Goal: Information Seeking & Learning: Learn about a topic

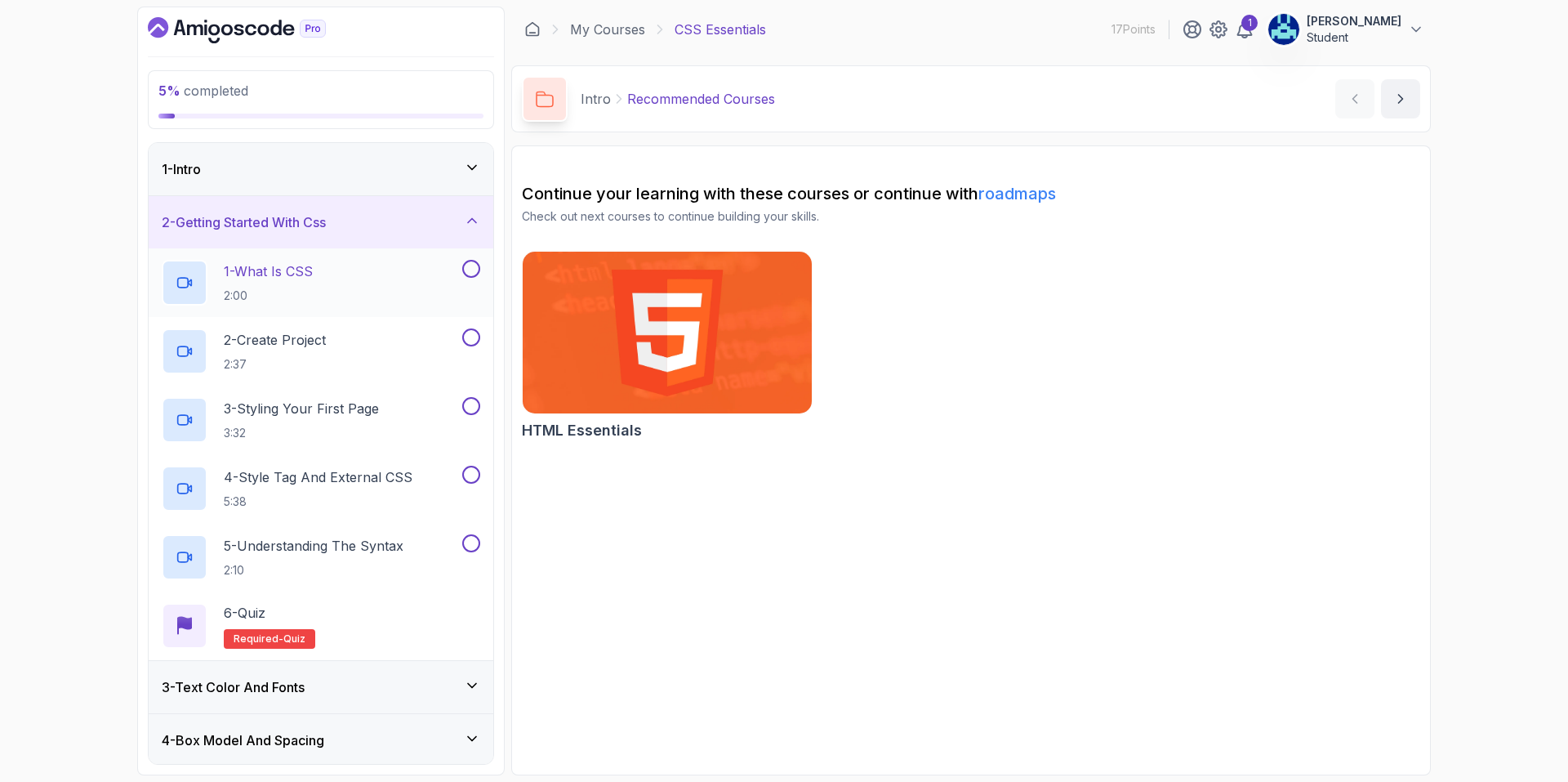
click at [310, 274] on p "1 - What Is CSS" at bounding box center [268, 271] width 89 height 19
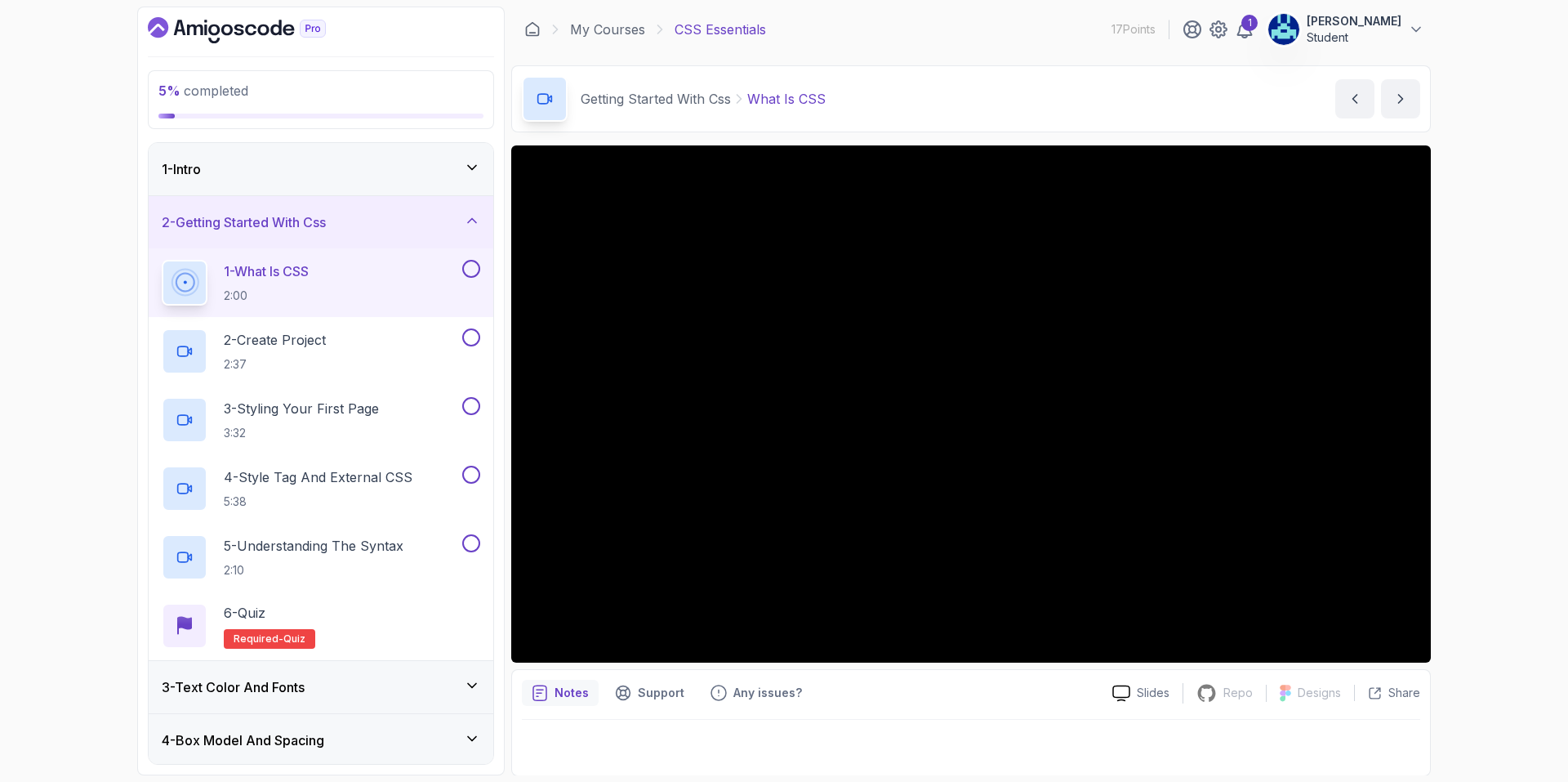
click at [472, 262] on button at bounding box center [472, 269] width 18 height 18
click at [421, 344] on div "2 - Create Project 2:37" at bounding box center [310, 351] width 297 height 46
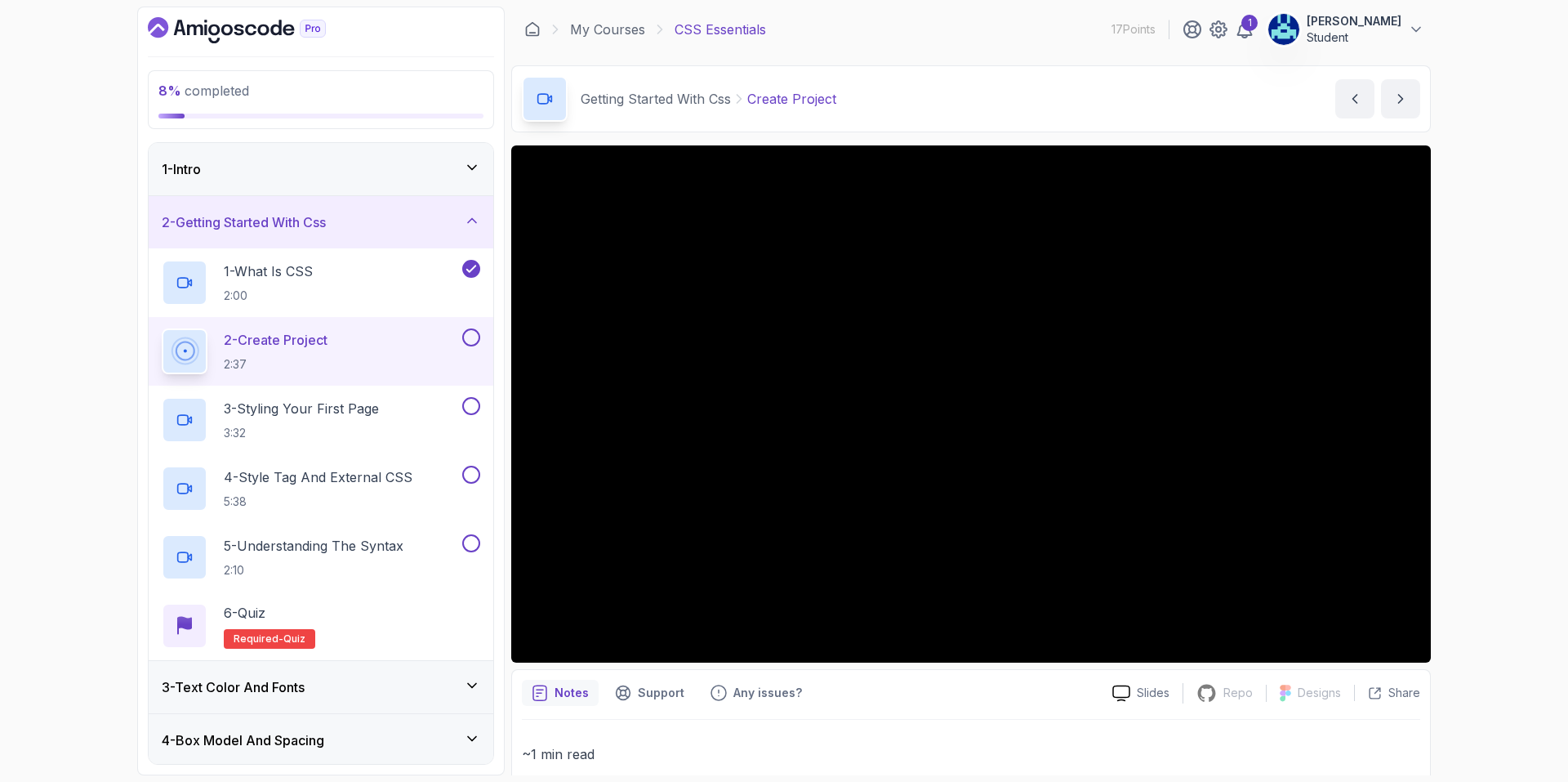
click at [473, 340] on button at bounding box center [472, 338] width 18 height 18
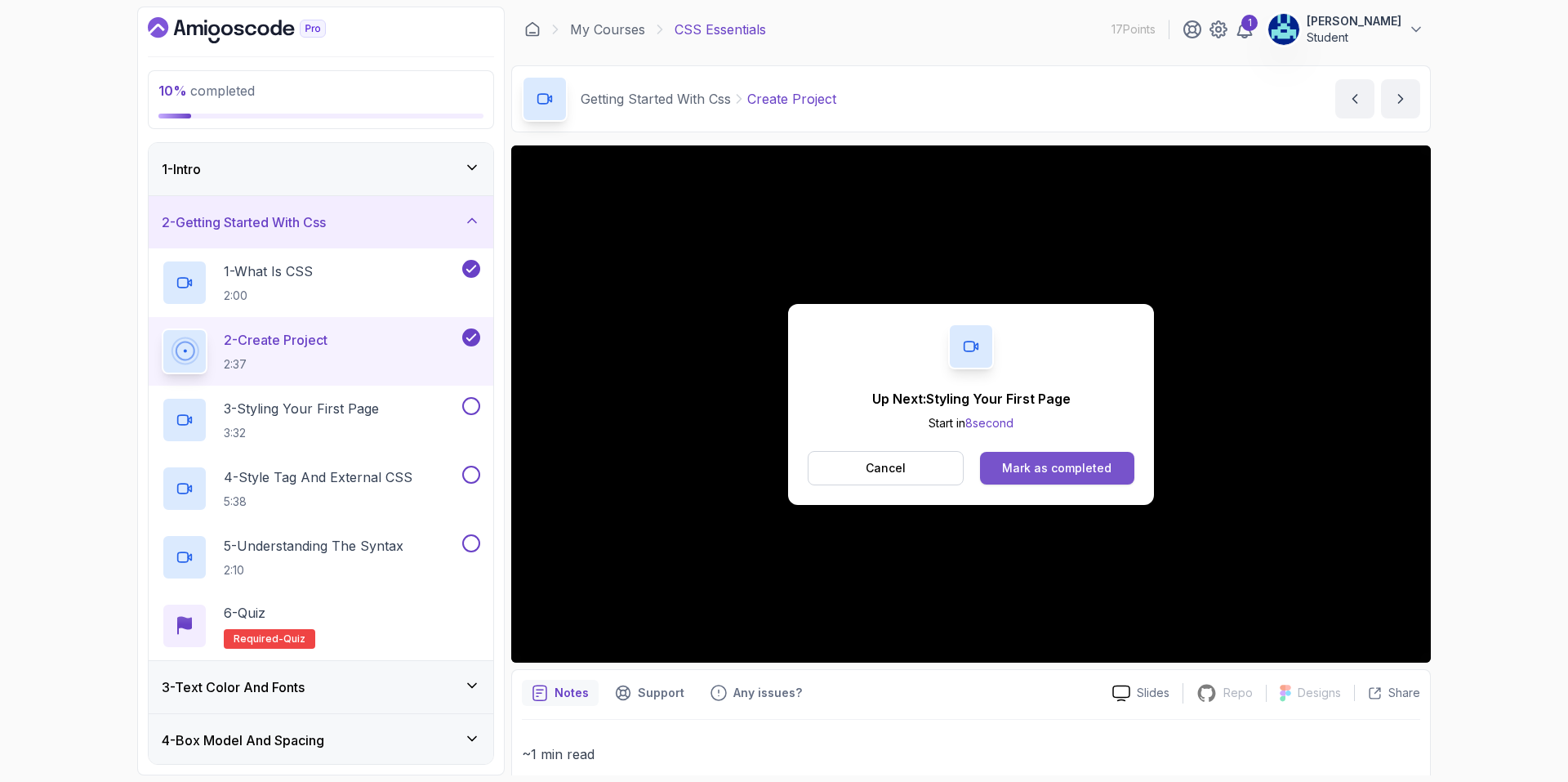
click at [1028, 461] on div "Mark as completed" at bounding box center [1057, 468] width 109 height 16
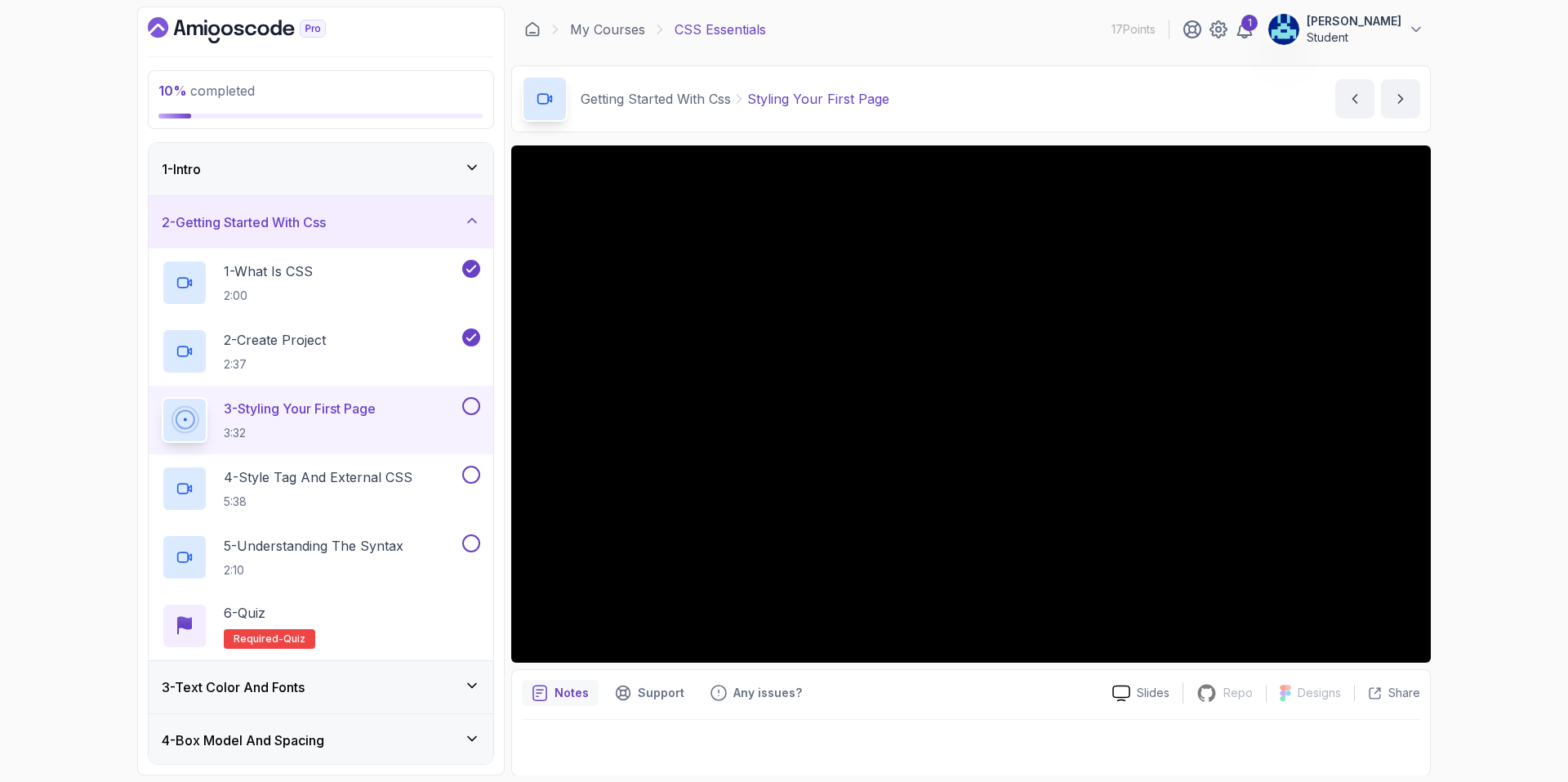
click at [465, 402] on button at bounding box center [472, 406] width 18 height 18
click at [475, 470] on button at bounding box center [472, 474] width 18 height 18
click at [424, 547] on div "5 - Understanding The Syntax 2:10" at bounding box center [310, 558] width 297 height 46
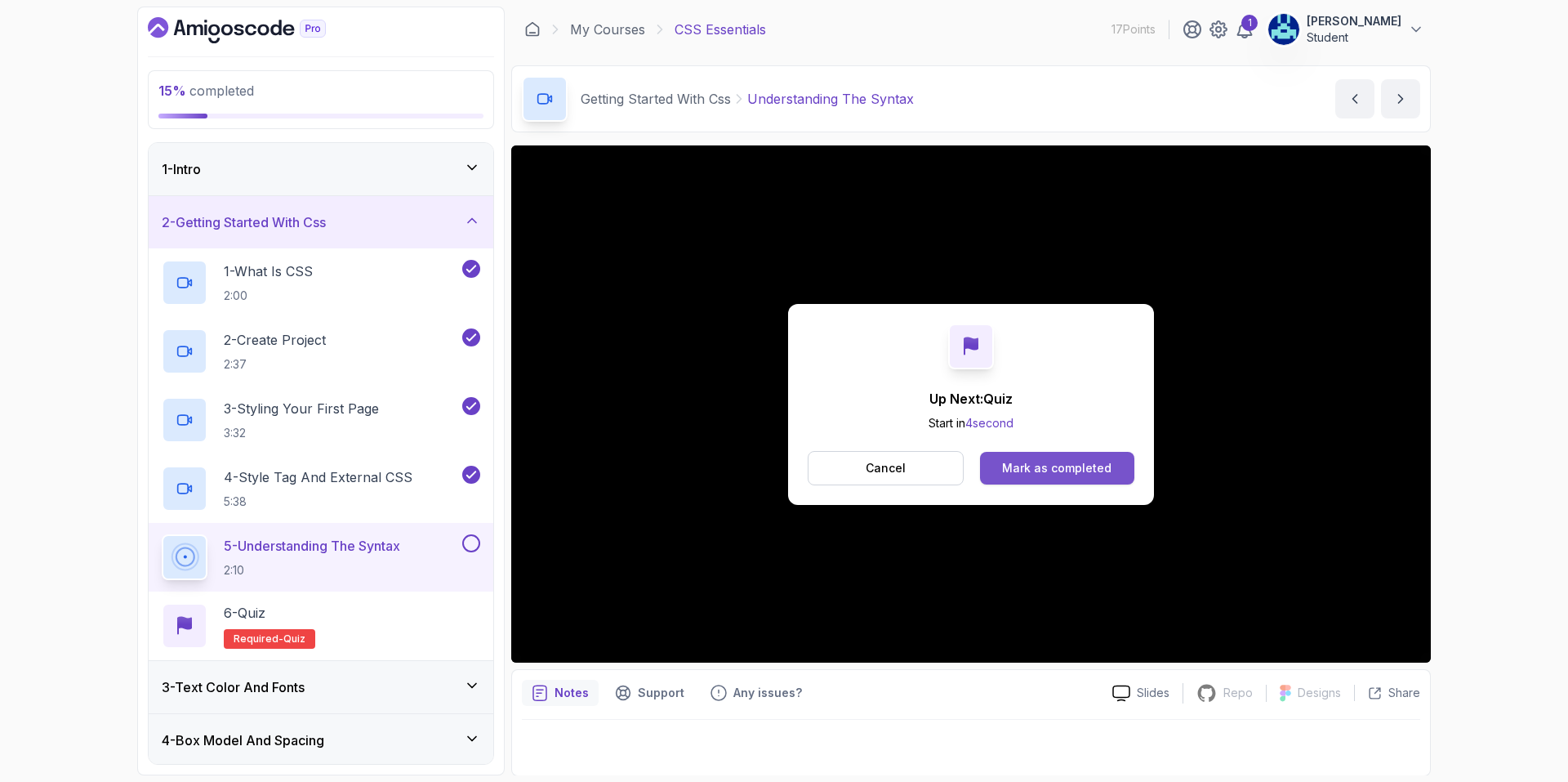
click at [1020, 465] on div "Mark as completed" at bounding box center [1057, 468] width 109 height 16
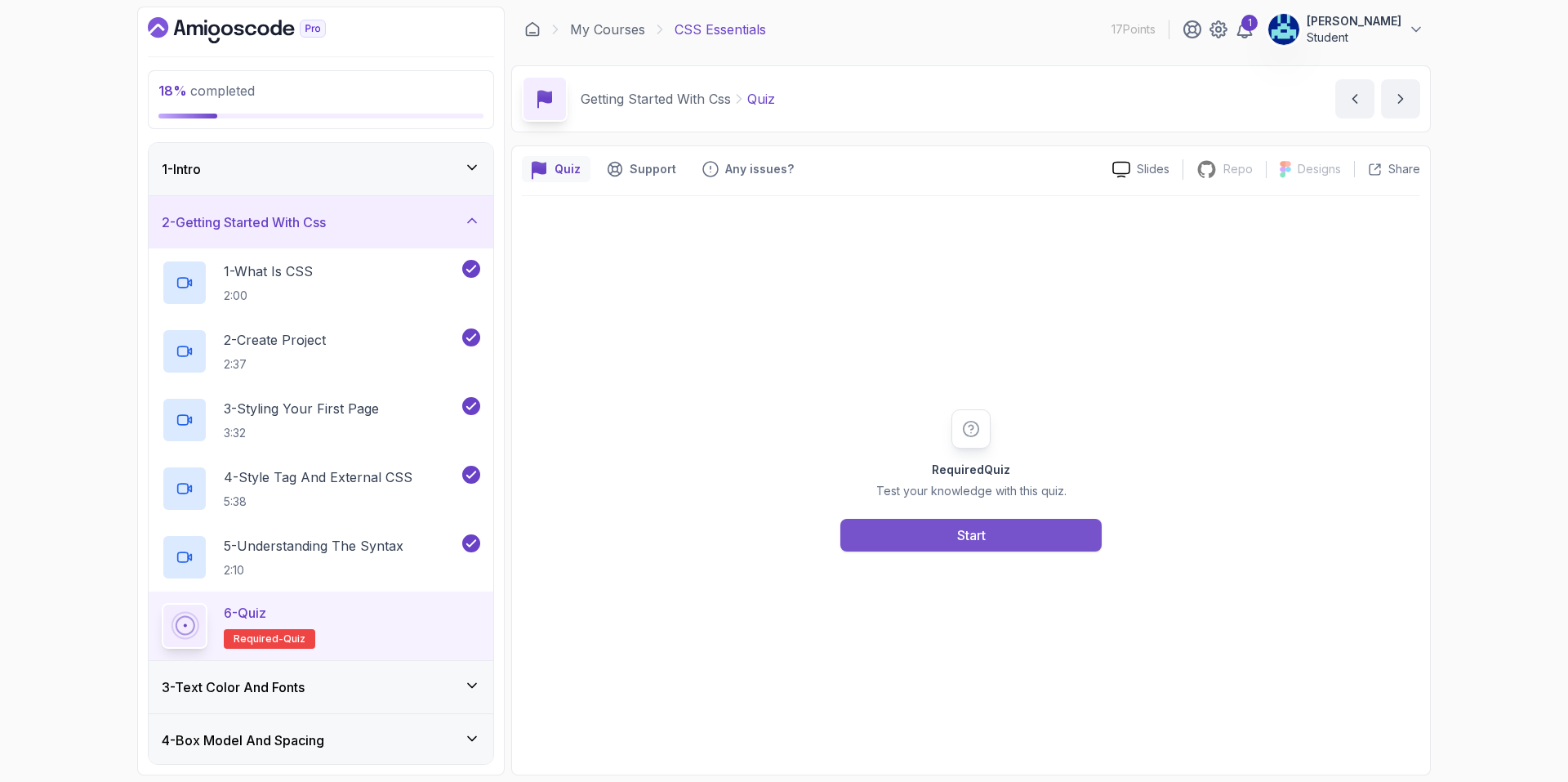
click at [1019, 540] on button "Start" at bounding box center [971, 536] width 262 height 33
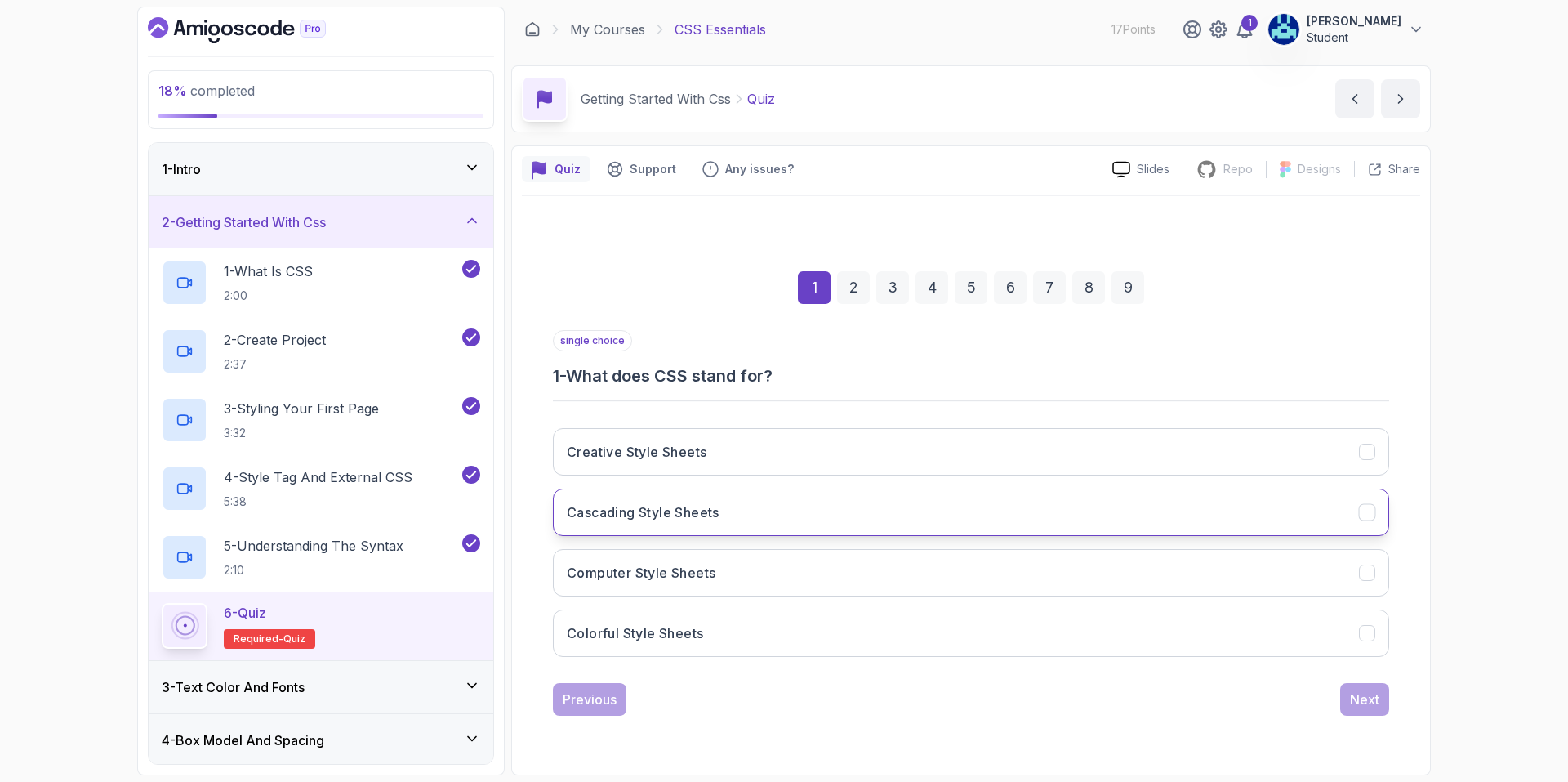
click at [876, 516] on button "Cascading Style Sheets" at bounding box center [971, 512] width 836 height 47
click at [1366, 702] on div "Next" at bounding box center [1365, 699] width 29 height 19
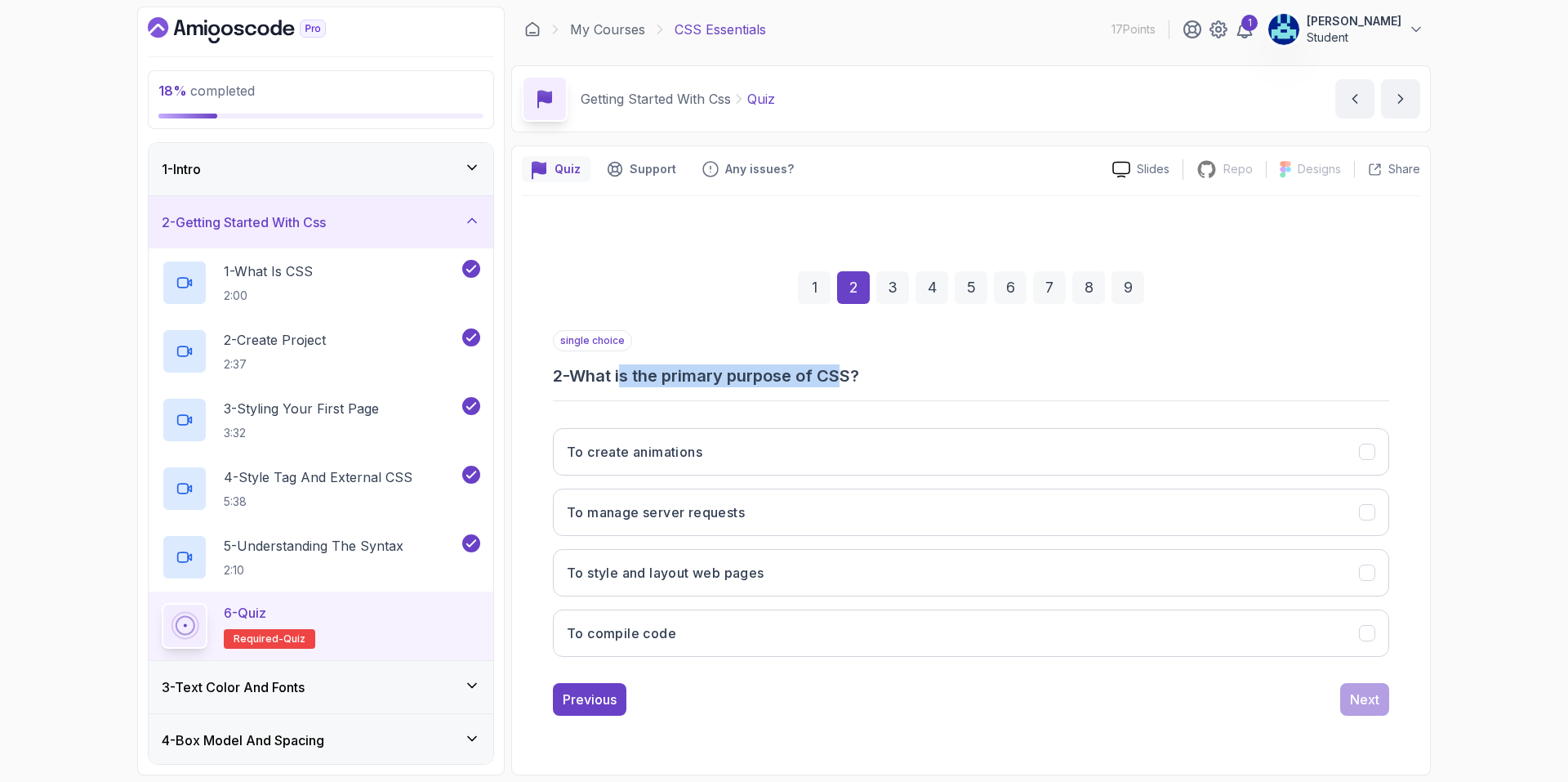
drag, startPoint x: 643, startPoint y: 381, endPoint x: 872, endPoint y: 384, distance: 229.0
click at [858, 383] on h3 "2 - What is the primary purpose of CSS?" at bounding box center [971, 375] width 836 height 23
click at [981, 387] on h3 "2 - What is the primary purpose of CSS?" at bounding box center [971, 375] width 836 height 23
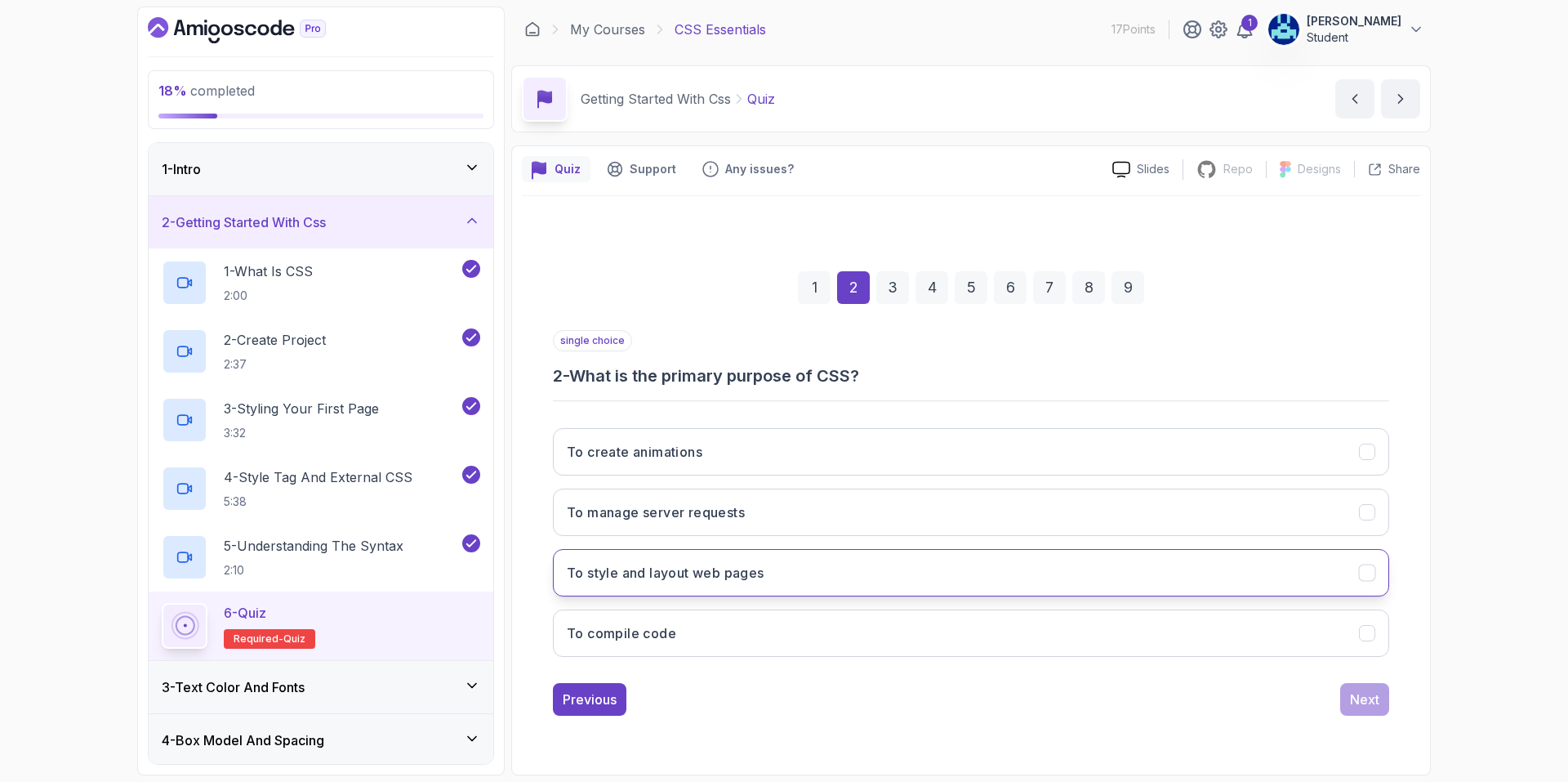
click at [786, 565] on button "To style and layout web pages" at bounding box center [971, 573] width 836 height 47
click at [1363, 699] on div "Next" at bounding box center [1365, 699] width 29 height 19
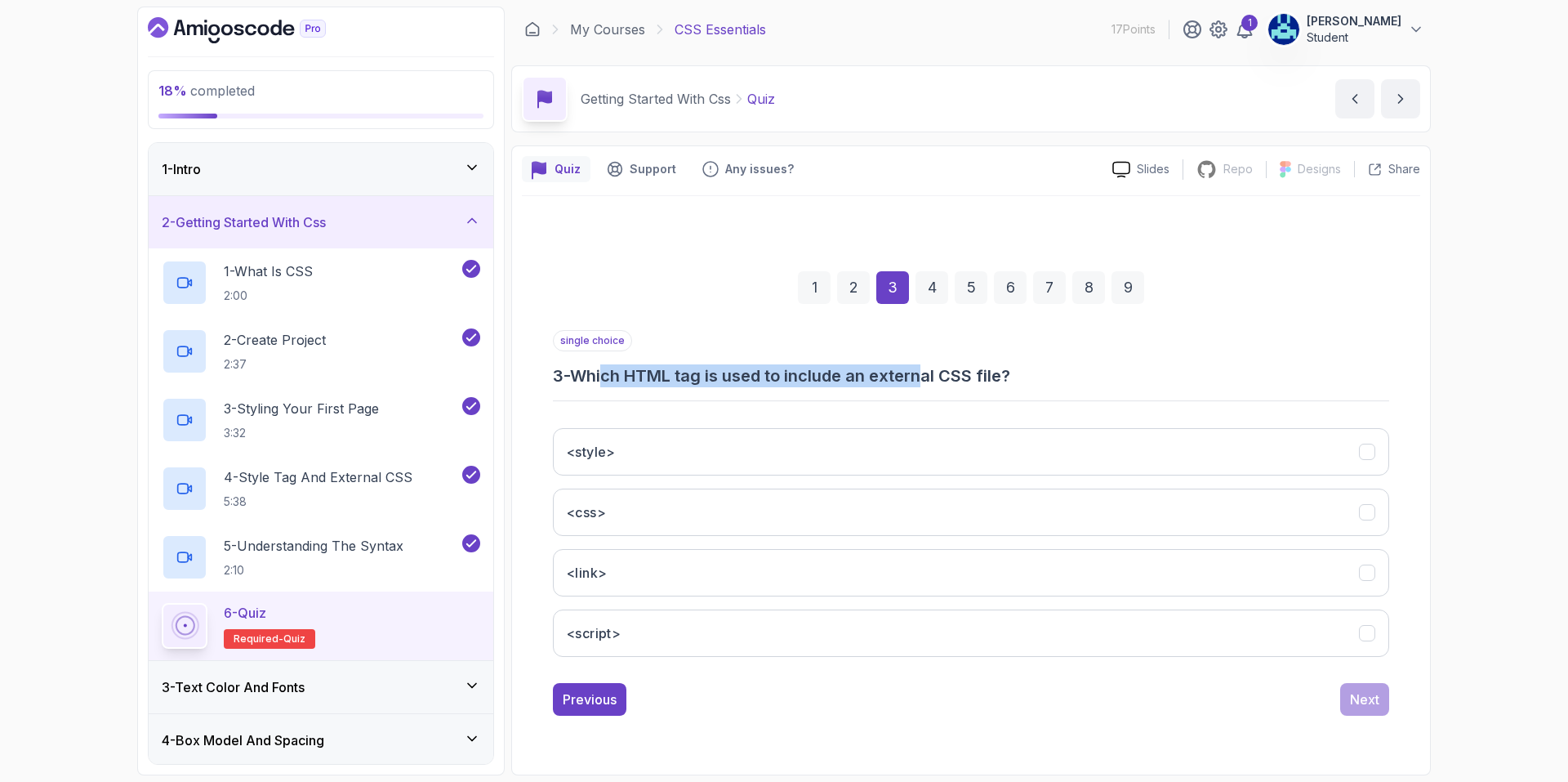
drag, startPoint x: 613, startPoint y: 375, endPoint x: 933, endPoint y: 382, distance: 320.1
click at [933, 382] on h3 "3 - Which HTML tag is used to include an external CSS file?" at bounding box center [971, 375] width 836 height 23
click at [834, 562] on button "<link>" at bounding box center [971, 573] width 836 height 47
click at [1364, 695] on div "Next" at bounding box center [1365, 699] width 29 height 19
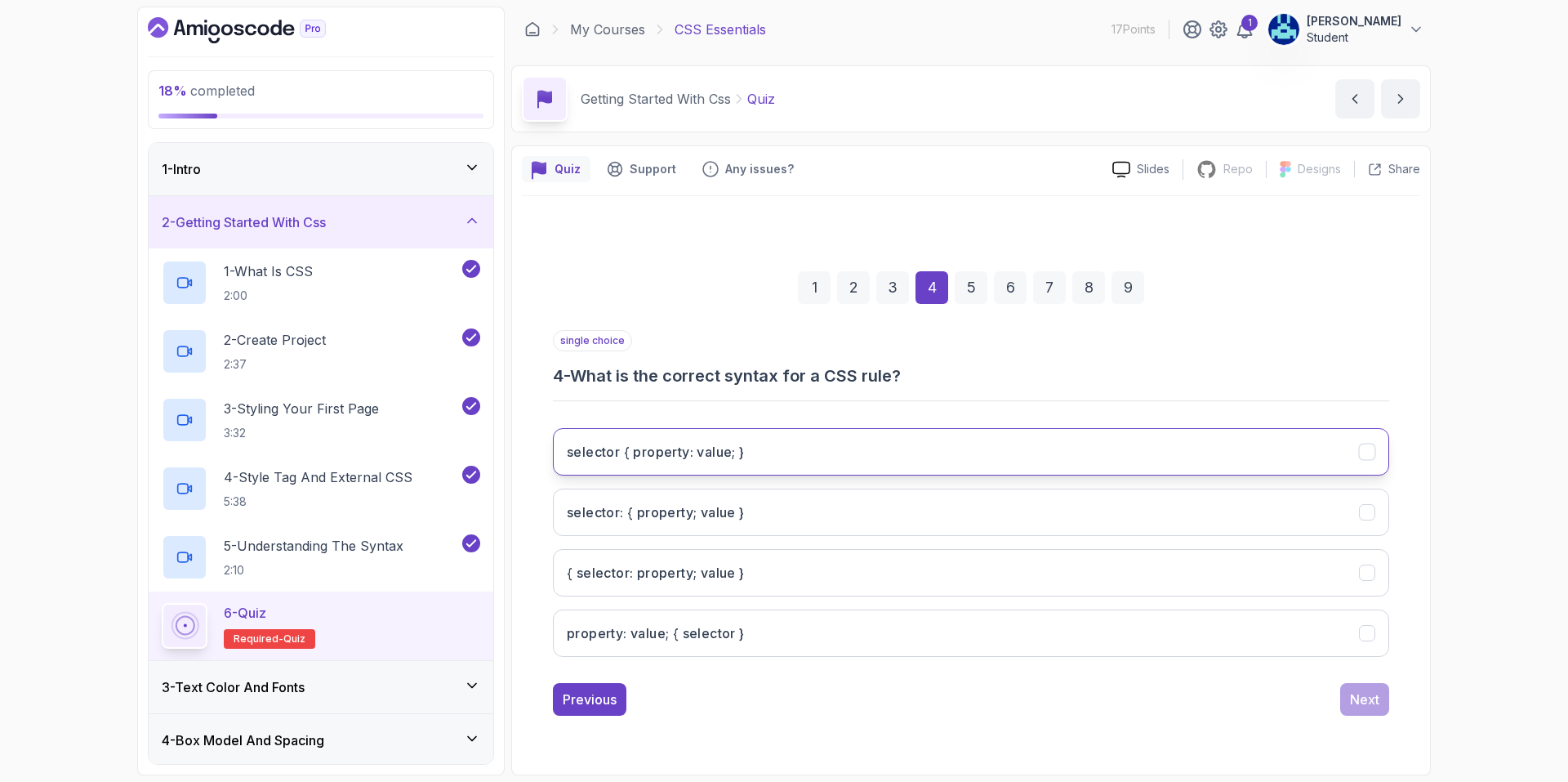
click at [832, 447] on button "selector { property: value; }" at bounding box center [971, 452] width 836 height 47
click at [1357, 704] on div "Next" at bounding box center [1365, 699] width 29 height 19
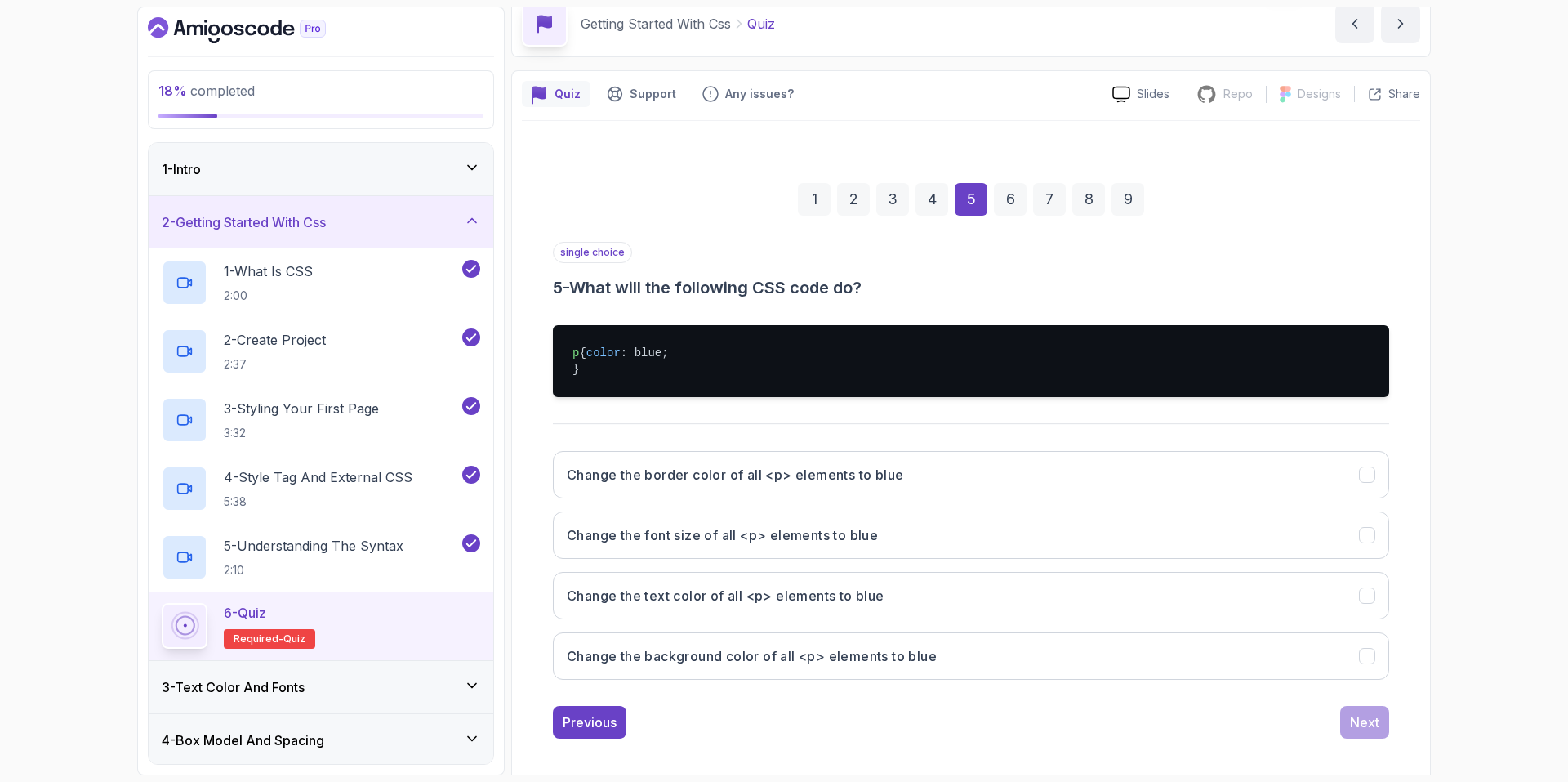
scroll to position [82, 0]
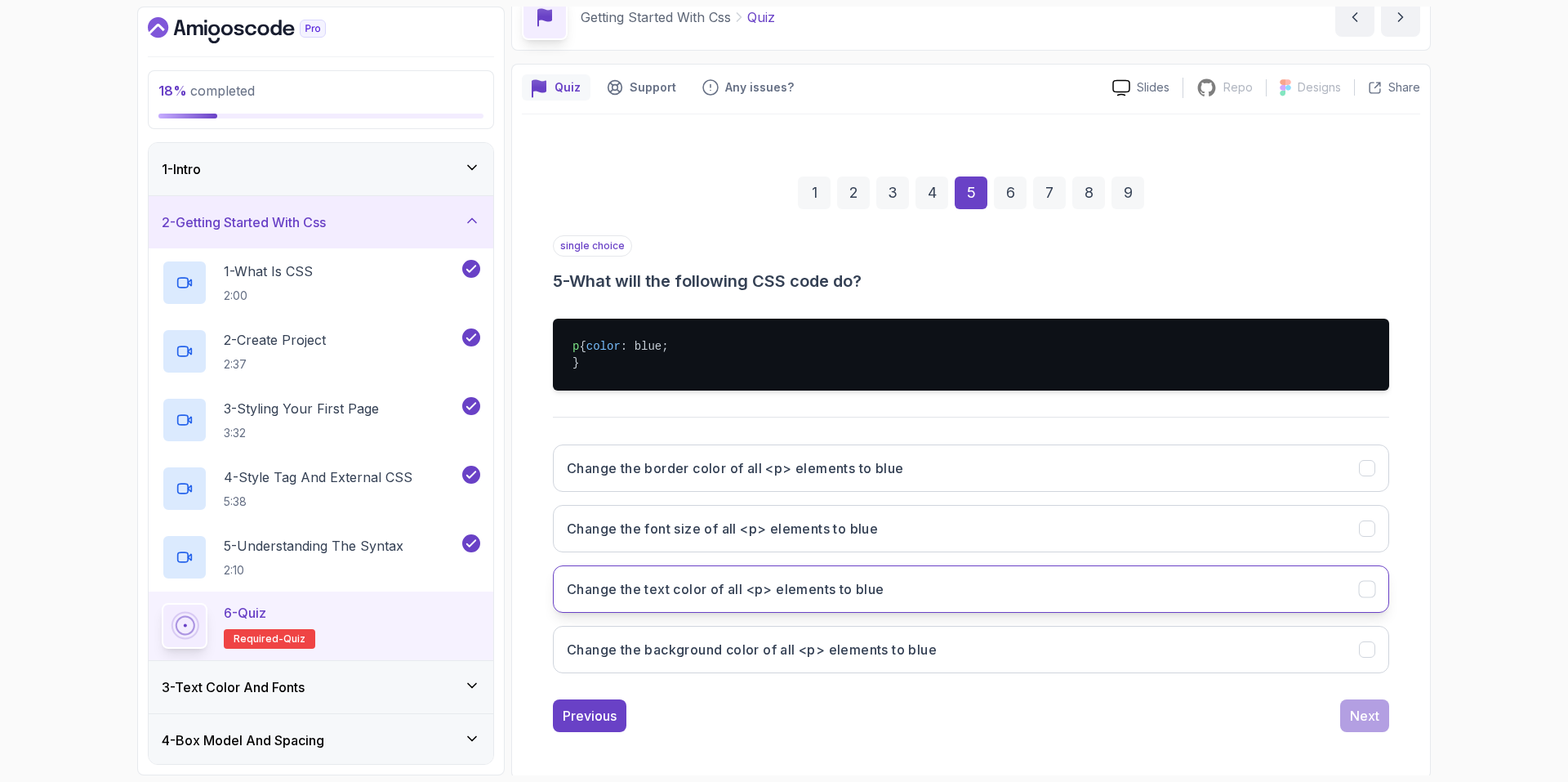
click at [1037, 613] on button "Change the text color of all <p> elements to blue" at bounding box center [971, 589] width 836 height 47
click at [1368, 725] on div "Next" at bounding box center [1365, 715] width 29 height 19
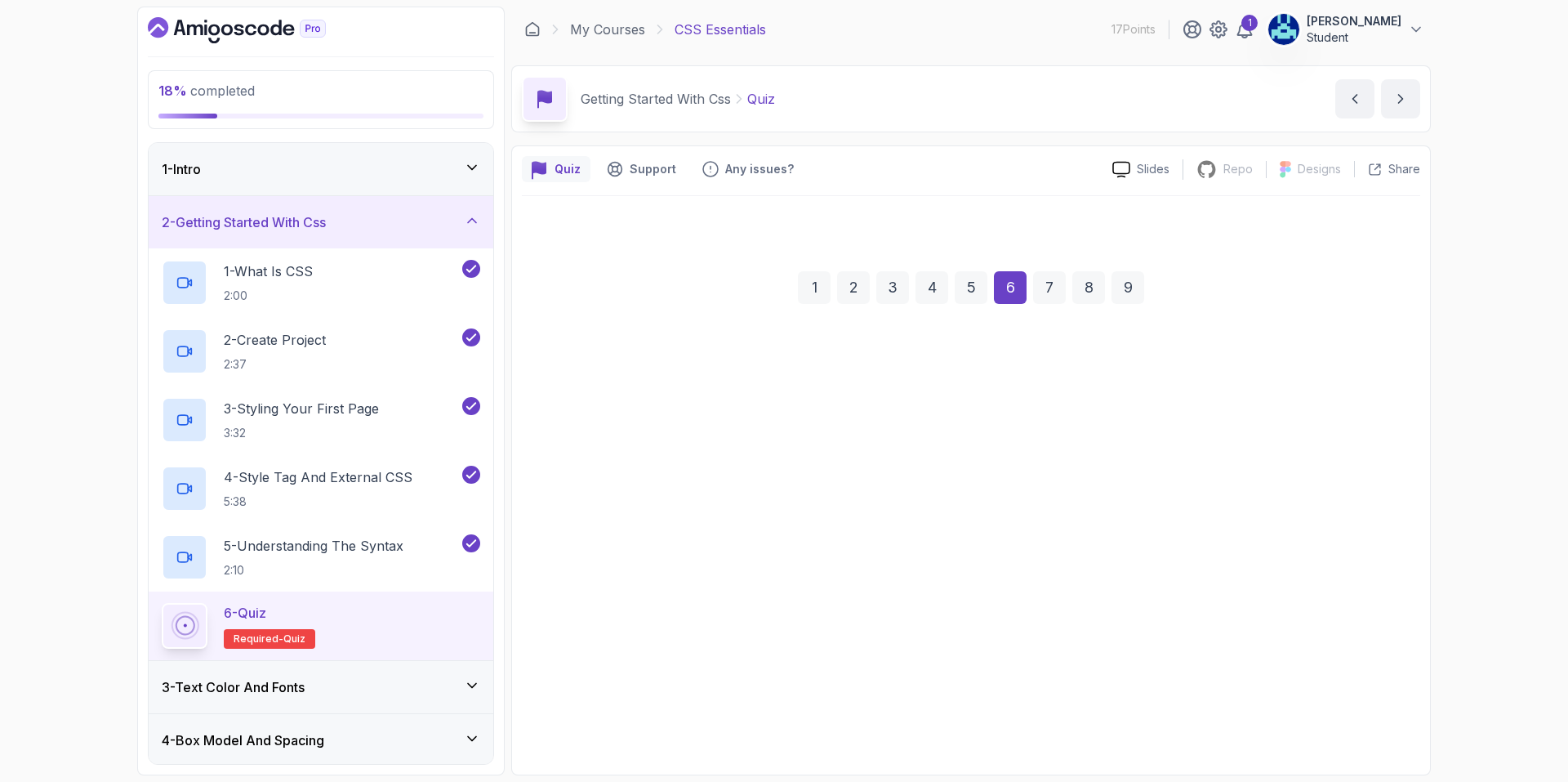
scroll to position [0, 0]
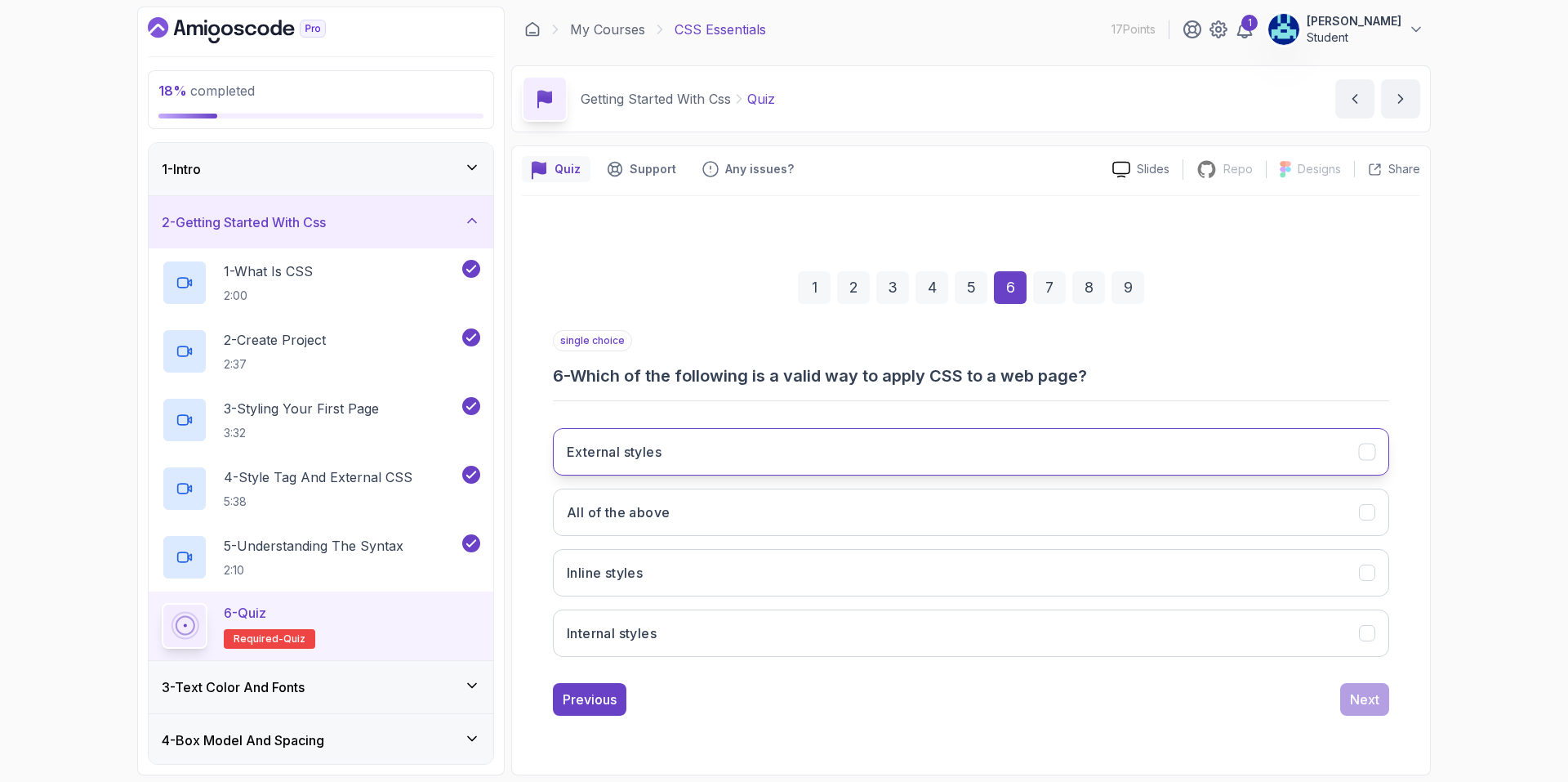
click at [745, 437] on button "External styles" at bounding box center [971, 452] width 836 height 47
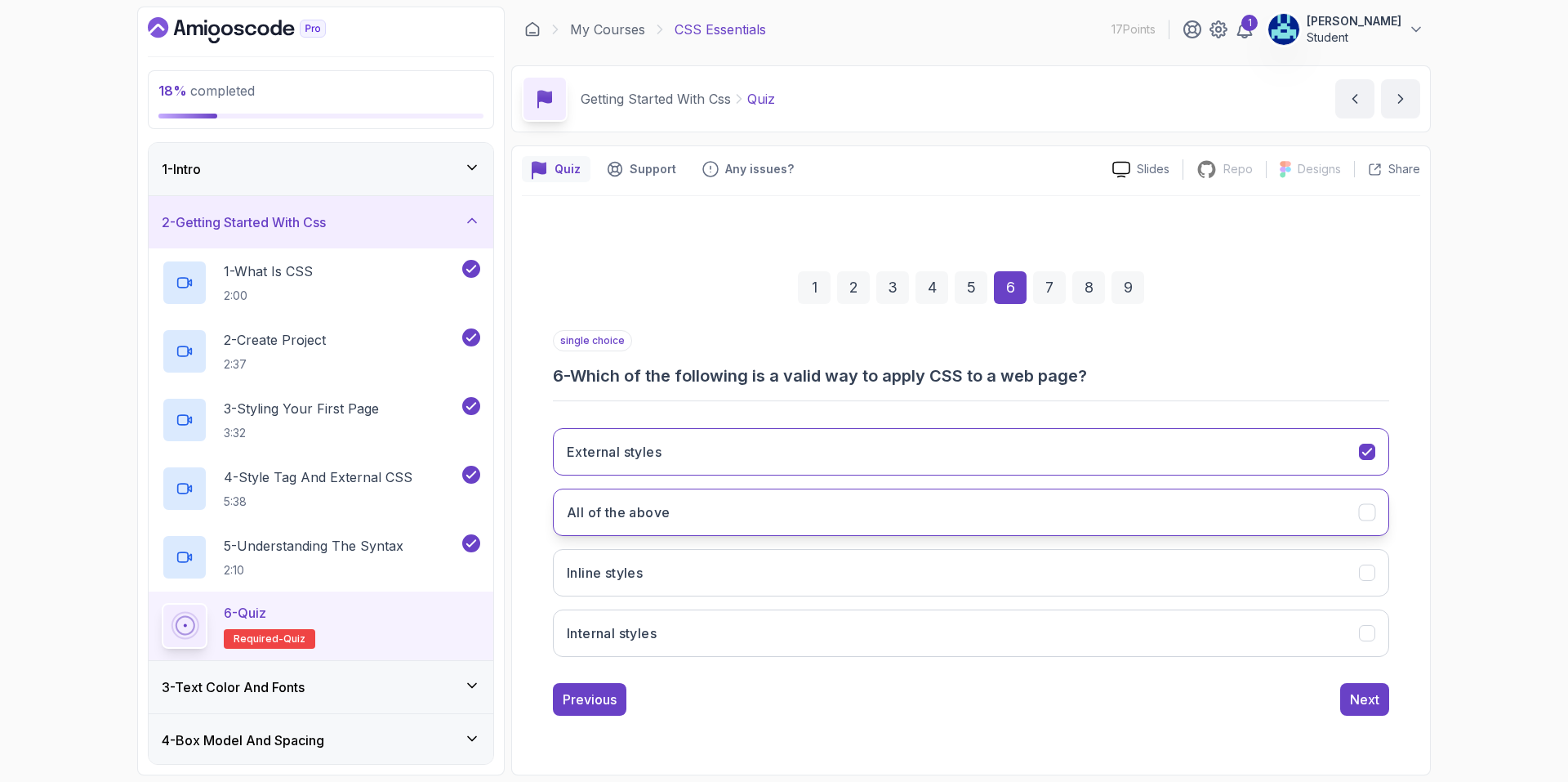
click at [775, 494] on button "All of the above" at bounding box center [971, 512] width 836 height 47
click at [1376, 696] on div "Next" at bounding box center [1365, 699] width 29 height 19
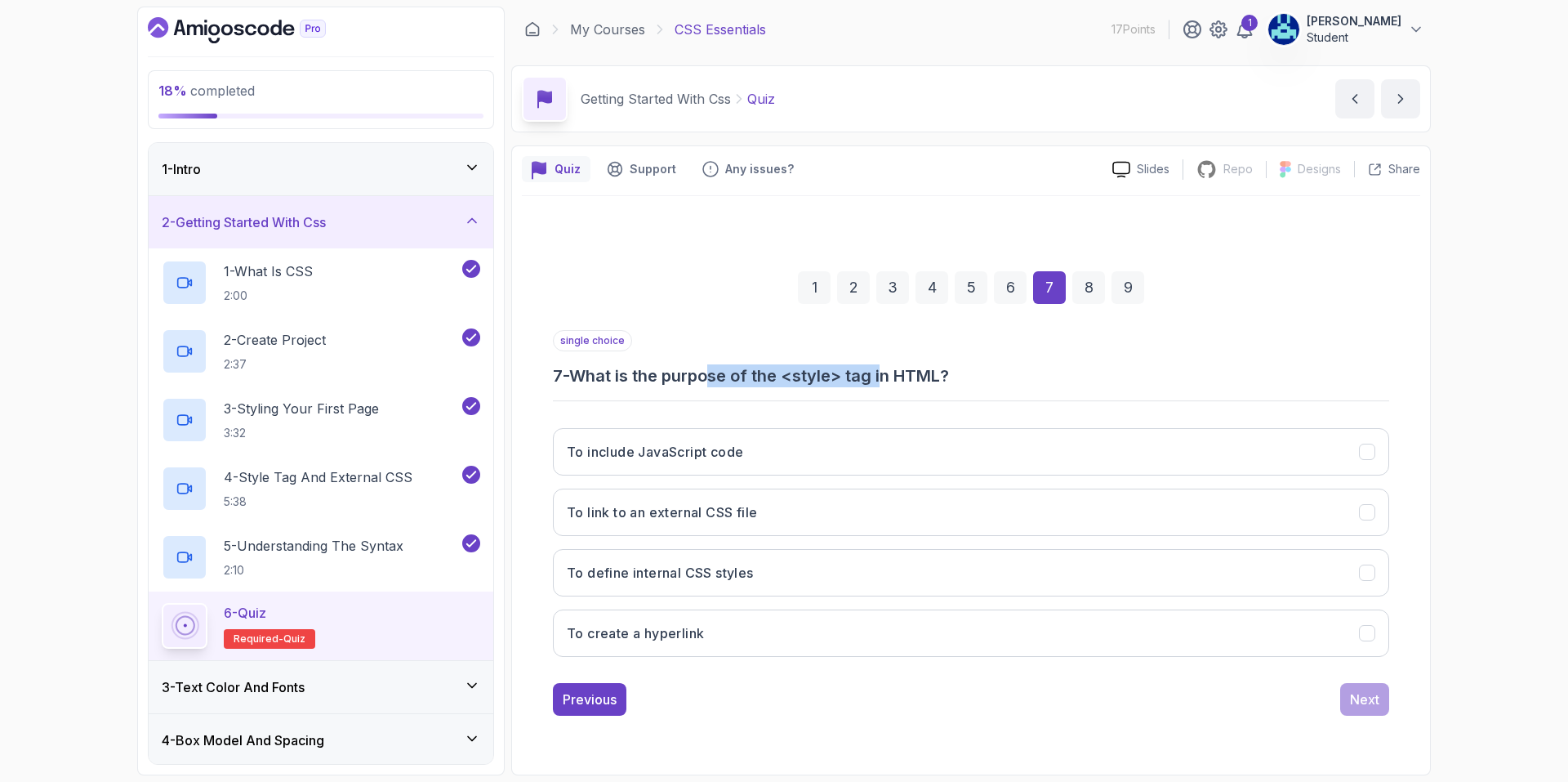
drag, startPoint x: 729, startPoint y: 387, endPoint x: 895, endPoint y: 384, distance: 166.0
click at [895, 384] on h3 "7 - What is the purpose of the <style> tag in HTML?" at bounding box center [971, 375] width 836 height 23
click at [1034, 374] on h3 "7 - What is the purpose of the <style> tag in HTML?" at bounding box center [971, 375] width 836 height 23
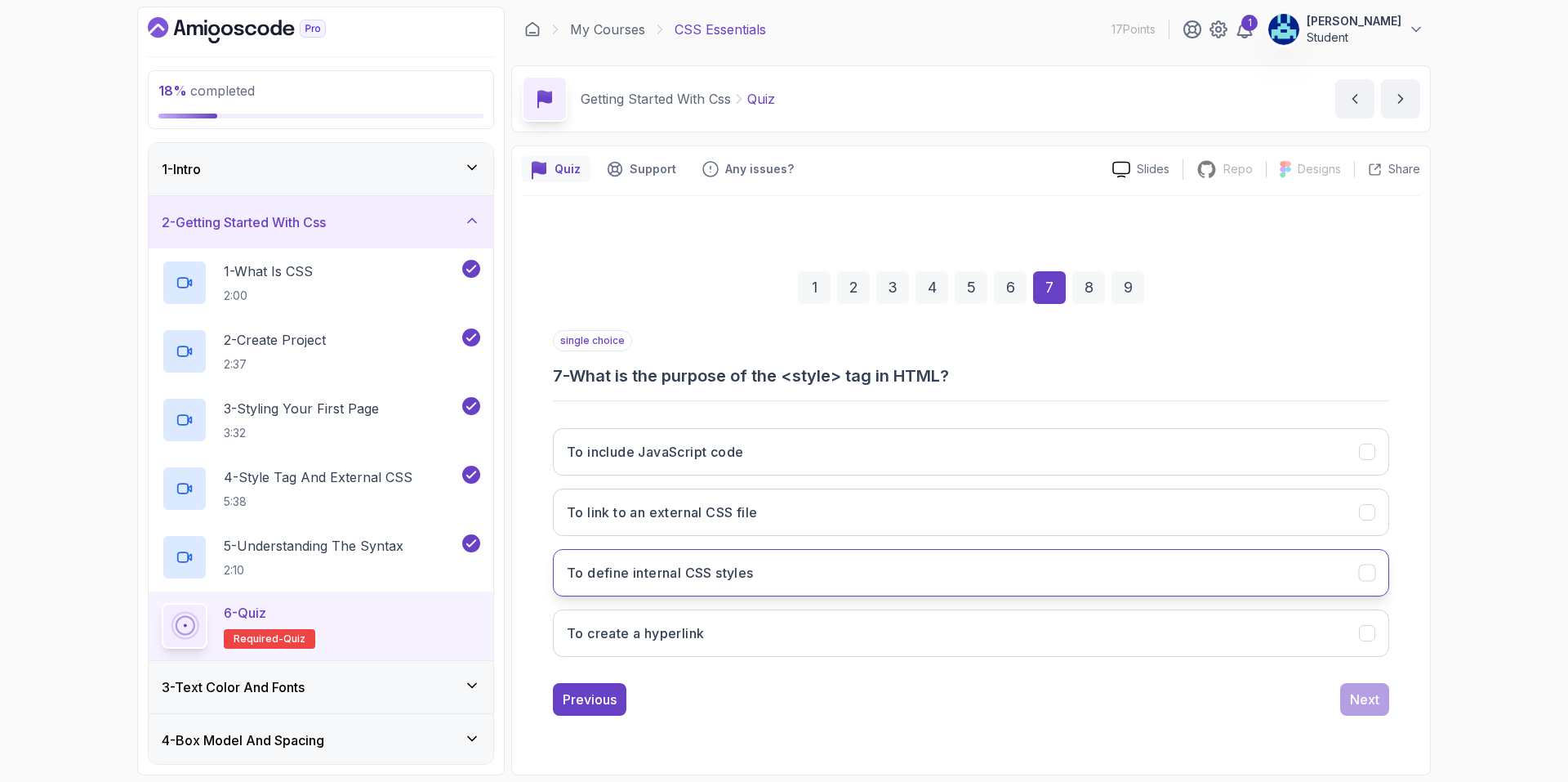
click at [838, 563] on button "To define internal CSS styles" at bounding box center [971, 573] width 836 height 47
click at [1363, 697] on div "Next" at bounding box center [1365, 699] width 29 height 19
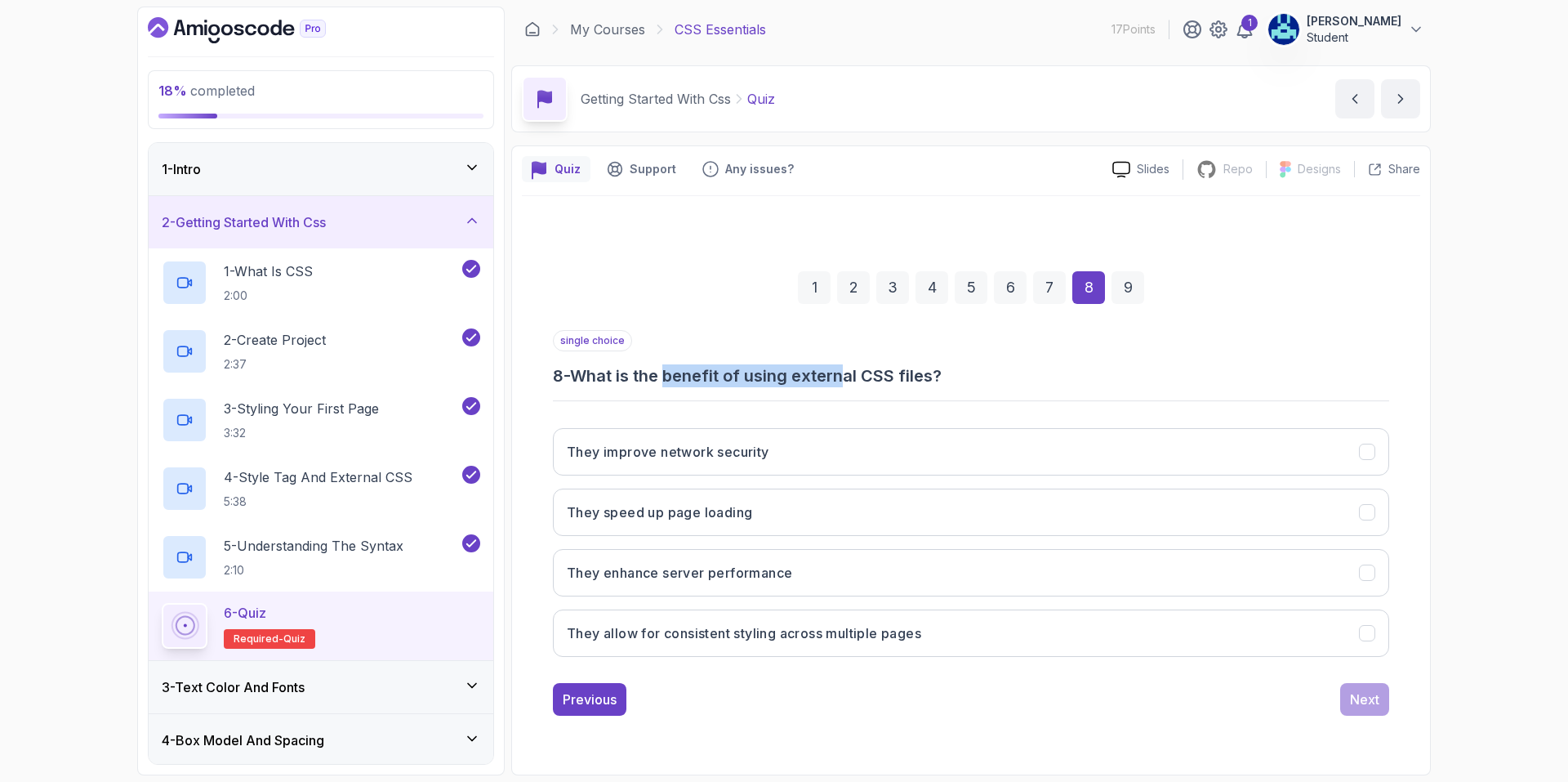
drag, startPoint x: 688, startPoint y: 381, endPoint x: 853, endPoint y: 381, distance: 165.0
click at [853, 381] on h3 "8 - What is the benefit of using external CSS files?" at bounding box center [971, 375] width 836 height 23
click at [755, 402] on div "single choice 8 - What is the benefit of using external CSS files? They improve…" at bounding box center [971, 500] width 836 height 340
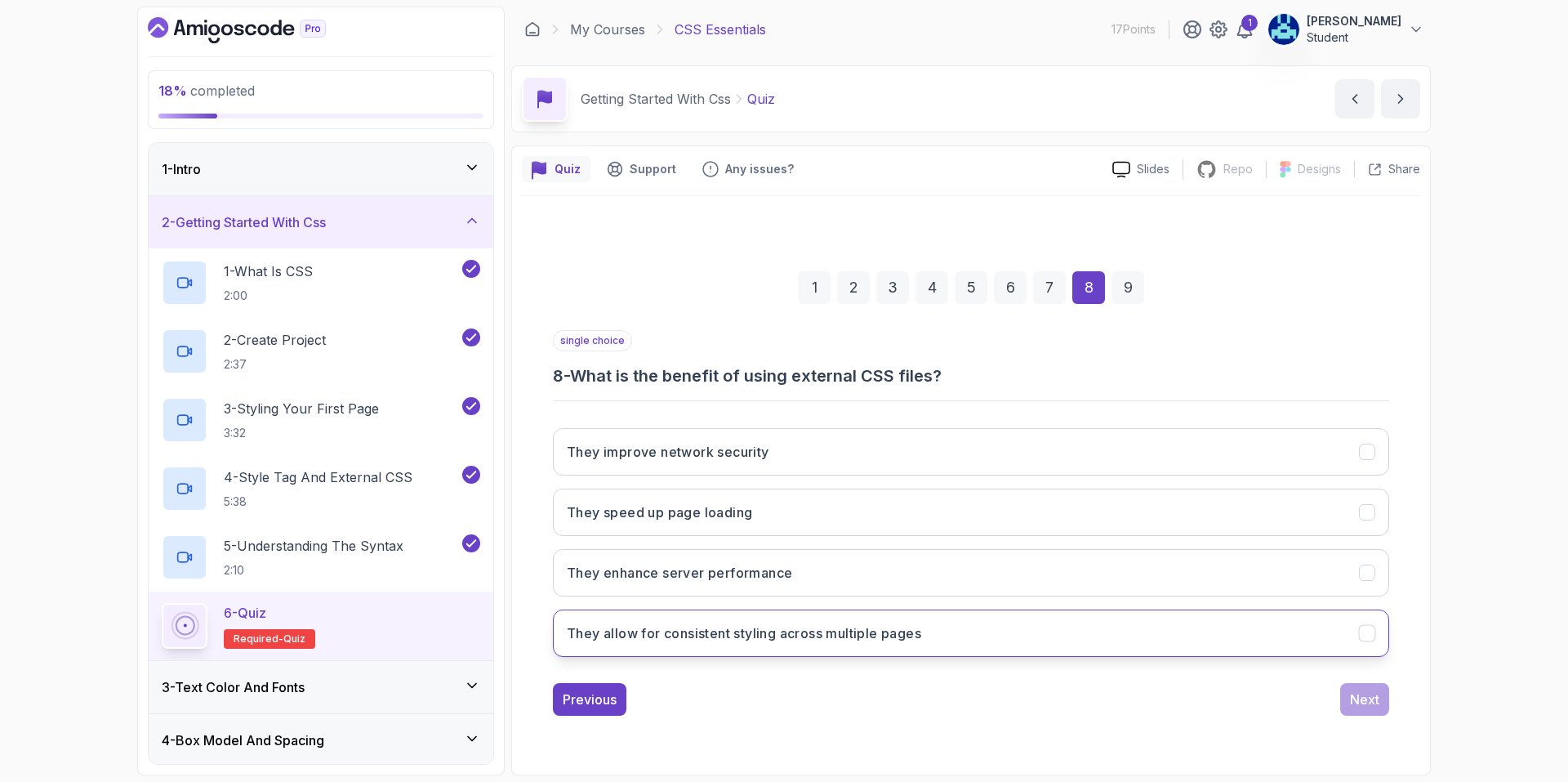
click at [981, 640] on button "They allow for consistent styling across multiple pages" at bounding box center [971, 633] width 836 height 47
click at [1363, 702] on div "Next" at bounding box center [1365, 699] width 29 height 19
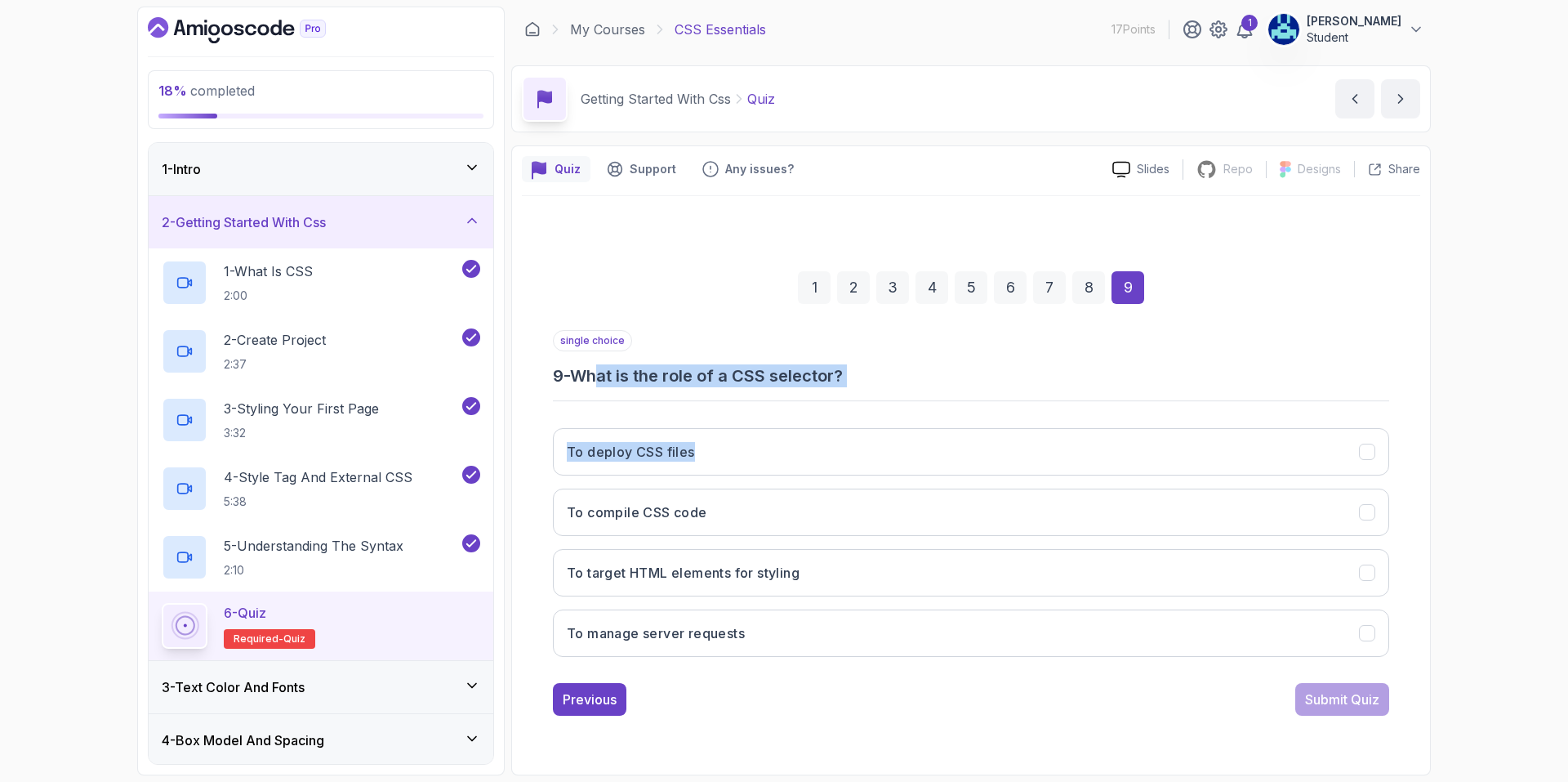
drag, startPoint x: 608, startPoint y: 381, endPoint x: 722, endPoint y: 426, distance: 122.6
click at [722, 426] on div "single choice 9 - What is the role of a CSS selector? To deploy CSS files To co…" at bounding box center [971, 500] width 836 height 340
click at [717, 395] on div "single choice 9 - What is the role of a CSS selector? To deploy CSS files To co…" at bounding box center [971, 500] width 836 height 340
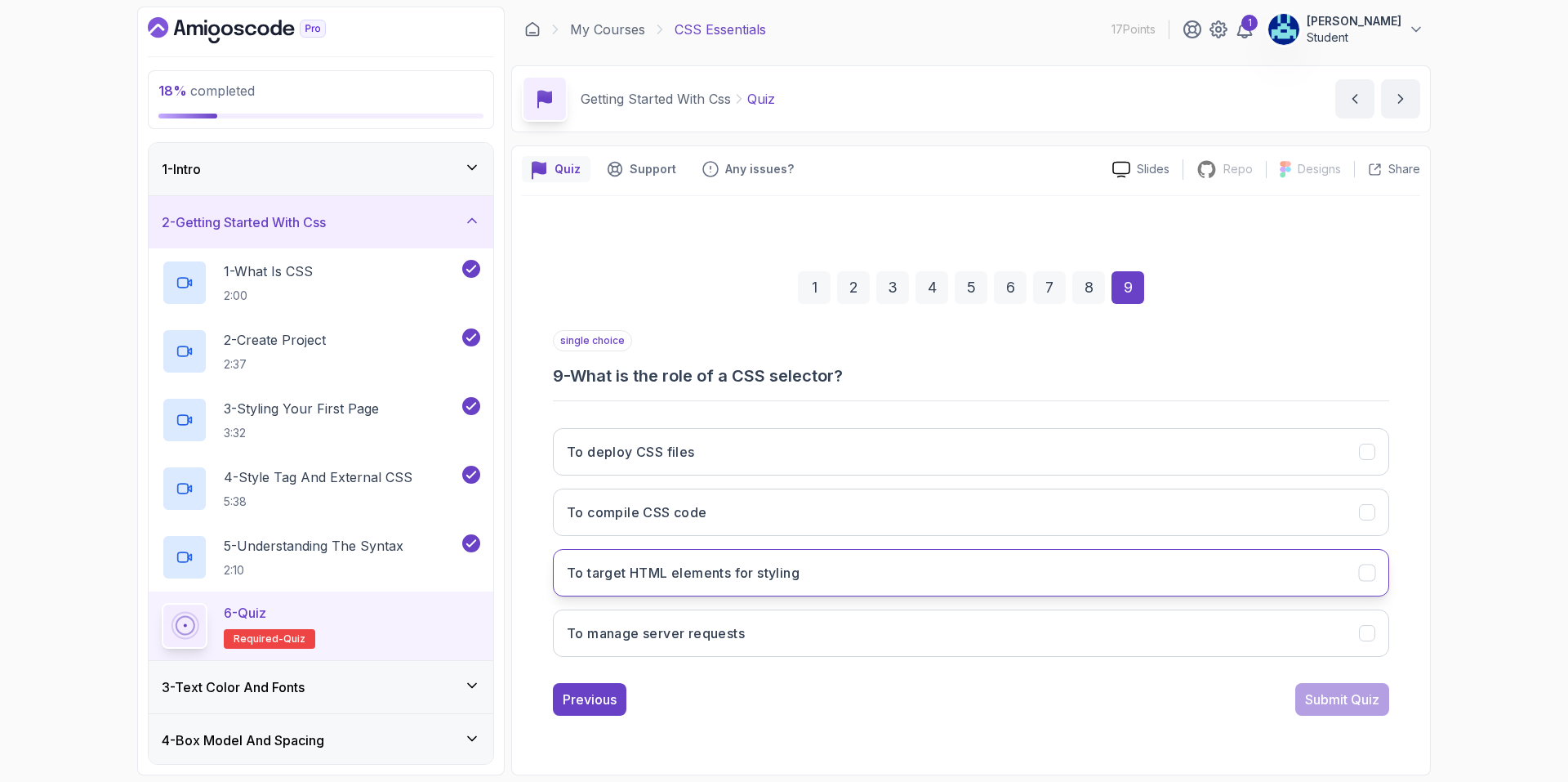
click at [981, 578] on button "To target HTML elements for styling" at bounding box center [971, 573] width 836 height 47
click at [1334, 696] on div "Submit Quiz" at bounding box center [1342, 699] width 74 height 19
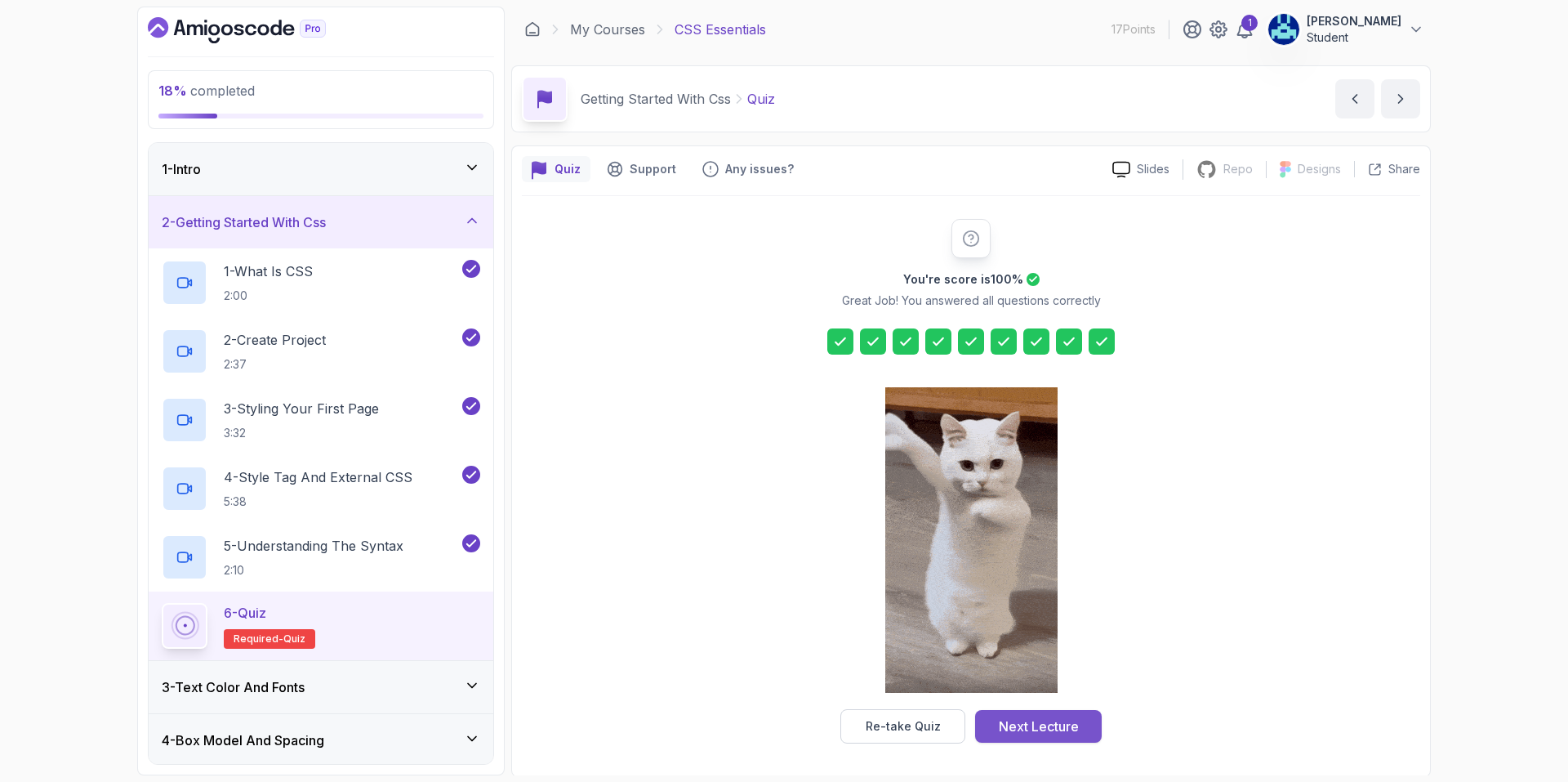
click at [1041, 735] on div "Next Lecture" at bounding box center [1039, 725] width 80 height 19
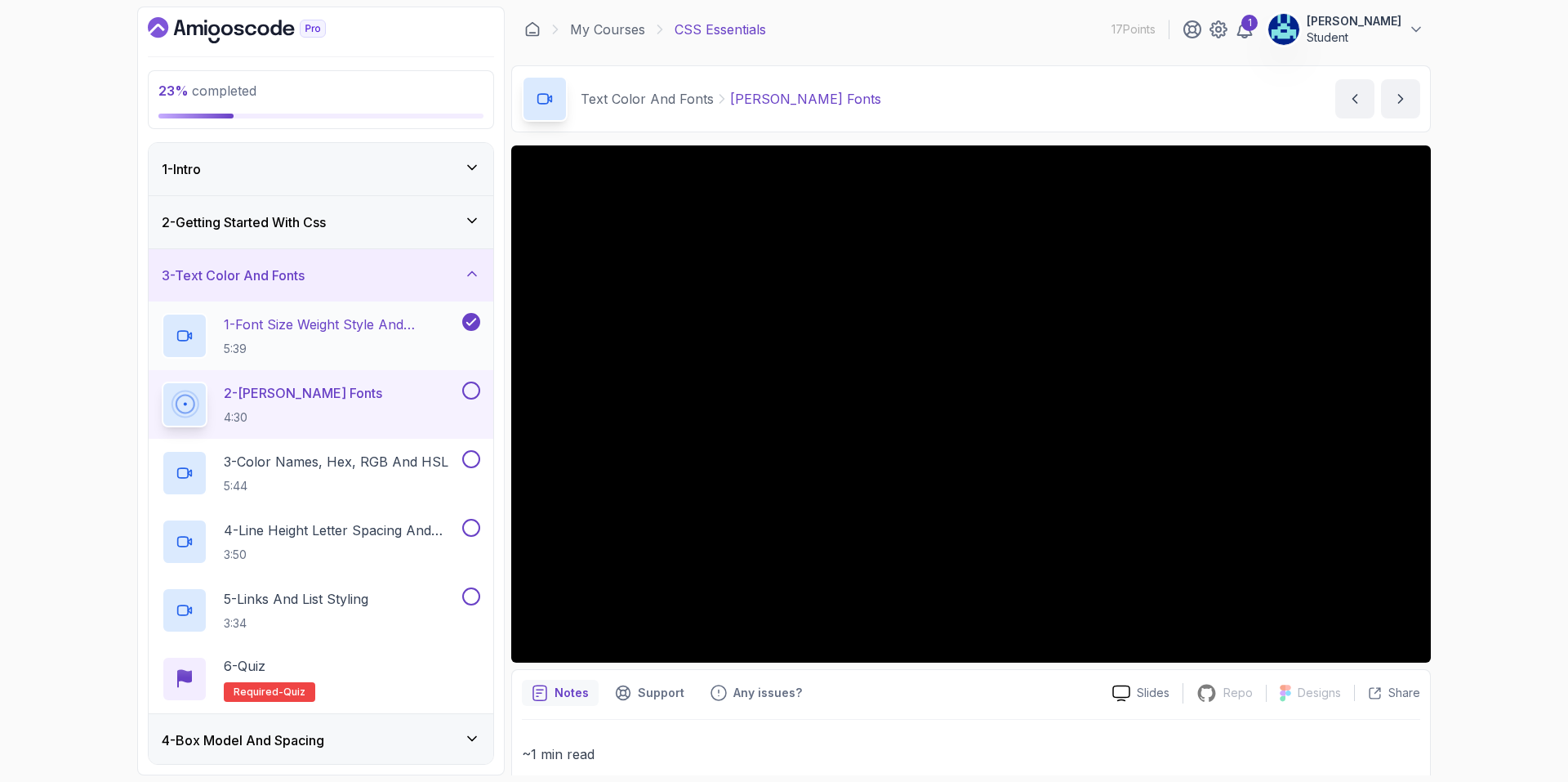
click at [393, 328] on p "1 - Font Size Weight Style And Transform" at bounding box center [341, 324] width 235 height 19
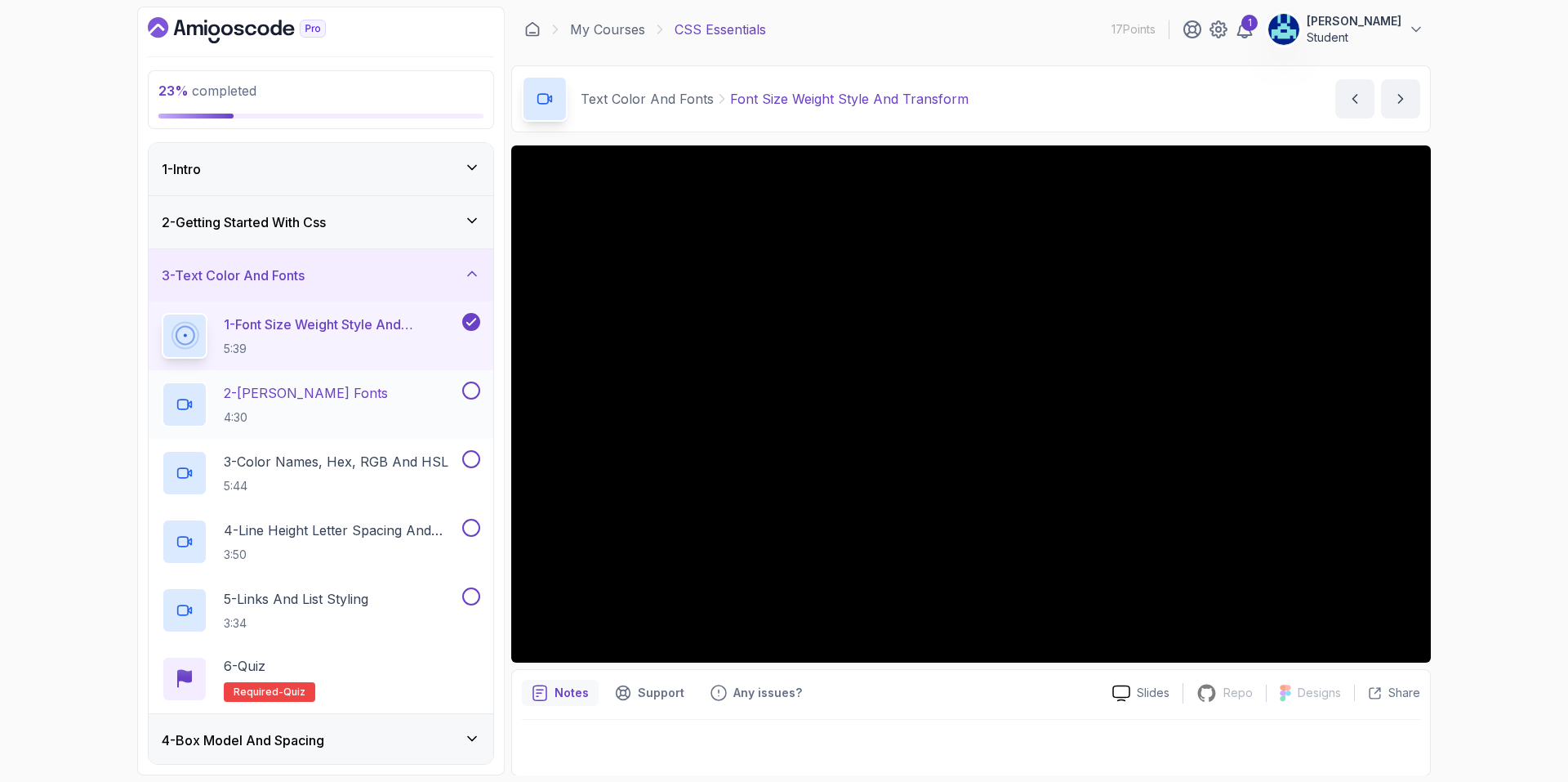
click at [365, 411] on div "2 - [PERSON_NAME] Fonts 4:30" at bounding box center [310, 404] width 297 height 46
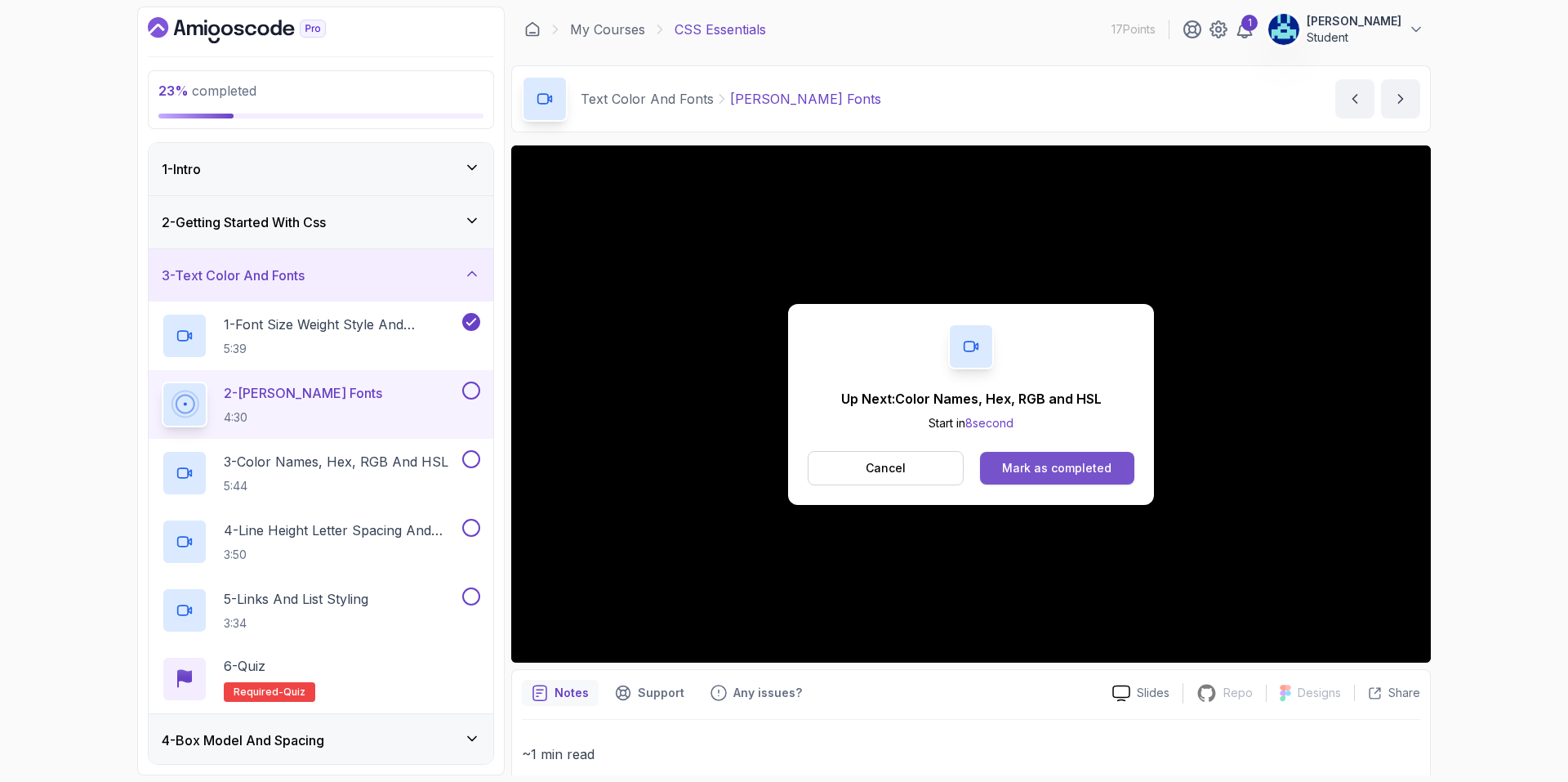
click at [1087, 460] on div "Mark as completed" at bounding box center [1057, 468] width 109 height 16
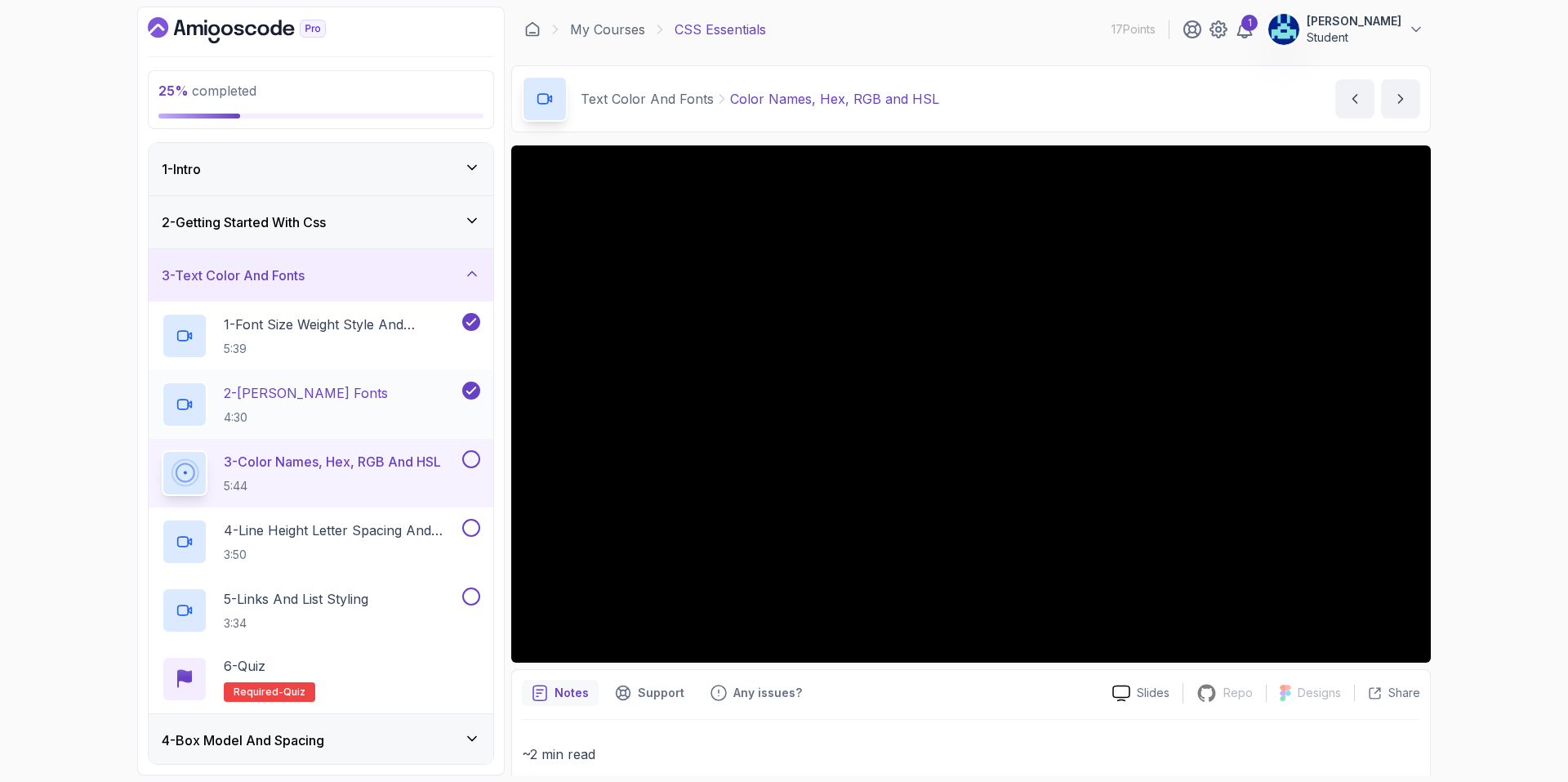
click at [317, 413] on p "4:30" at bounding box center [306, 418] width 164 height 16
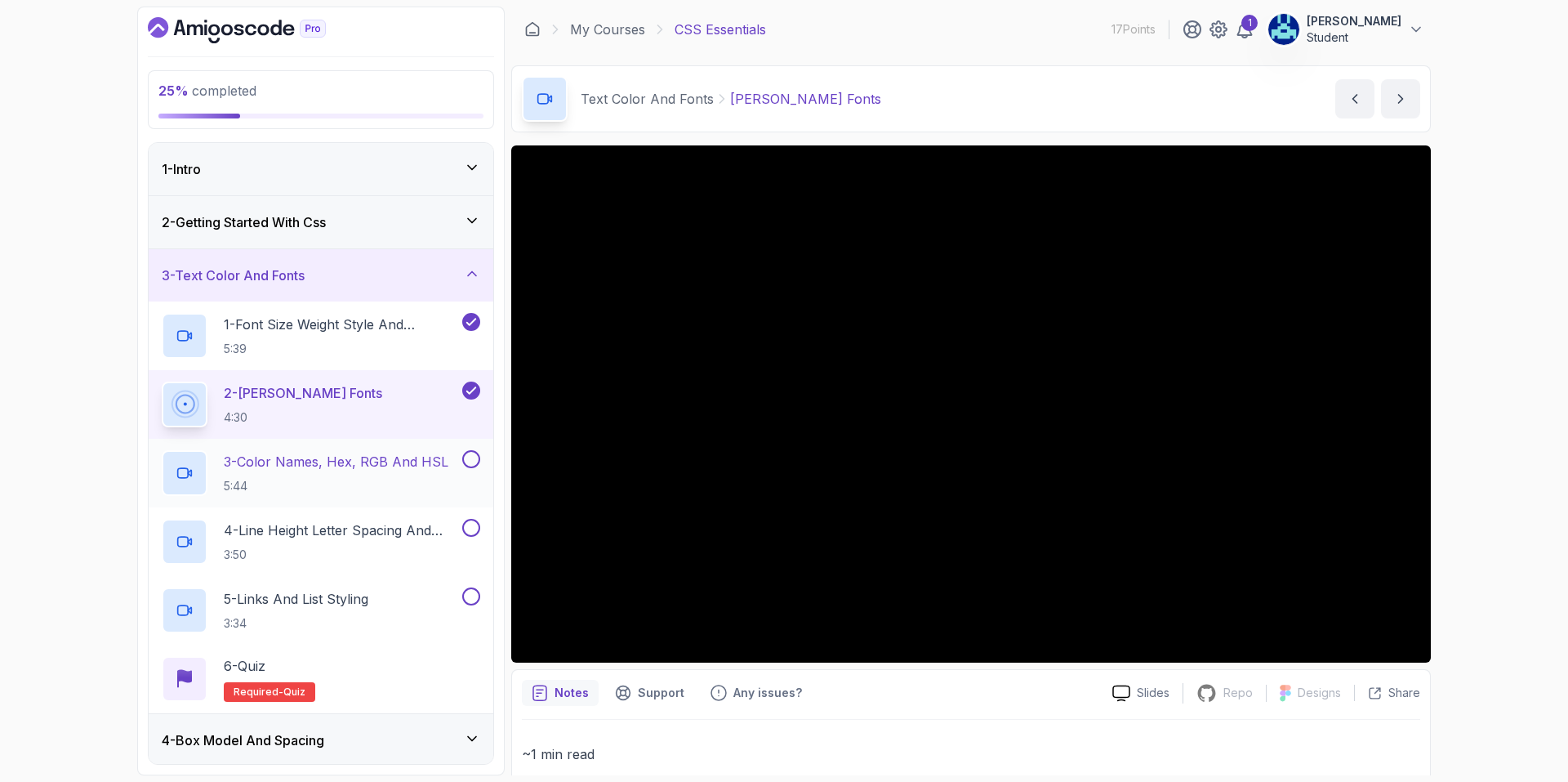
click at [392, 458] on p "3 - Color Names, Hex, RGB and HSL" at bounding box center [336, 461] width 224 height 19
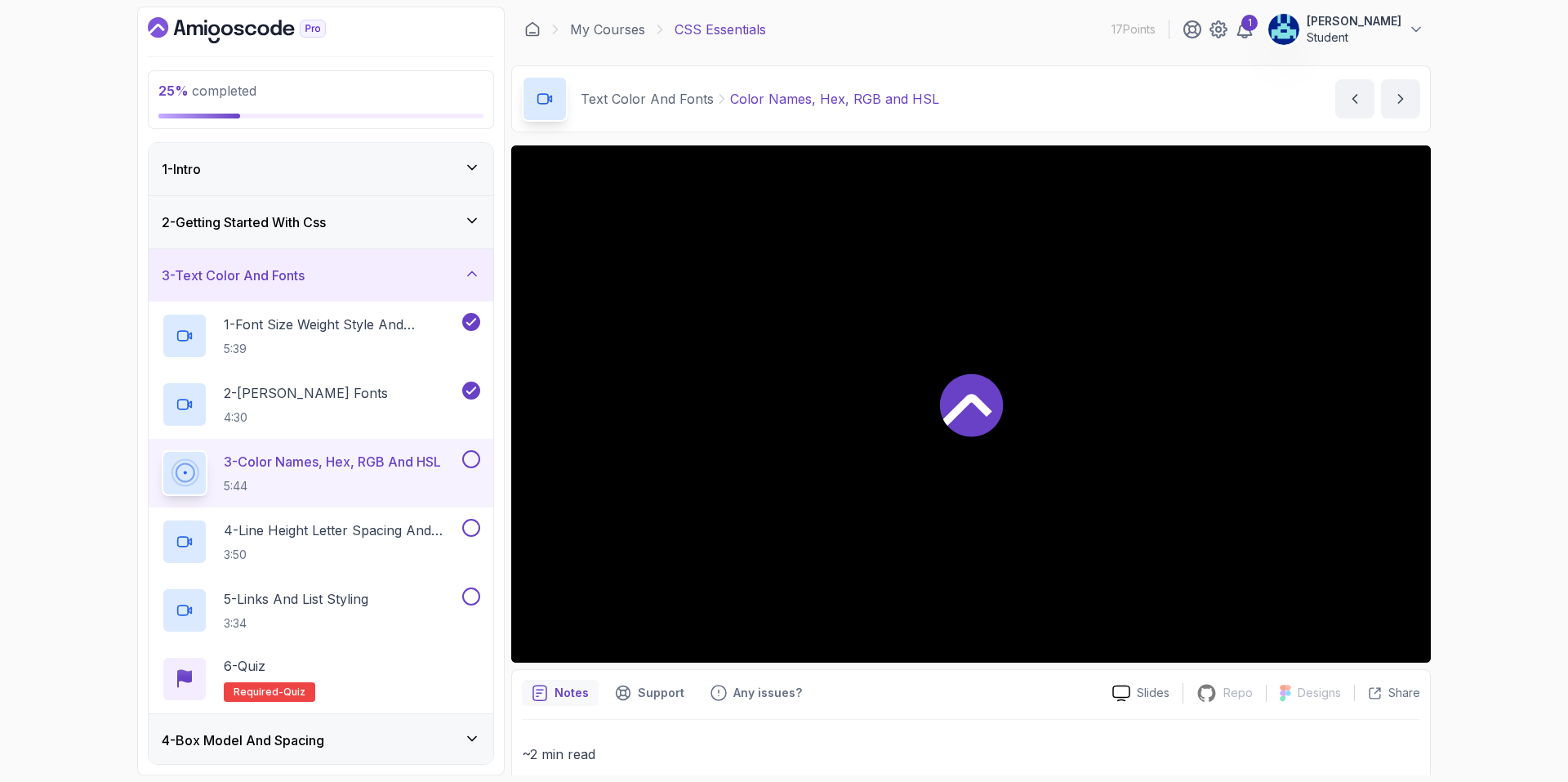
click at [467, 460] on button at bounding box center [472, 459] width 18 height 18
click at [379, 534] on p "4 - Line Height Letter Spacing And Text Alignment" at bounding box center [341, 529] width 235 height 19
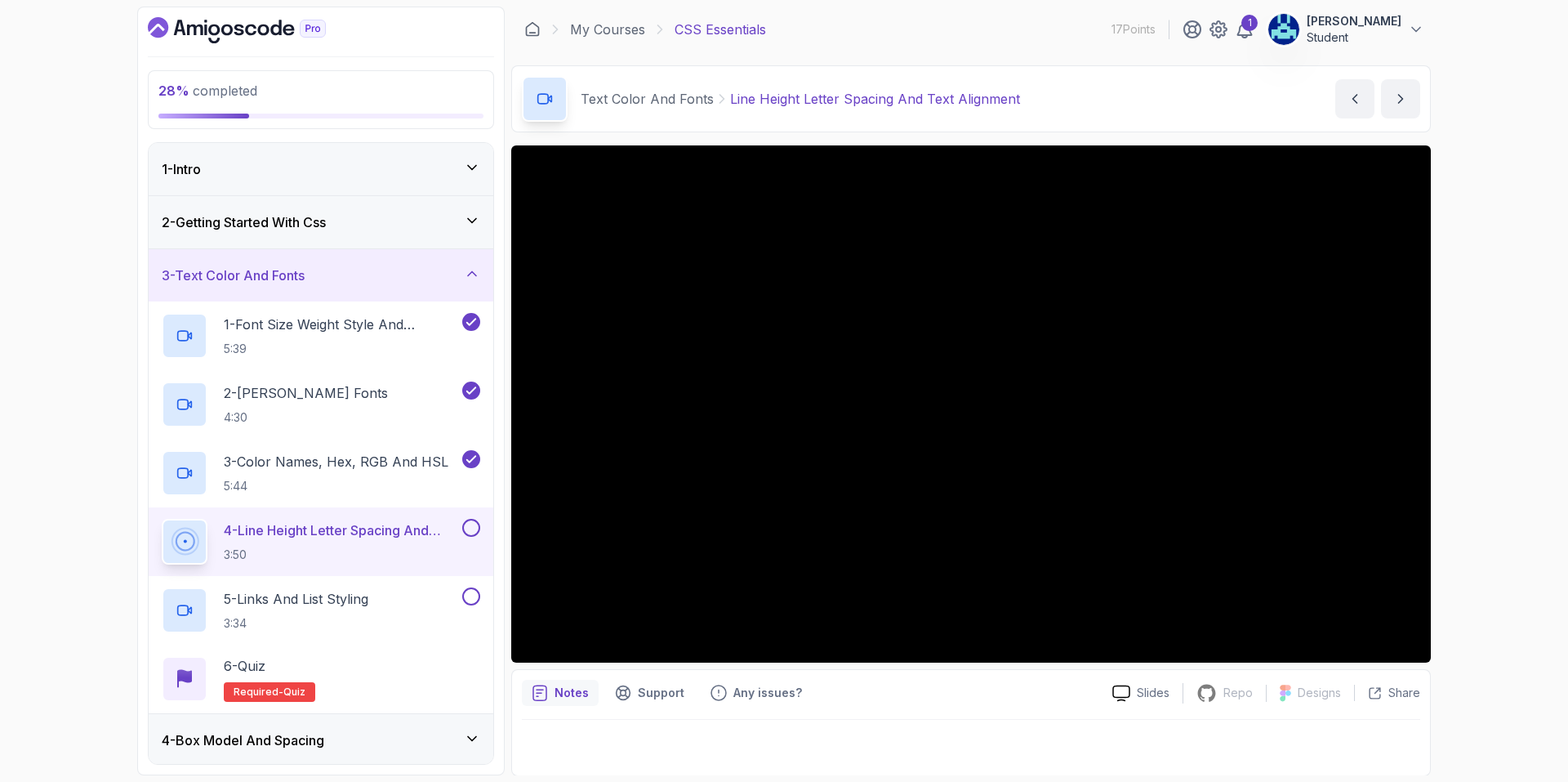
click at [467, 527] on button at bounding box center [472, 528] width 18 height 18
click at [384, 594] on div "5 - Links And List Styling 3:34" at bounding box center [310, 610] width 297 height 46
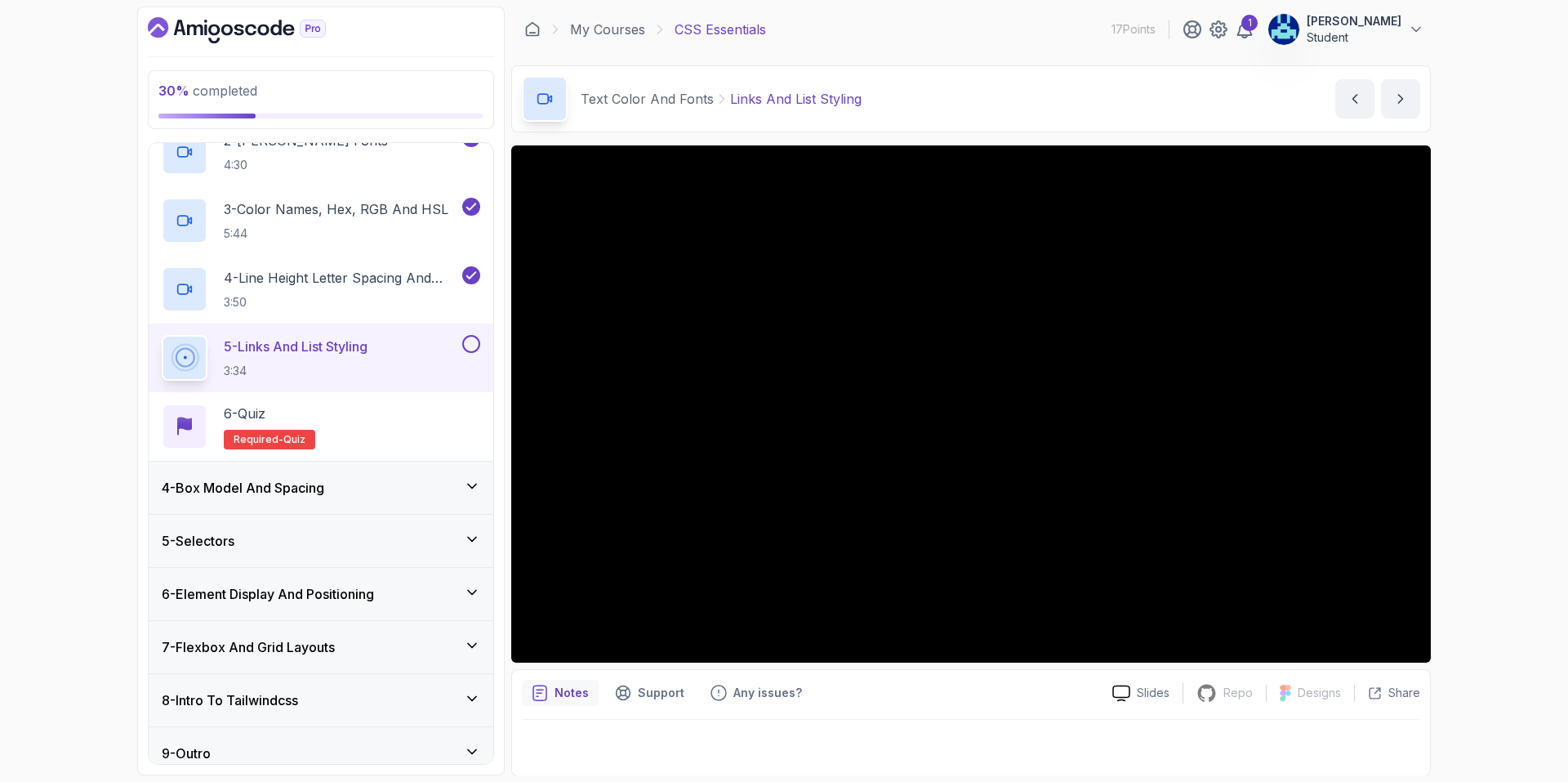
scroll to position [268, 0]
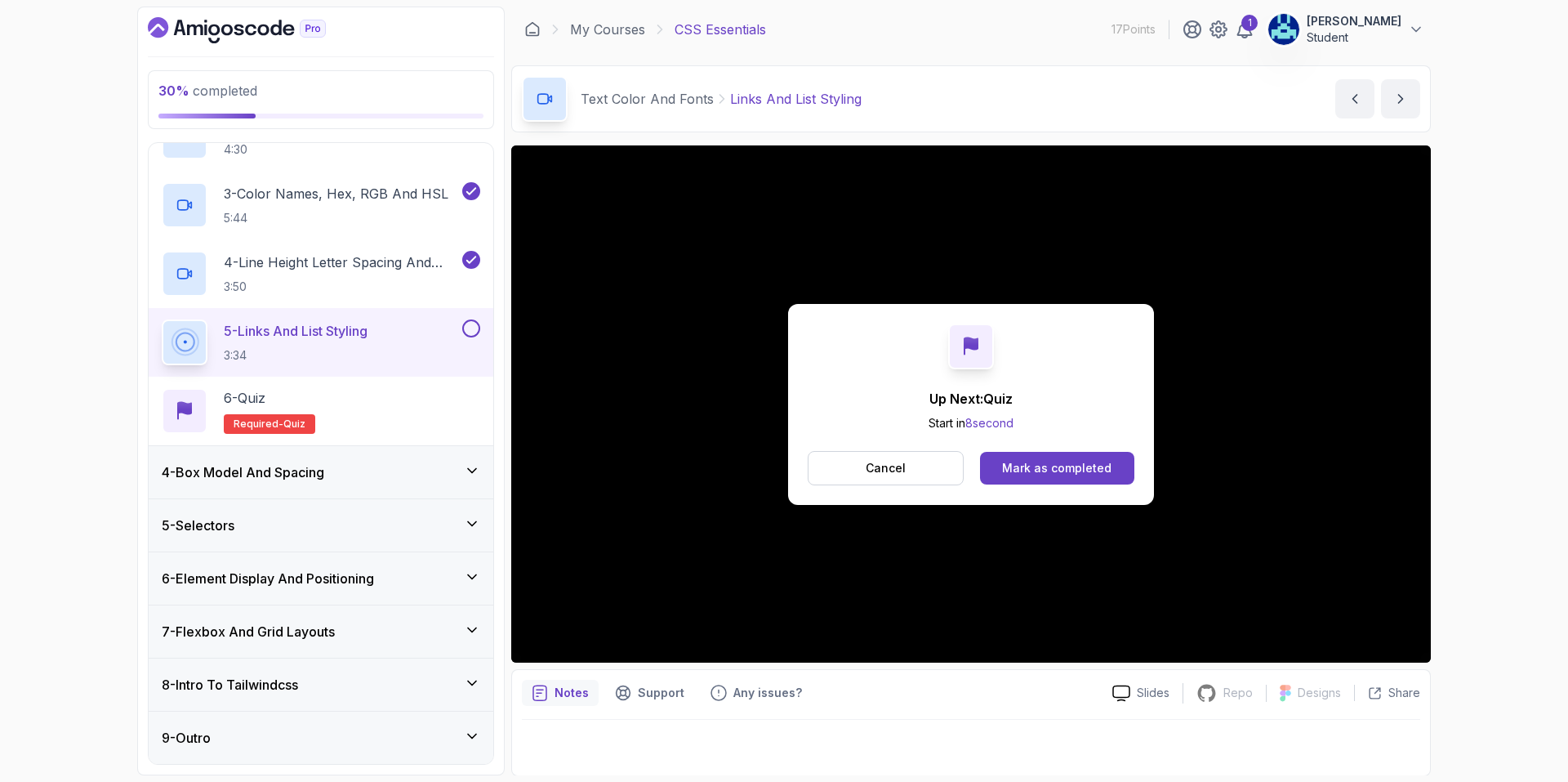
click at [476, 329] on button at bounding box center [472, 328] width 18 height 18
click at [1086, 465] on div "Mark as completed" at bounding box center [1057, 468] width 109 height 16
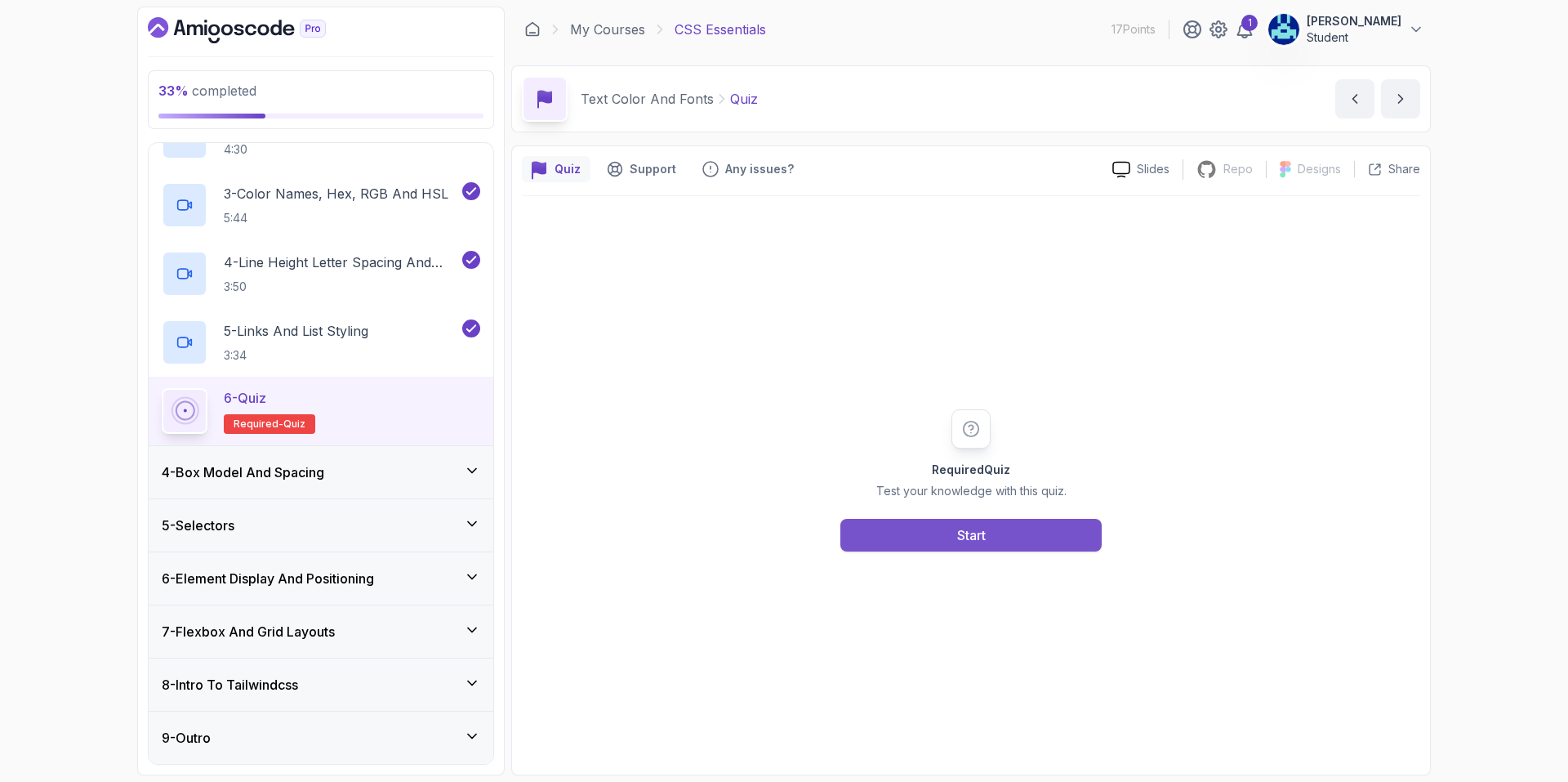
click at [964, 548] on button "Start" at bounding box center [971, 536] width 262 height 33
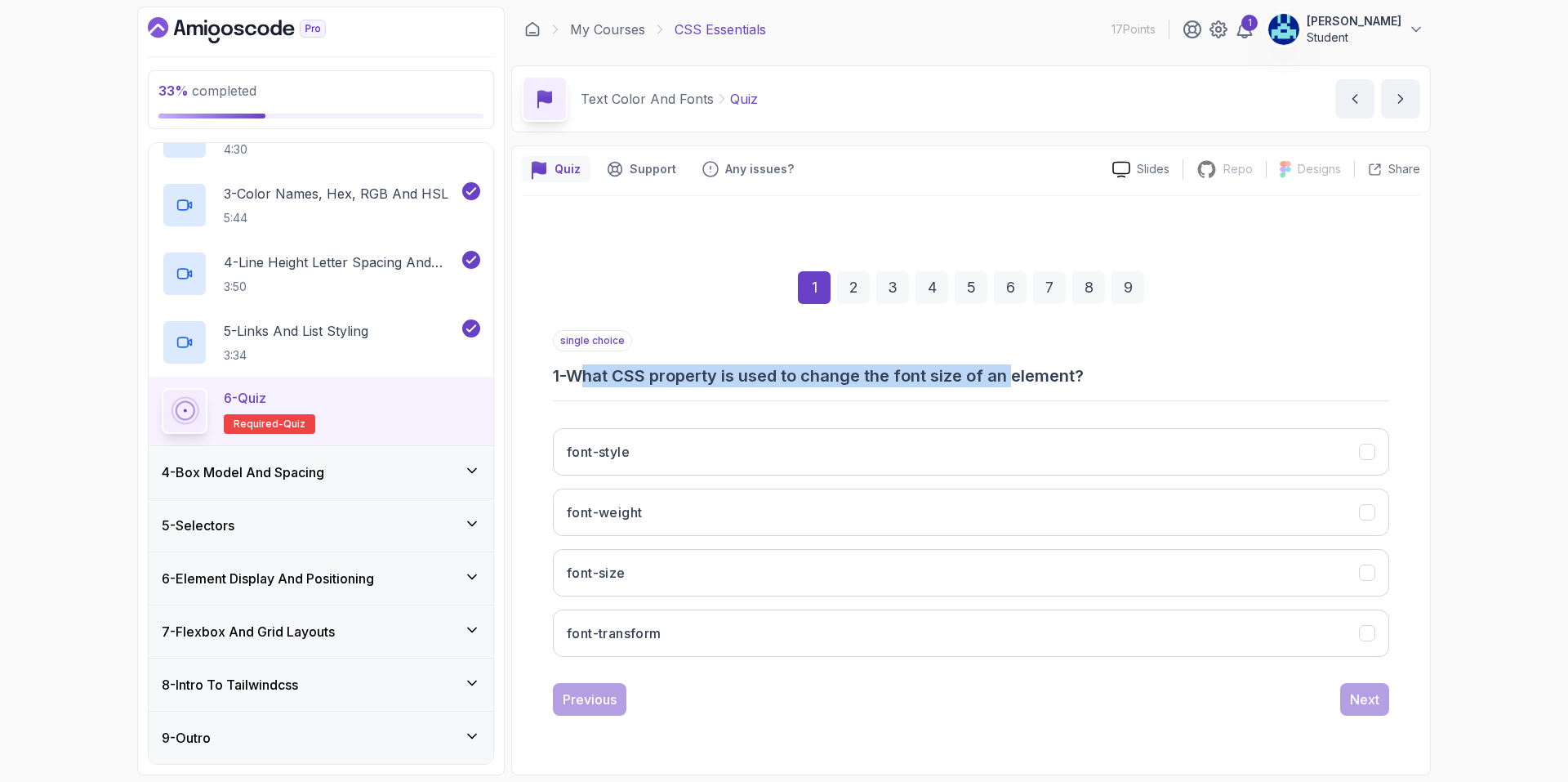
drag, startPoint x: 601, startPoint y: 383, endPoint x: 1020, endPoint y: 370, distance: 419.2
click at [1020, 370] on h3 "1 - What CSS property is used to change the font size of an element?" at bounding box center [971, 375] width 836 height 23
click at [819, 344] on div "single choice 1 - What CSS property is used to change the font size of an eleme…" at bounding box center [971, 359] width 836 height 57
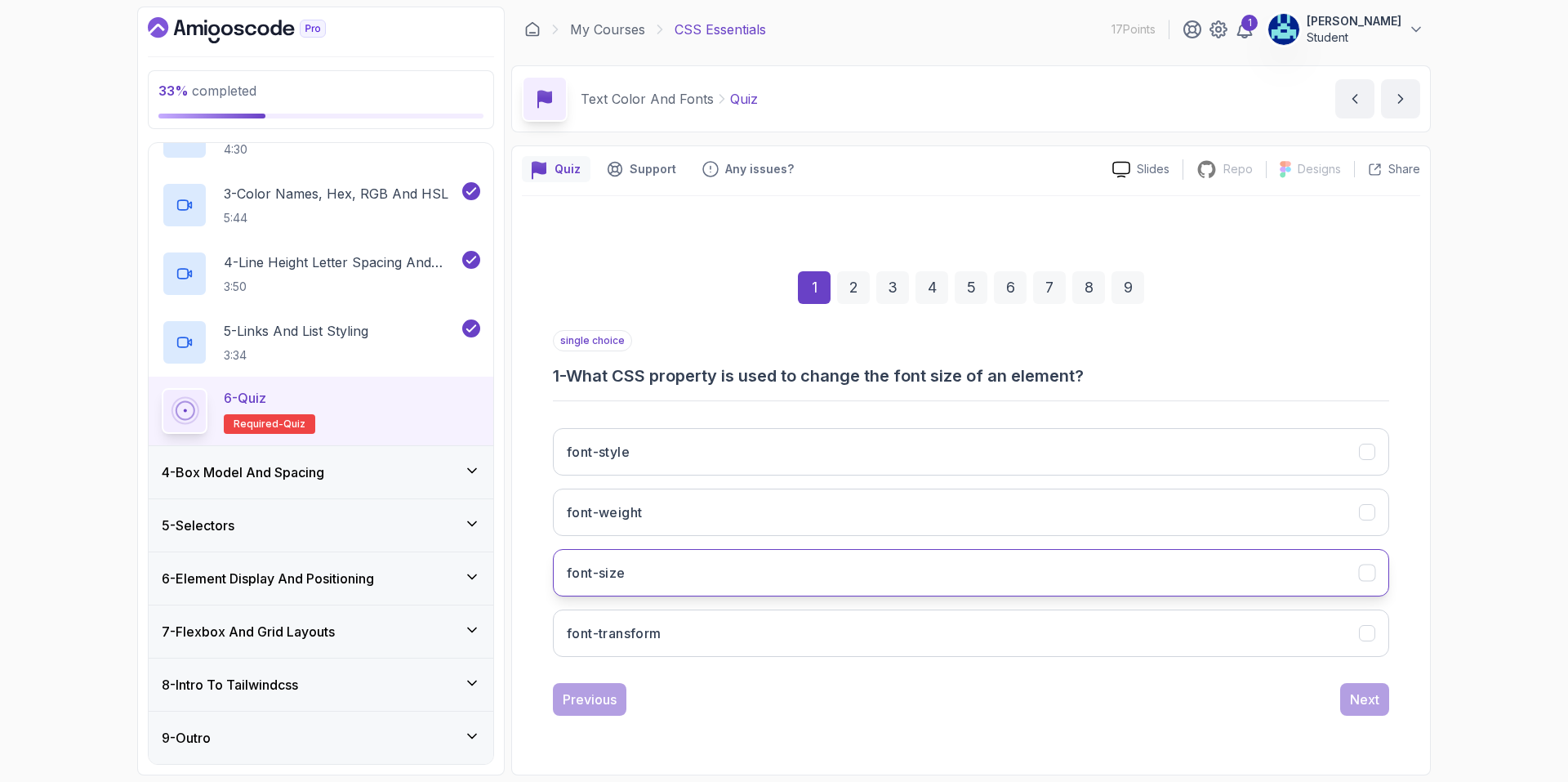
click at [786, 563] on button "font-size" at bounding box center [971, 573] width 836 height 47
click at [1356, 695] on div "Next" at bounding box center [1365, 699] width 29 height 19
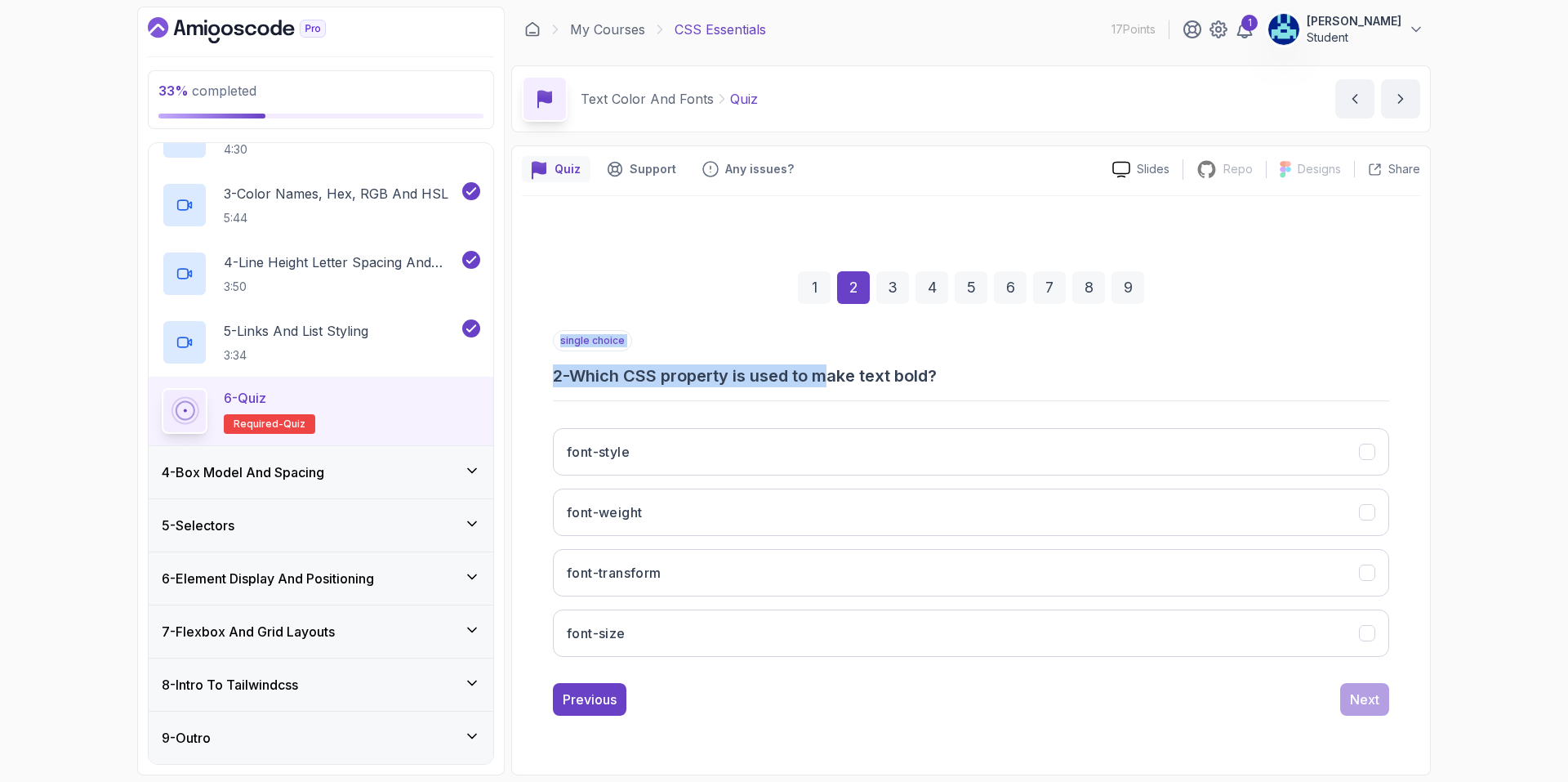
drag, startPoint x: 708, startPoint y: 387, endPoint x: 840, endPoint y: 383, distance: 132.1
click at [840, 383] on div "single choice 2 - Which CSS property is used to make text bold? font-style font…" at bounding box center [971, 500] width 836 height 340
click at [743, 398] on div "single choice 2 - Which CSS property is used to make text bold? font-style font…" at bounding box center [971, 500] width 836 height 340
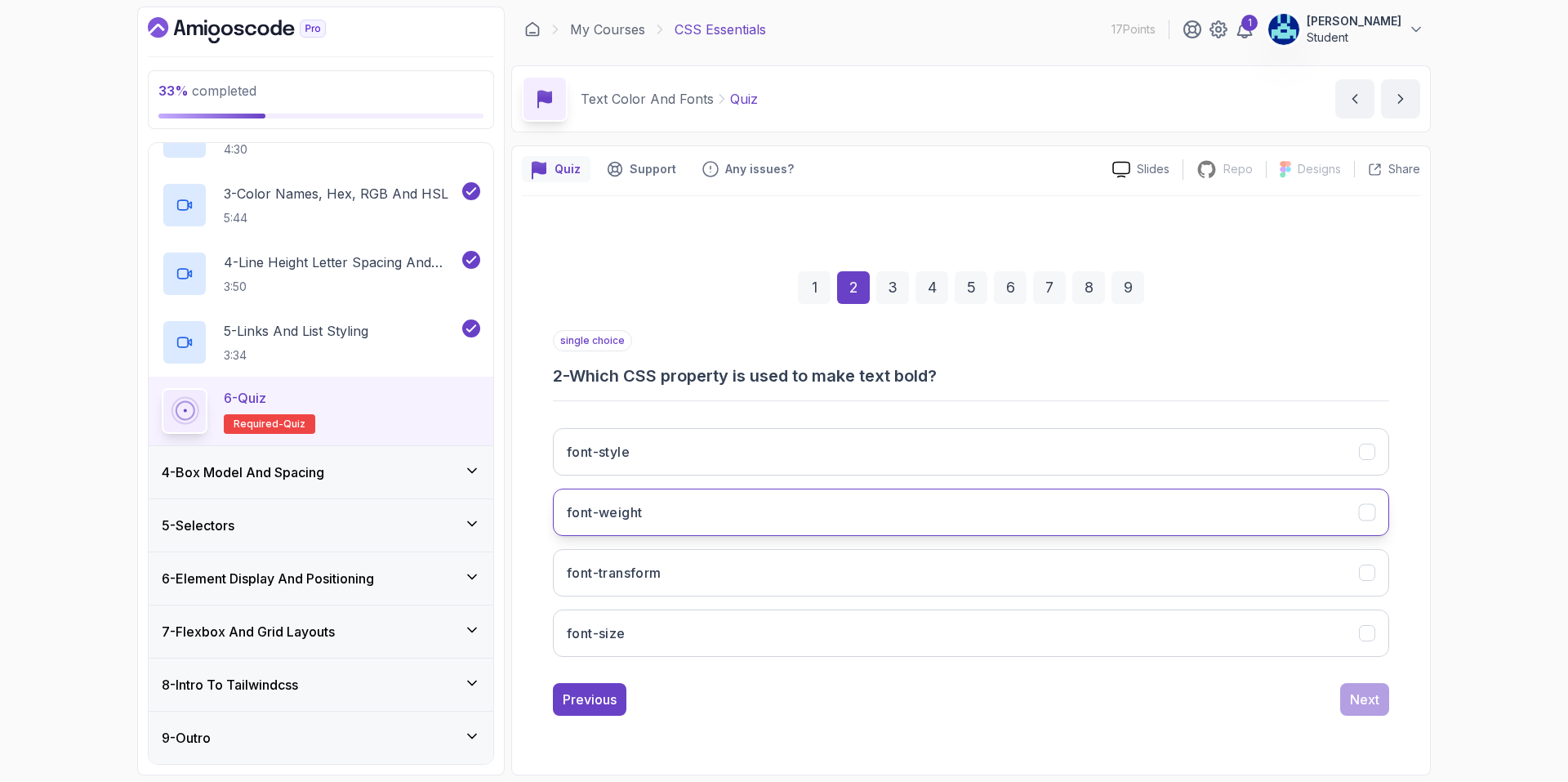
click at [669, 504] on button "font-weight" at bounding box center [971, 512] width 836 height 47
click at [1359, 698] on div "Next" at bounding box center [1365, 699] width 29 height 19
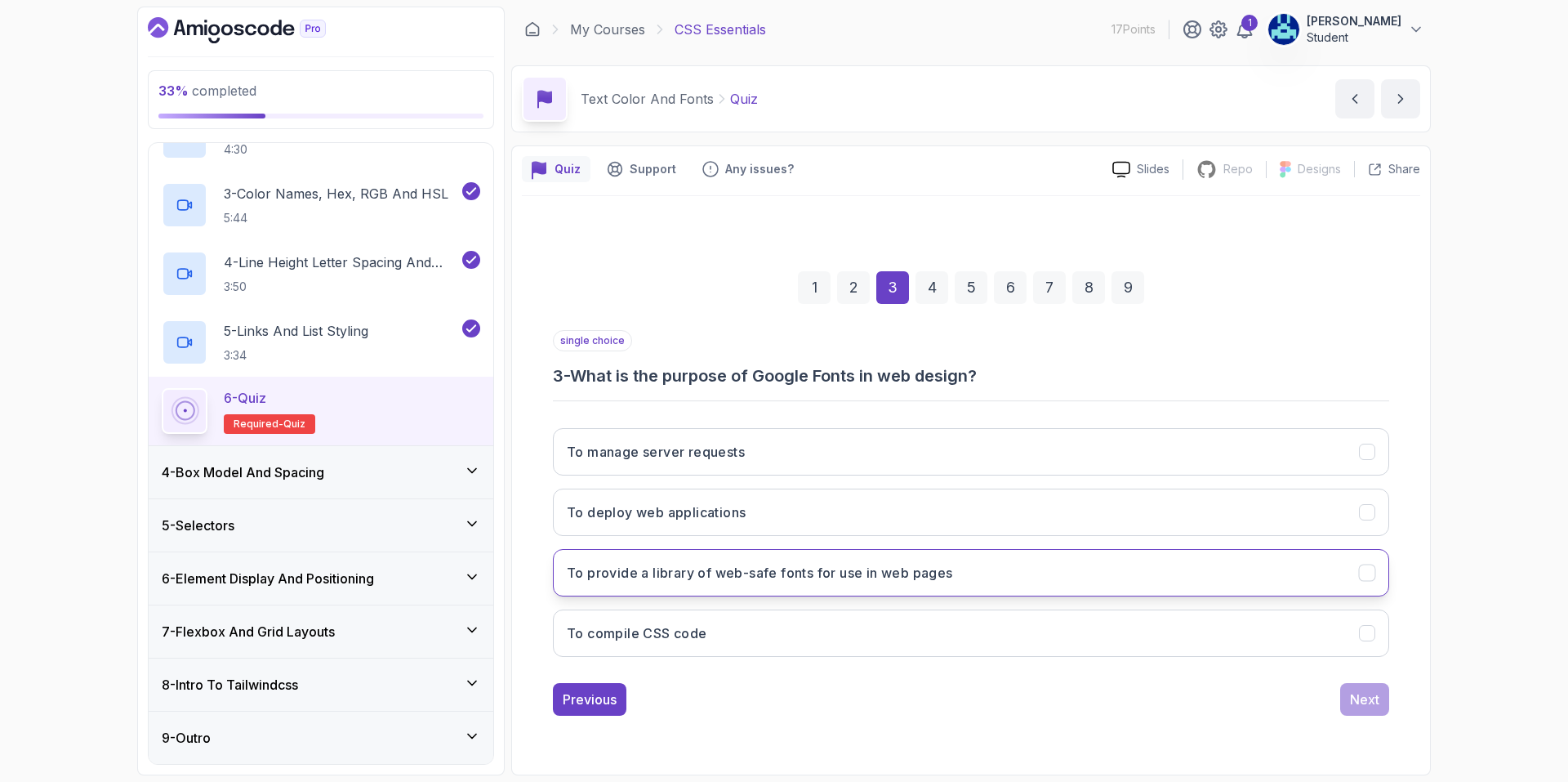
click at [754, 577] on h3 "To provide a library of web-safe fonts for use in web pages" at bounding box center [760, 572] width 387 height 19
click at [1378, 696] on div "Next" at bounding box center [1365, 699] width 29 height 19
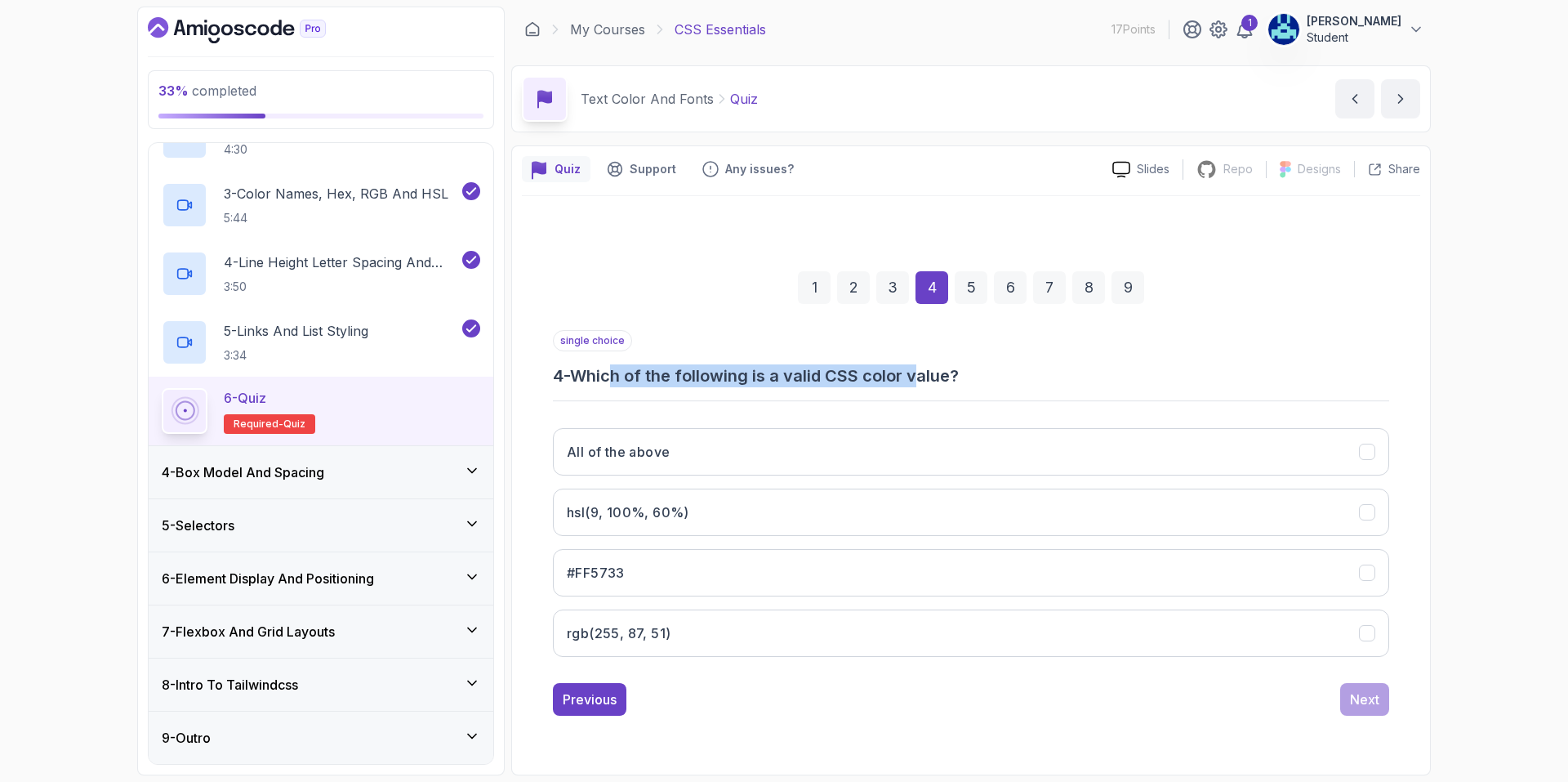
drag, startPoint x: 621, startPoint y: 379, endPoint x: 926, endPoint y: 356, distance: 305.9
click at [926, 356] on div "single choice 4 - Which of the following is a valid CSS color value?" at bounding box center [971, 359] width 836 height 57
click at [834, 335] on div "single choice 4 - Which of the following is a valid CSS color value?" at bounding box center [971, 359] width 836 height 57
click at [712, 426] on div "All of the above hsl(9, 100%, 60%) #FF5733 rgb(255, 87, 51)" at bounding box center [971, 542] width 836 height 255
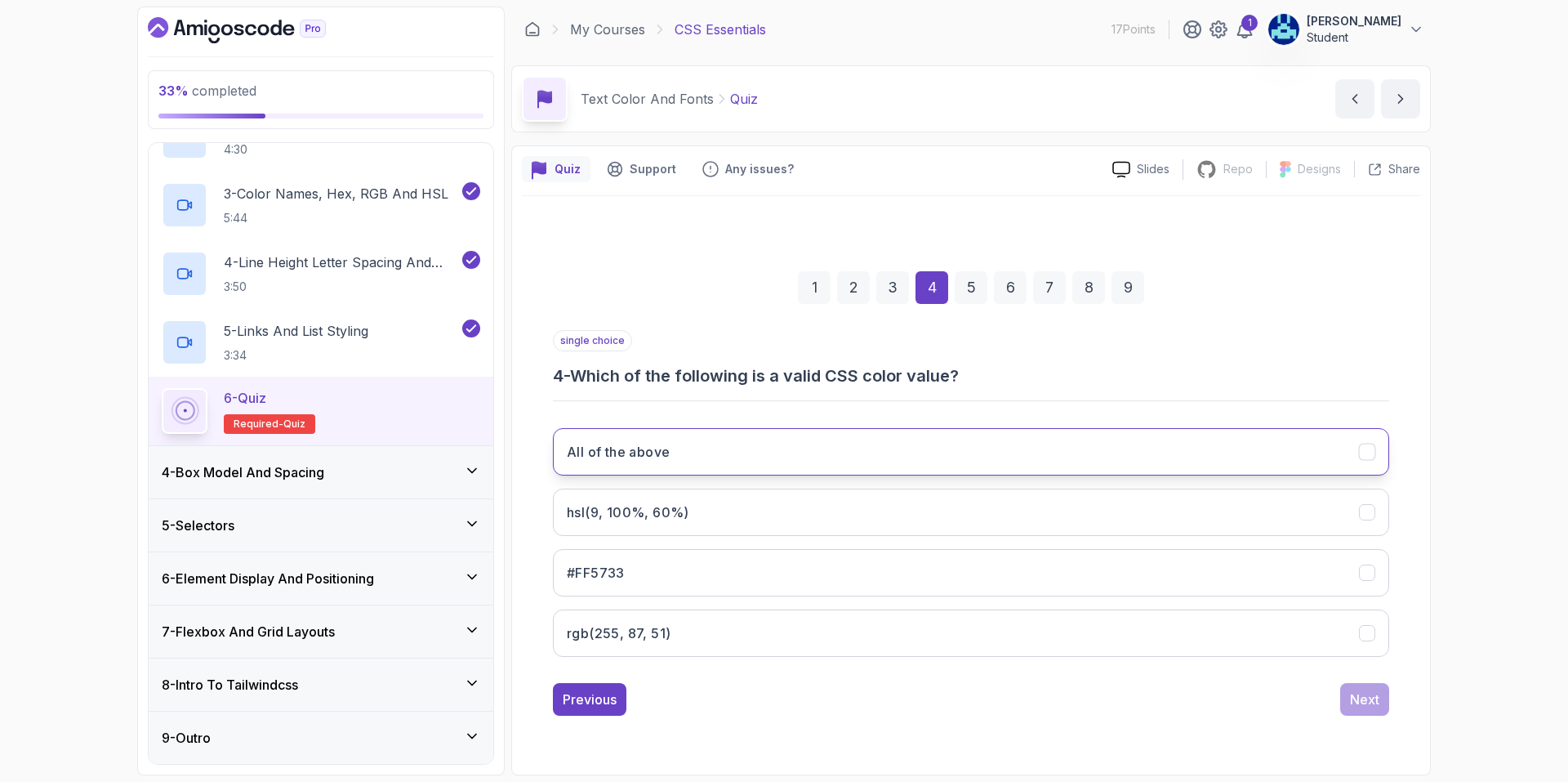
click at [717, 433] on button "All of the above" at bounding box center [971, 452] width 836 height 47
click at [1364, 699] on div "Next" at bounding box center [1365, 699] width 29 height 19
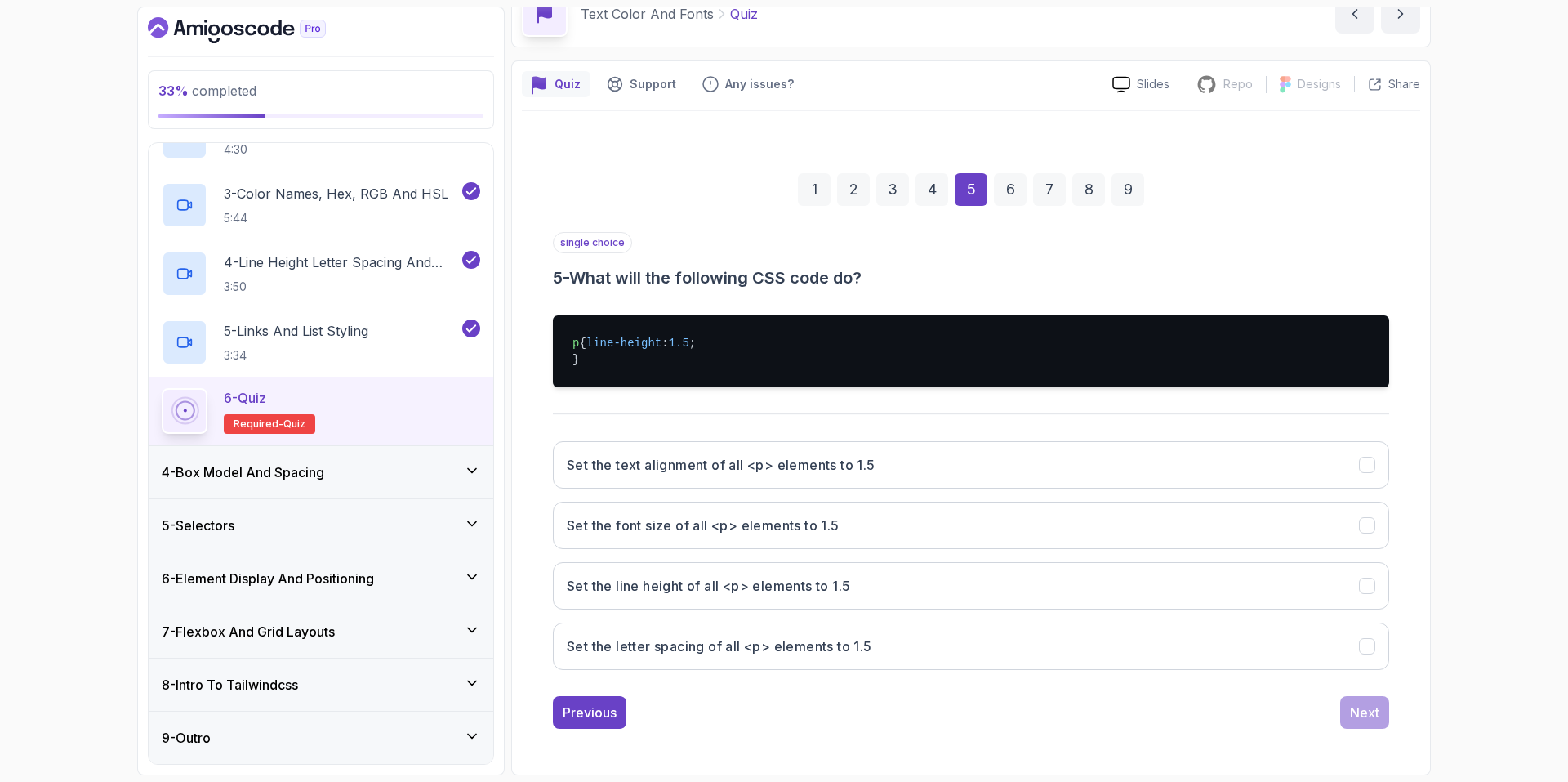
scroll to position [101, 0]
click at [914, 579] on button "Set the line height of all <p> elements to 1.5" at bounding box center [971, 586] width 836 height 47
click at [1355, 708] on div "Next" at bounding box center [1365, 712] width 29 height 19
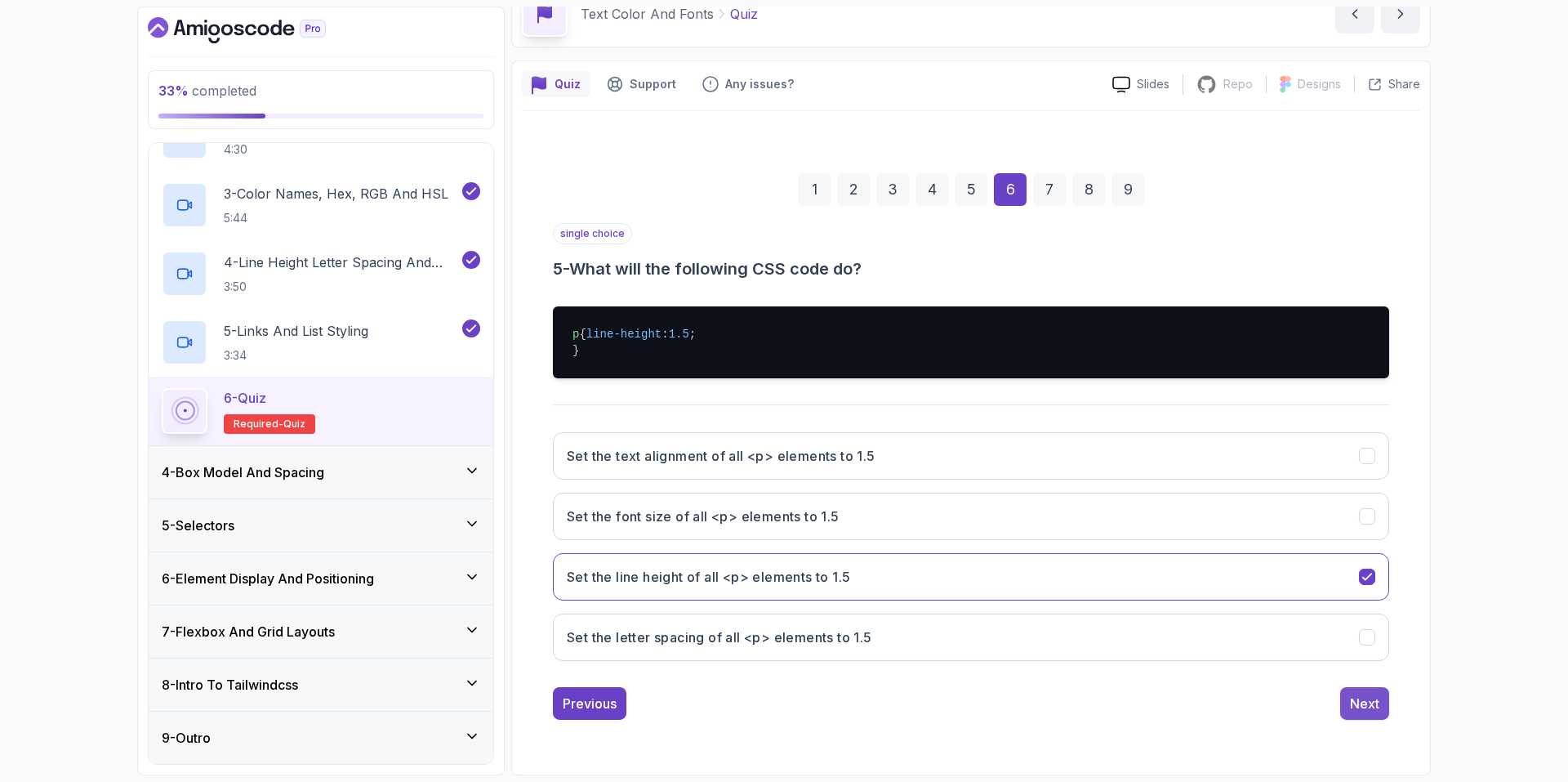
scroll to position [0, 0]
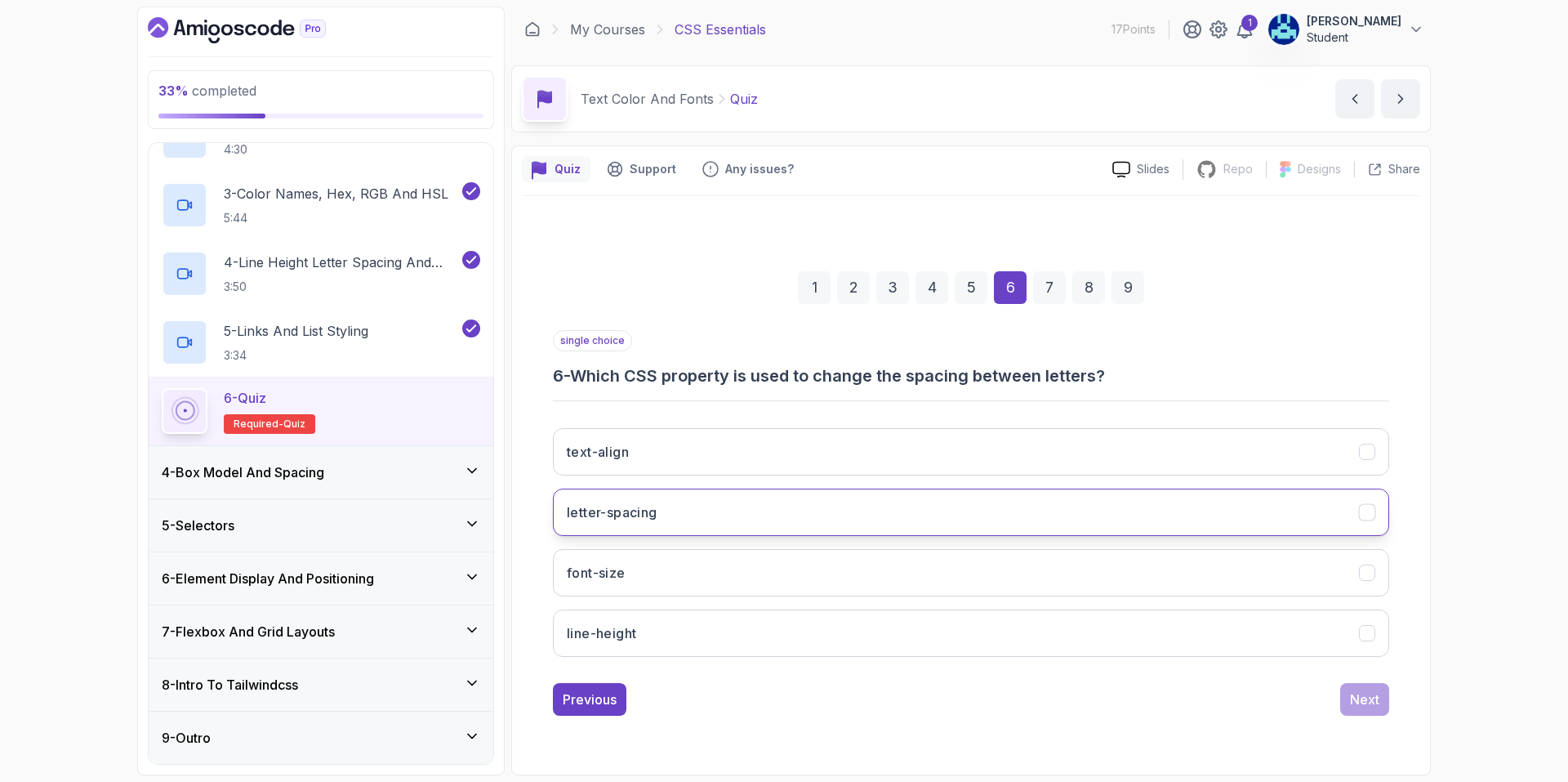
click at [718, 513] on button "letter-spacing" at bounding box center [971, 512] width 836 height 47
click at [1359, 702] on div "Next" at bounding box center [1365, 699] width 29 height 19
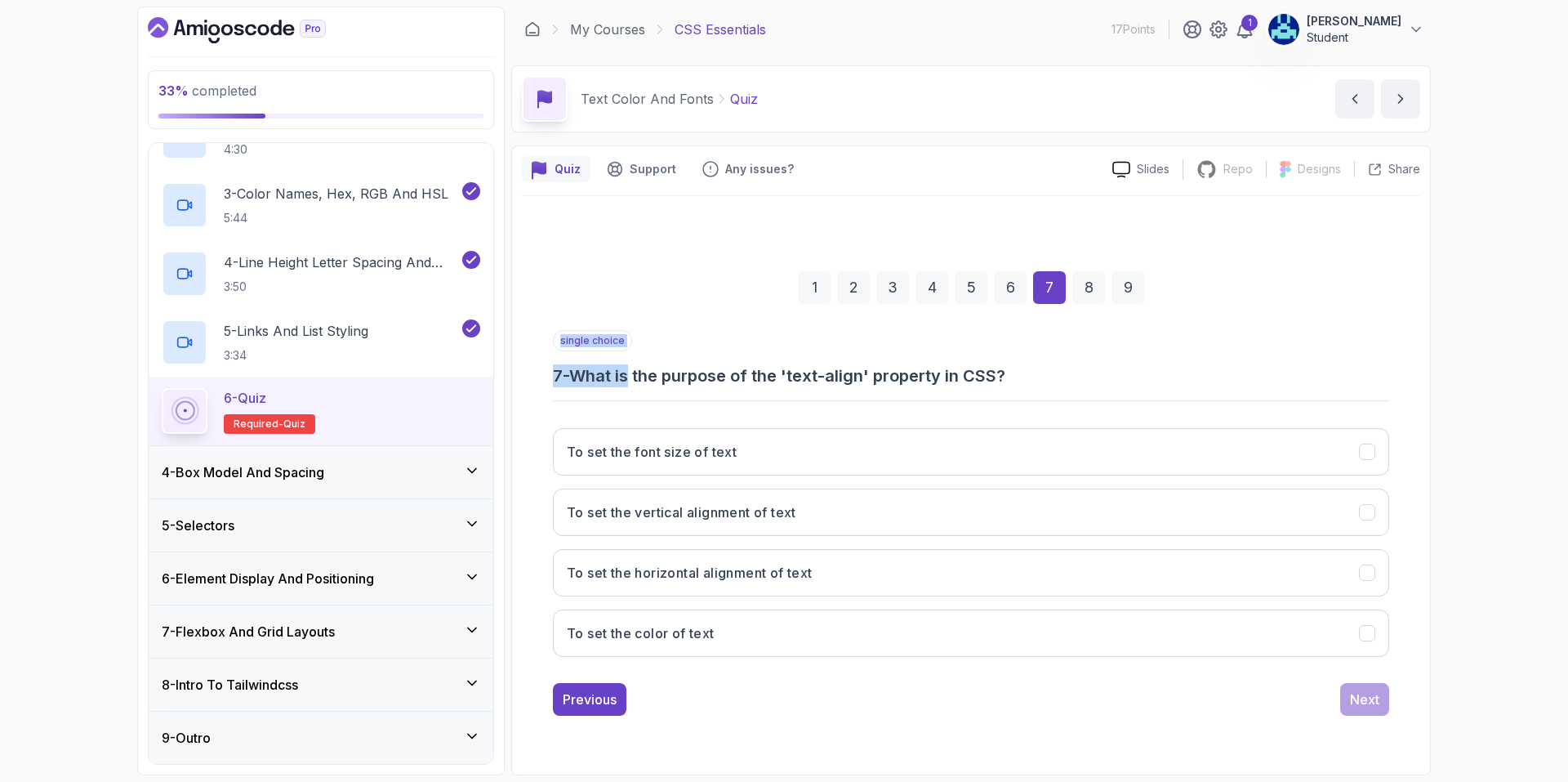
drag, startPoint x: 637, startPoint y: 381, endPoint x: 736, endPoint y: 394, distance: 99.8
click at [736, 394] on div "single choice 7 - What is the purpose of the 'text-align' property in CSS? To s…" at bounding box center [971, 500] width 836 height 340
click at [1057, 382] on h3 "7 - What is the purpose of the 'text-align' property in CSS?" at bounding box center [971, 375] width 836 height 23
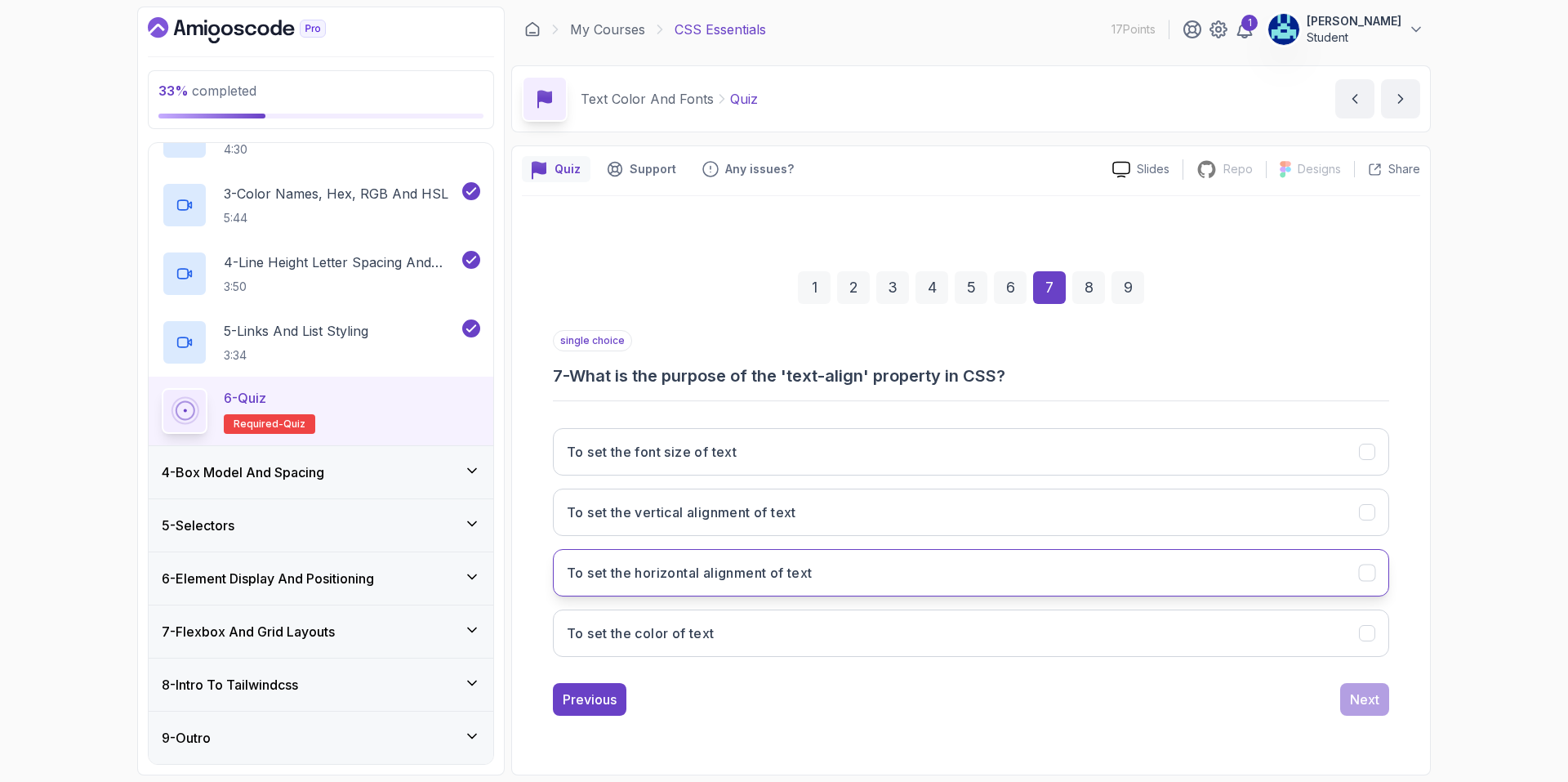
click at [853, 563] on button "To set the horizontal alignment of text" at bounding box center [971, 573] width 836 height 47
click at [1365, 704] on div "Next" at bounding box center [1365, 699] width 29 height 19
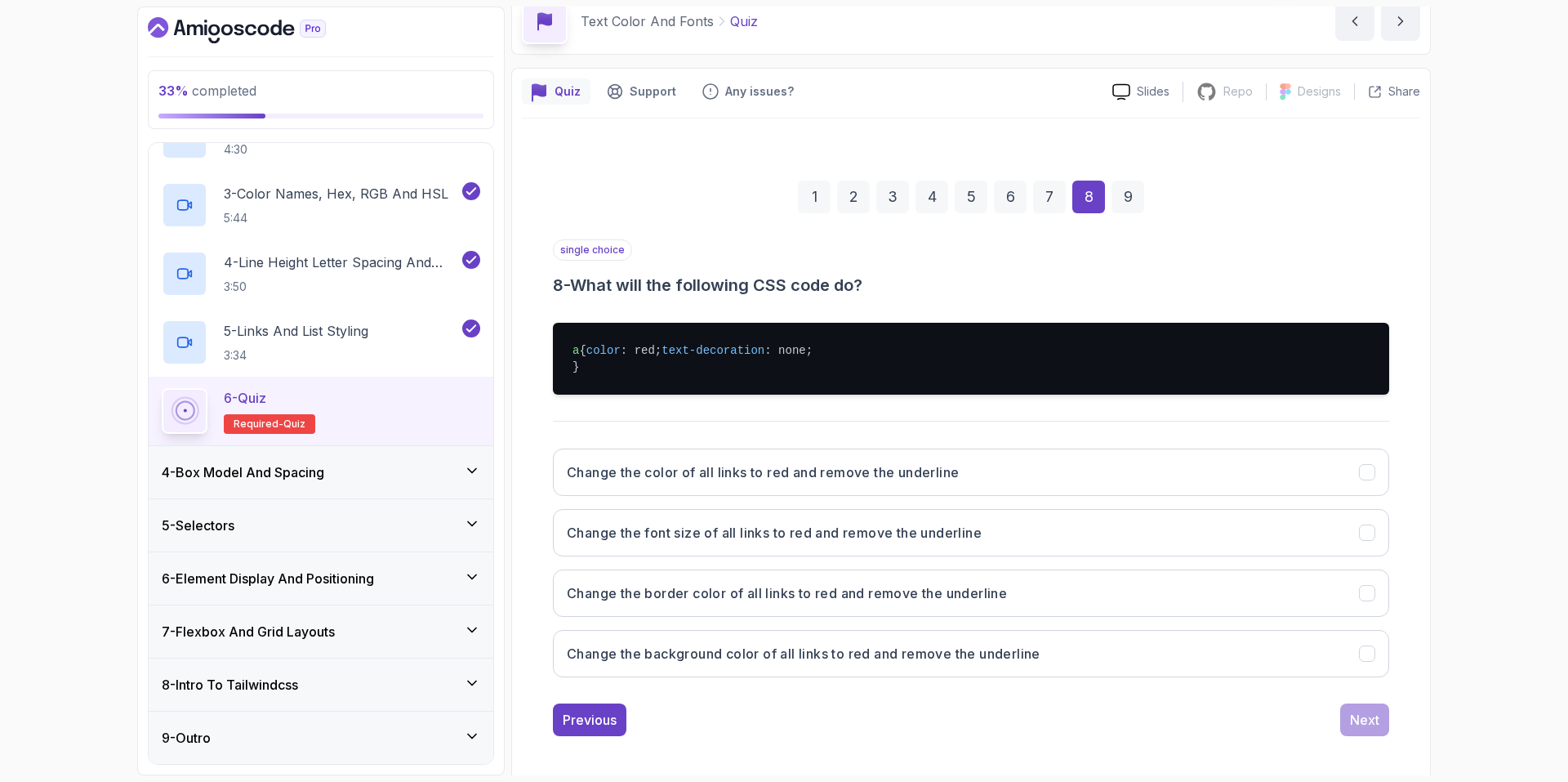
scroll to position [82, 0]
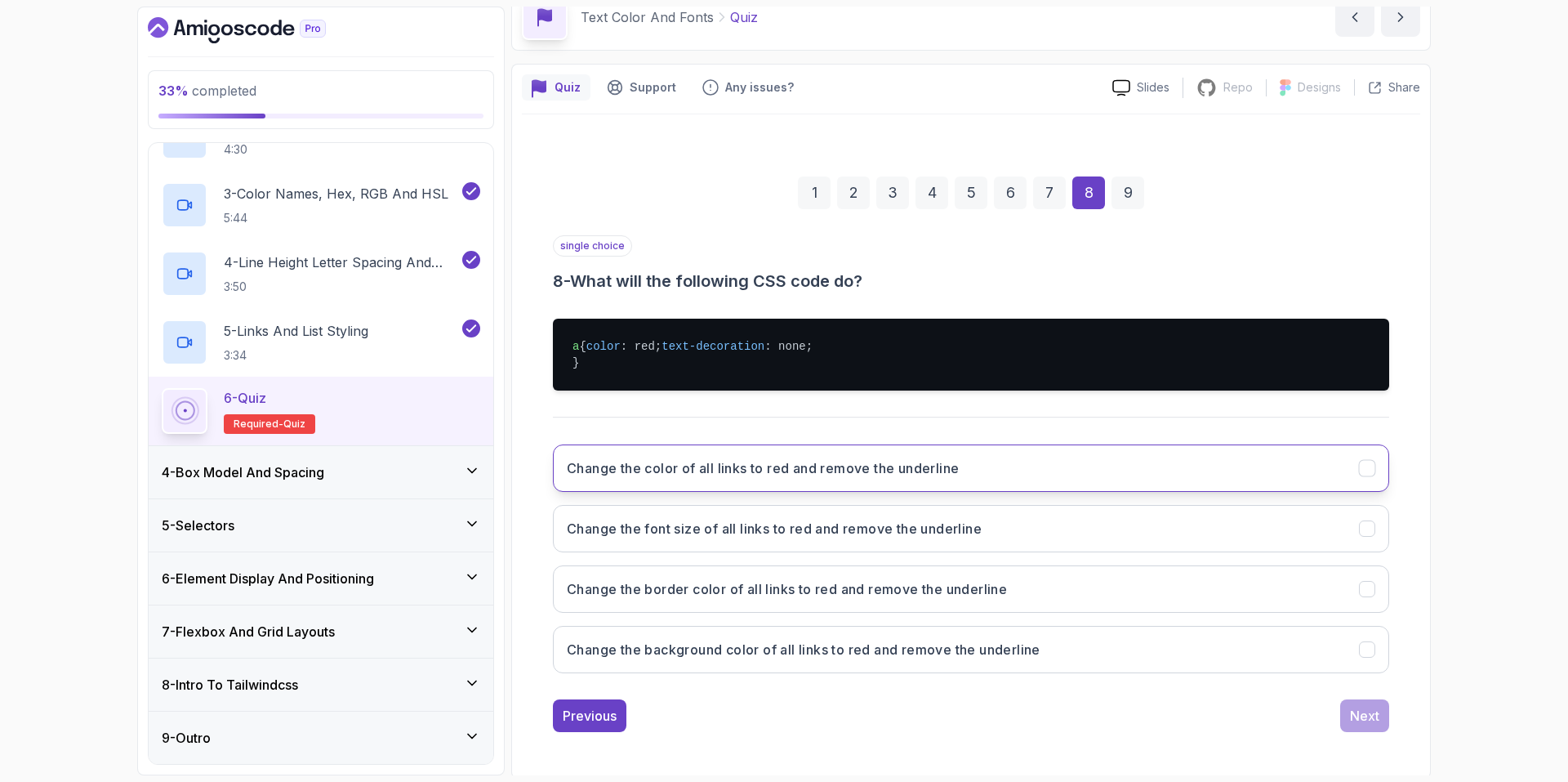
click at [794, 478] on h3 "Change the color of all links to red and remove the underline" at bounding box center [763, 467] width 392 height 19
click at [1355, 725] on div "Next" at bounding box center [1365, 715] width 29 height 19
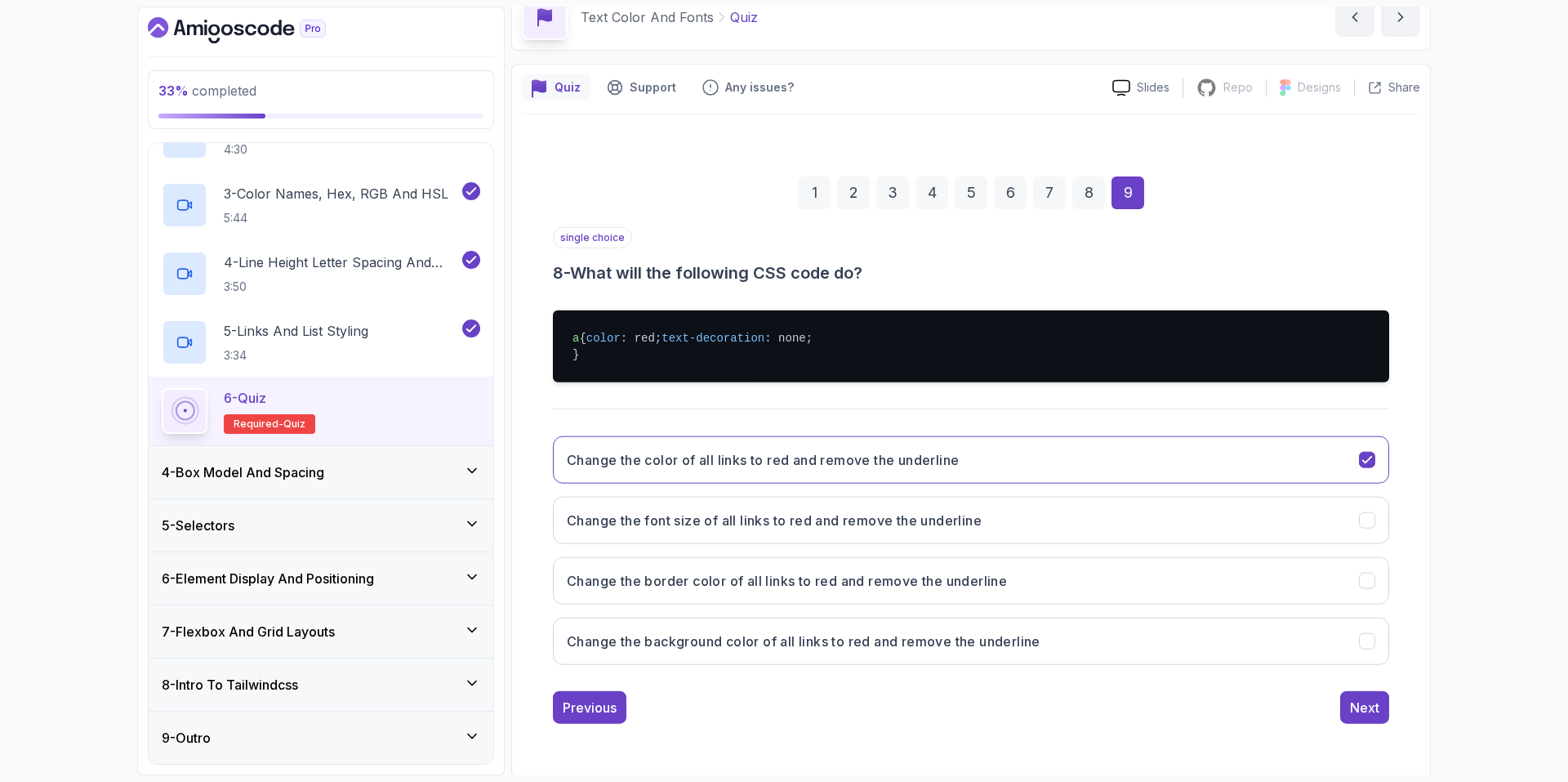
scroll to position [0, 0]
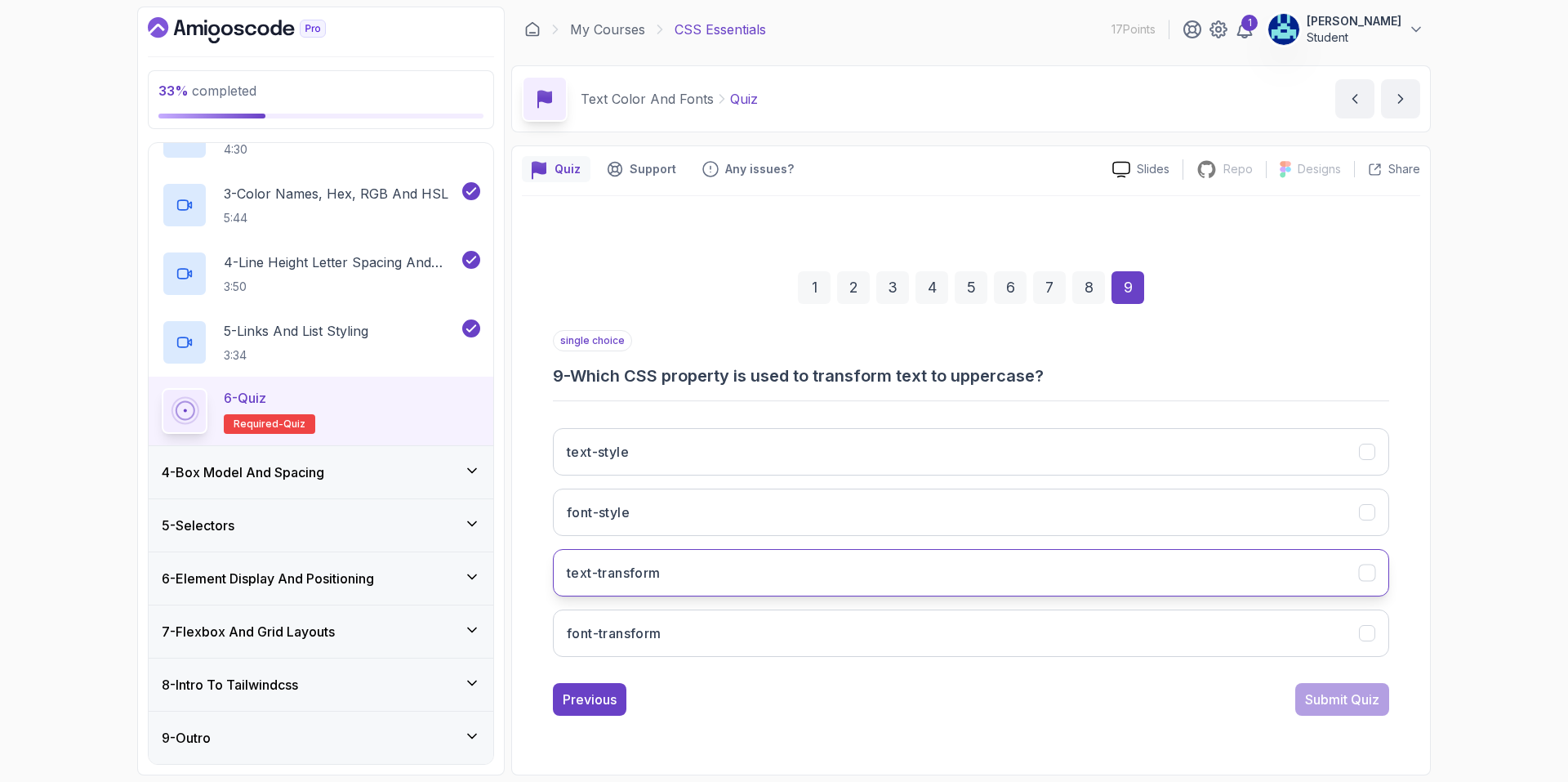
click at [755, 561] on button "text-transform" at bounding box center [971, 573] width 836 height 47
click at [1318, 693] on div "Submit Quiz" at bounding box center [1342, 699] width 74 height 19
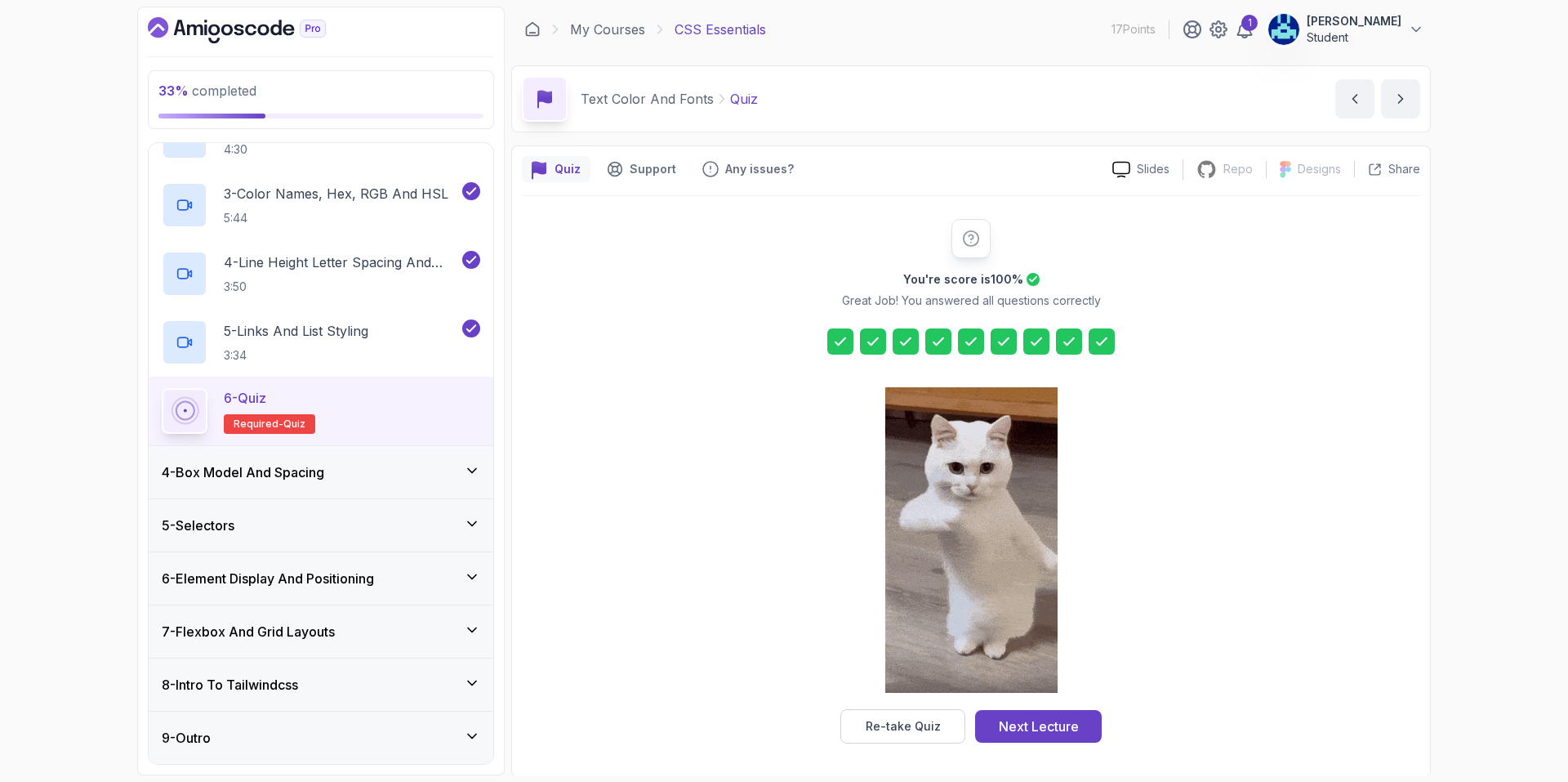
click at [1092, 717] on button "Next Lecture" at bounding box center [1038, 726] width 127 height 33
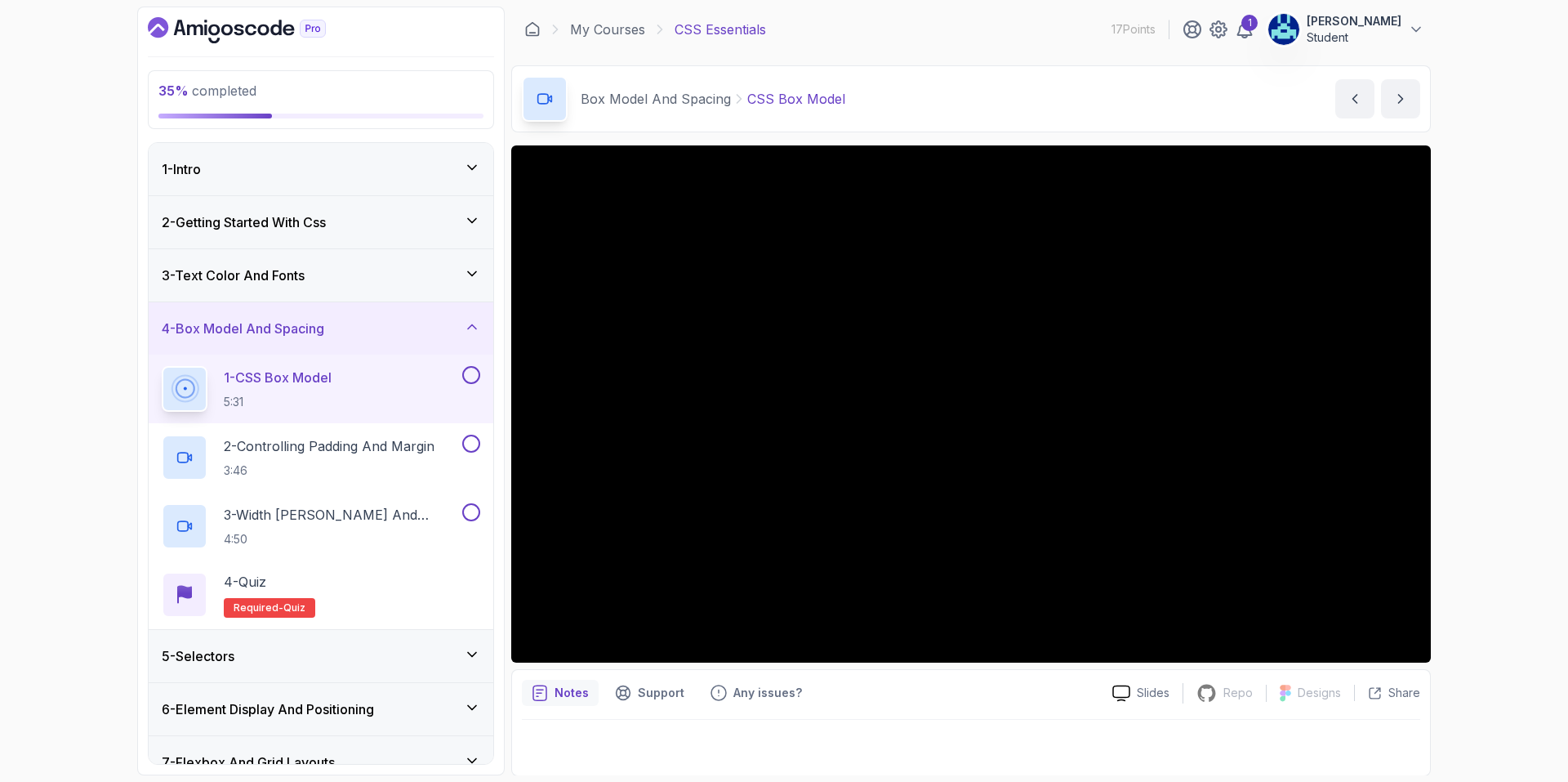
click at [468, 378] on button at bounding box center [472, 375] width 18 height 18
click at [377, 453] on p "2 - Controlling Padding And Margin" at bounding box center [328, 445] width 211 height 19
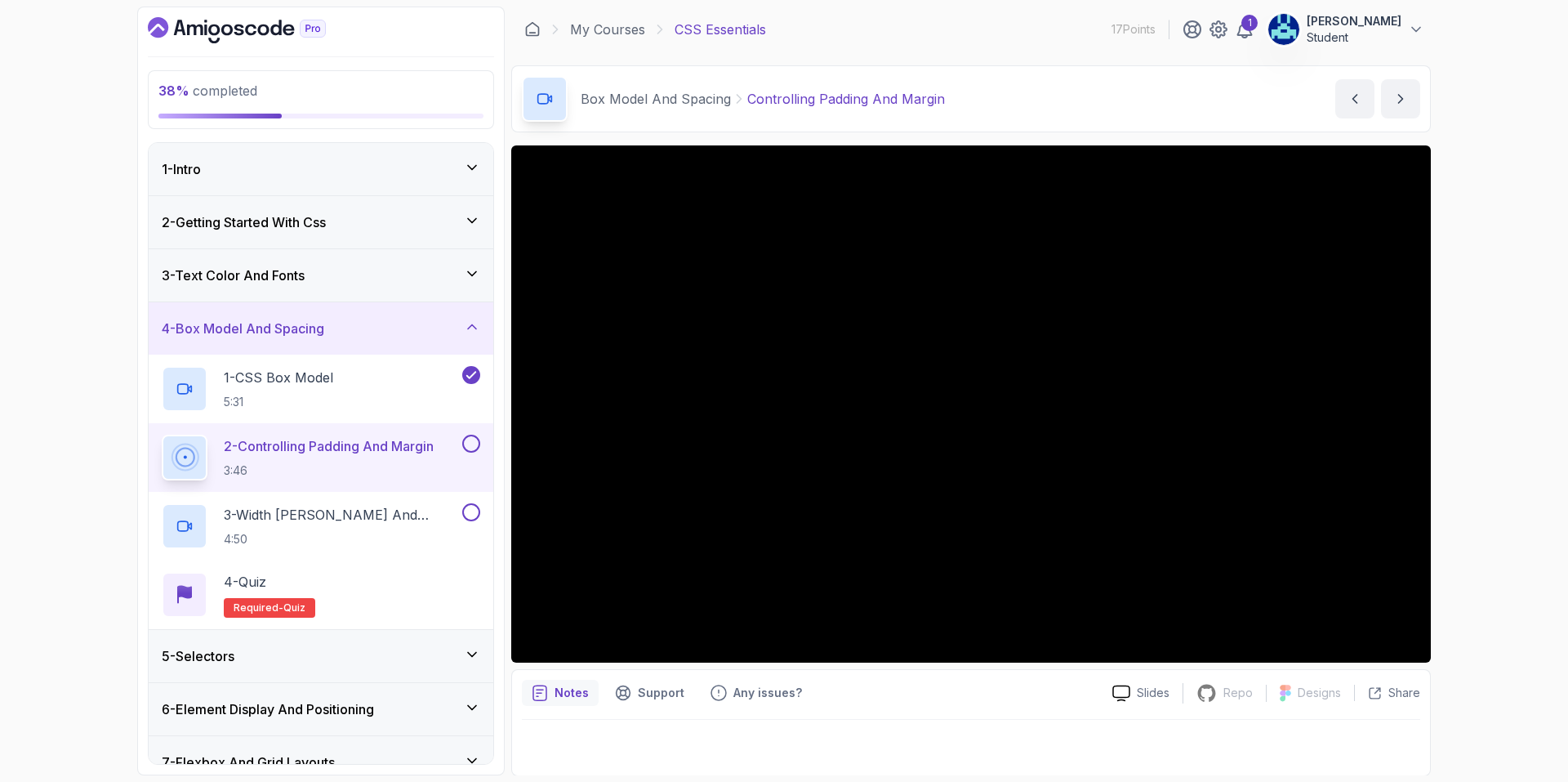
click at [469, 443] on button at bounding box center [472, 443] width 18 height 18
click at [368, 519] on p "3 - Width [PERSON_NAME] And Height" at bounding box center [341, 514] width 235 height 19
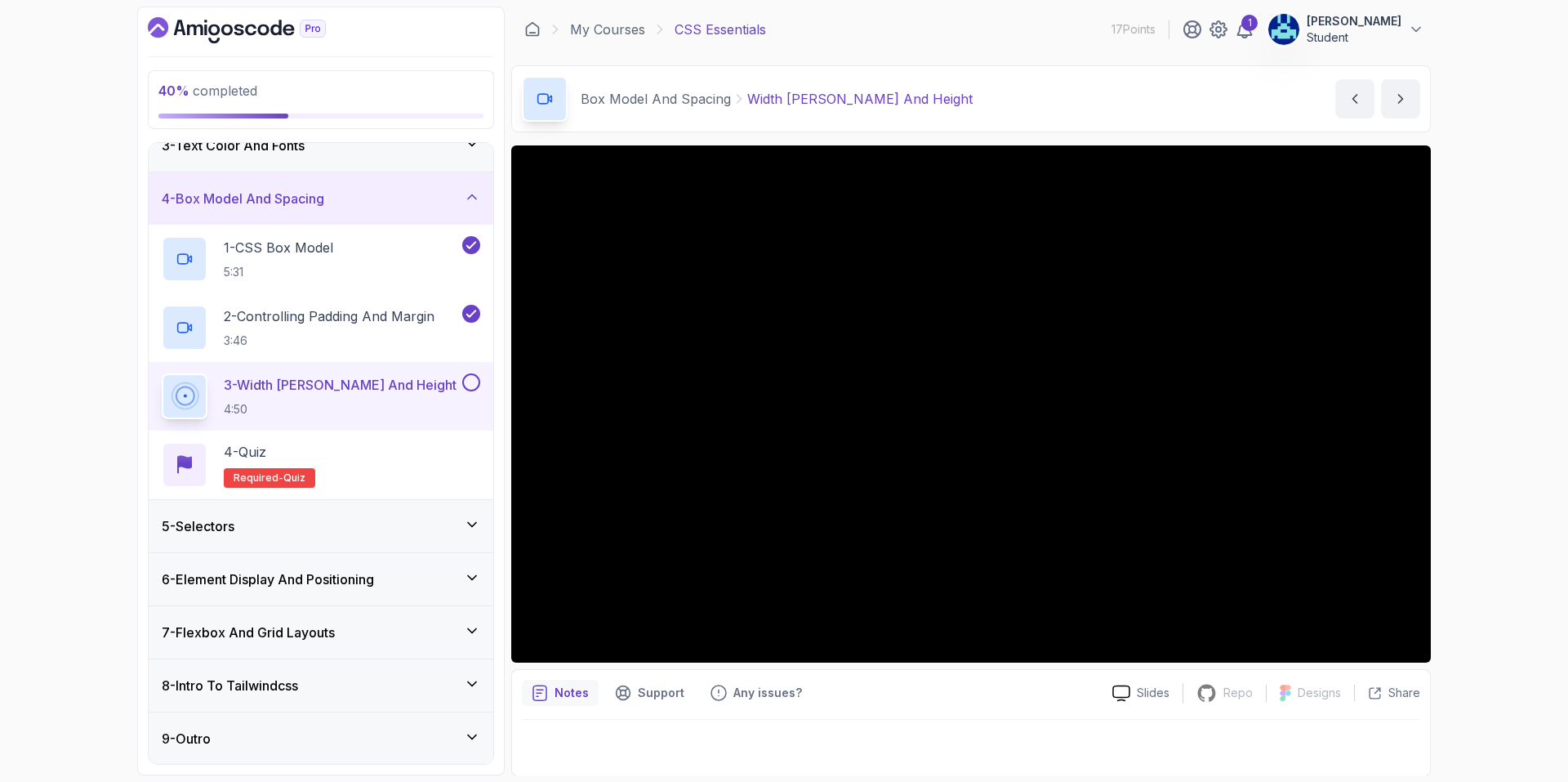
scroll to position [130, 0]
click at [400, 584] on div "6 - Element Display And Positioning" at bounding box center [320, 578] width 318 height 19
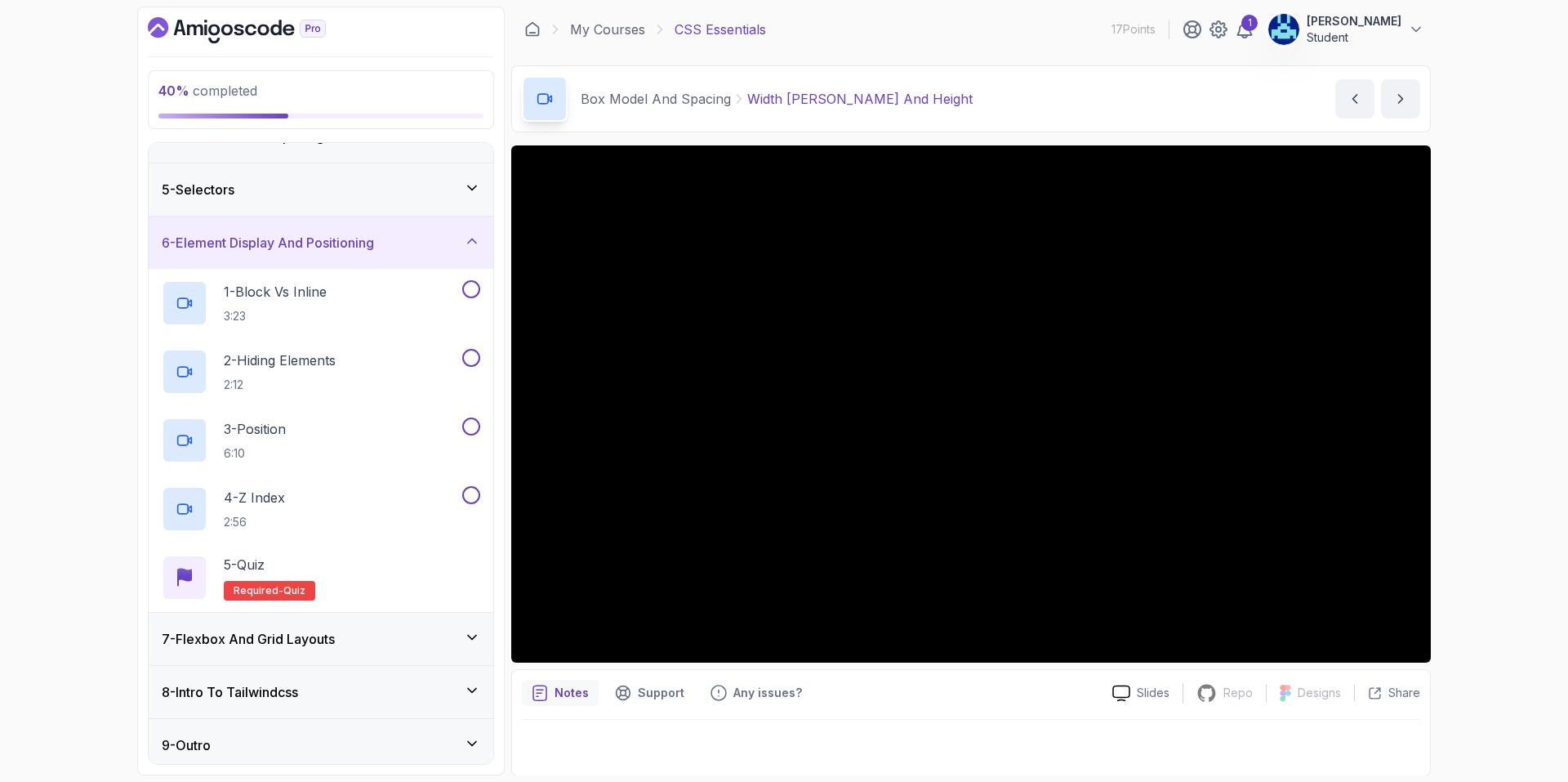
scroll to position [199, 0]
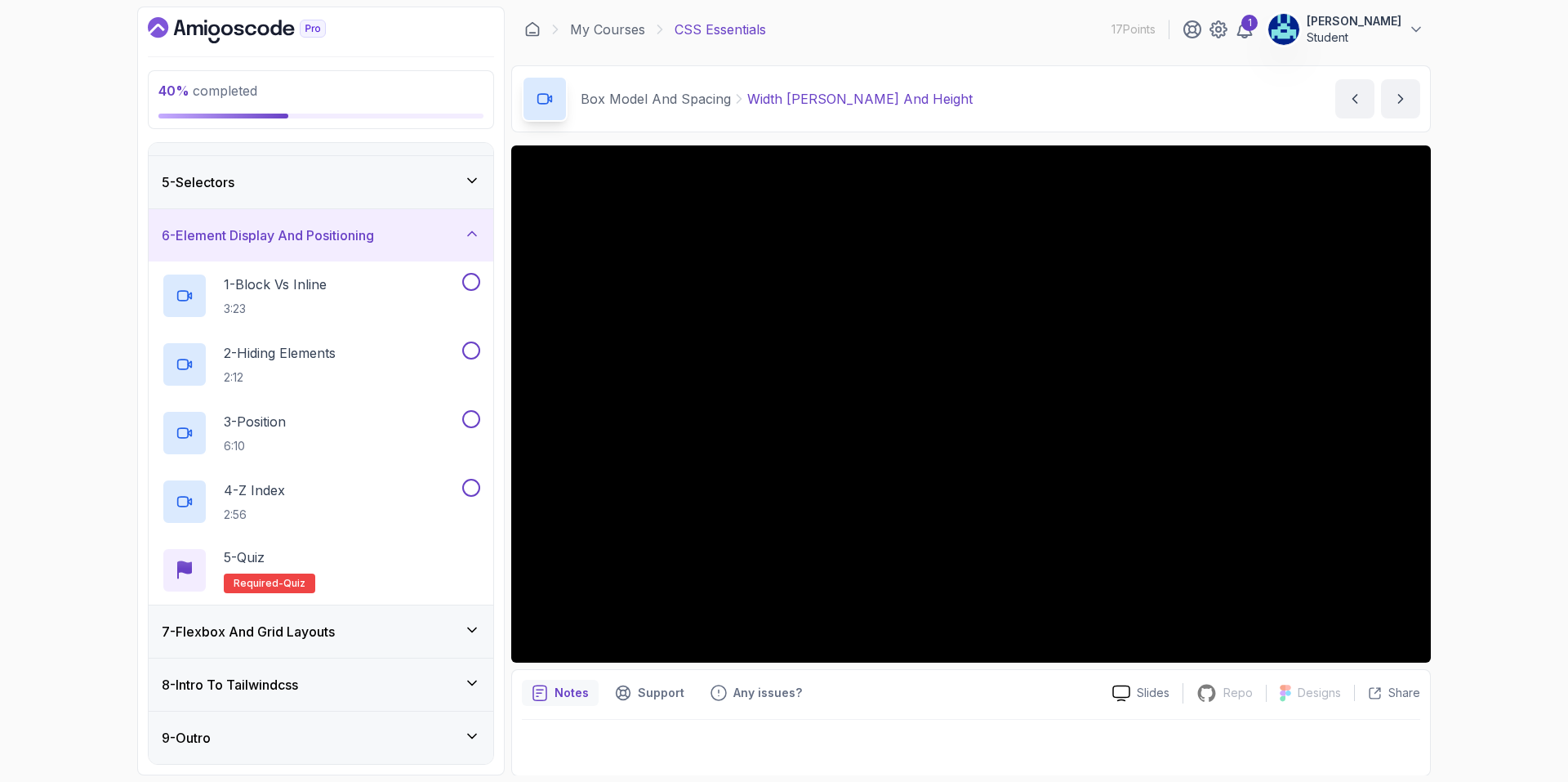
click at [369, 636] on div "7 - Flexbox And Grid Layouts" at bounding box center [320, 631] width 318 height 19
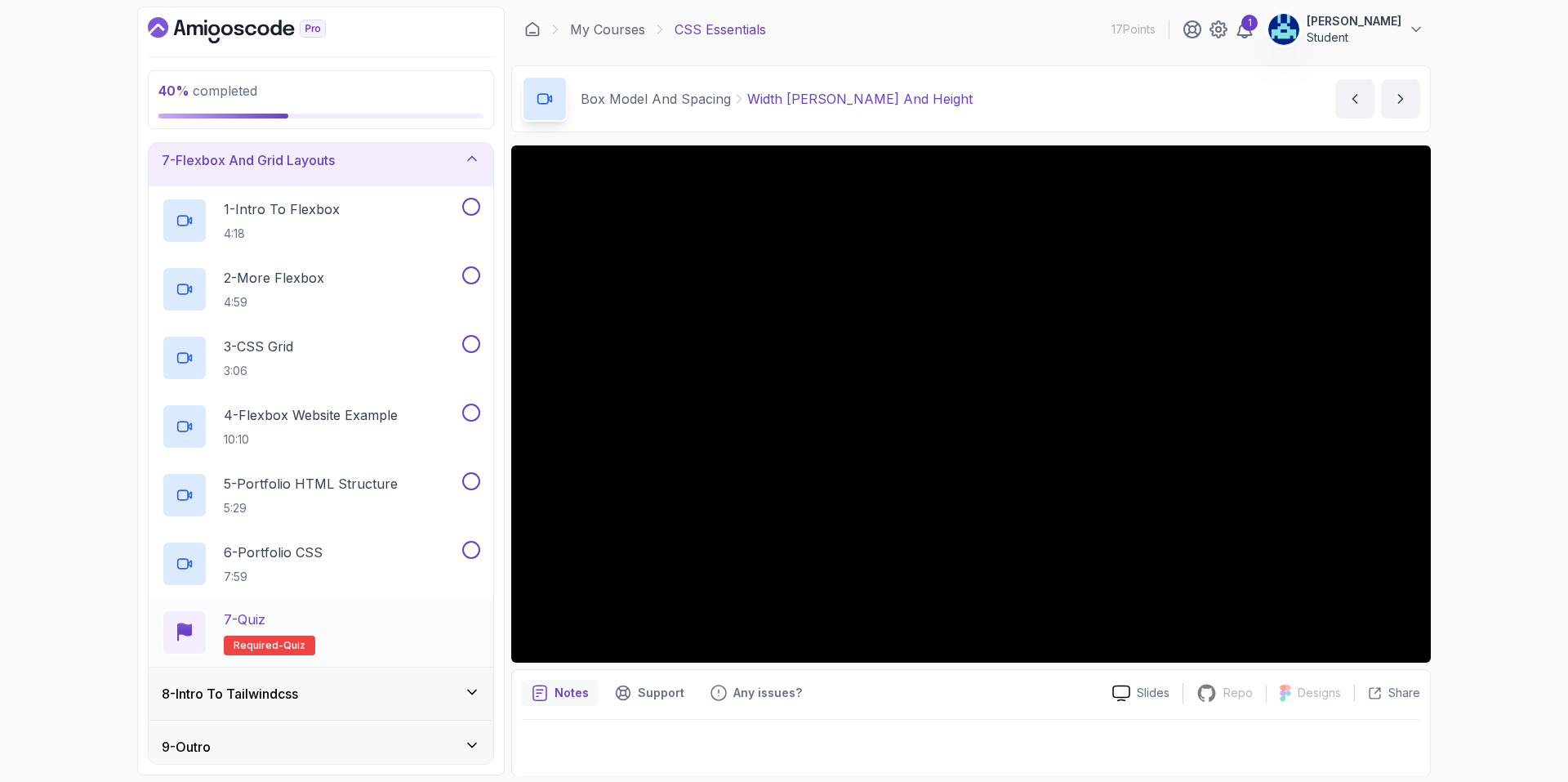
scroll to position [337, 0]
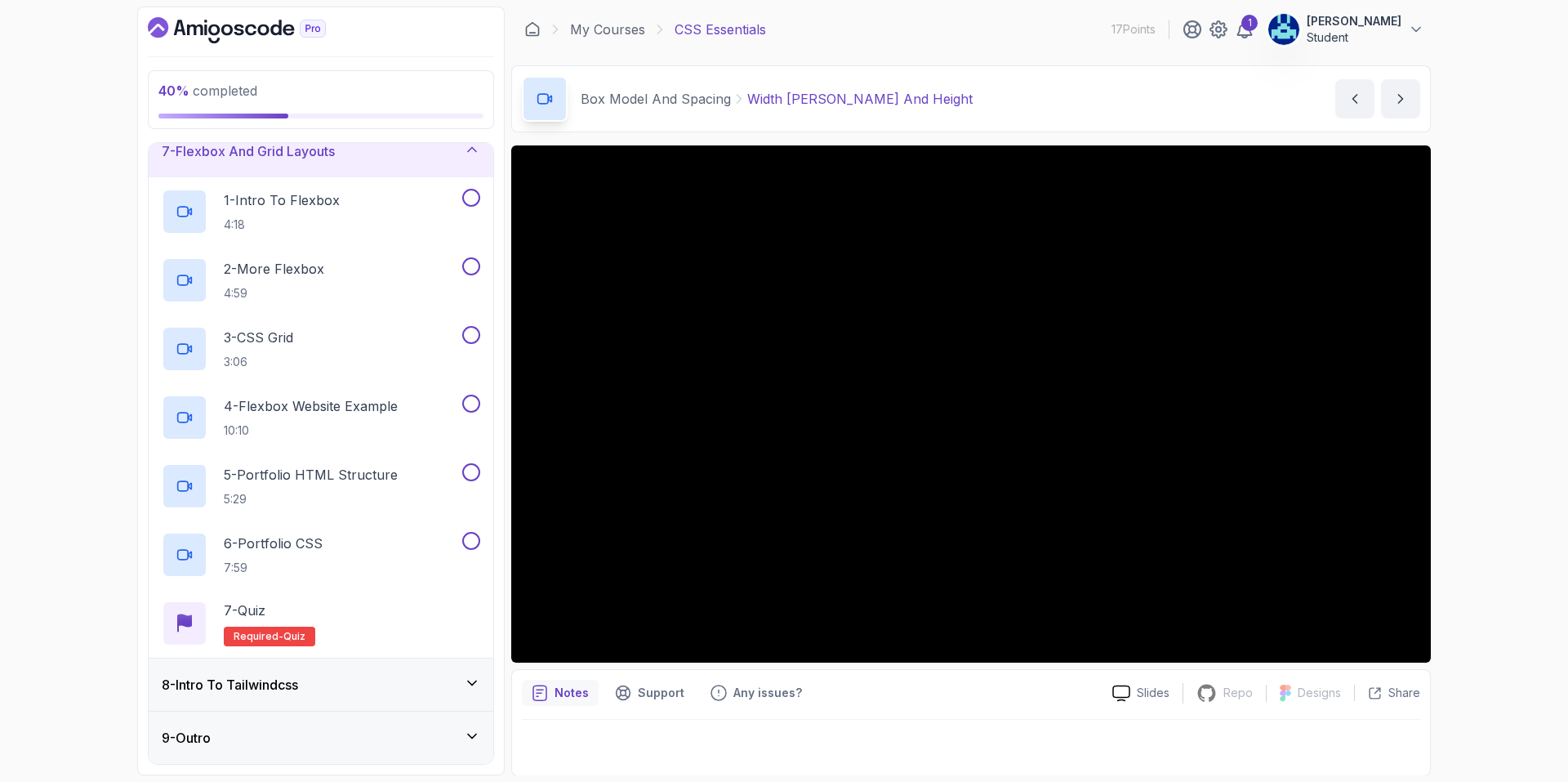
click at [354, 677] on div "8 - Intro To Tailwindcss" at bounding box center [320, 684] width 318 height 19
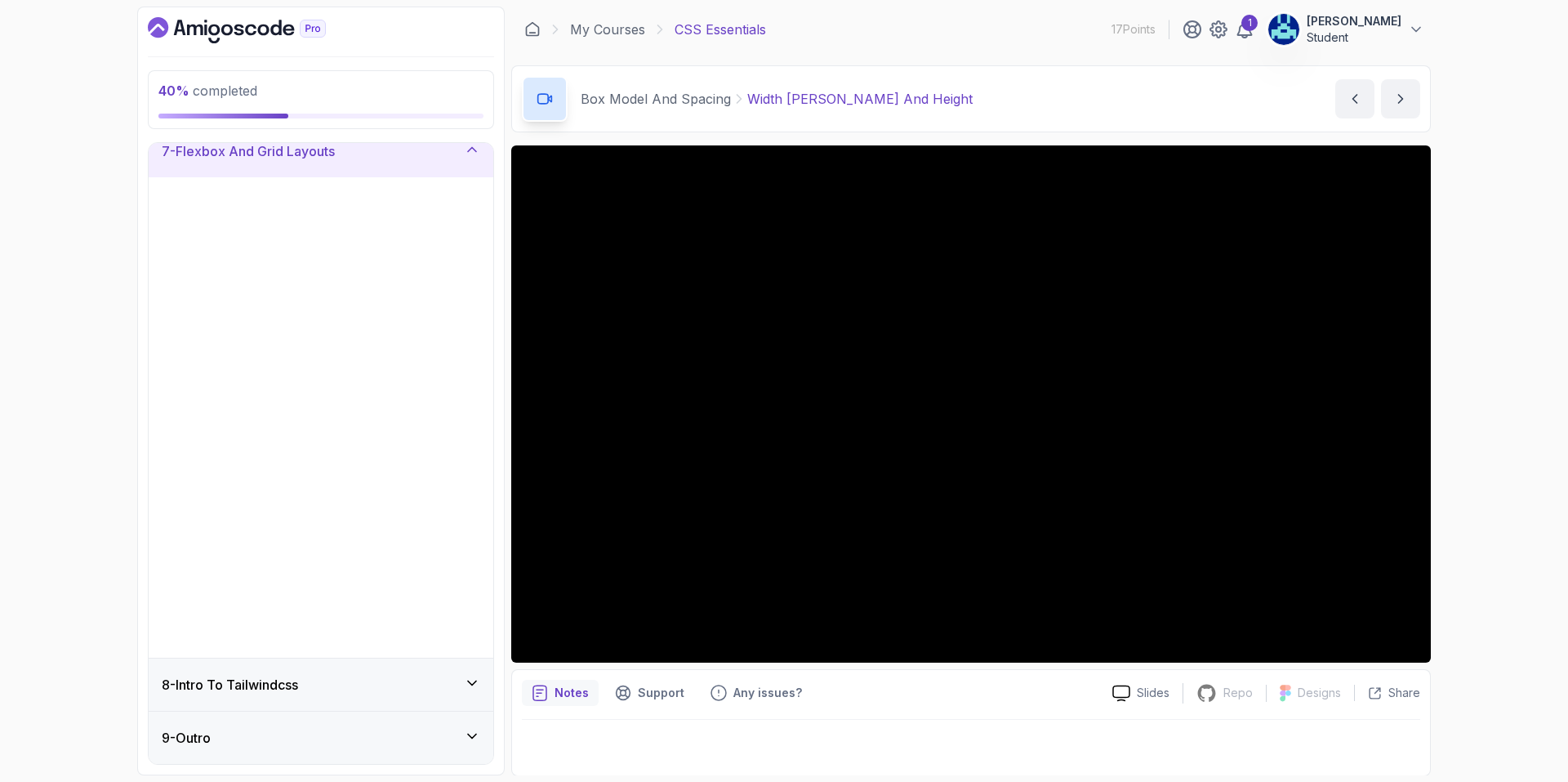
scroll to position [0, 0]
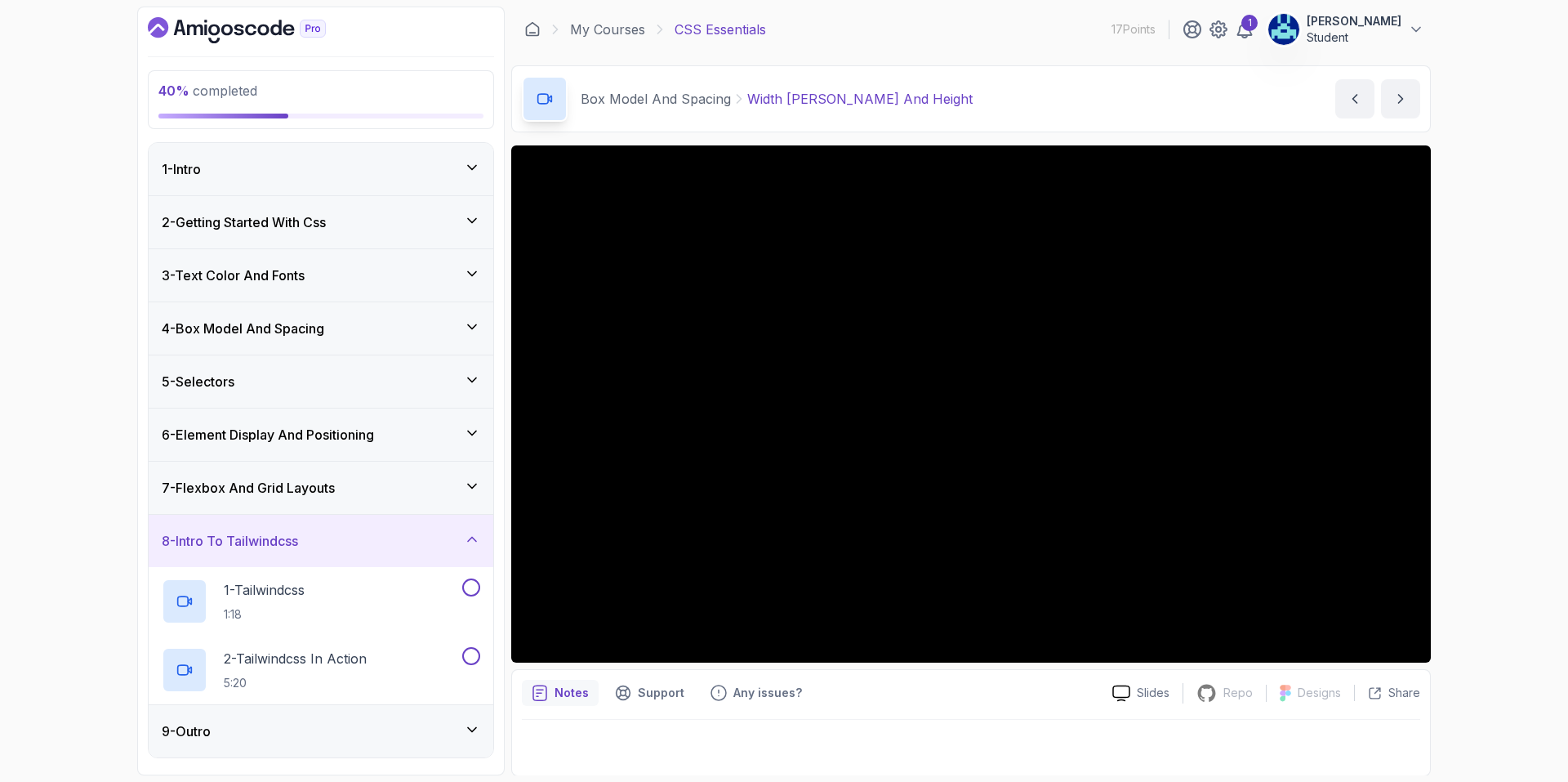
click at [392, 390] on div "5 - Selectors" at bounding box center [320, 381] width 318 height 19
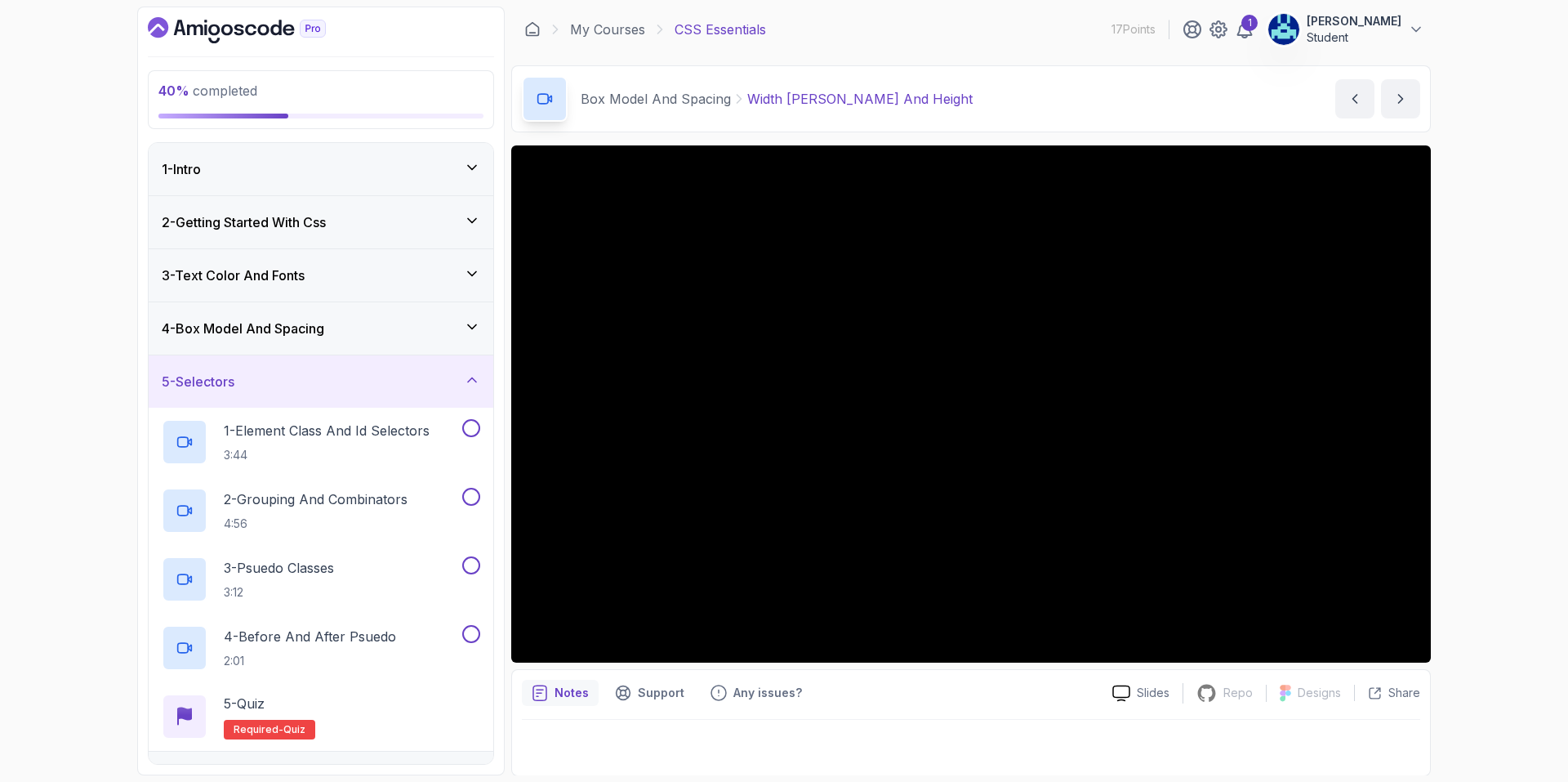
click at [340, 347] on div "4 - Box Model And Spacing" at bounding box center [321, 328] width 345 height 52
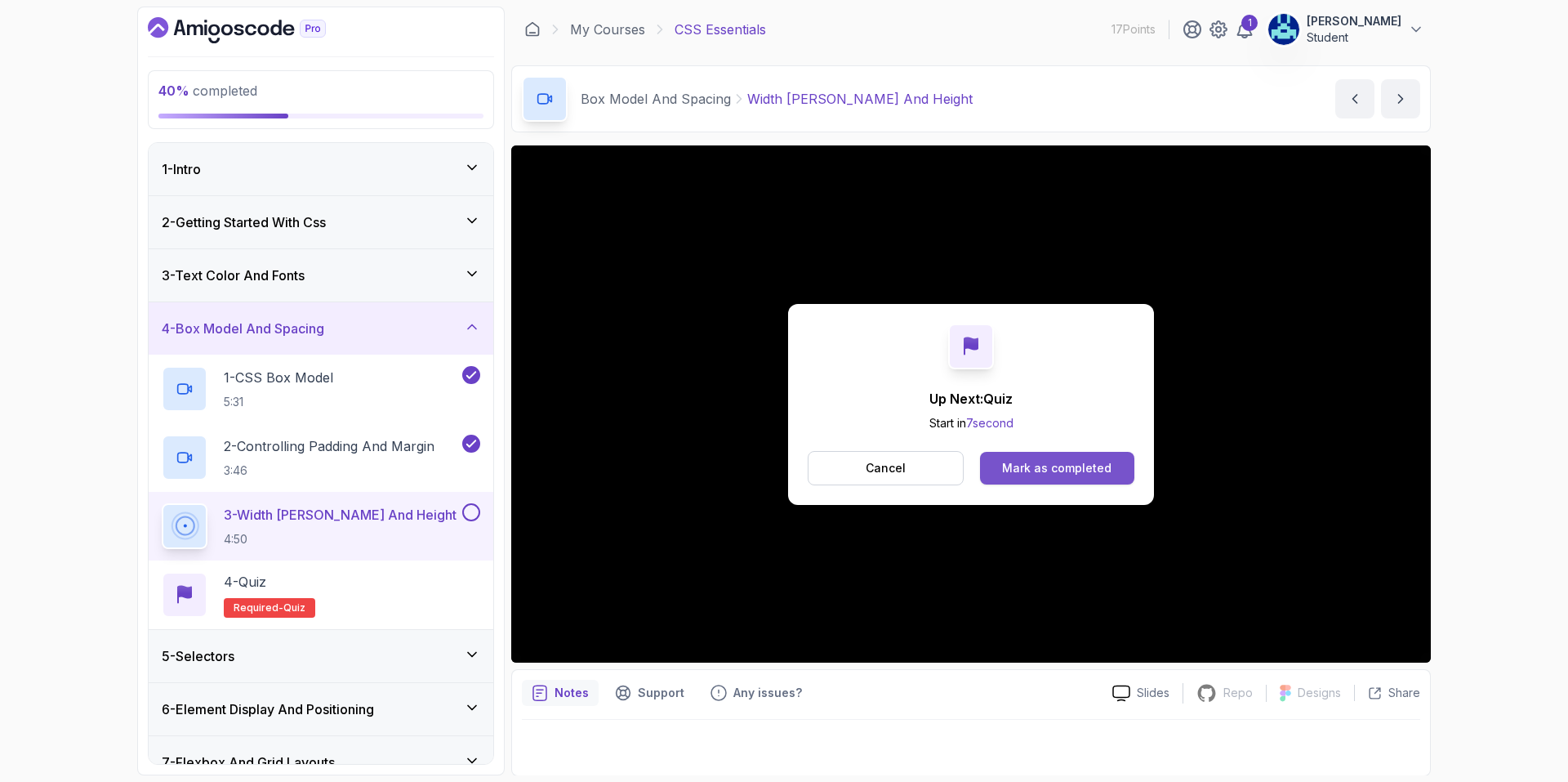
click at [997, 465] on button "Mark as completed" at bounding box center [1057, 468] width 154 height 33
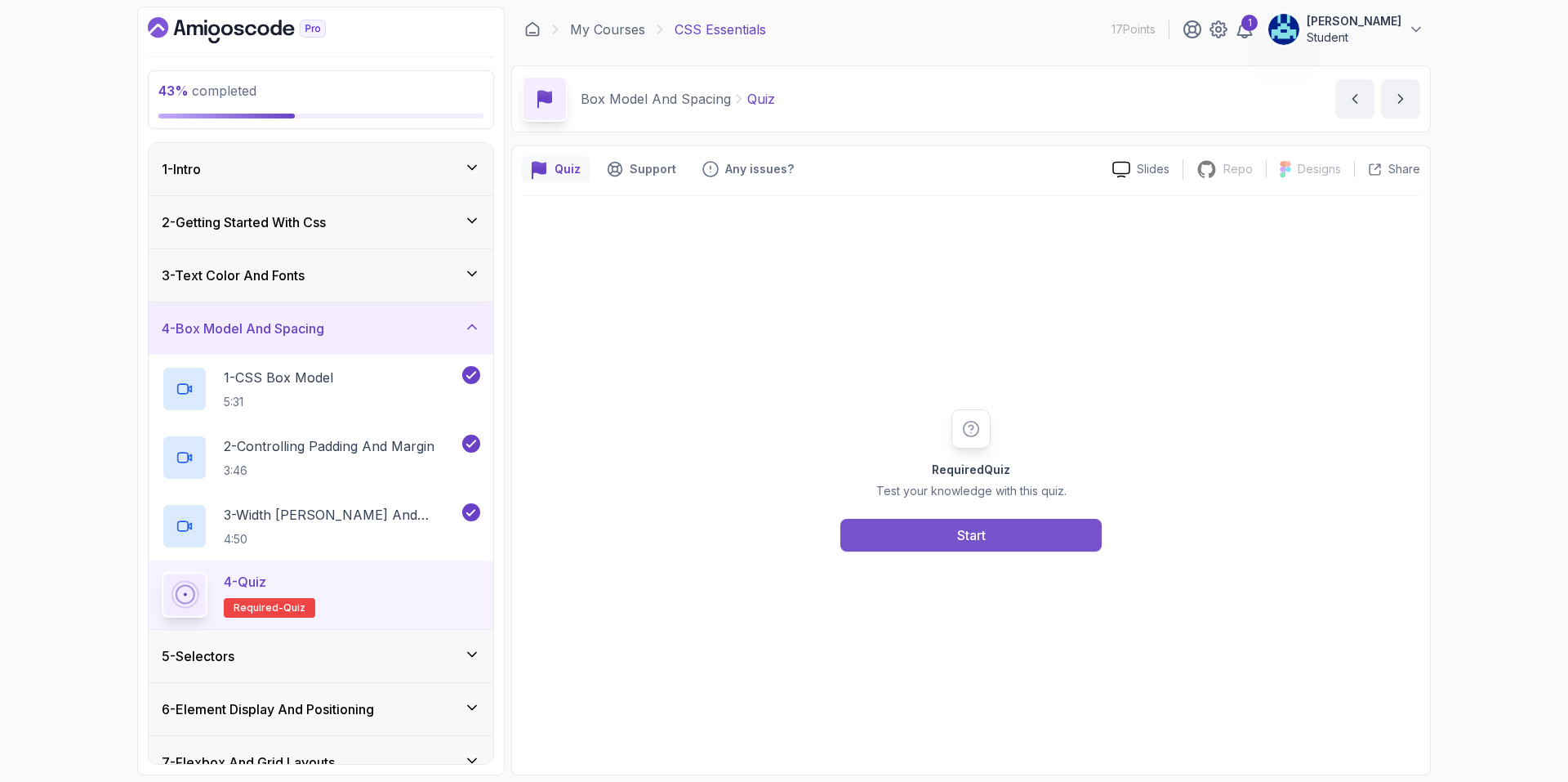
click at [926, 546] on button "Start" at bounding box center [971, 536] width 262 height 33
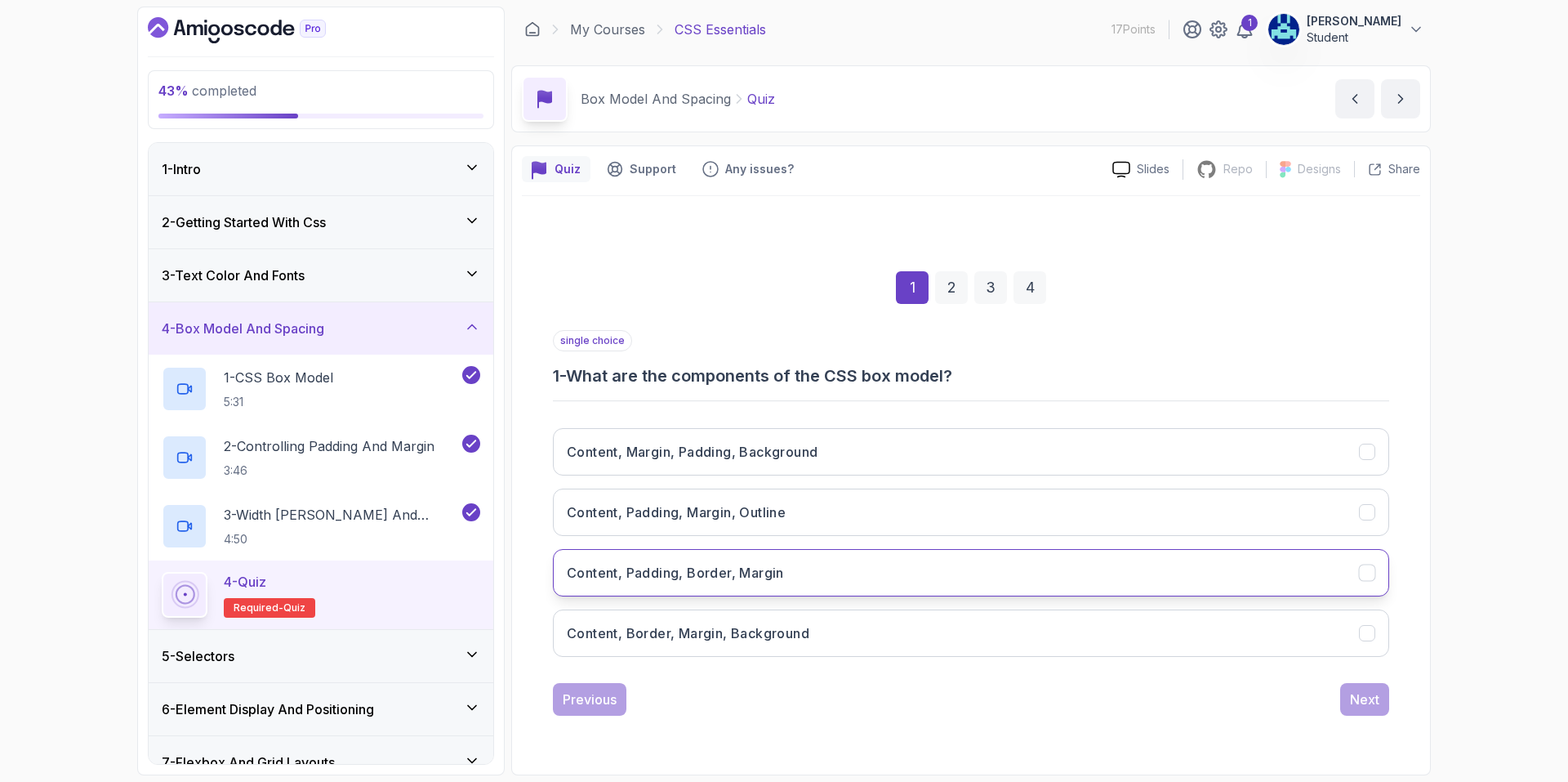
click at [814, 574] on button "Content, Padding, Border, Margin" at bounding box center [971, 573] width 836 height 47
click at [1388, 712] on button "Next" at bounding box center [1365, 700] width 49 height 33
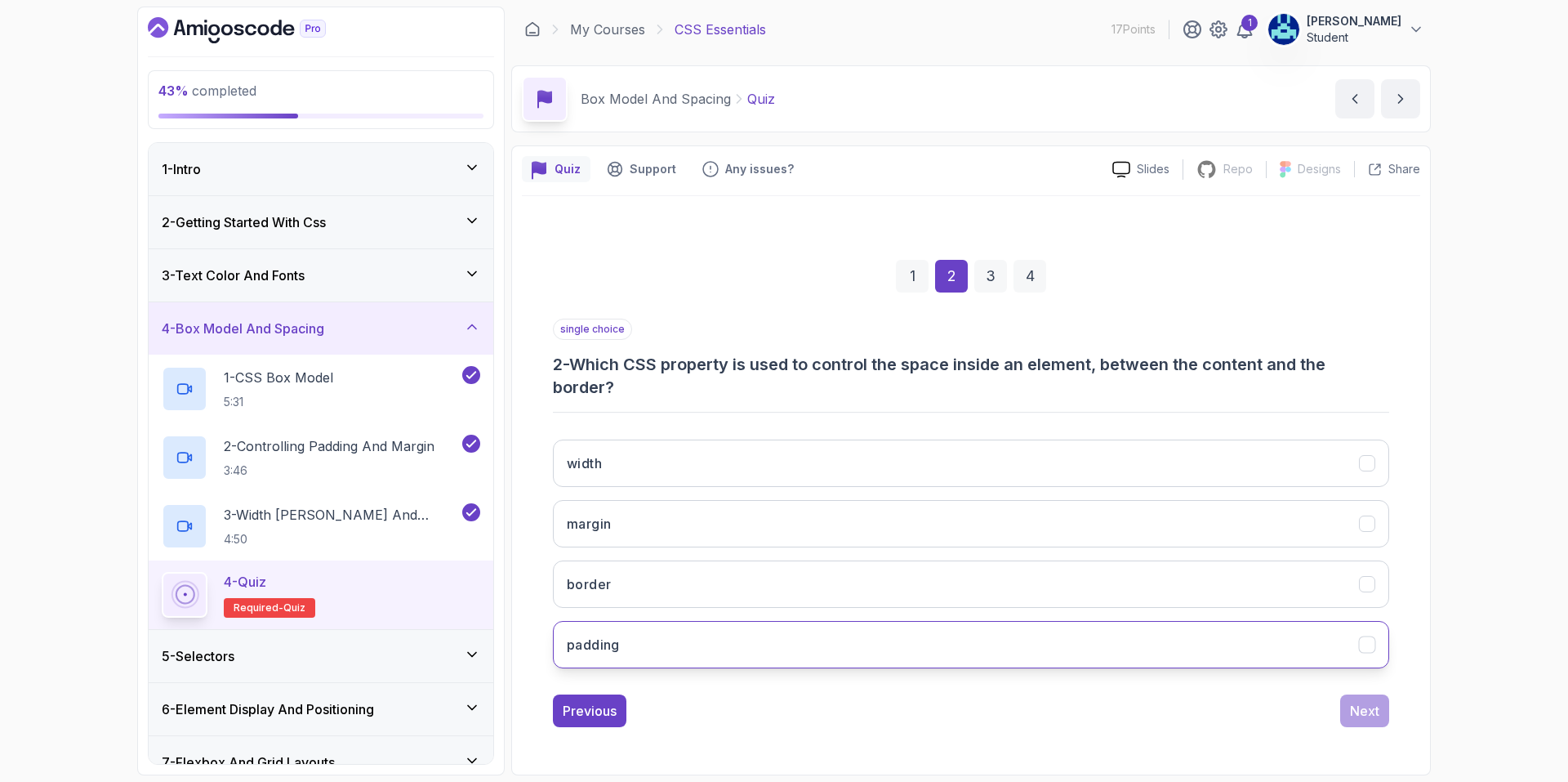
click at [714, 640] on button "padding" at bounding box center [971, 645] width 836 height 47
click at [1361, 714] on div "Next" at bounding box center [1365, 710] width 29 height 19
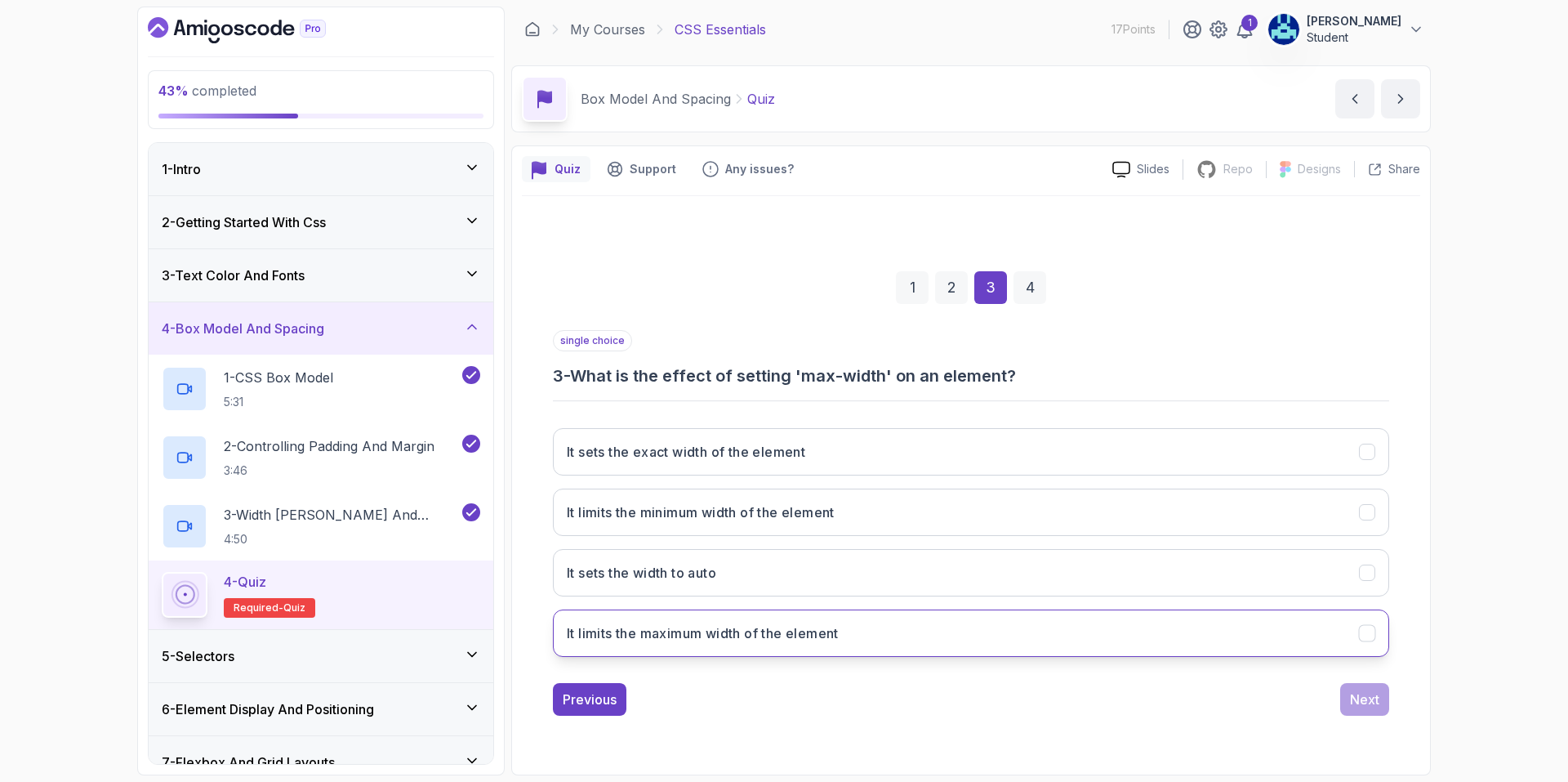
click at [1056, 641] on button "It limits the maximum width of the element" at bounding box center [971, 633] width 836 height 47
click at [1372, 701] on div "Next" at bounding box center [1365, 699] width 29 height 19
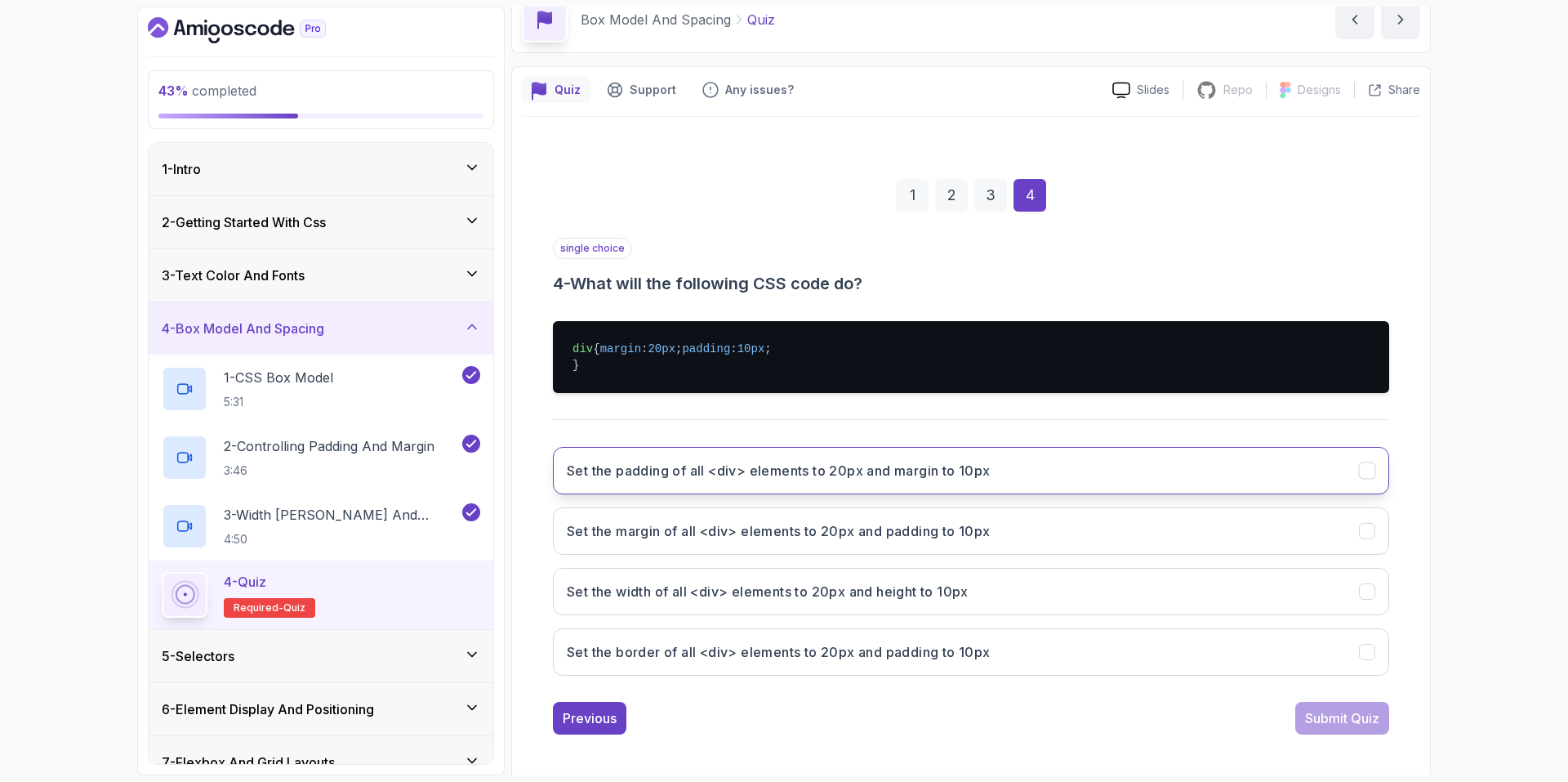
scroll to position [82, 0]
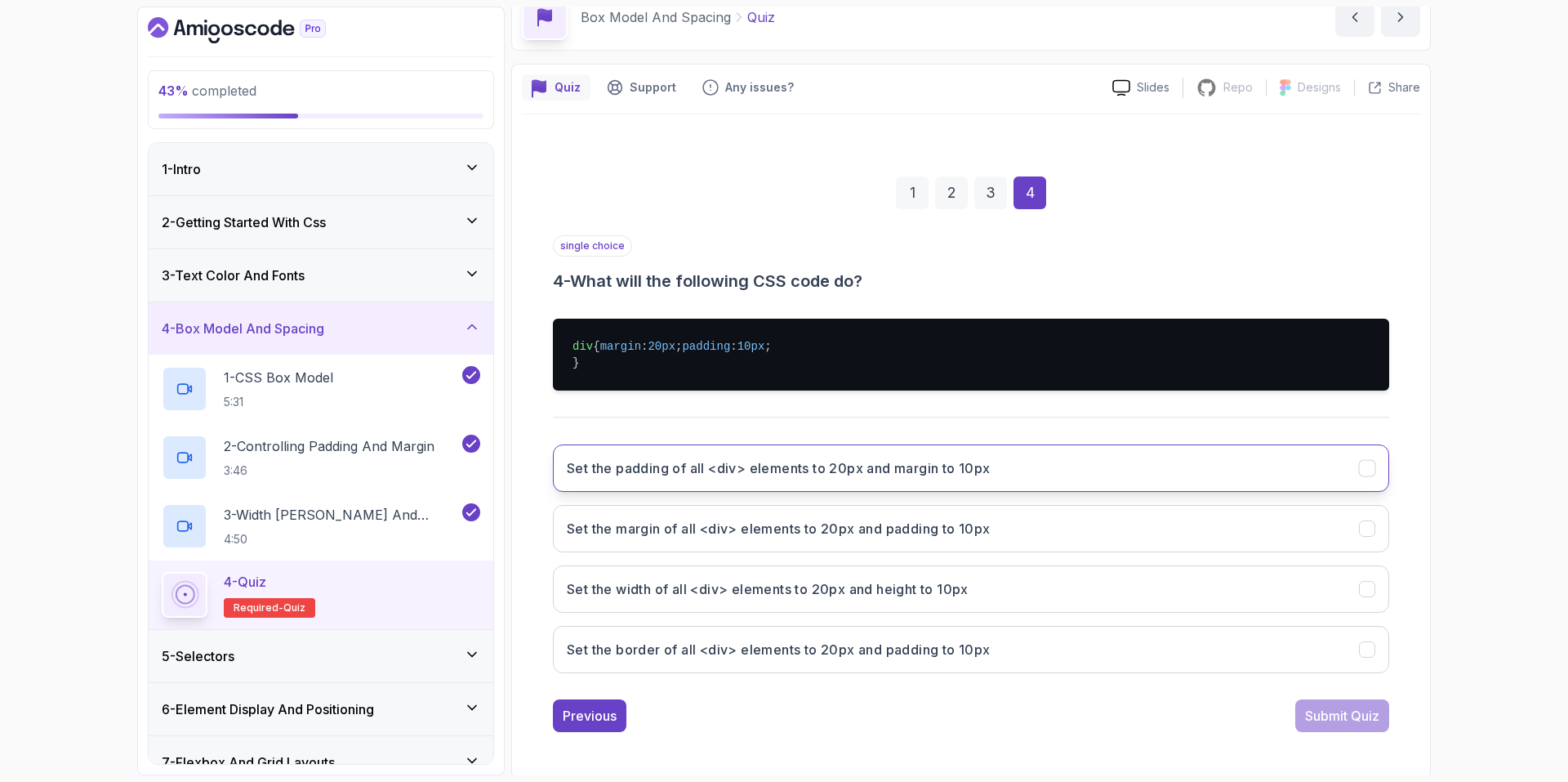
click at [1027, 552] on button "Set the margin of all <div> elements to 20px and padding to 10px" at bounding box center [971, 528] width 836 height 47
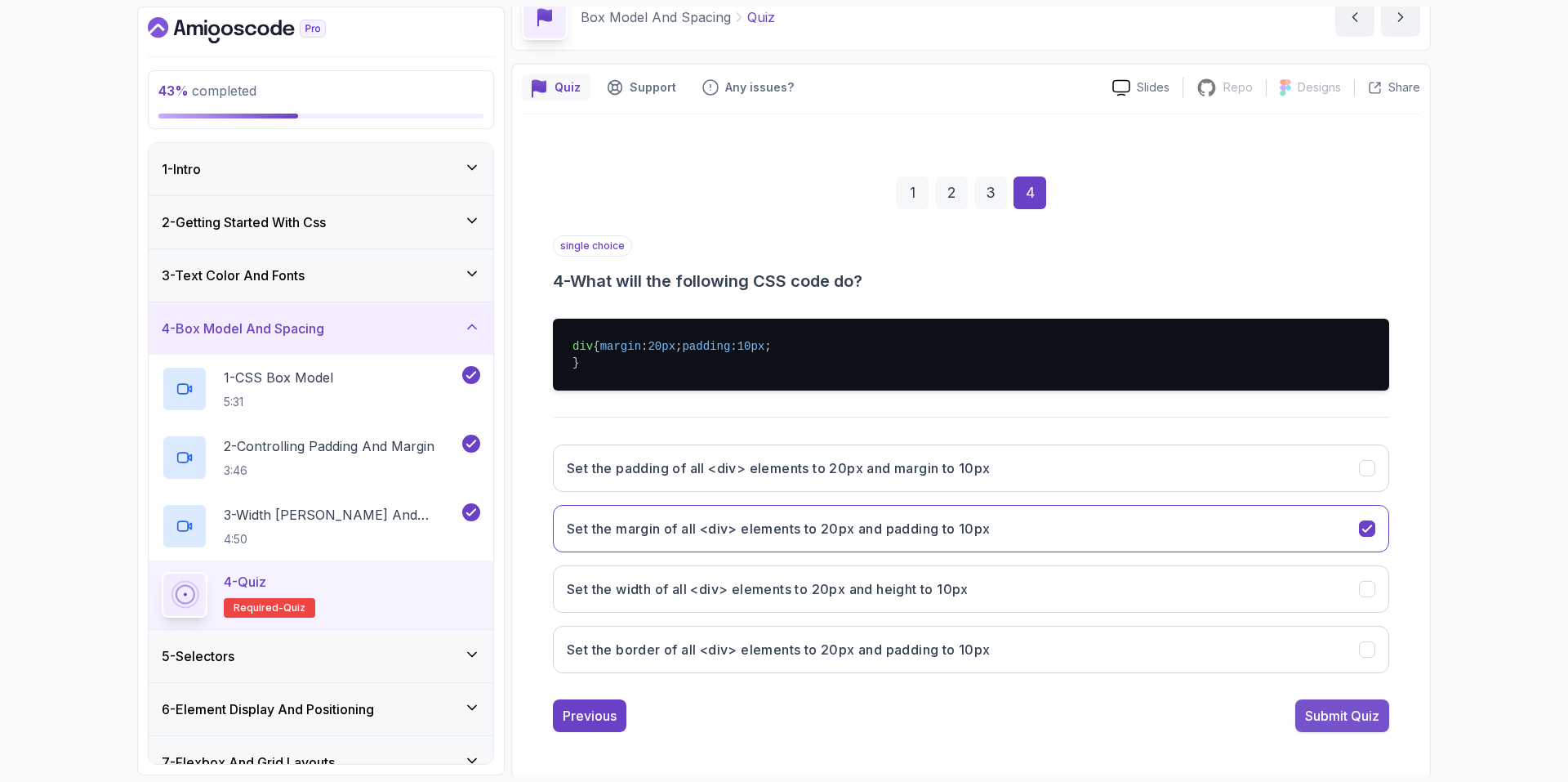
click at [1343, 732] on button "Submit Quiz" at bounding box center [1342, 715] width 94 height 33
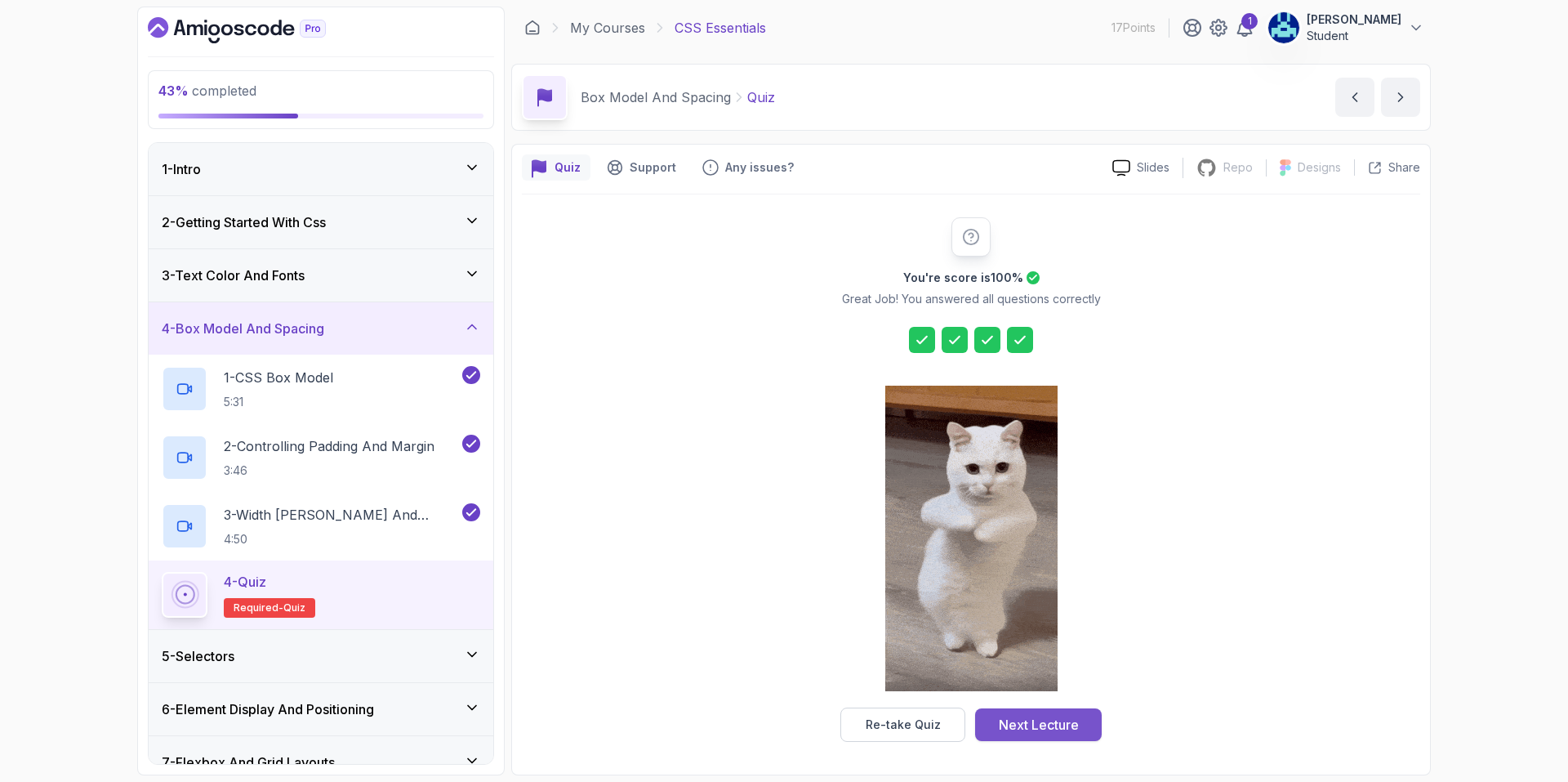
click at [1044, 718] on div "Next Lecture" at bounding box center [1039, 725] width 80 height 19
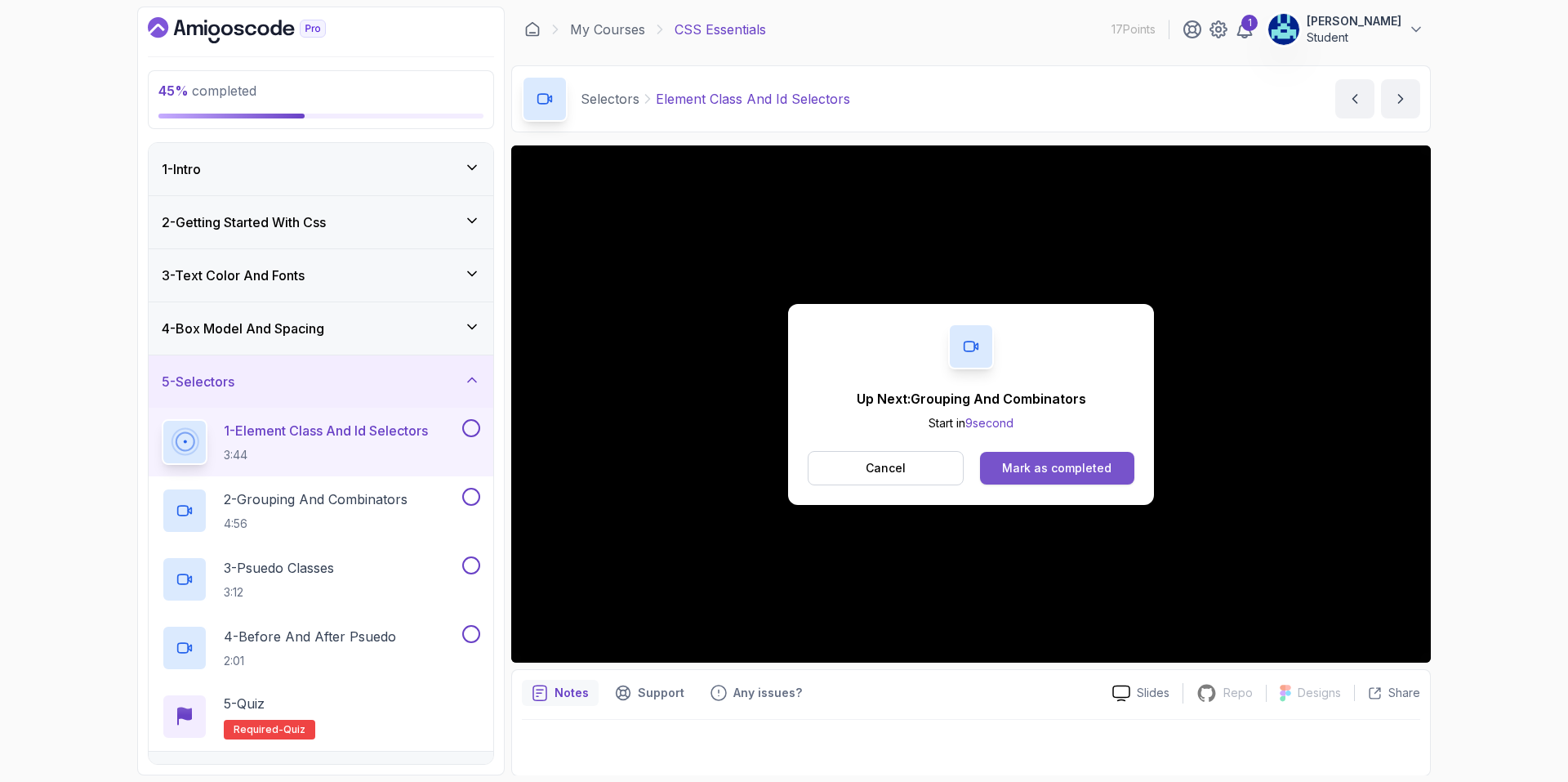
click at [1050, 474] on div "Mark as completed" at bounding box center [1057, 468] width 109 height 16
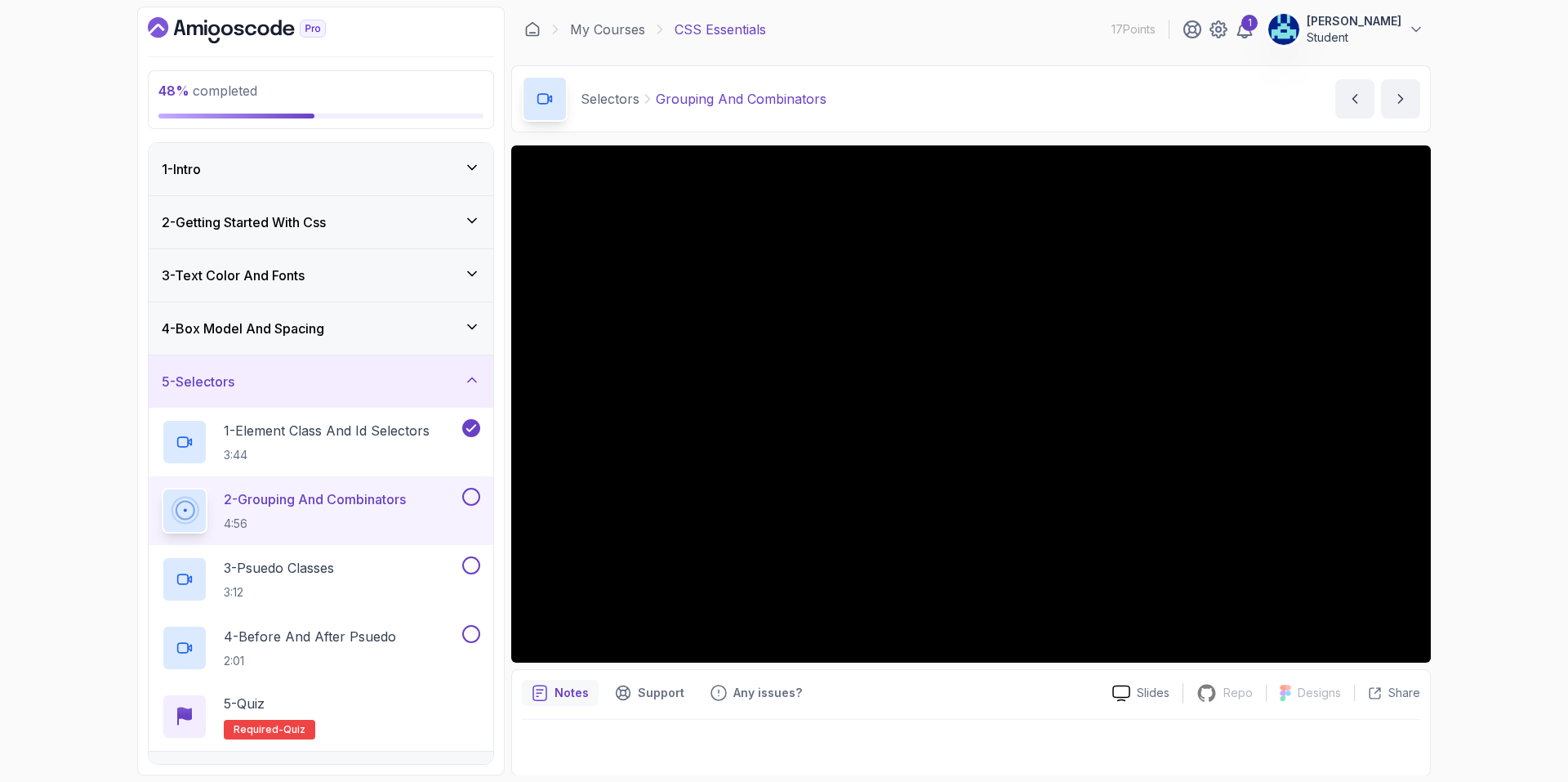
click at [472, 495] on button at bounding box center [472, 497] width 18 height 18
click at [379, 550] on div "3 - Psuedo Classes 3:12" at bounding box center [321, 579] width 345 height 68
click at [379, 557] on div "3 - Psuedo Classes 3:12" at bounding box center [310, 579] width 297 height 46
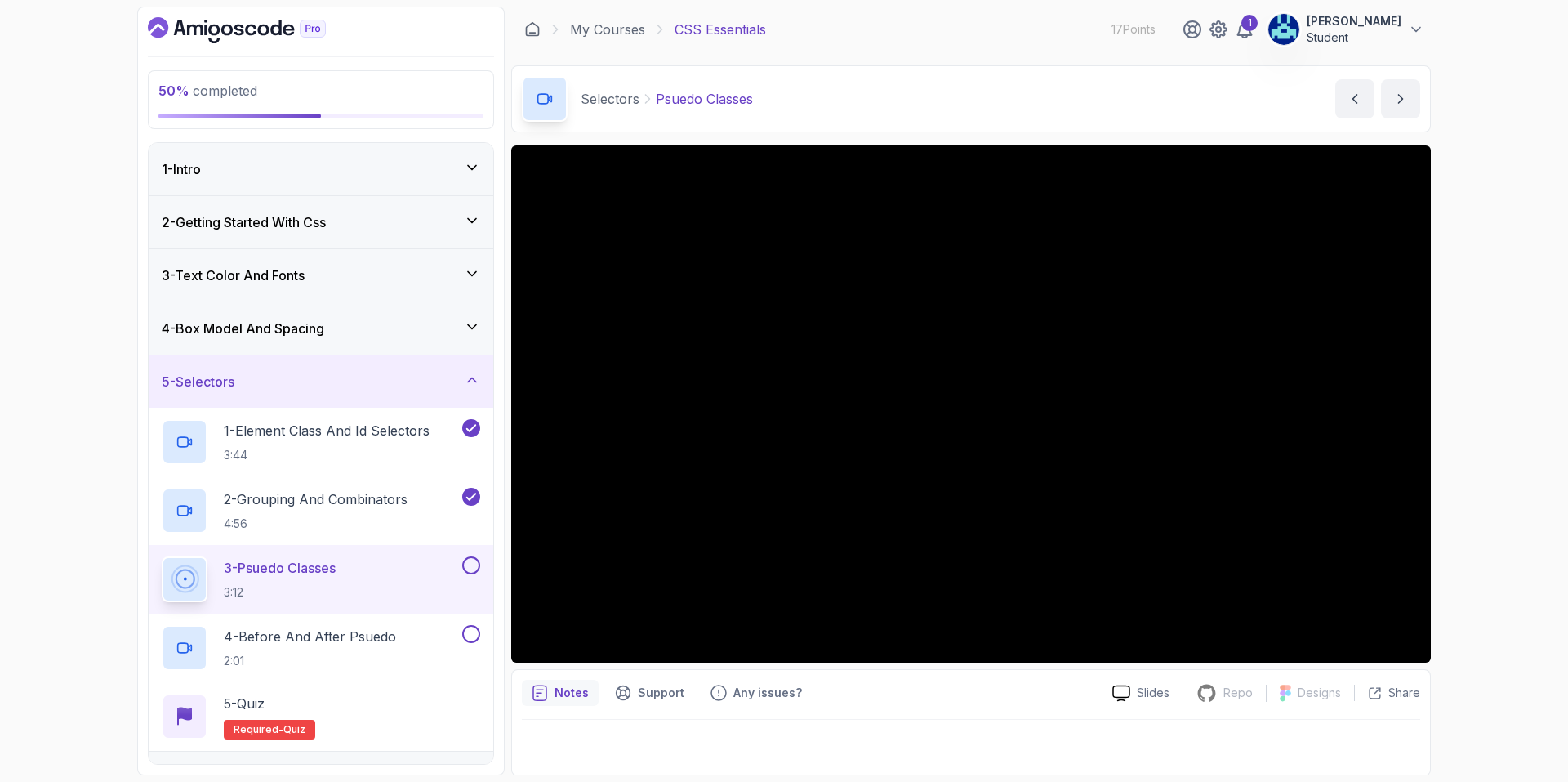
click at [475, 565] on button at bounding box center [472, 566] width 18 height 18
click at [413, 635] on div "4 - Before And After Psuedo 2:01" at bounding box center [310, 648] width 297 height 46
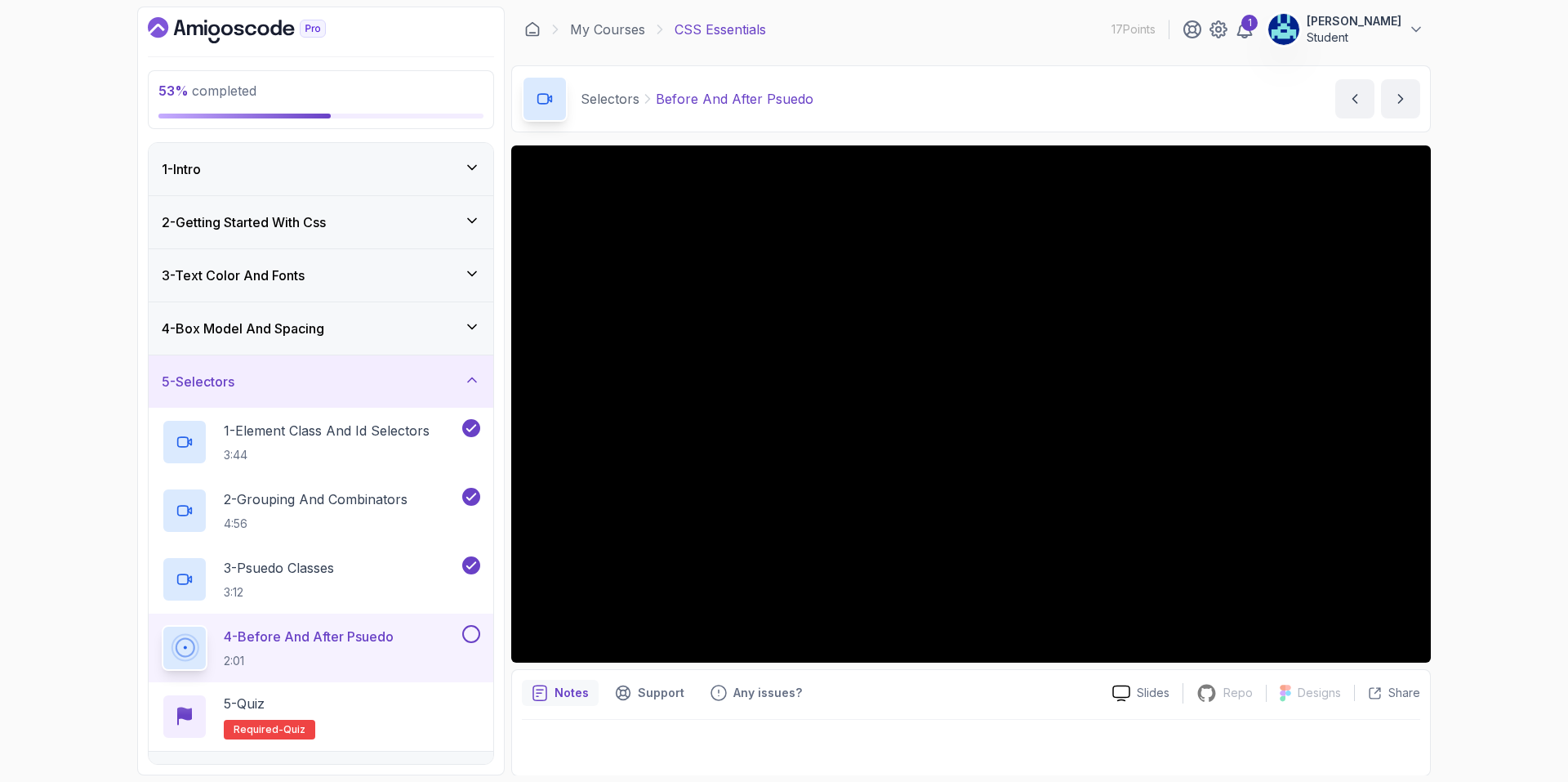
click at [479, 638] on button at bounding box center [472, 634] width 18 height 18
click at [439, 700] on div "5 - Quiz Required- quiz" at bounding box center [320, 716] width 318 height 46
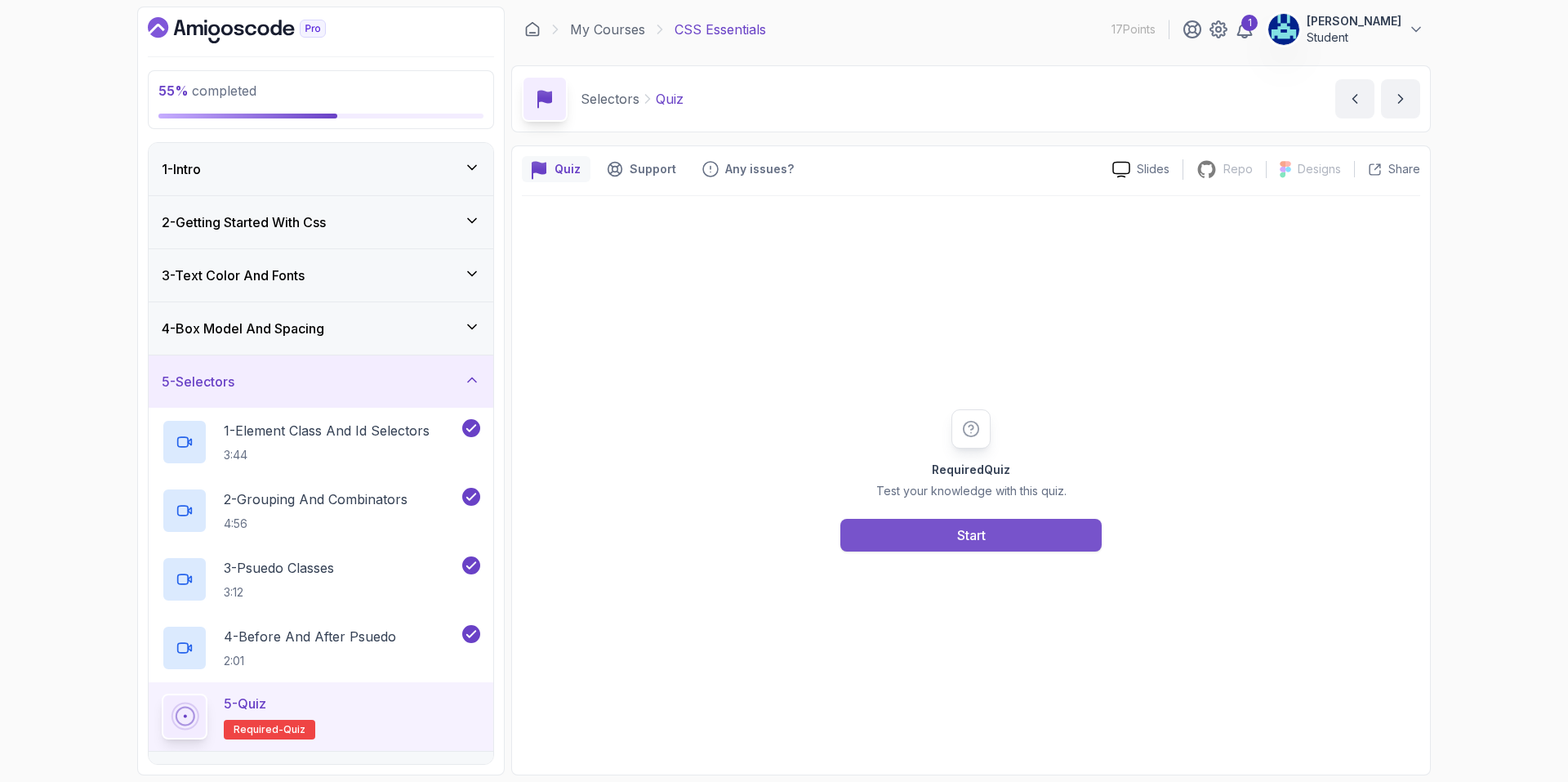
click at [904, 545] on button "Start" at bounding box center [971, 536] width 262 height 33
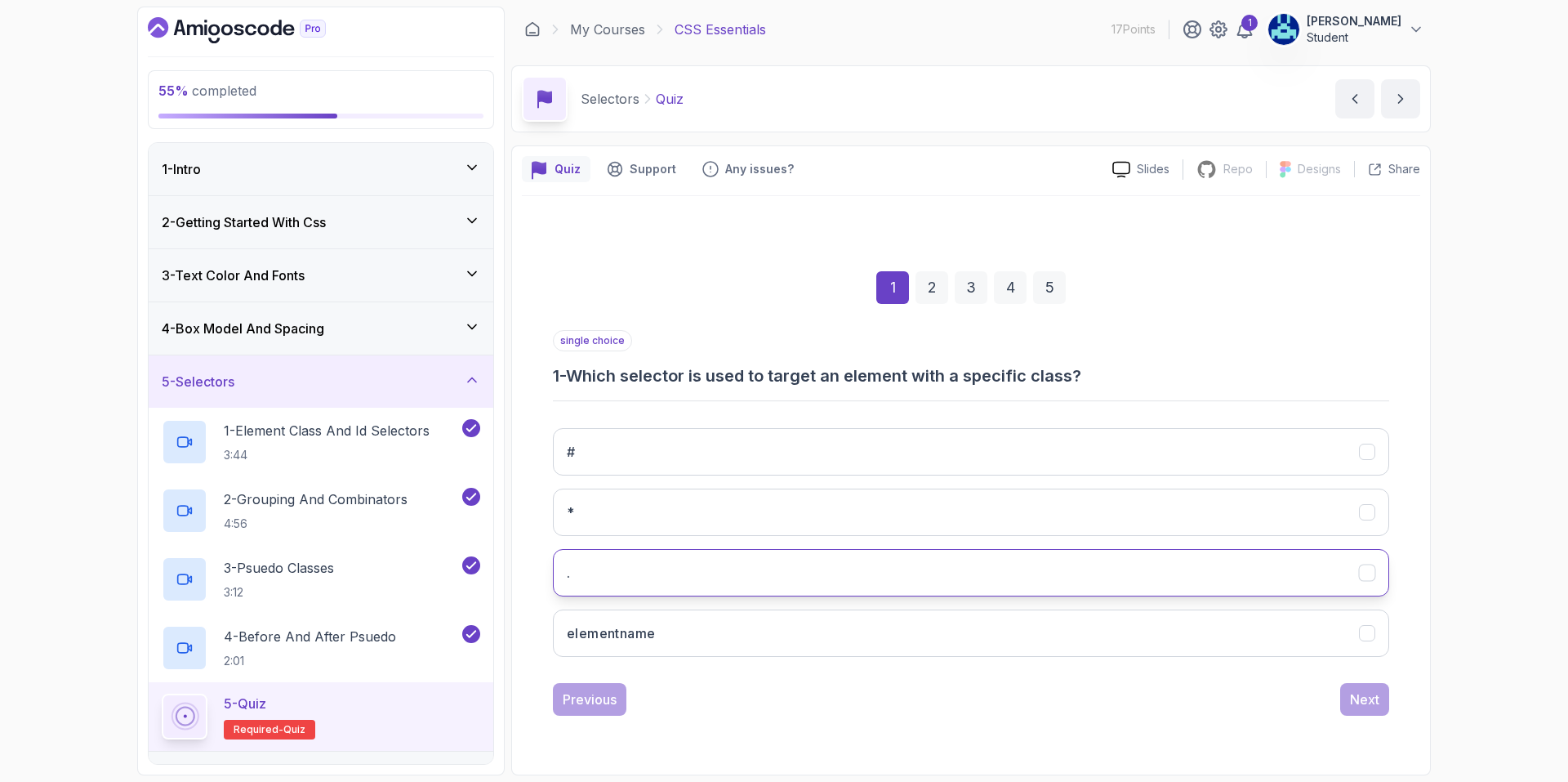
click at [807, 583] on button "." at bounding box center [971, 573] width 836 height 47
click at [1306, 637] on button "elementname" at bounding box center [971, 633] width 836 height 47
click at [1378, 699] on div "Next" at bounding box center [1365, 699] width 29 height 19
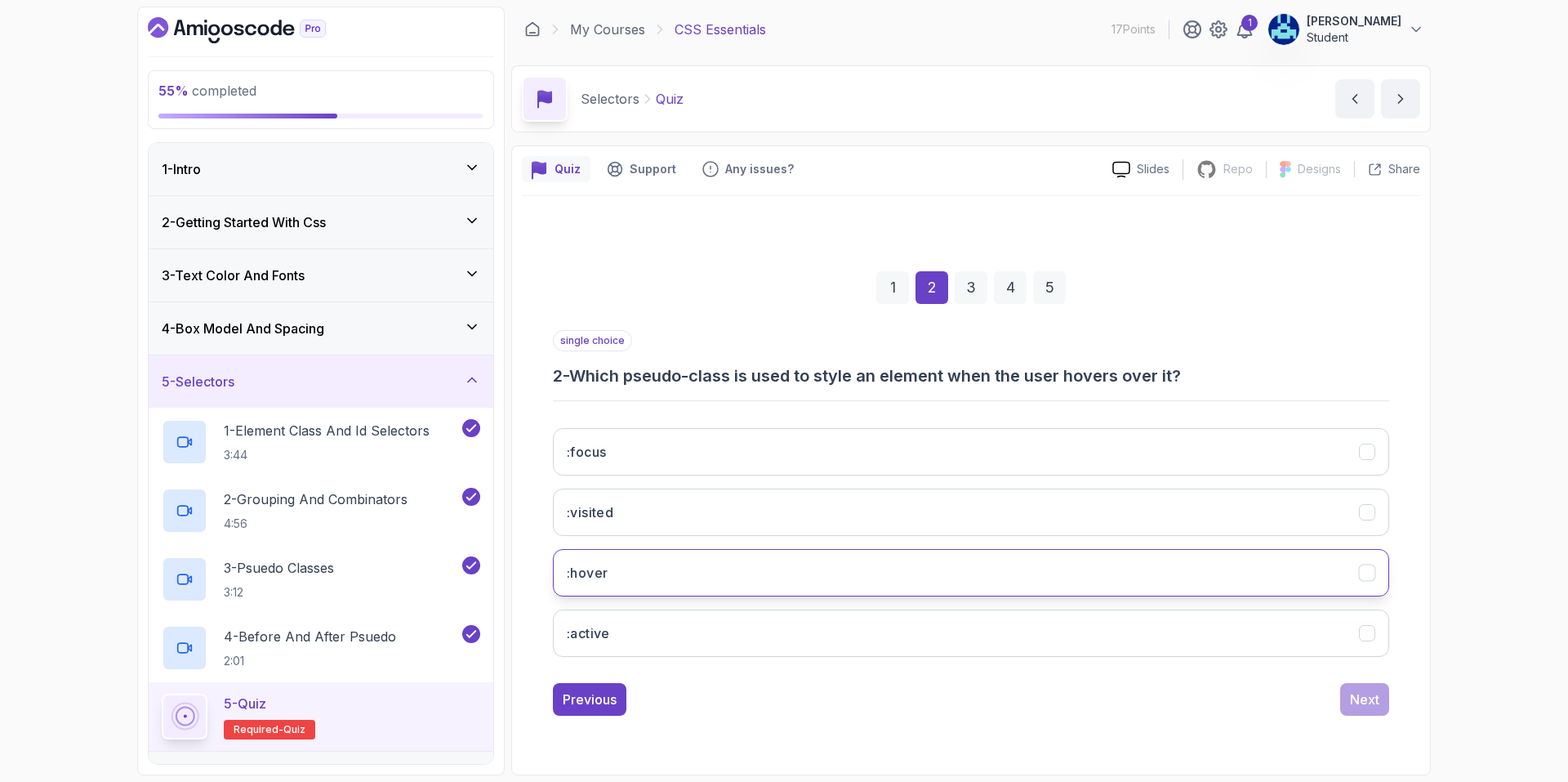
click at [941, 555] on button ":hover" at bounding box center [971, 573] width 836 height 47
click at [1366, 703] on div "Next" at bounding box center [1365, 699] width 29 height 19
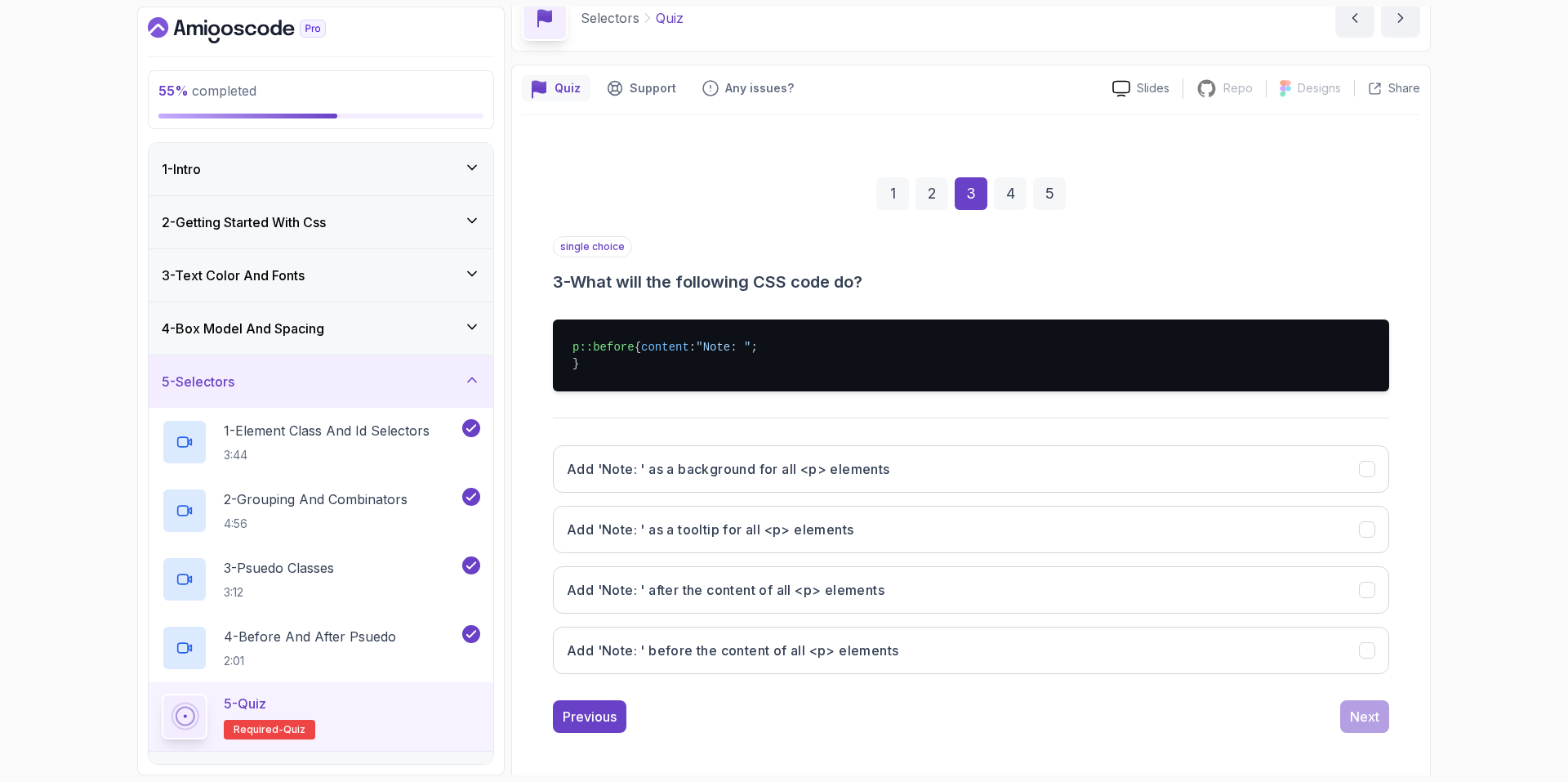
scroll to position [82, 0]
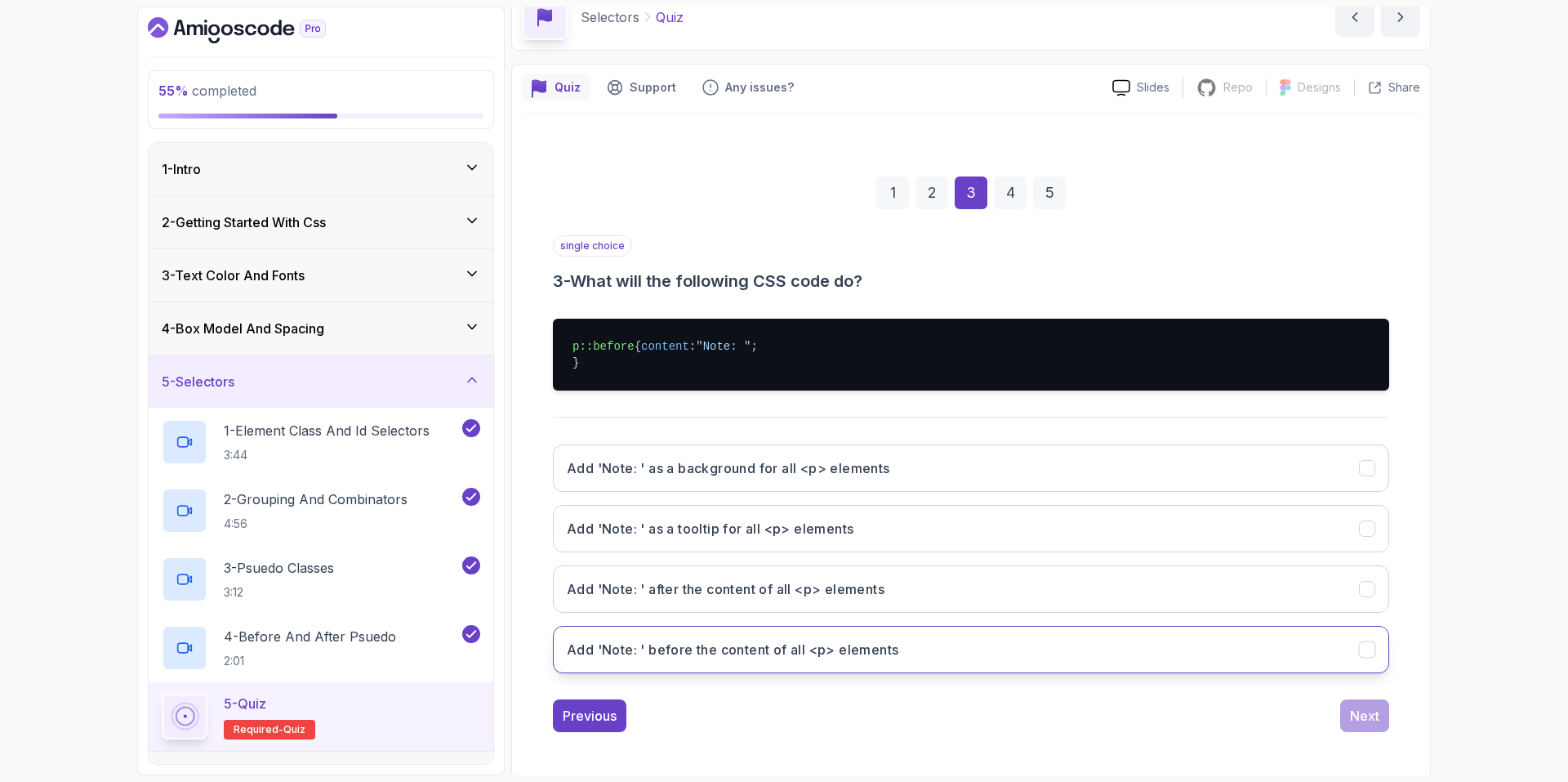
click at [1051, 673] on button "Add 'Note: ' before the content of all <p> elements" at bounding box center [971, 650] width 836 height 47
click at [1371, 725] on div "Next" at bounding box center [1365, 715] width 29 height 19
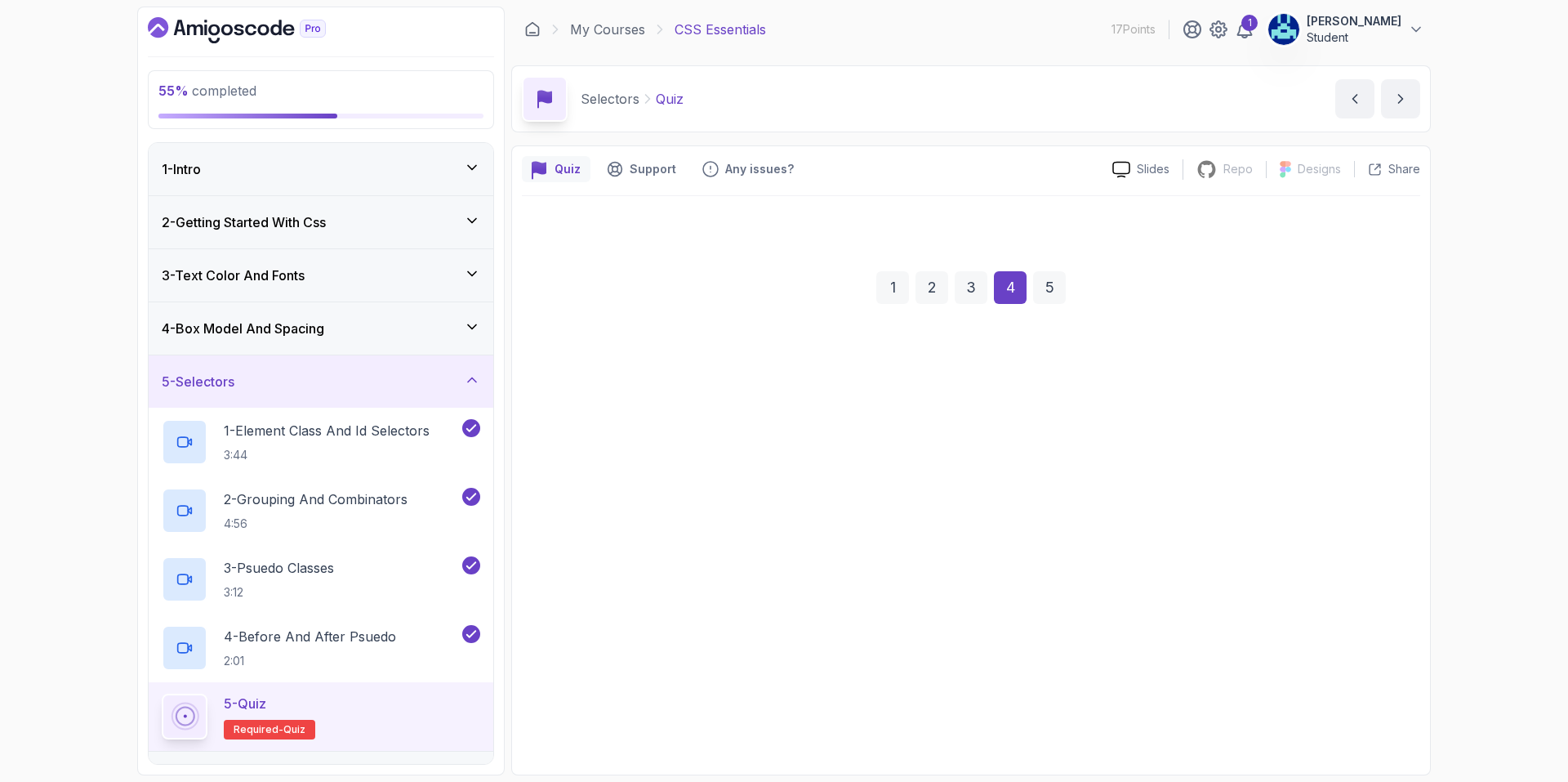
scroll to position [0, 0]
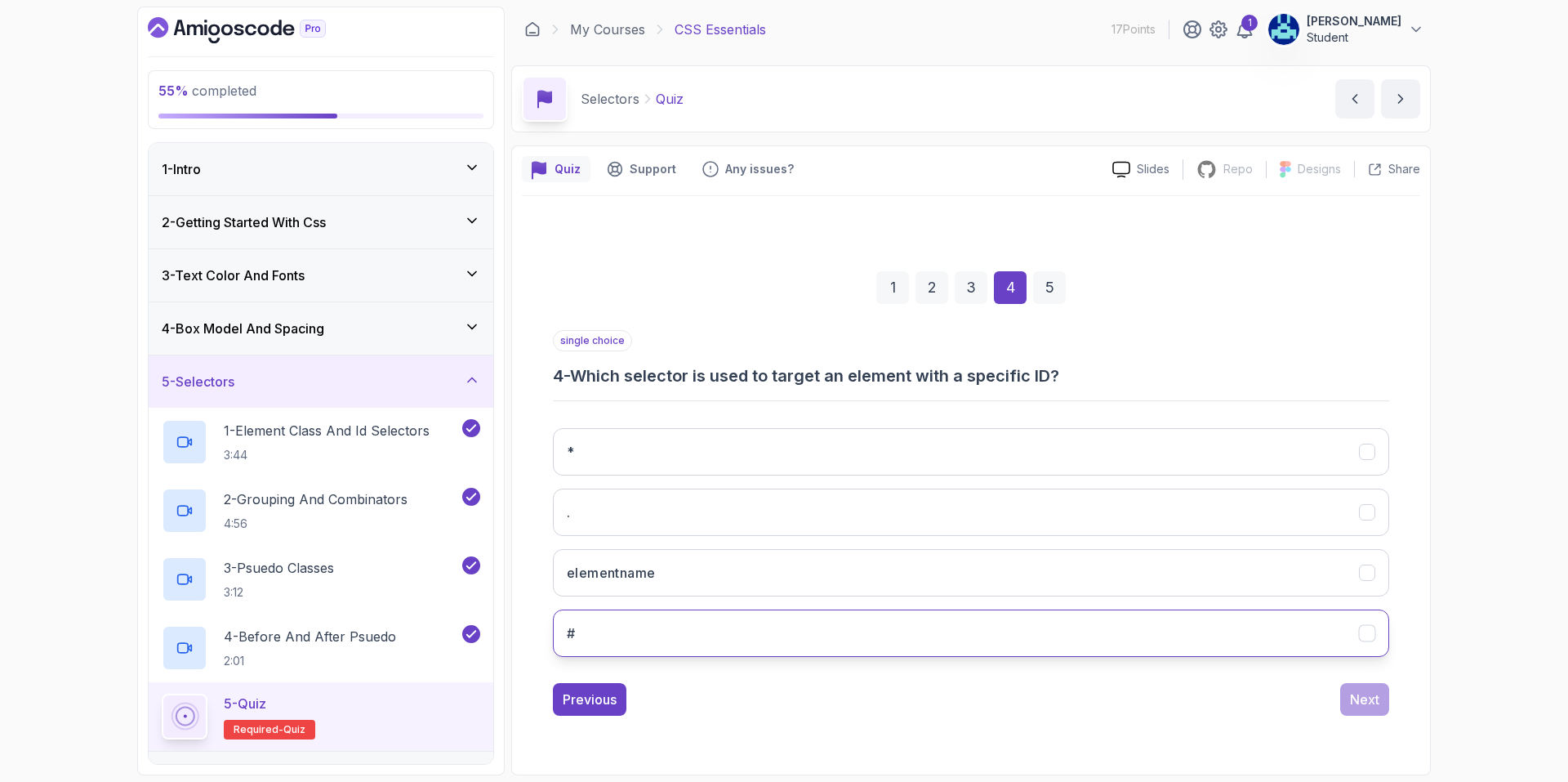
click at [1074, 637] on button "#" at bounding box center [971, 633] width 836 height 47
click at [1368, 693] on div "Next" at bounding box center [1365, 699] width 29 height 19
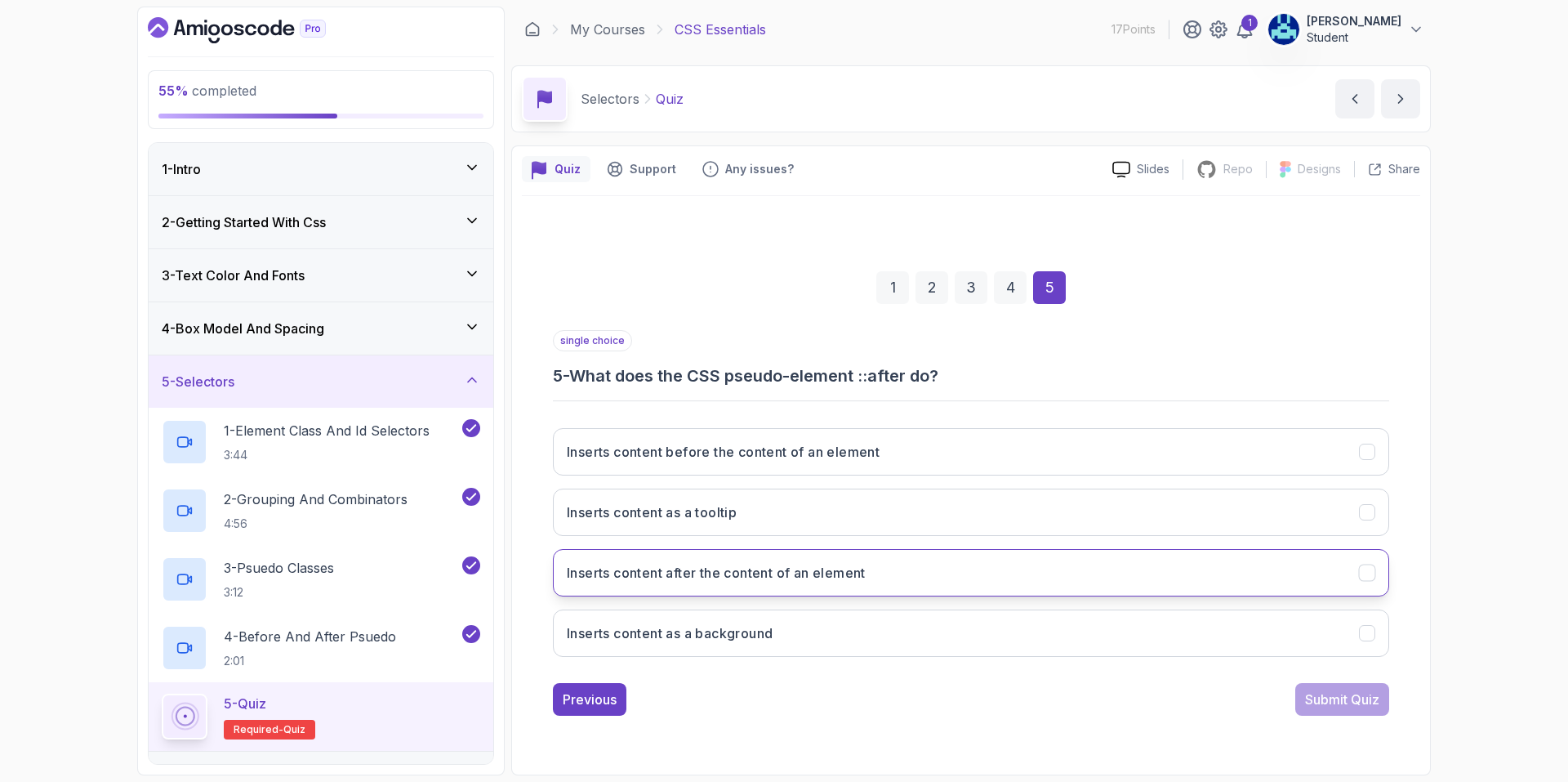
click at [1023, 570] on button "Inserts content after the content of an element" at bounding box center [971, 573] width 836 height 47
click at [1360, 697] on div "Submit Quiz" at bounding box center [1342, 699] width 74 height 19
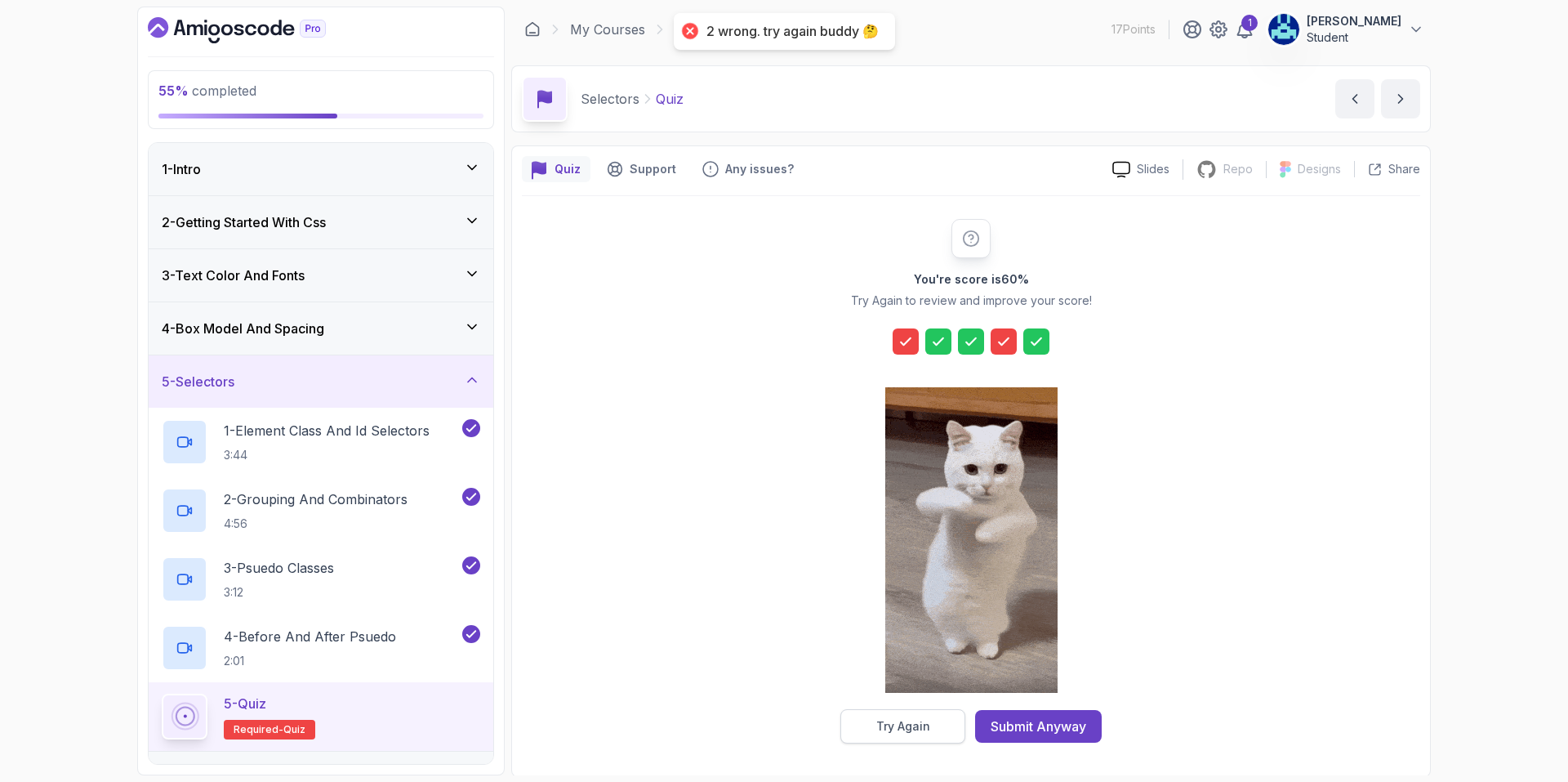
click at [951, 718] on button "Try Again" at bounding box center [902, 726] width 125 height 35
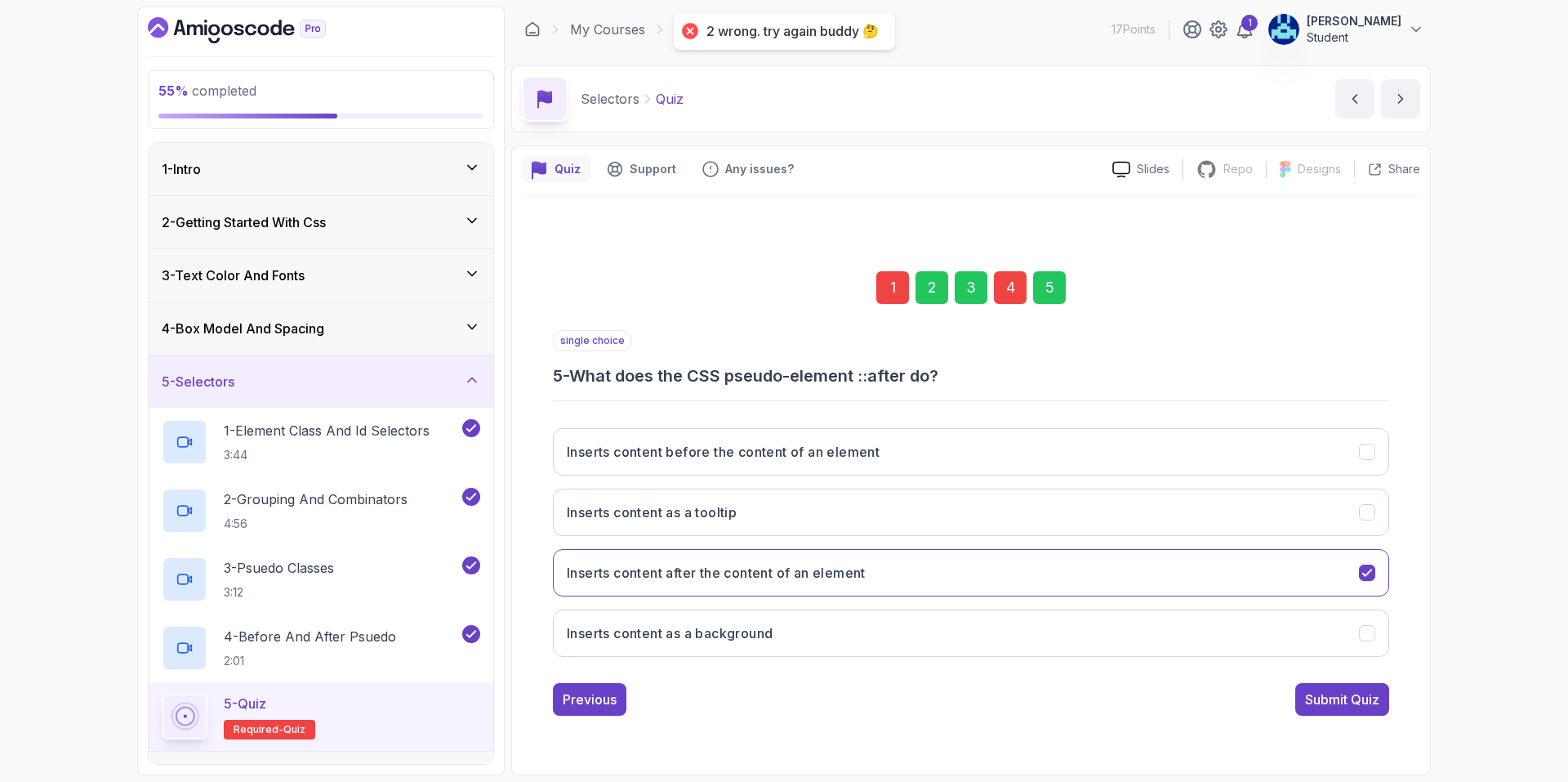
click at [888, 290] on div "1" at bounding box center [893, 287] width 33 height 33
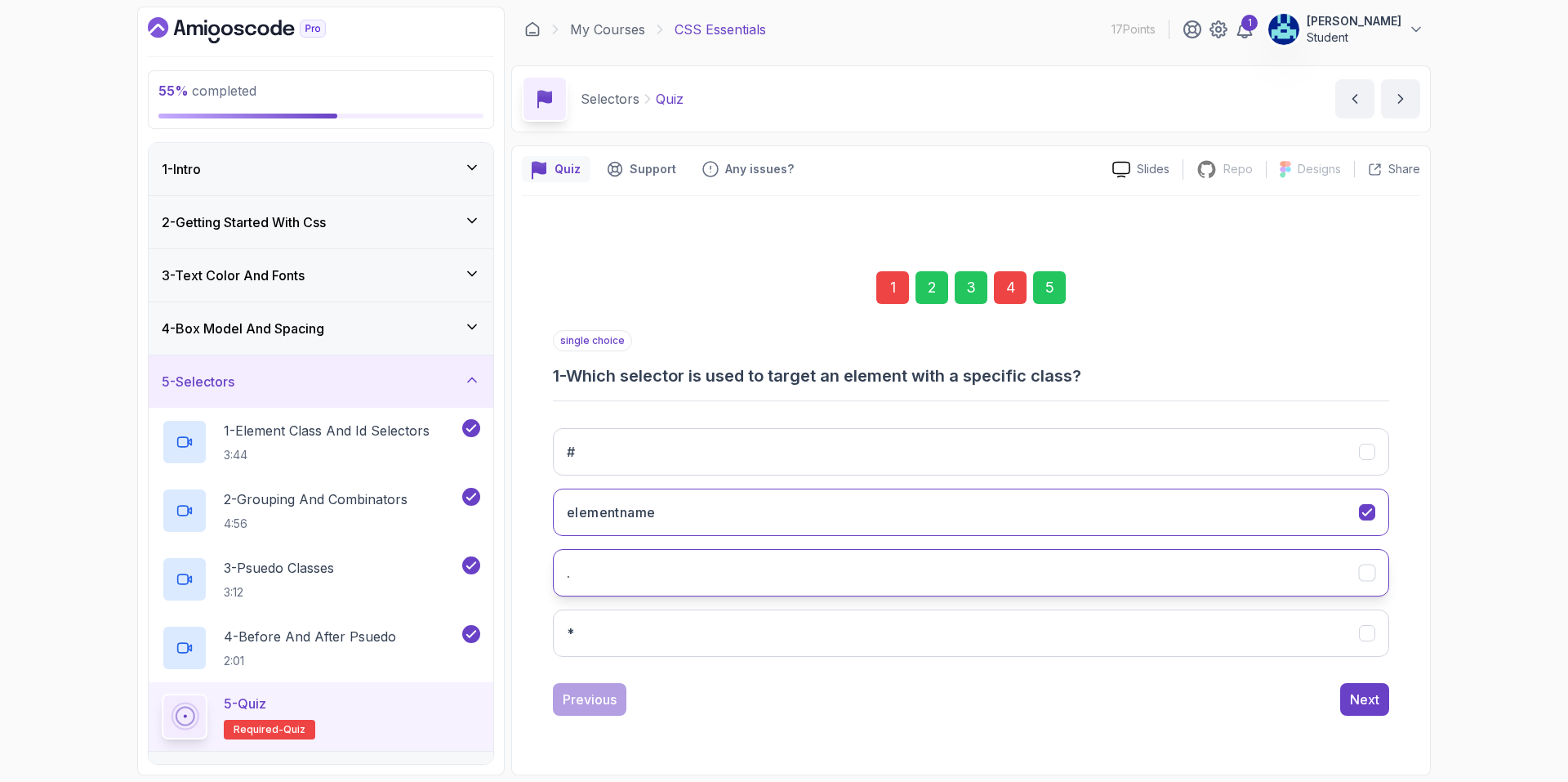
click at [908, 592] on button "." at bounding box center [971, 573] width 836 height 47
click at [1011, 294] on div "4" at bounding box center [1011, 287] width 33 height 33
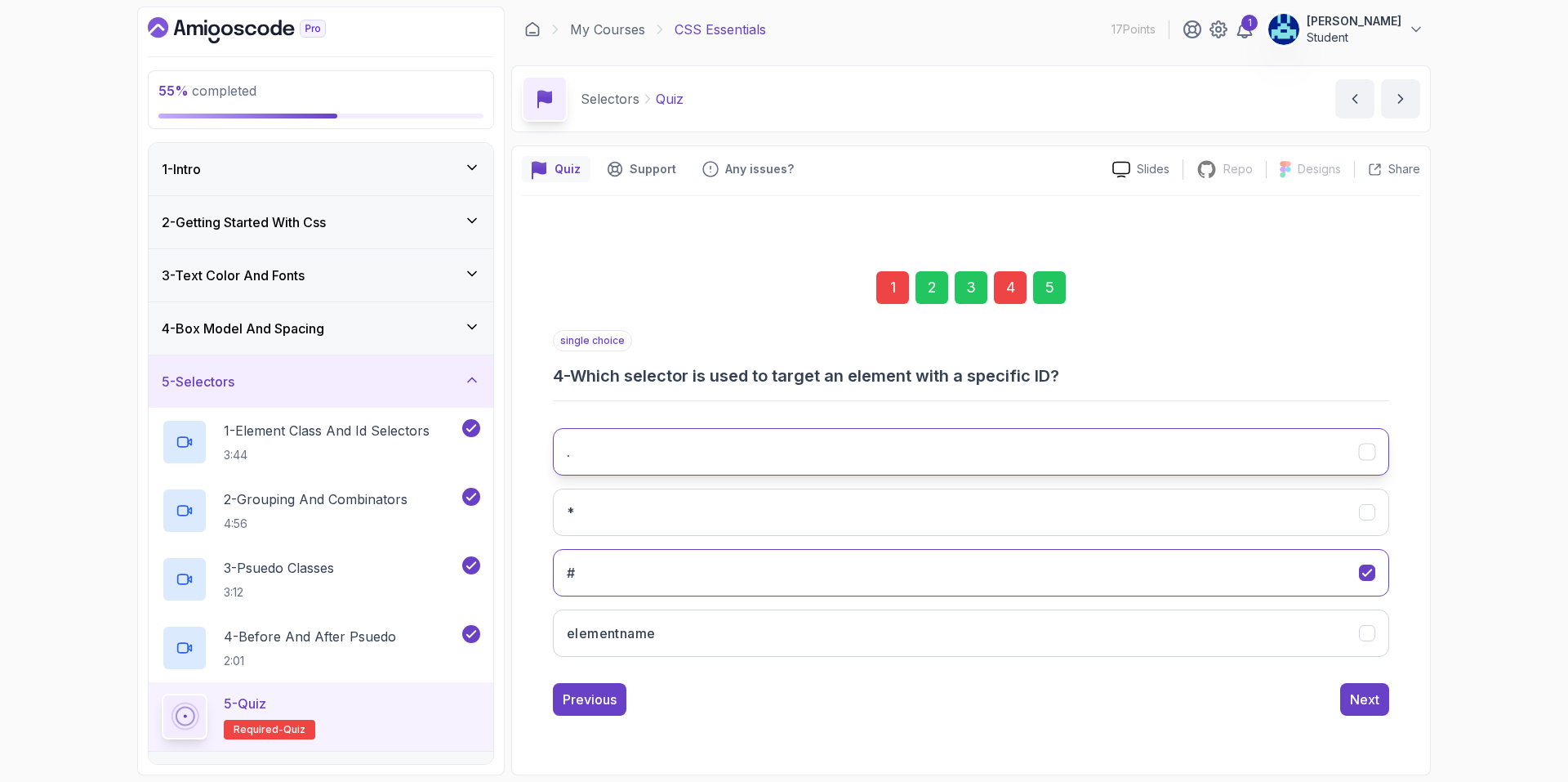
click at [867, 458] on button "." at bounding box center [971, 452] width 836 height 47
click at [1366, 705] on div "Next" at bounding box center [1365, 699] width 29 height 19
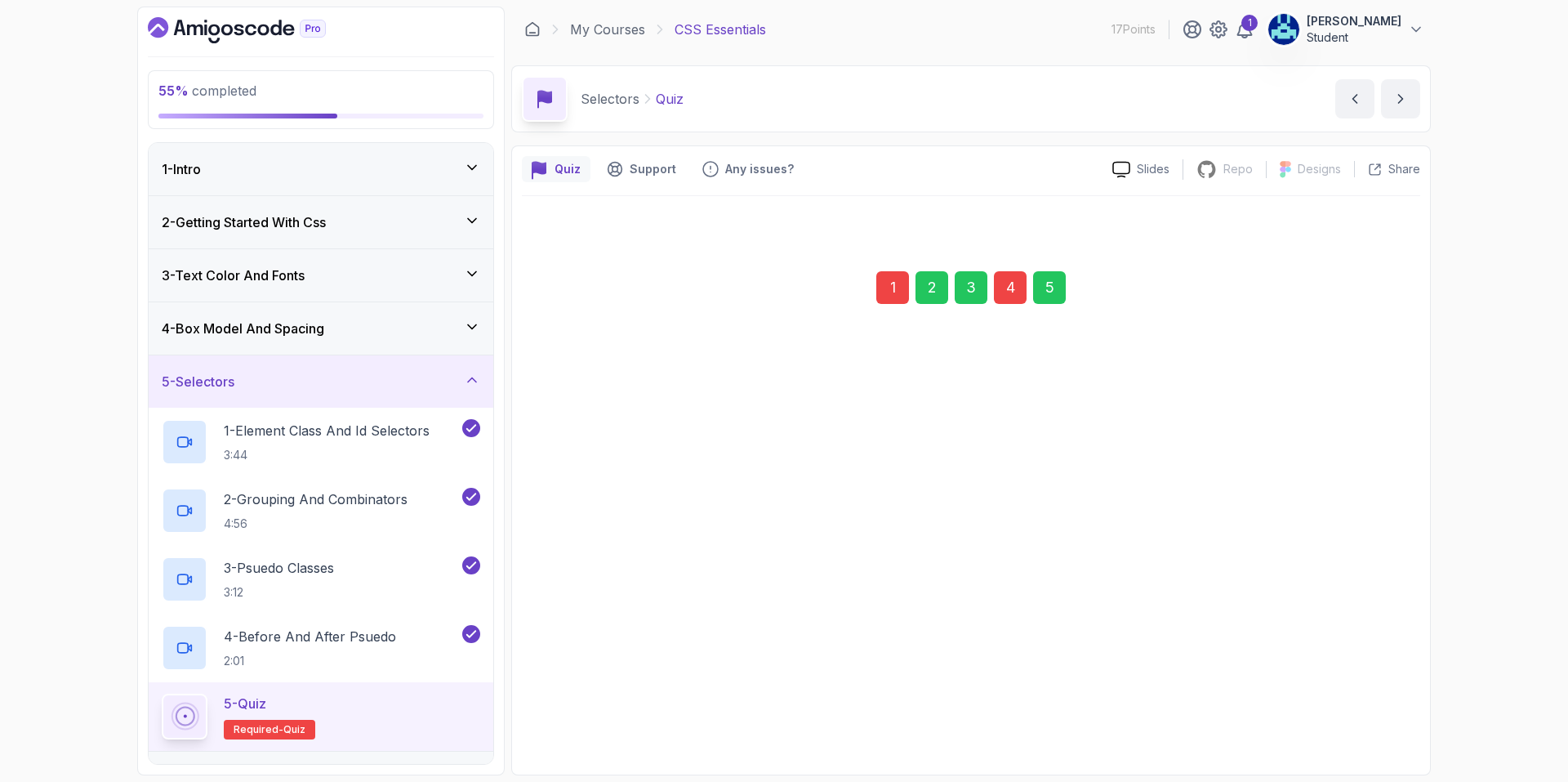
click at [1341, 692] on div "Submit Quiz" at bounding box center [1342, 698] width 74 height 19
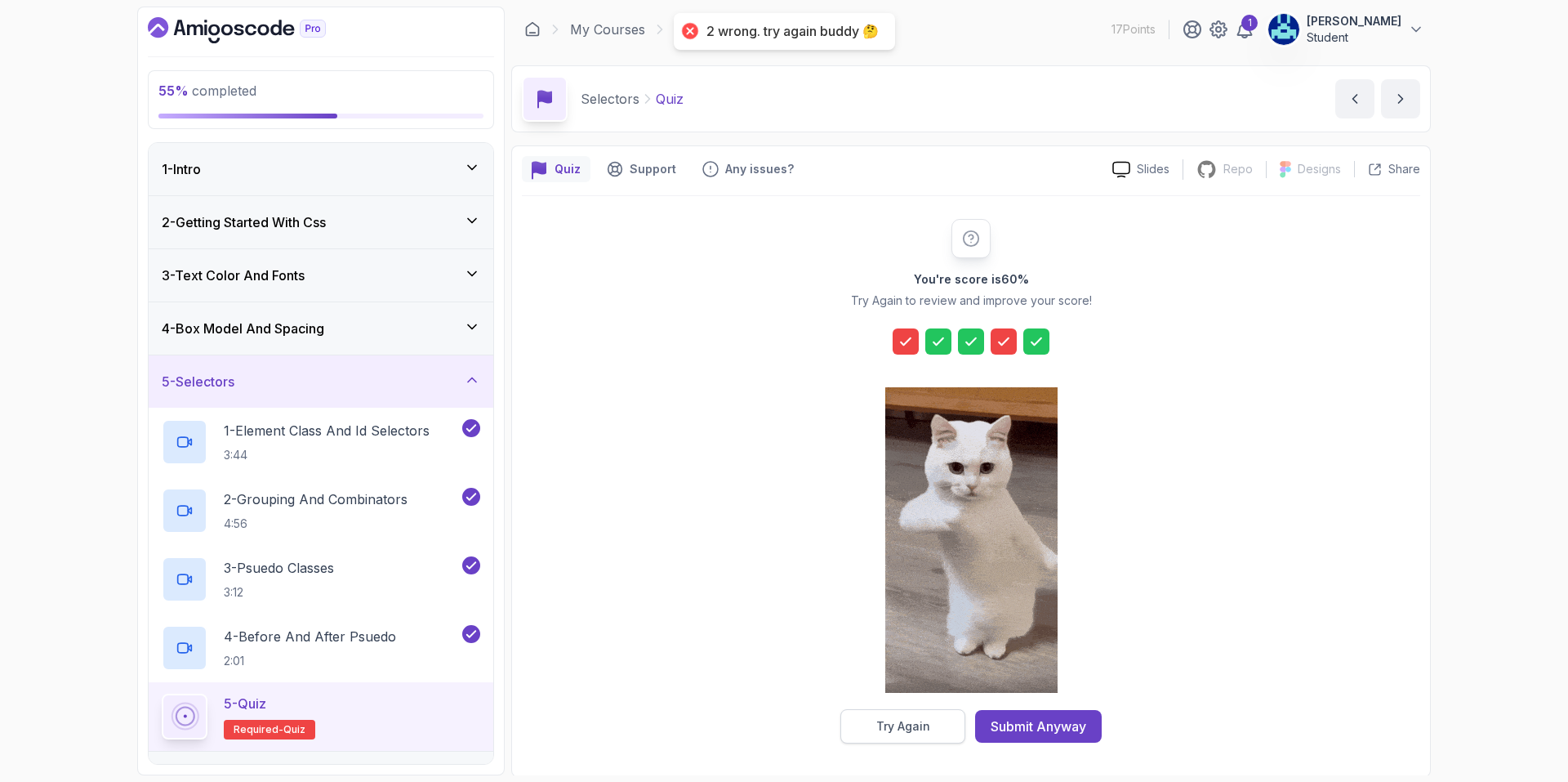
click at [937, 727] on button "Try Again" at bounding box center [902, 726] width 125 height 35
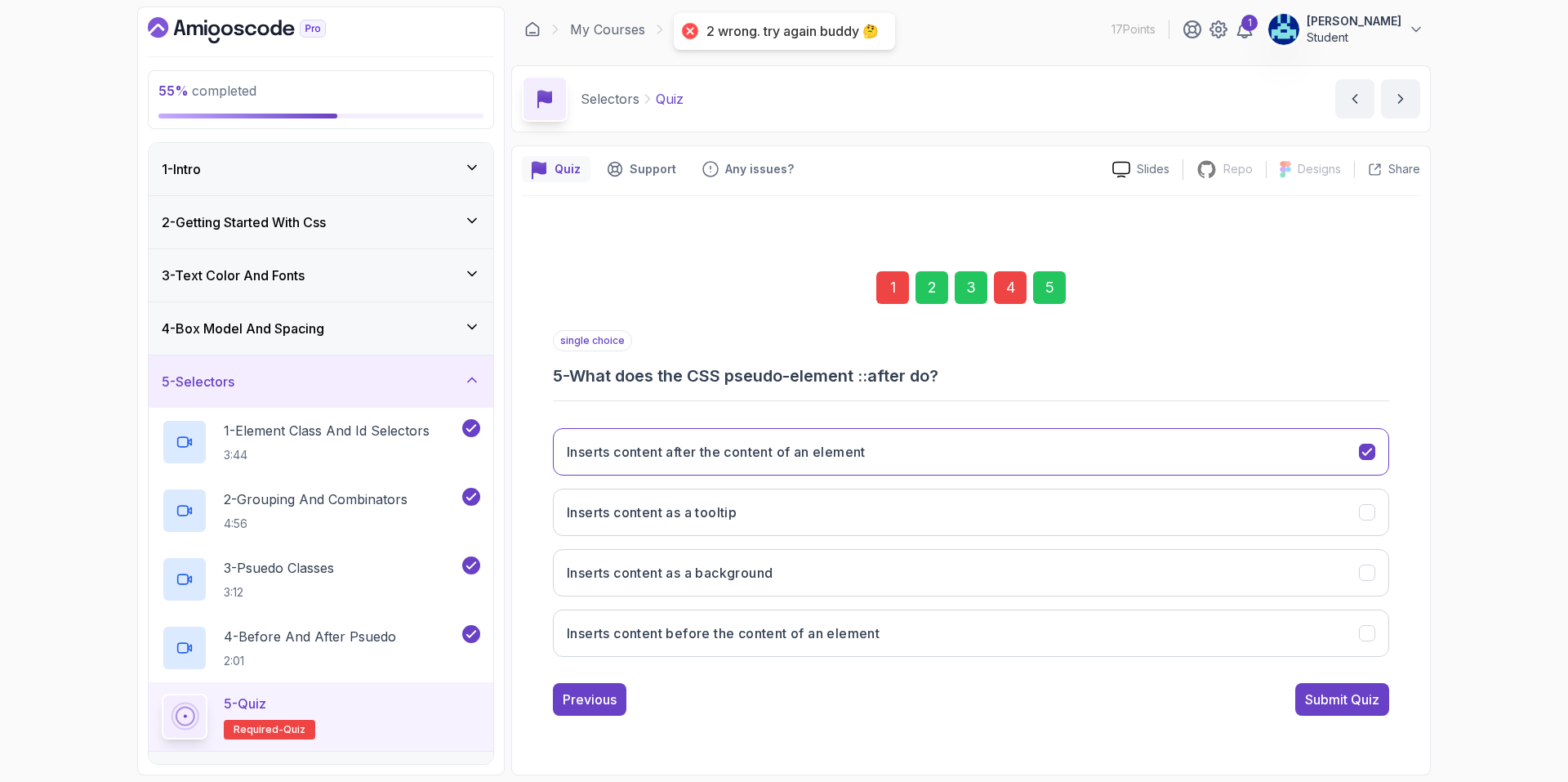
click at [1013, 293] on div "4" at bounding box center [1011, 287] width 33 height 33
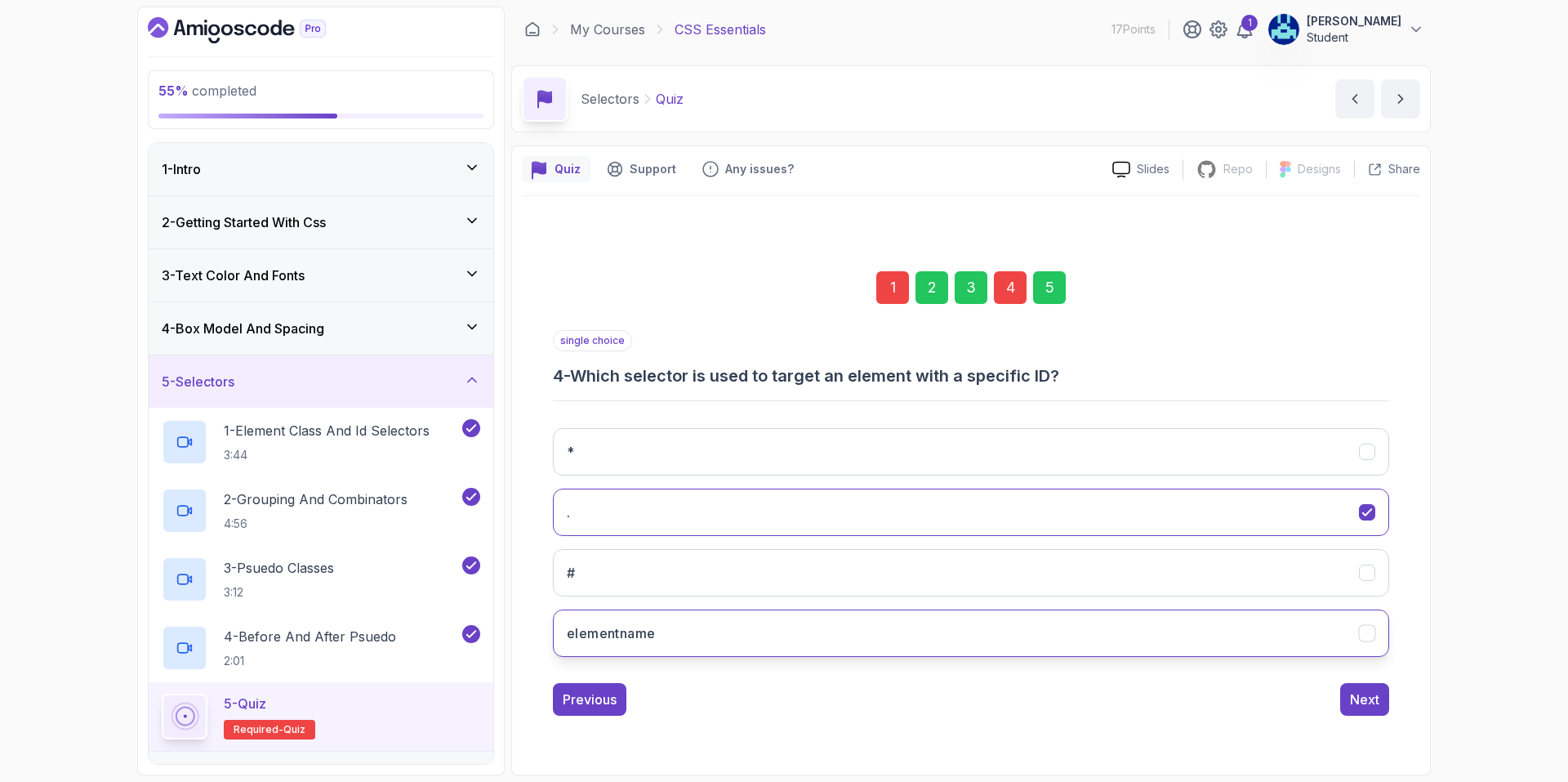
drag, startPoint x: 911, startPoint y: 466, endPoint x: 907, endPoint y: 620, distance: 154.1
click at [907, 619] on div "* . # elementname" at bounding box center [971, 542] width 836 height 255
click at [909, 629] on button "elementname" at bounding box center [971, 633] width 836 height 47
click at [902, 290] on div "1" at bounding box center [893, 287] width 33 height 33
click at [886, 617] on button "*" at bounding box center [971, 633] width 836 height 47
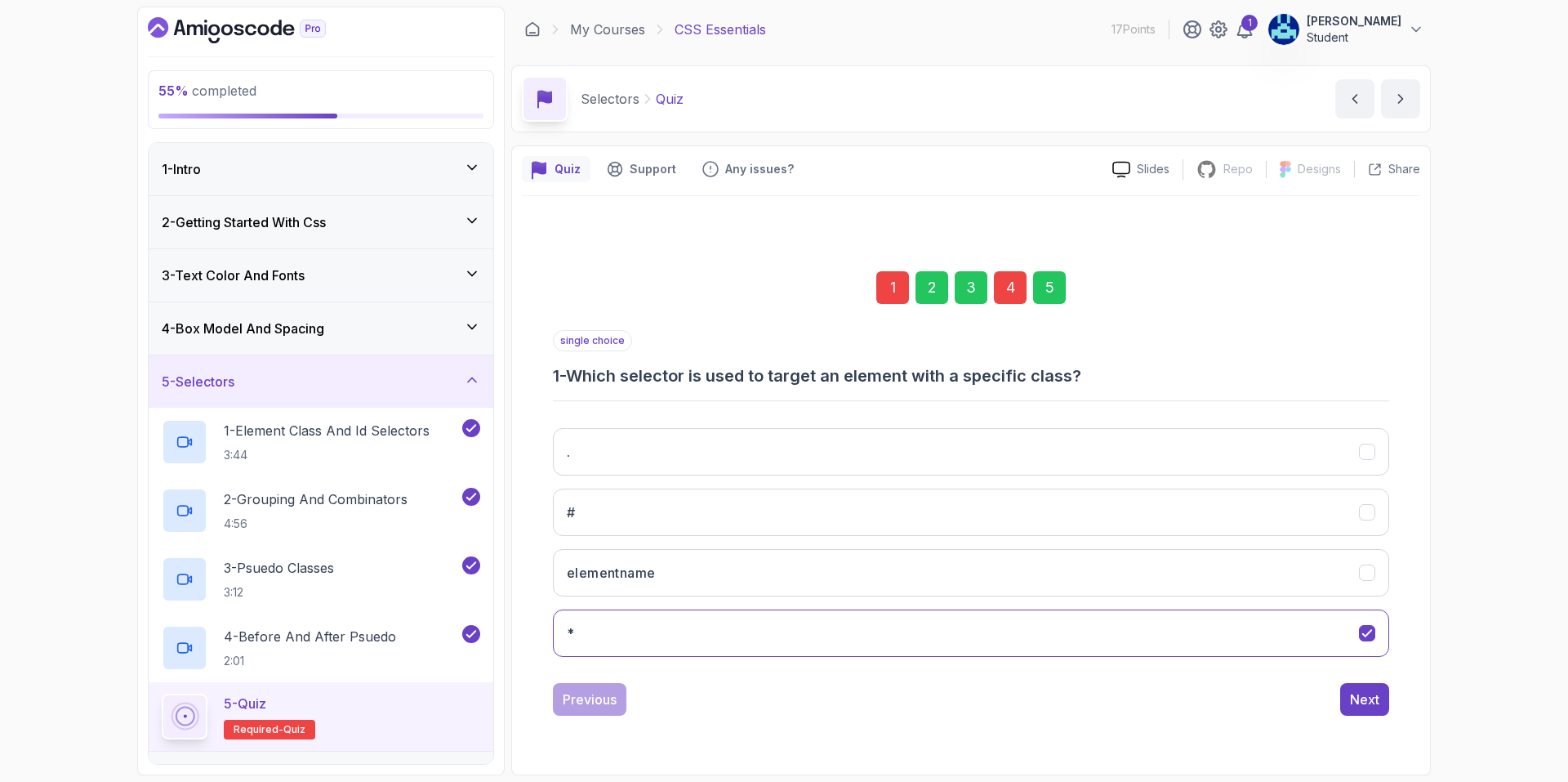
click at [1072, 287] on div "1 2 3 4 5" at bounding box center [971, 287] width 836 height 85
click at [1055, 285] on div "5" at bounding box center [1050, 287] width 33 height 33
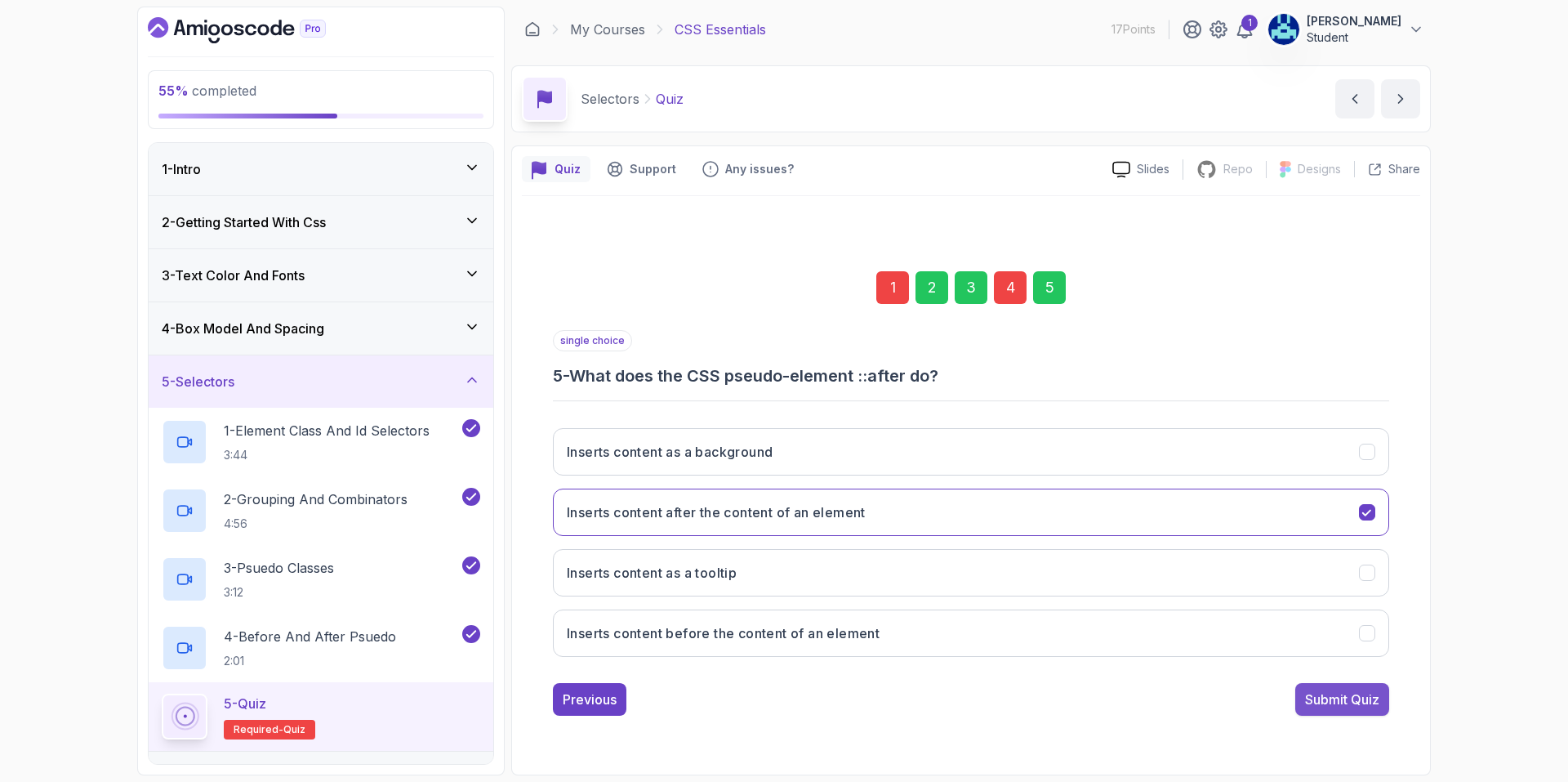
click at [1311, 693] on div "Submit Quiz" at bounding box center [1342, 699] width 74 height 19
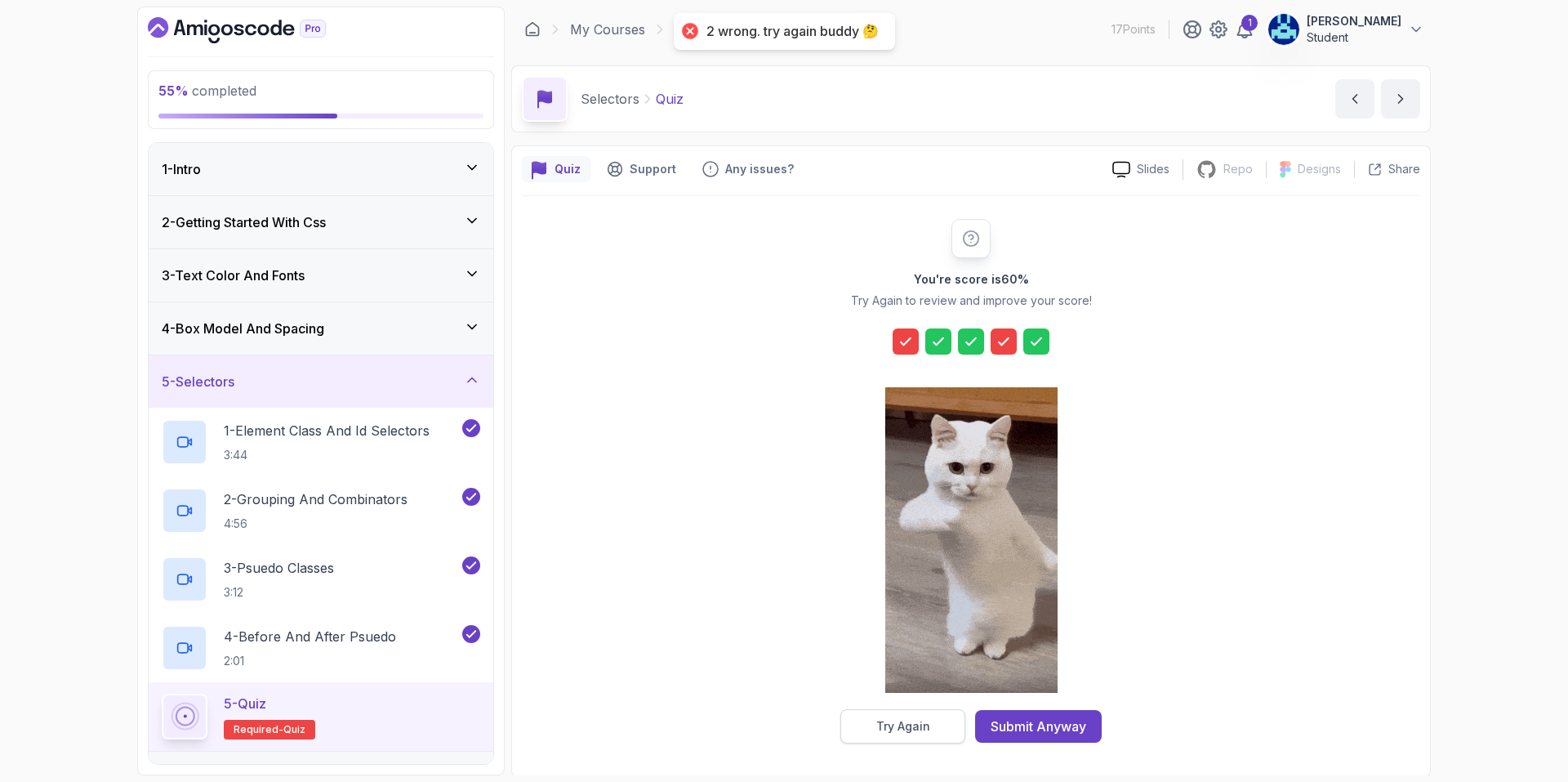
click at [910, 721] on div "Try Again" at bounding box center [903, 726] width 54 height 16
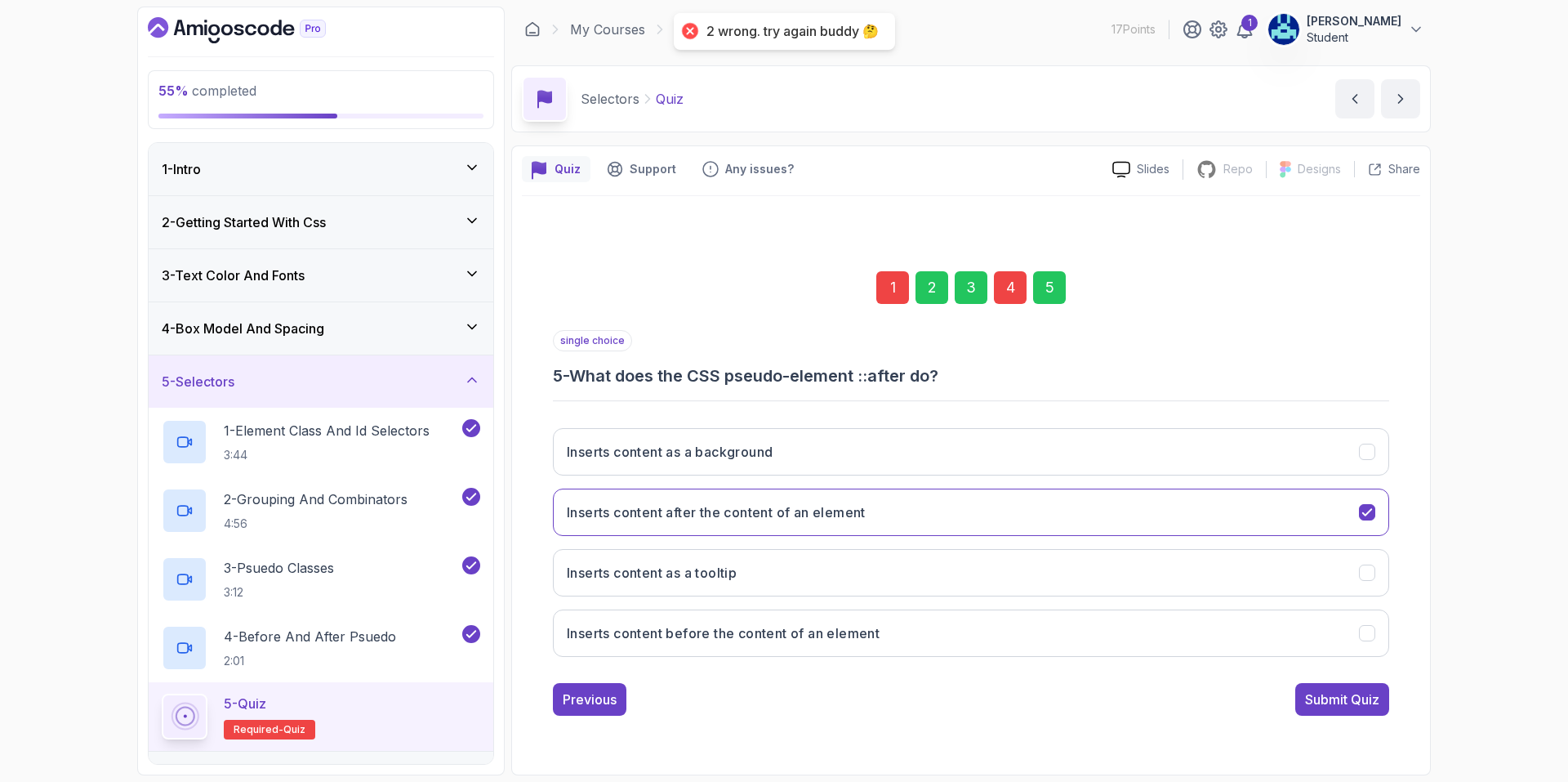
click at [1010, 295] on div "4" at bounding box center [1011, 287] width 33 height 33
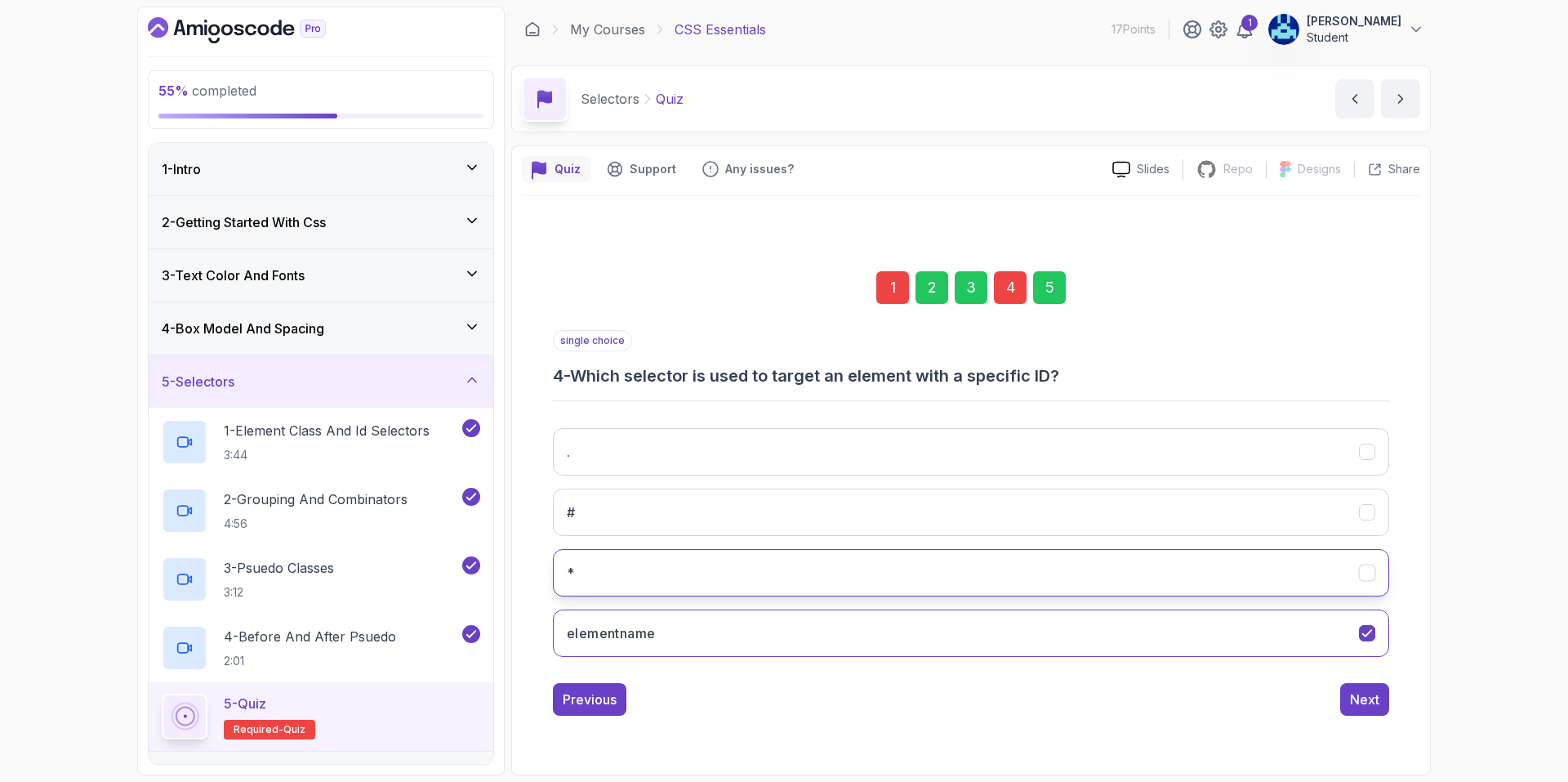
click at [815, 580] on button "*" at bounding box center [971, 573] width 836 height 47
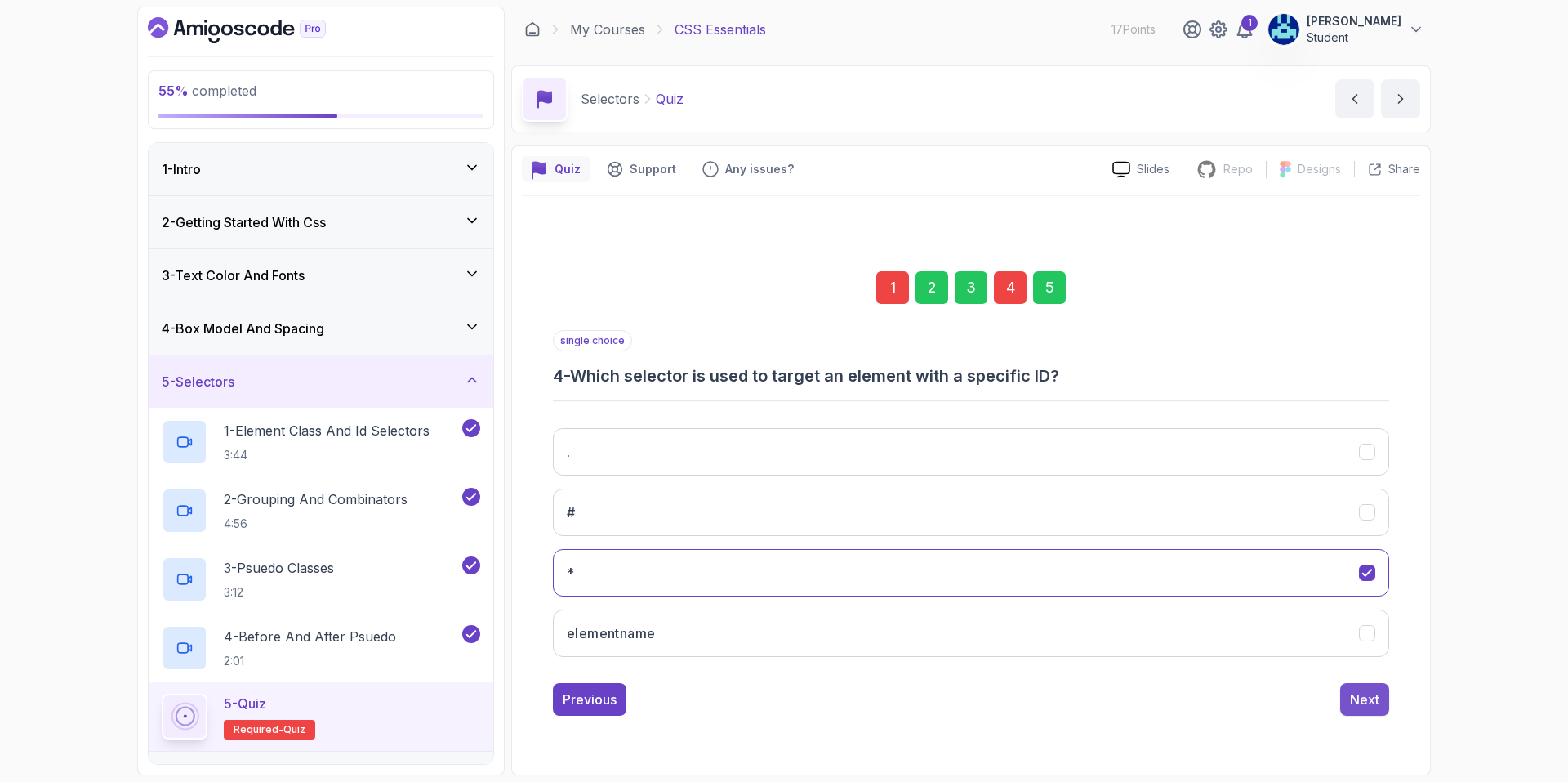
click at [1363, 697] on div "Next" at bounding box center [1365, 699] width 29 height 19
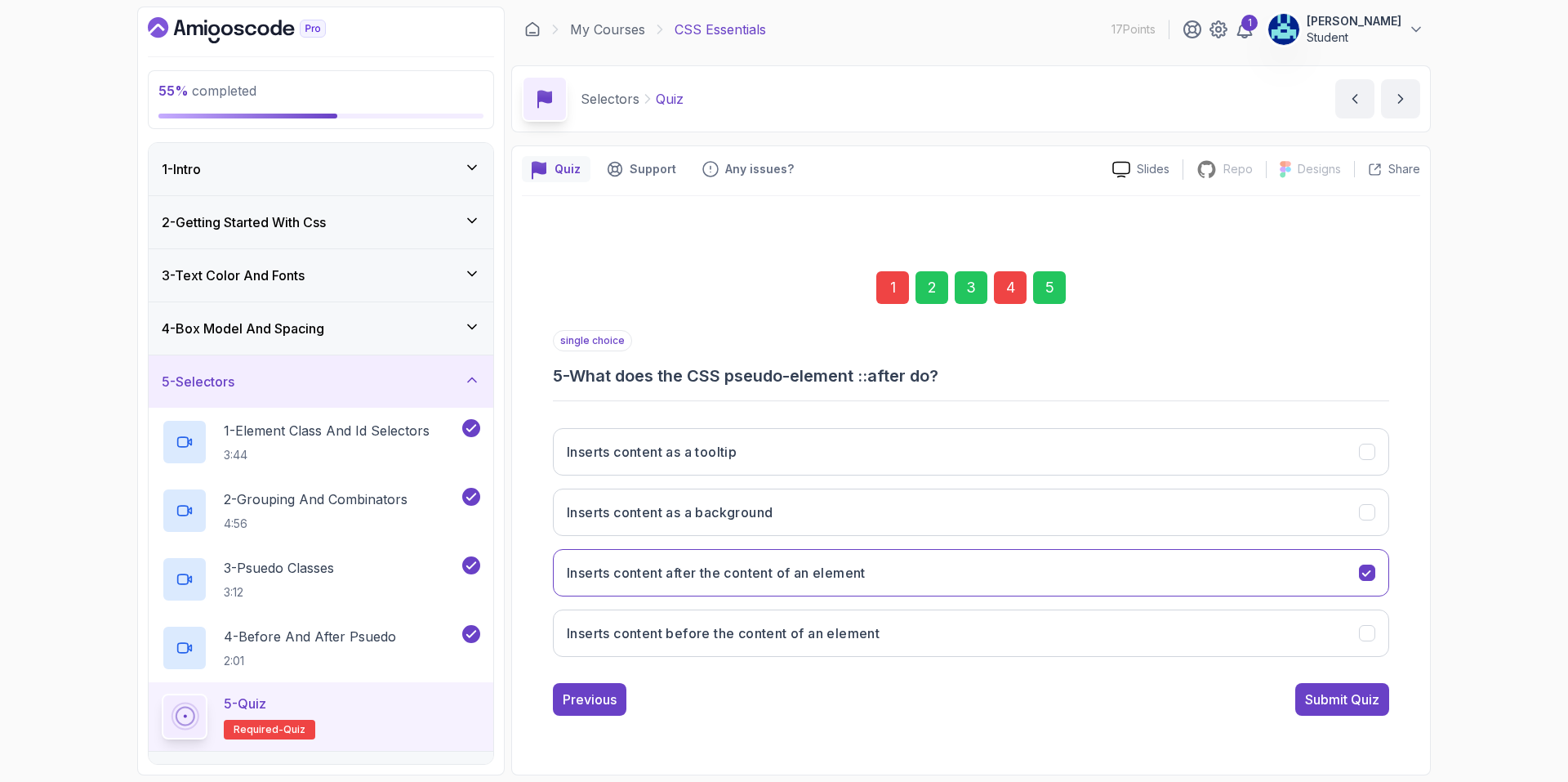
click at [1319, 683] on button "Submit Quiz" at bounding box center [1342, 700] width 94 height 33
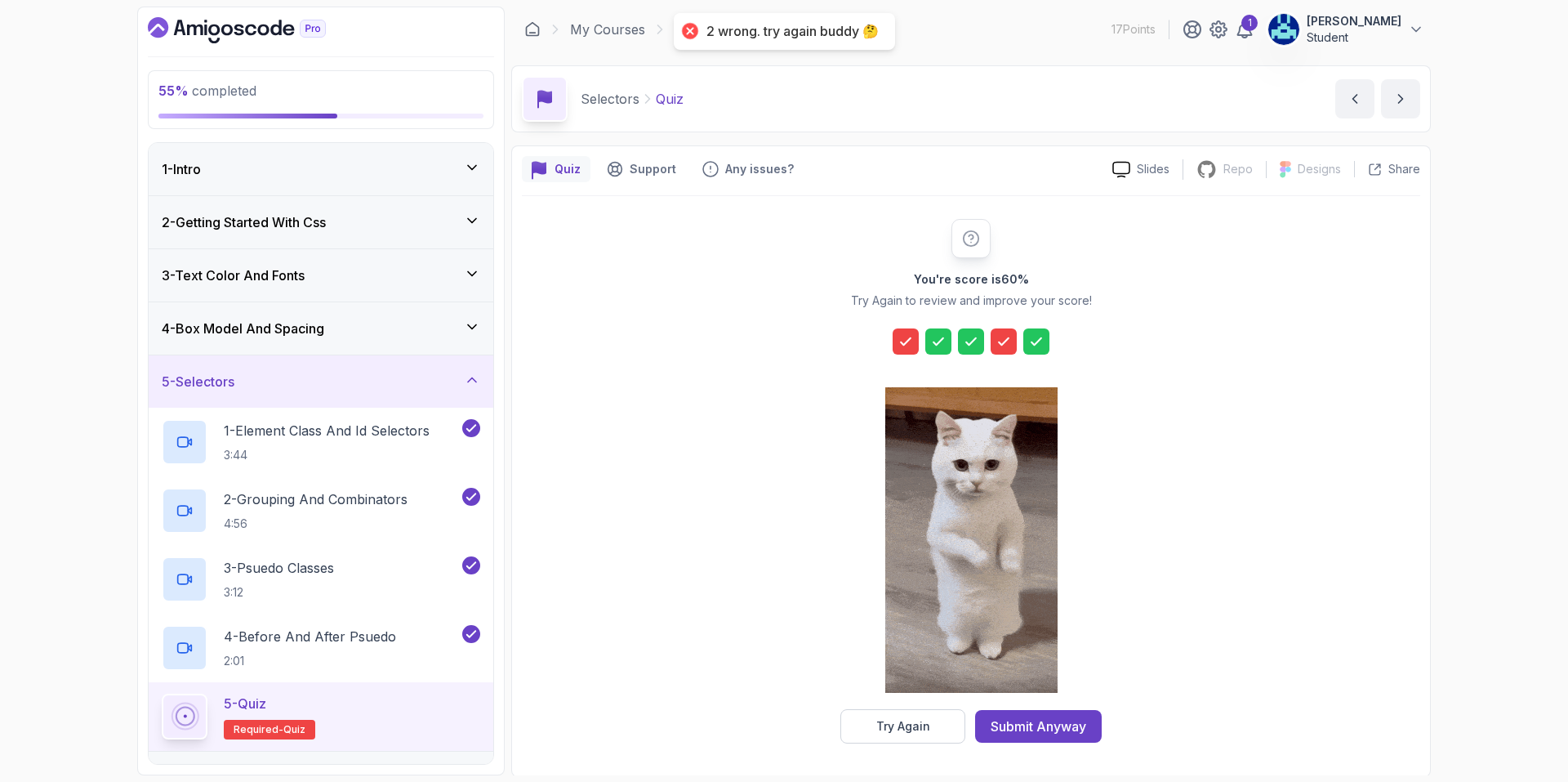
click at [1082, 719] on div "Submit Anyway" at bounding box center [1038, 725] width 96 height 19
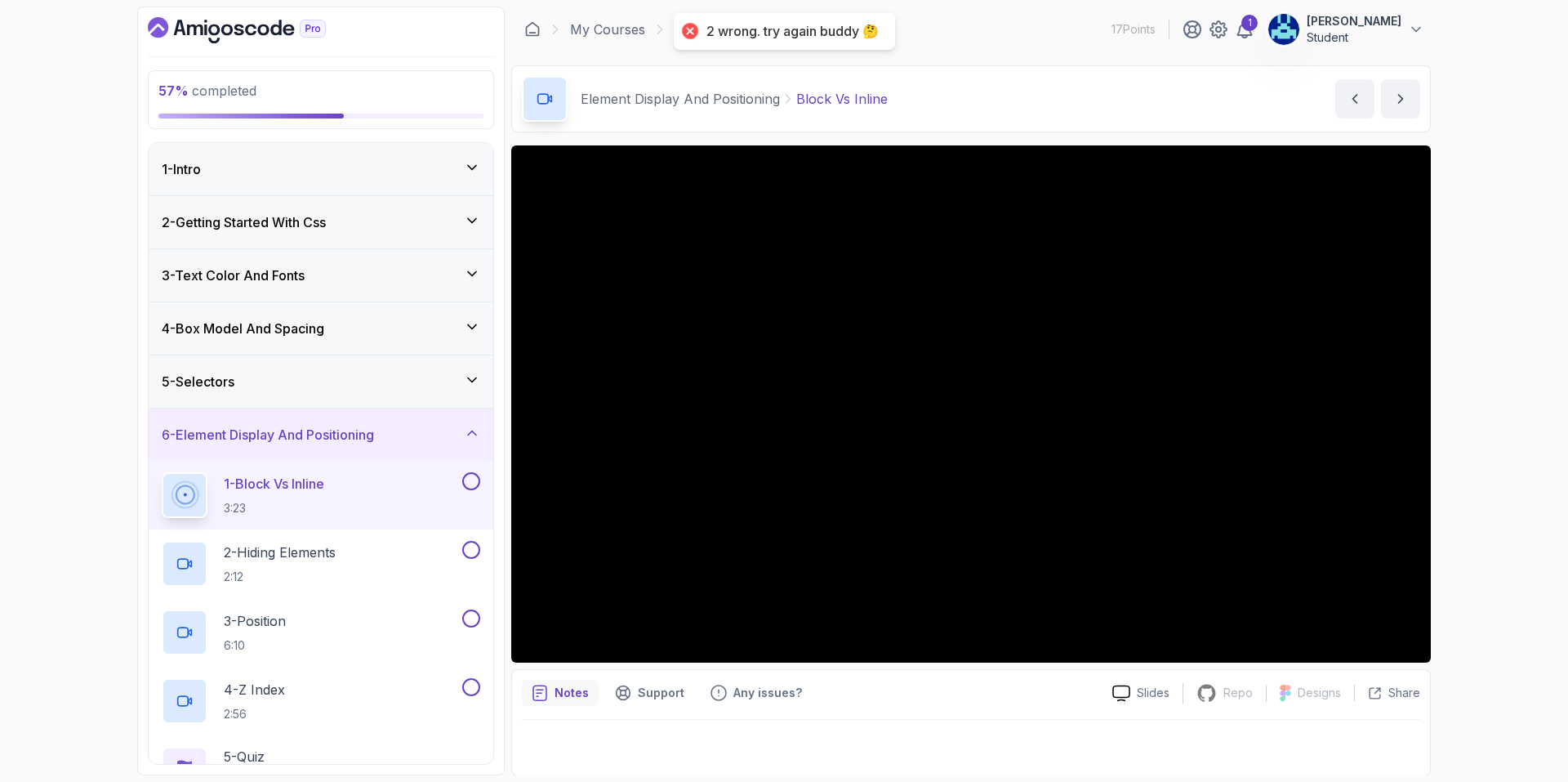
click at [371, 384] on div "5 - Selectors" at bounding box center [320, 381] width 318 height 19
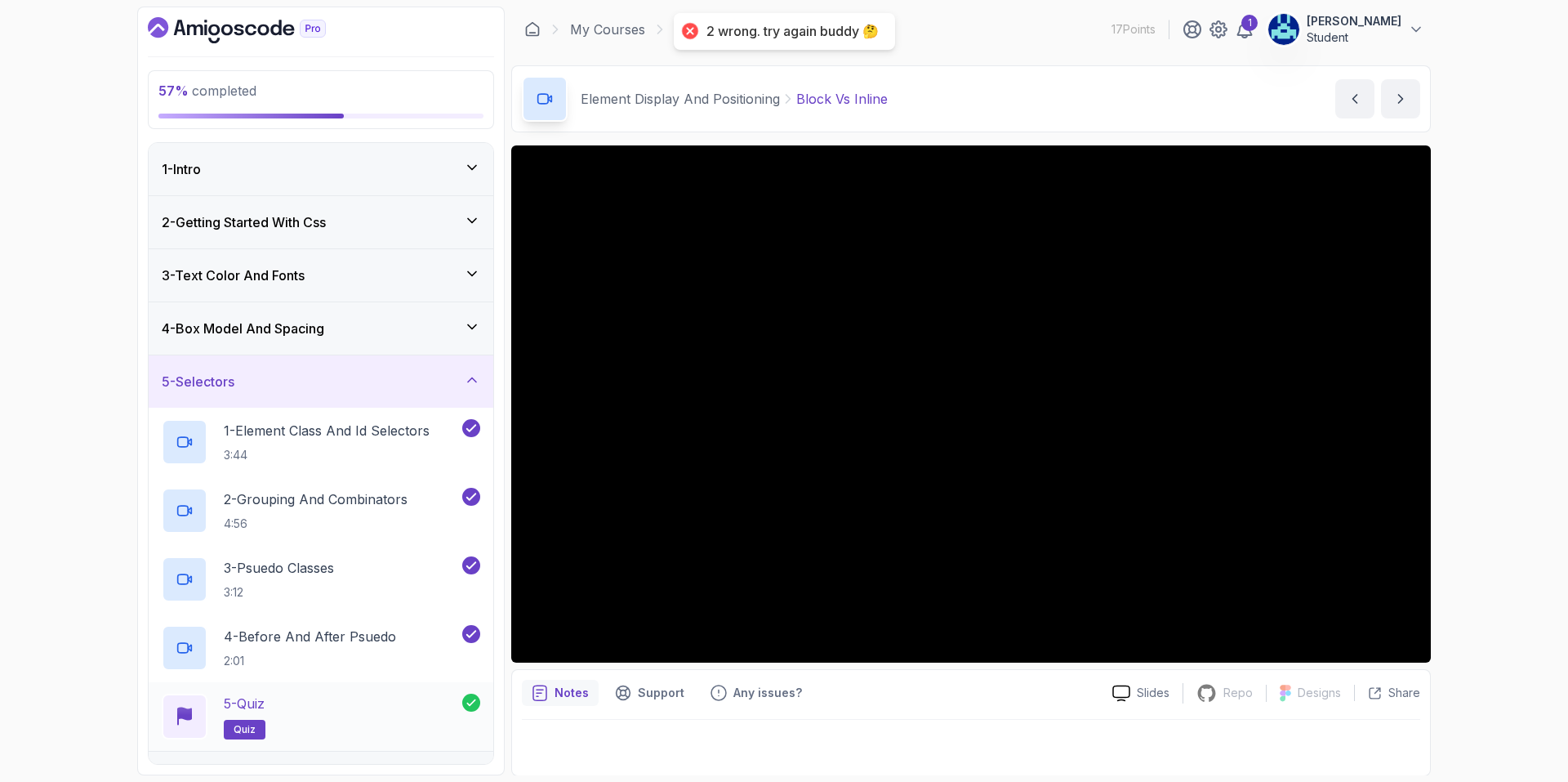
click at [363, 696] on div "5 - Quiz quiz" at bounding box center [312, 716] width 301 height 46
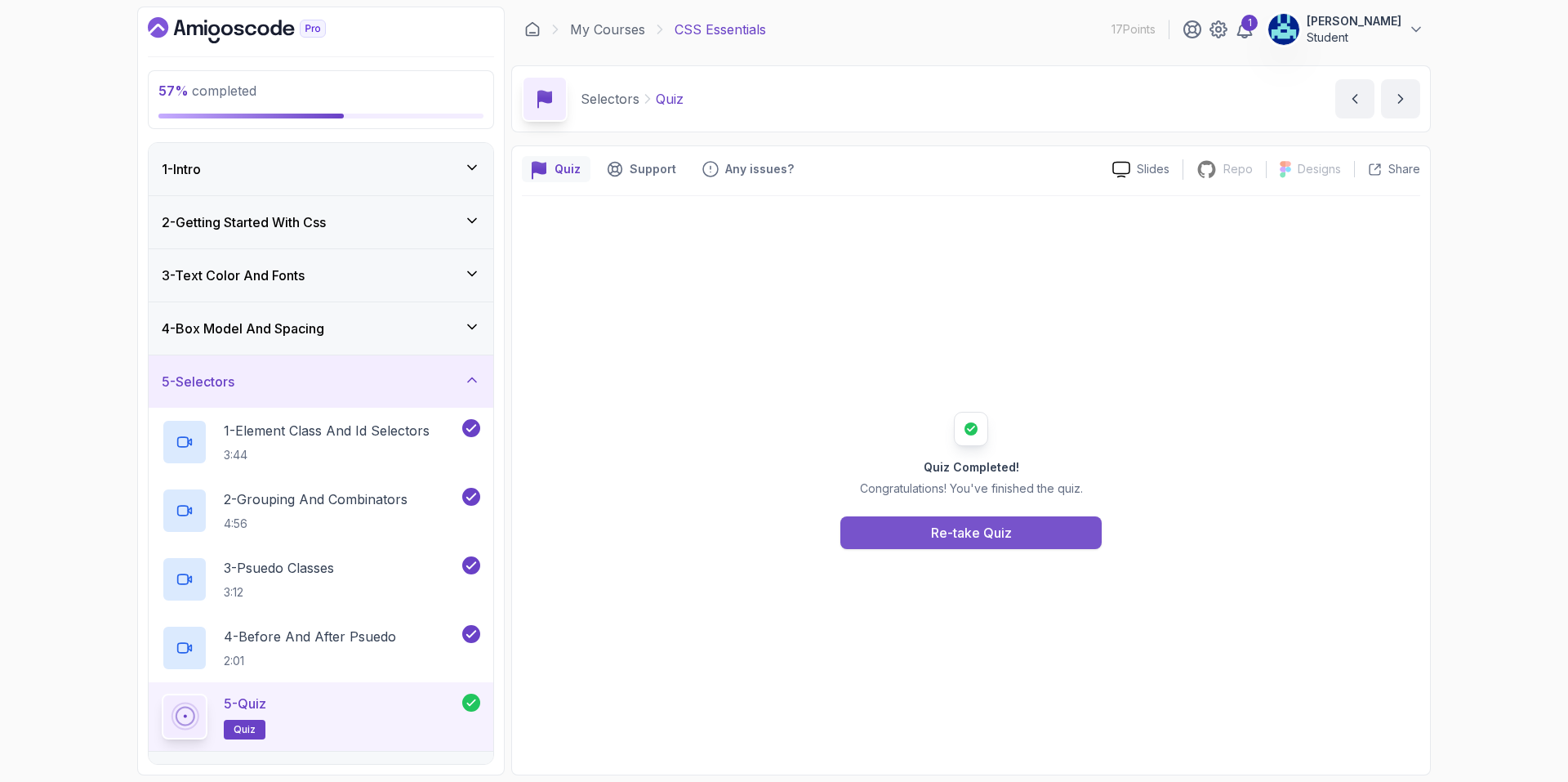
click at [908, 540] on button "Re-take Quiz" at bounding box center [971, 533] width 262 height 33
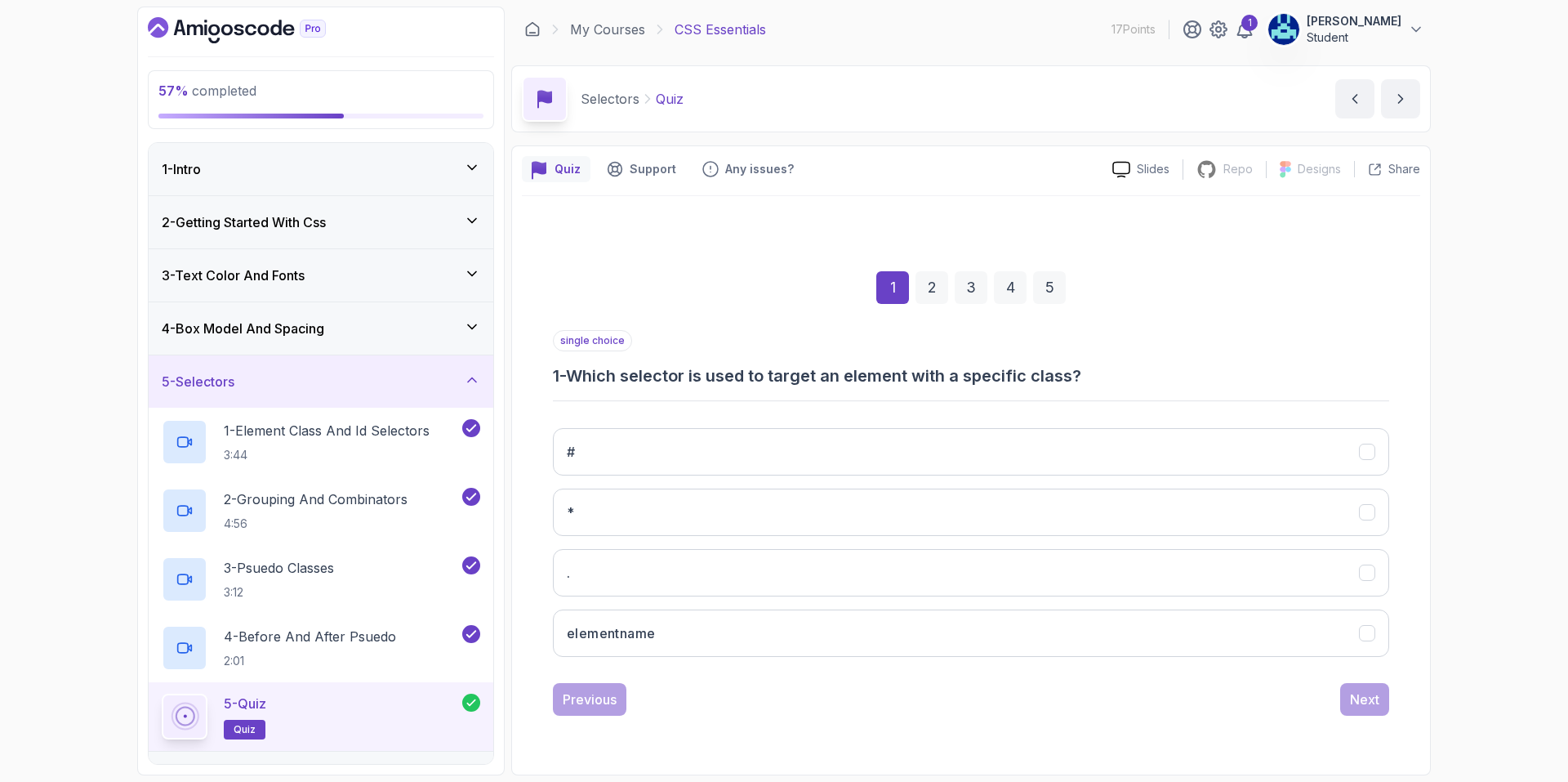
click at [746, 598] on div "# * . elementname" at bounding box center [971, 542] width 836 height 255
click at [738, 633] on button "elementname" at bounding box center [971, 633] width 836 height 47
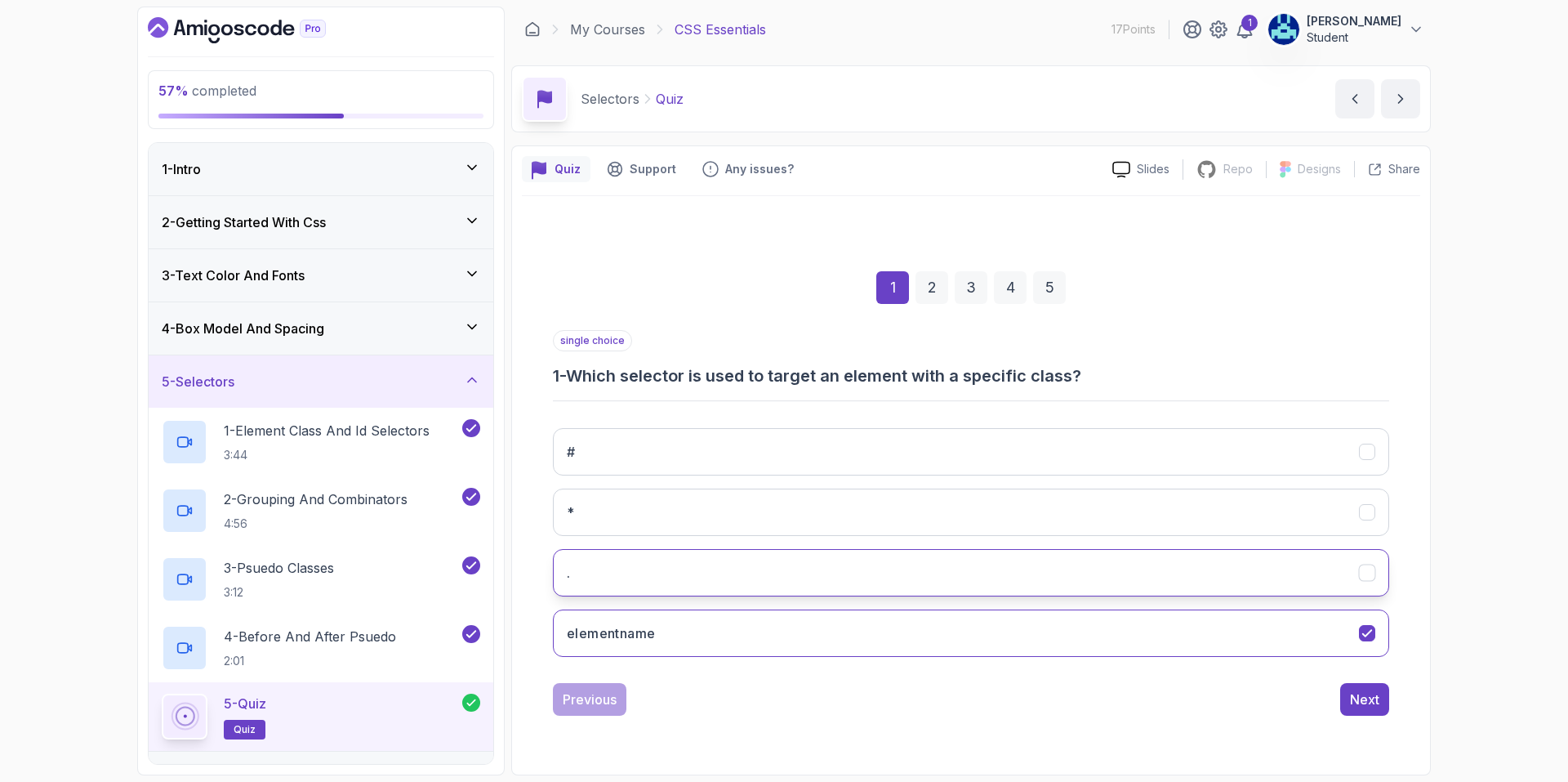
click at [722, 576] on button "." at bounding box center [971, 573] width 836 height 47
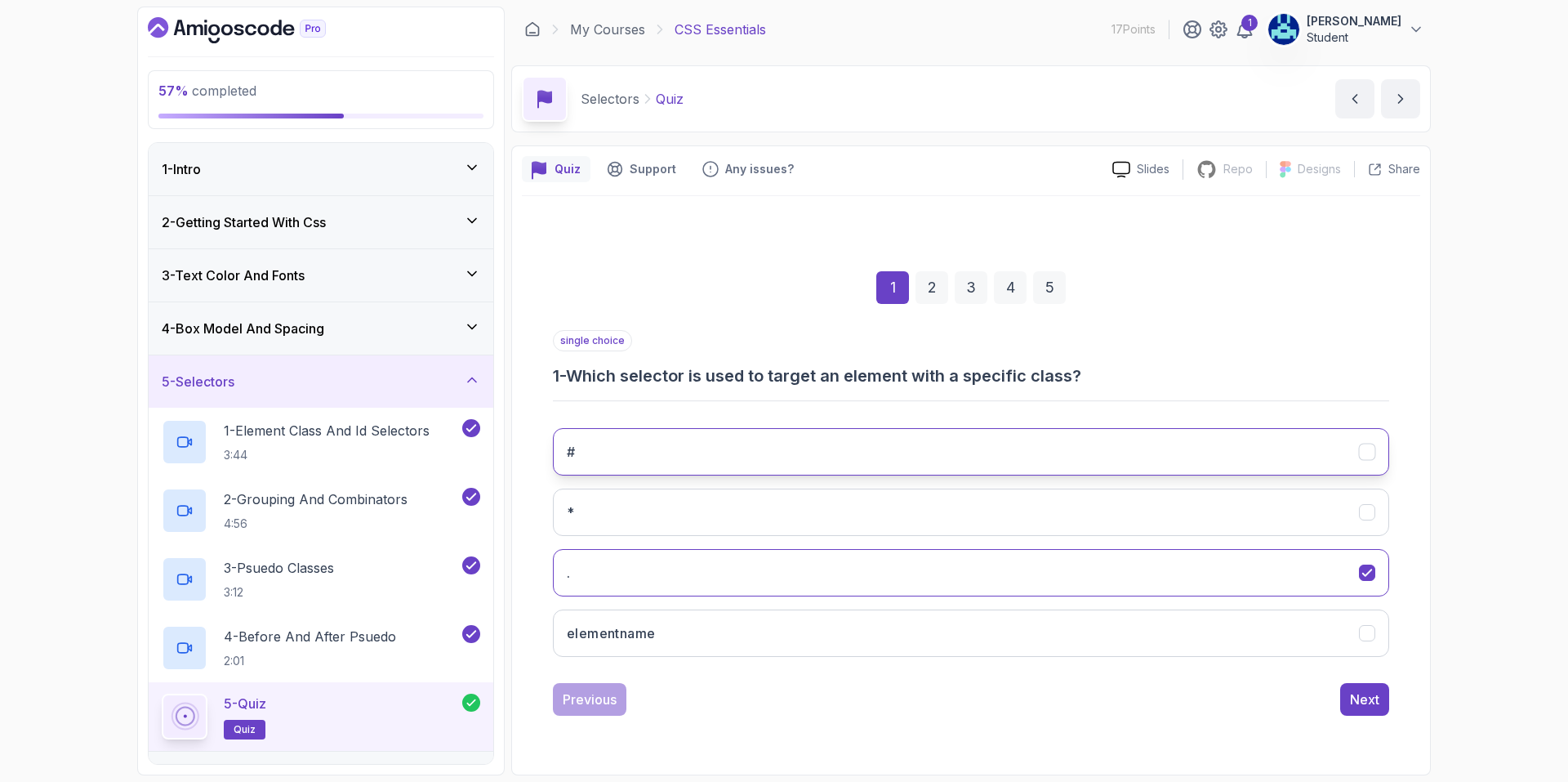
click at [691, 440] on button "#" at bounding box center [971, 452] width 836 height 47
click at [907, 587] on button "." at bounding box center [971, 573] width 836 height 47
click at [1366, 709] on button "Next" at bounding box center [1365, 700] width 49 height 33
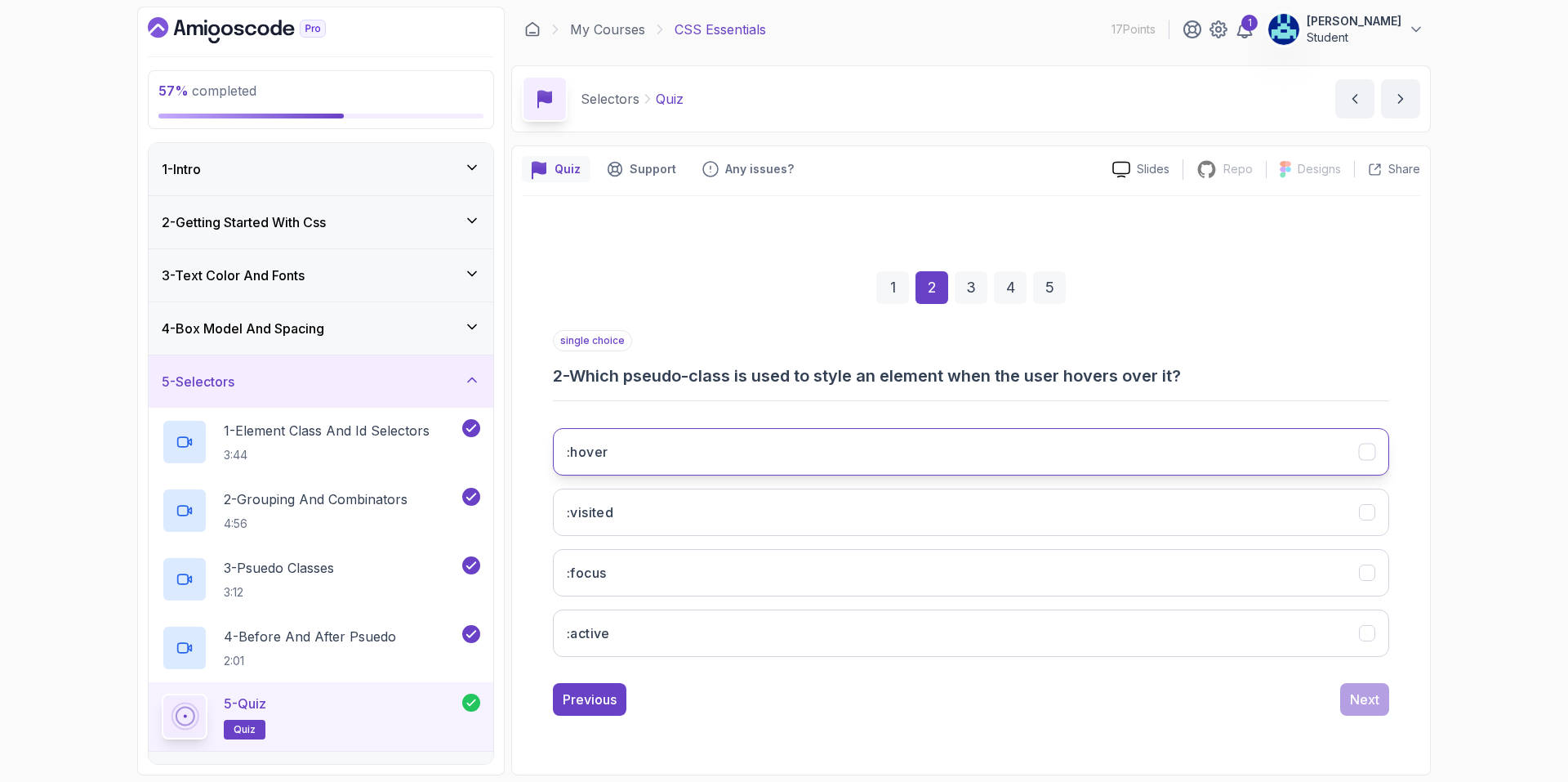
click at [878, 459] on button ":hover" at bounding box center [971, 452] width 836 height 47
click at [1368, 702] on div "Next" at bounding box center [1365, 699] width 29 height 19
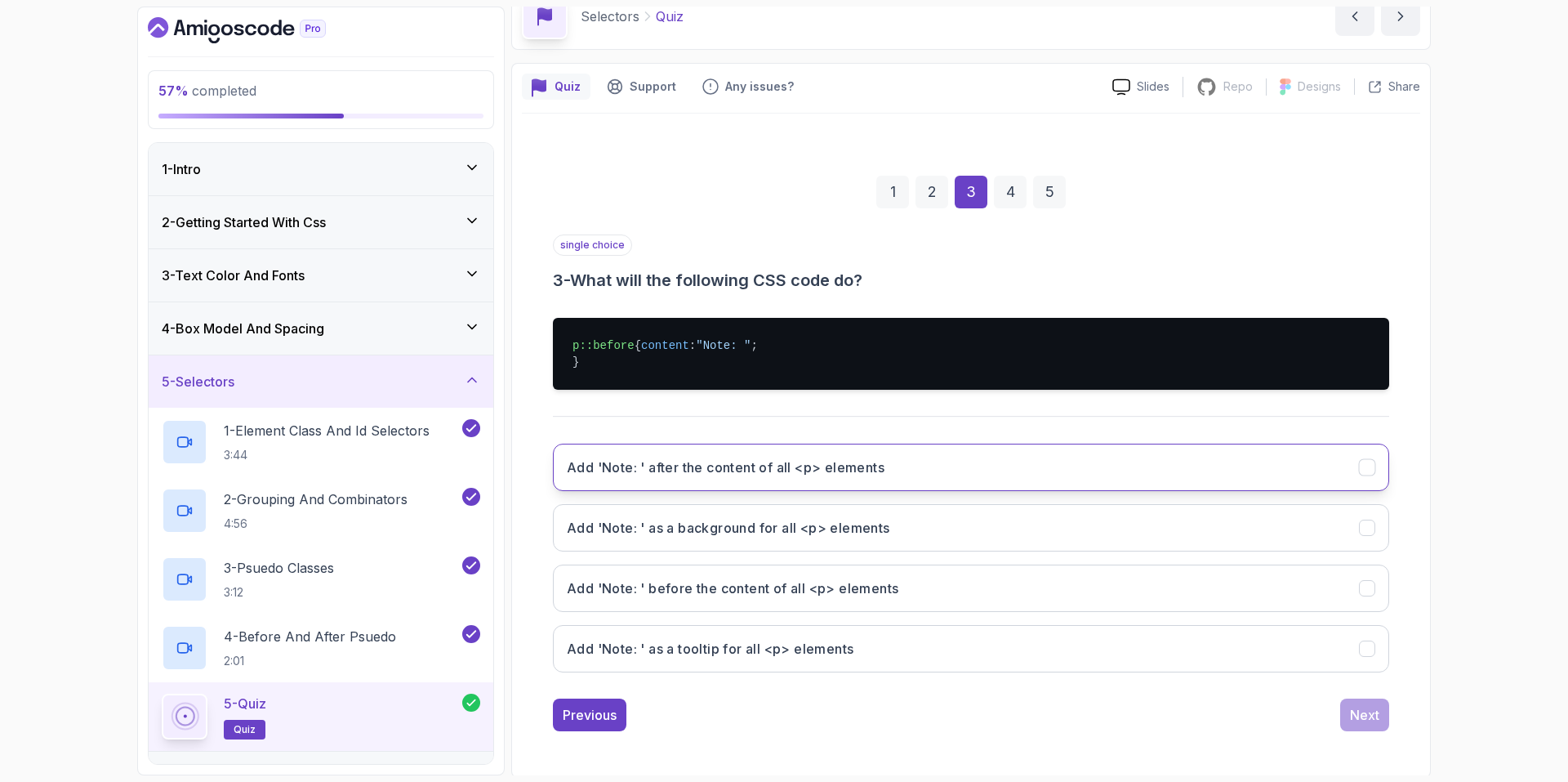
scroll to position [101, 0]
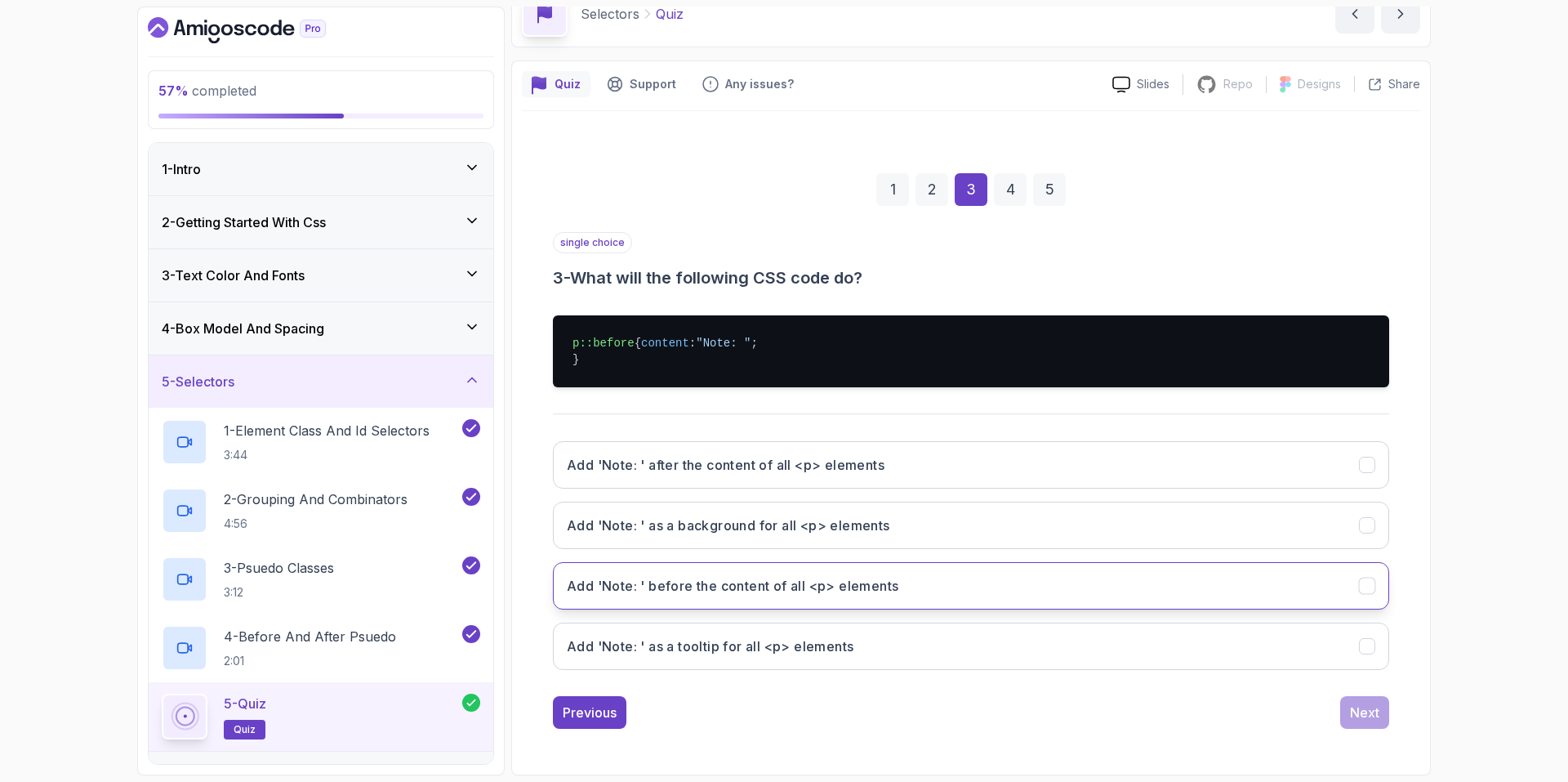
drag, startPoint x: 1031, startPoint y: 593, endPoint x: 1051, endPoint y: 597, distance: 20.4
click at [1041, 594] on button "Add 'Note: ' before the content of all <p> elements" at bounding box center [971, 586] width 836 height 47
click at [1363, 712] on div "Next" at bounding box center [1365, 712] width 29 height 19
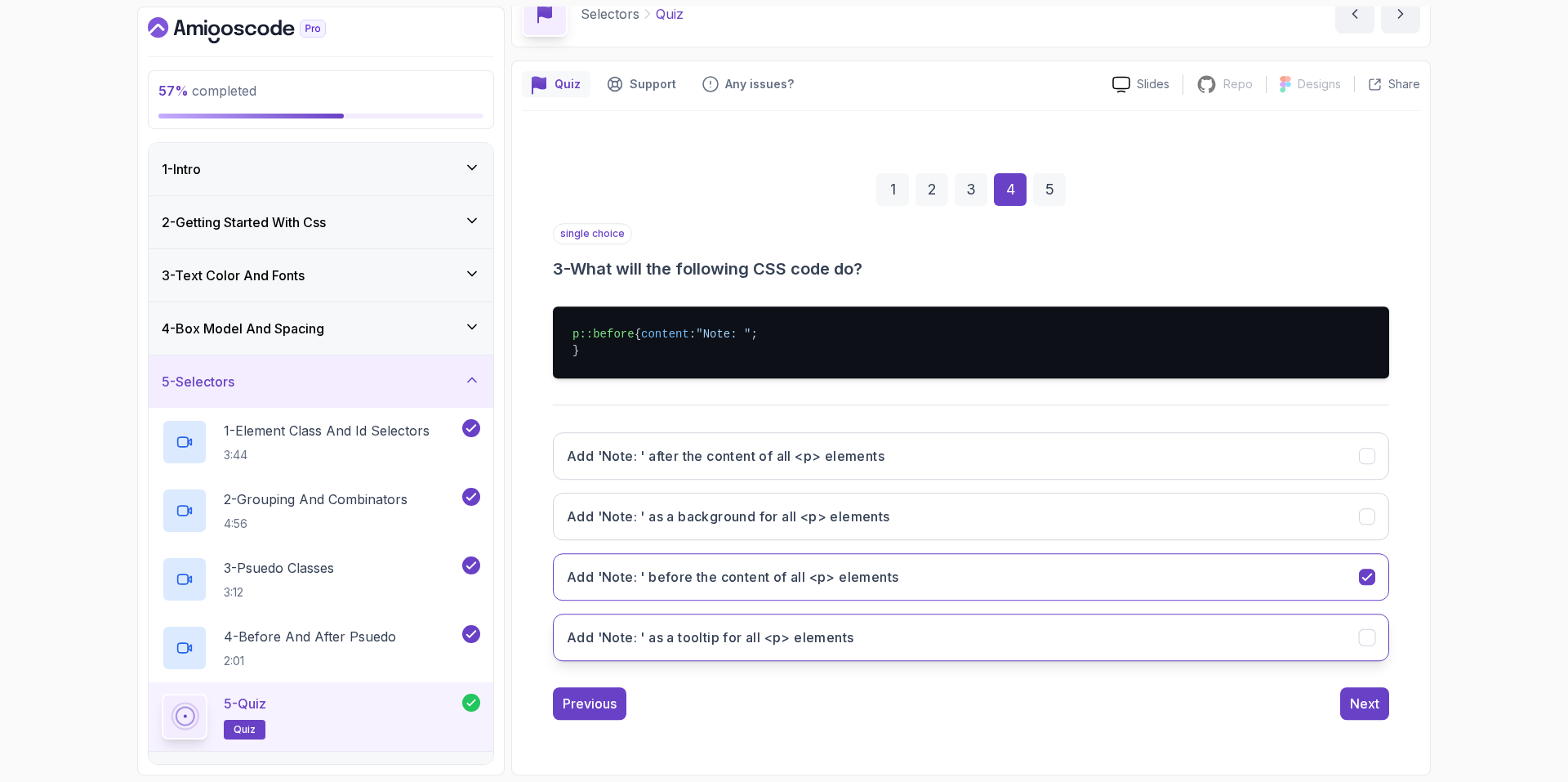
scroll to position [0, 0]
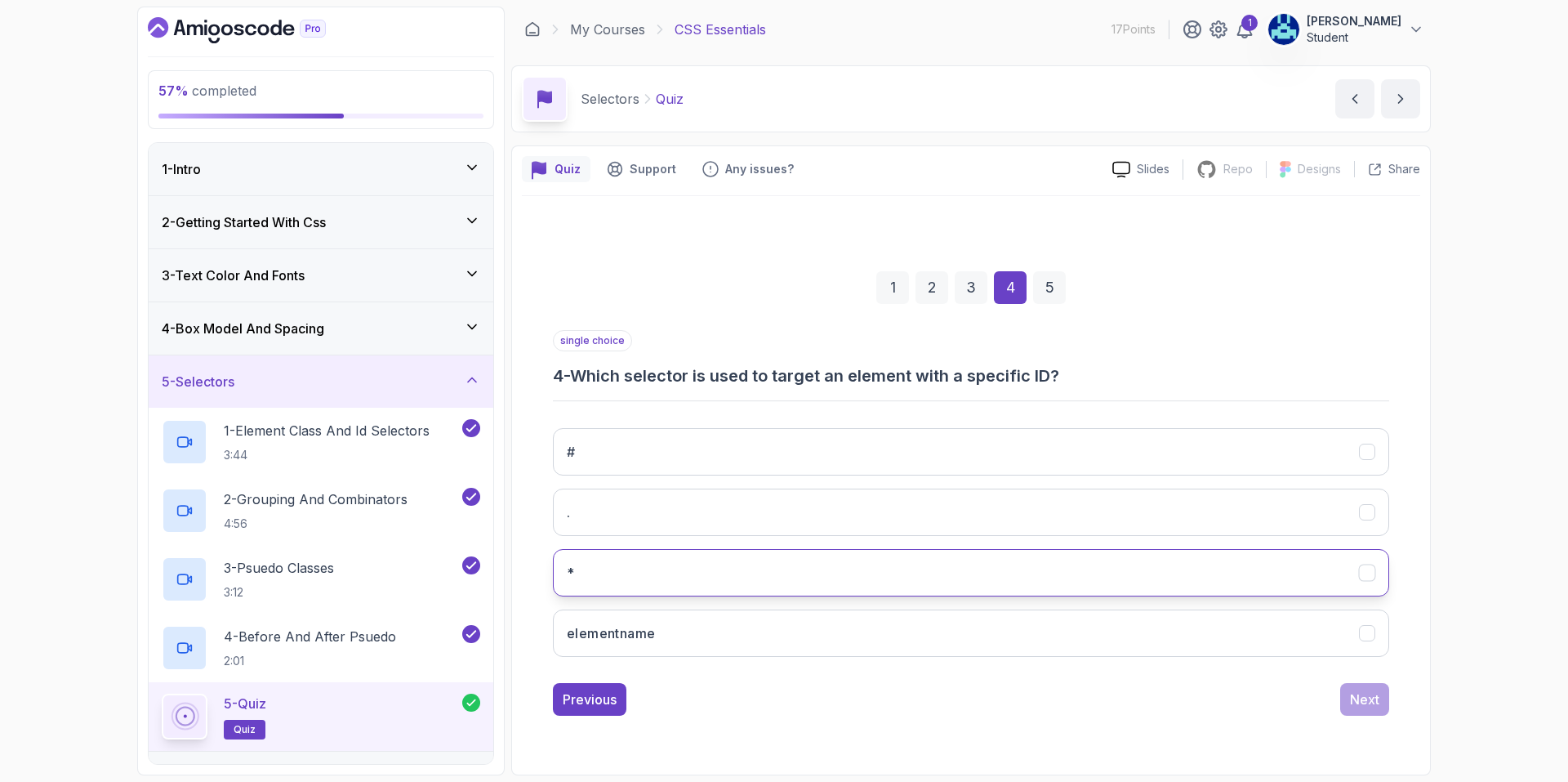
click at [941, 561] on button "*" at bounding box center [971, 573] width 836 height 47
click at [1356, 699] on div "Next" at bounding box center [1365, 699] width 29 height 19
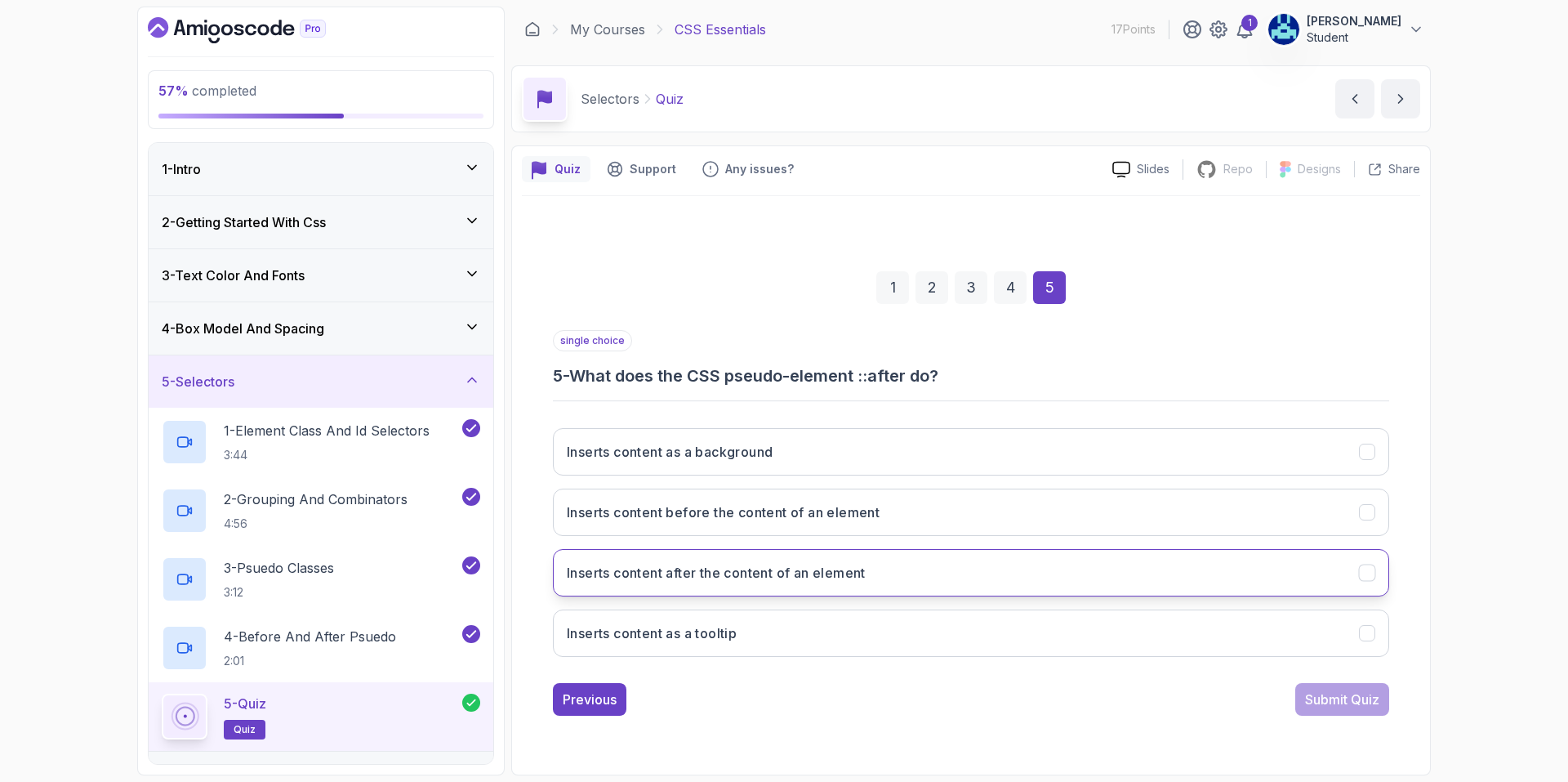
click at [1079, 568] on button "Inserts content after the content of an element" at bounding box center [971, 573] width 836 height 47
click at [1378, 694] on div "Submit Quiz" at bounding box center [1342, 699] width 74 height 19
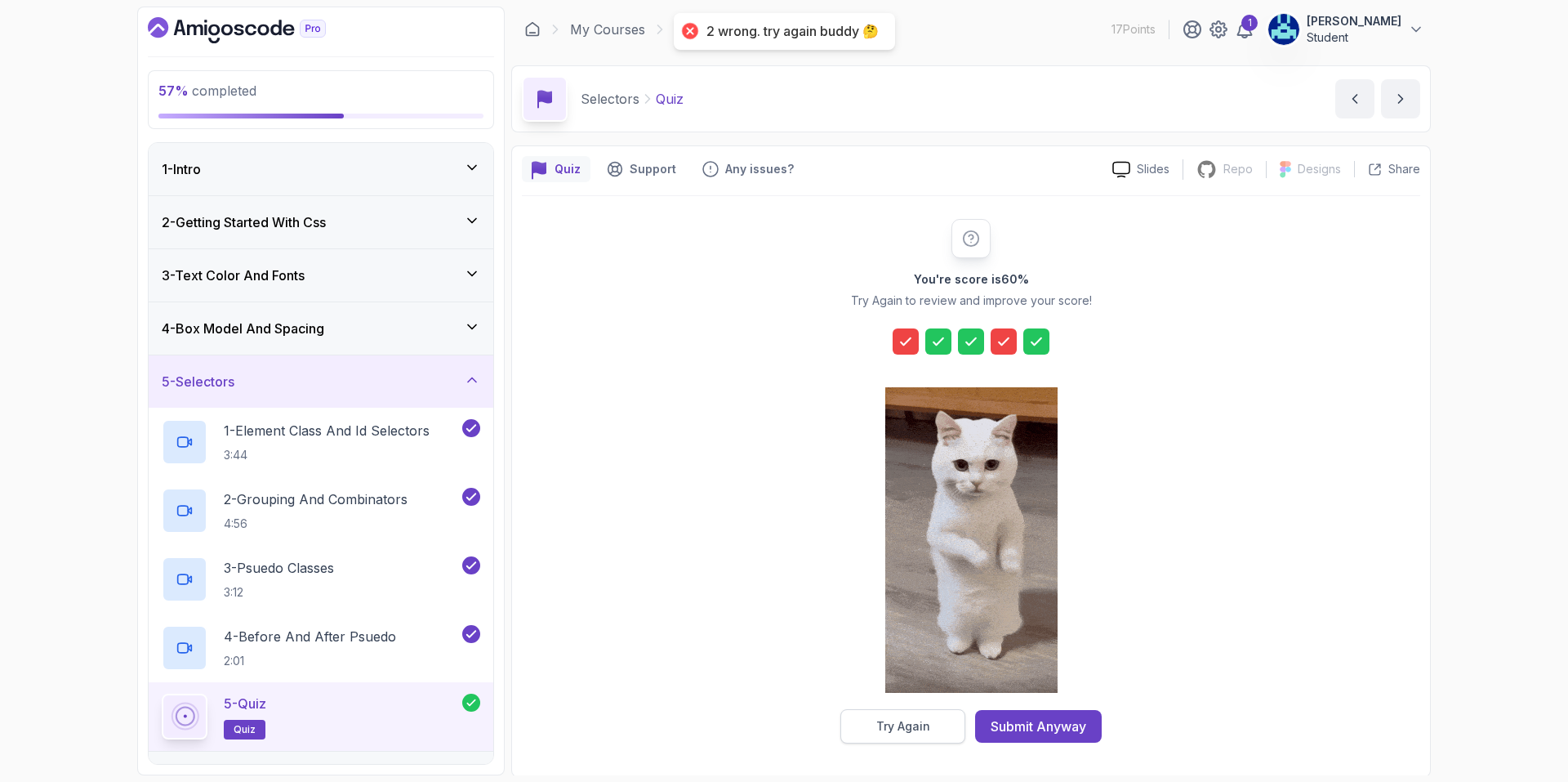
click at [945, 723] on button "Try Again" at bounding box center [902, 726] width 125 height 35
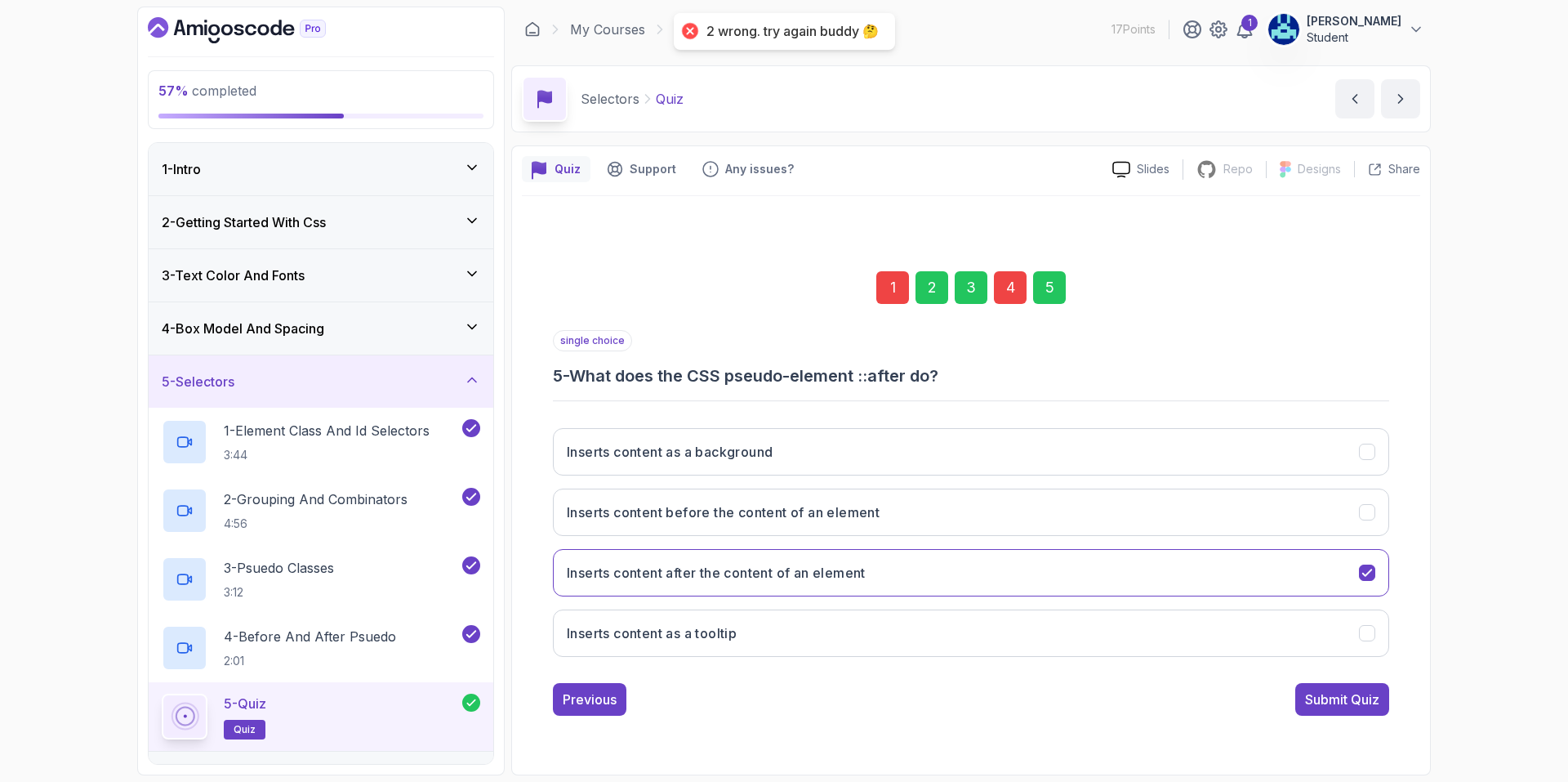
click at [1011, 287] on div "4" at bounding box center [1011, 287] width 33 height 33
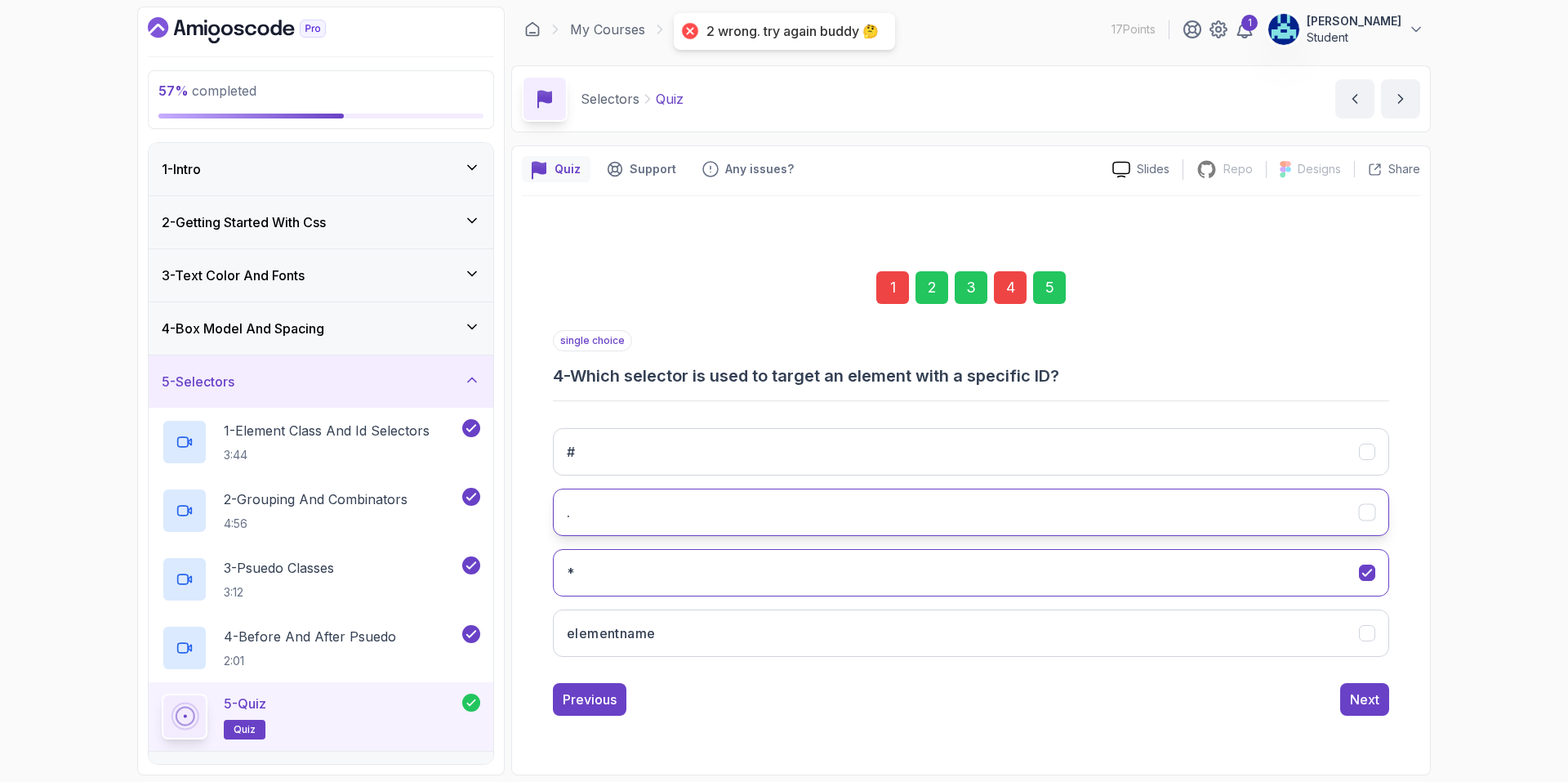
click at [867, 520] on button "." at bounding box center [971, 512] width 836 height 47
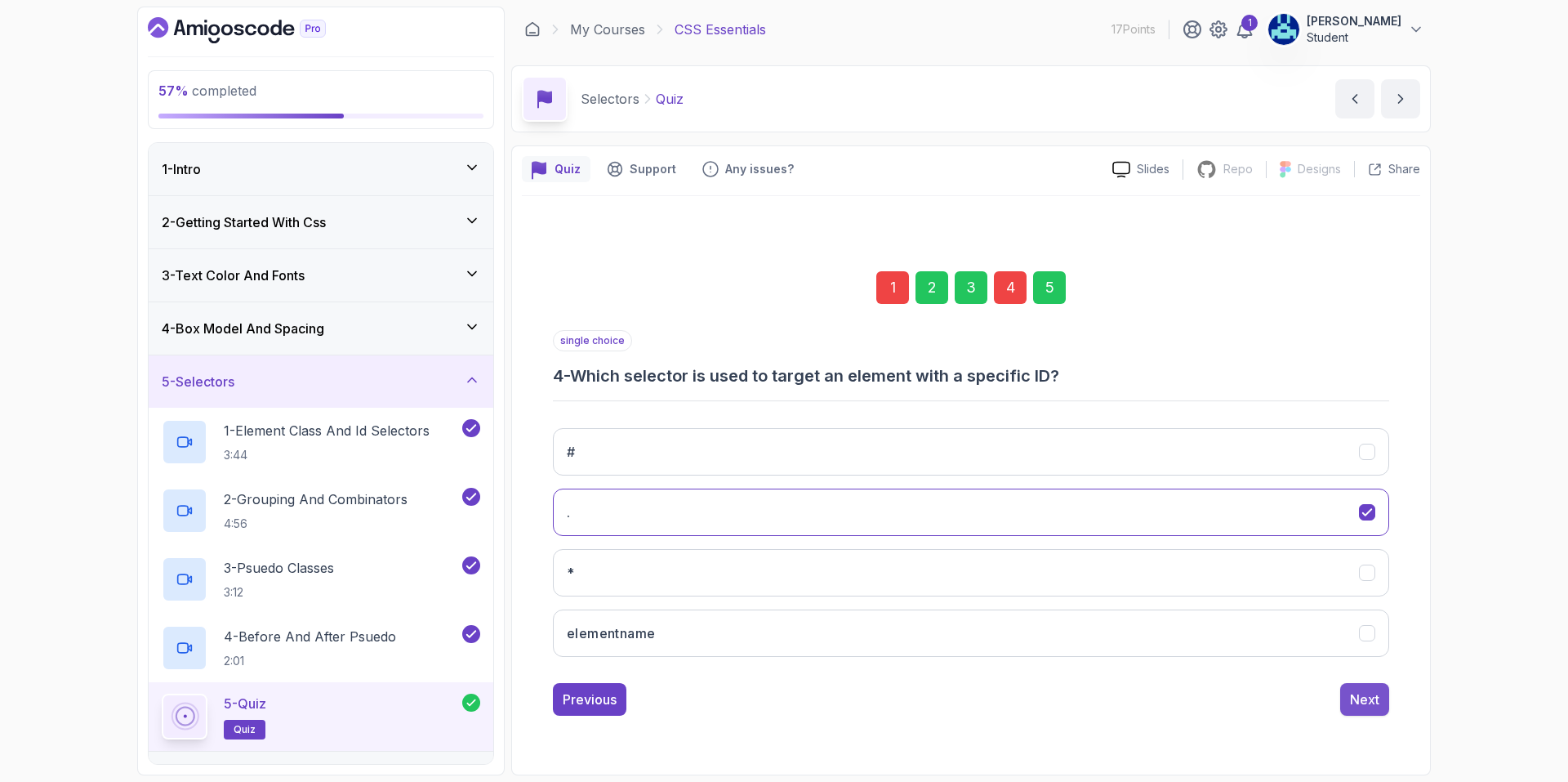
click at [1366, 694] on div "Next" at bounding box center [1365, 699] width 29 height 19
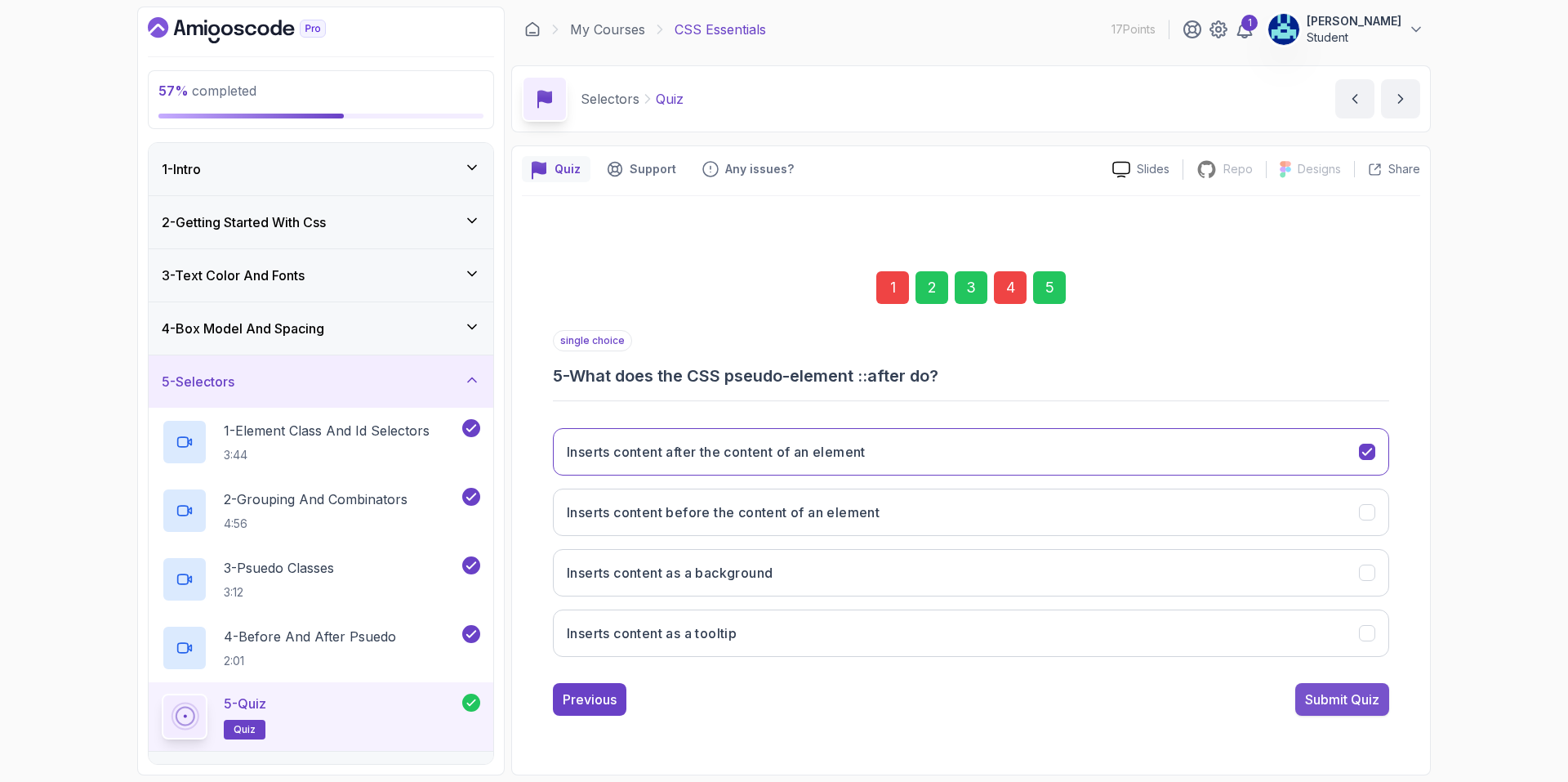
click at [1302, 685] on button "Submit Quiz" at bounding box center [1342, 700] width 94 height 33
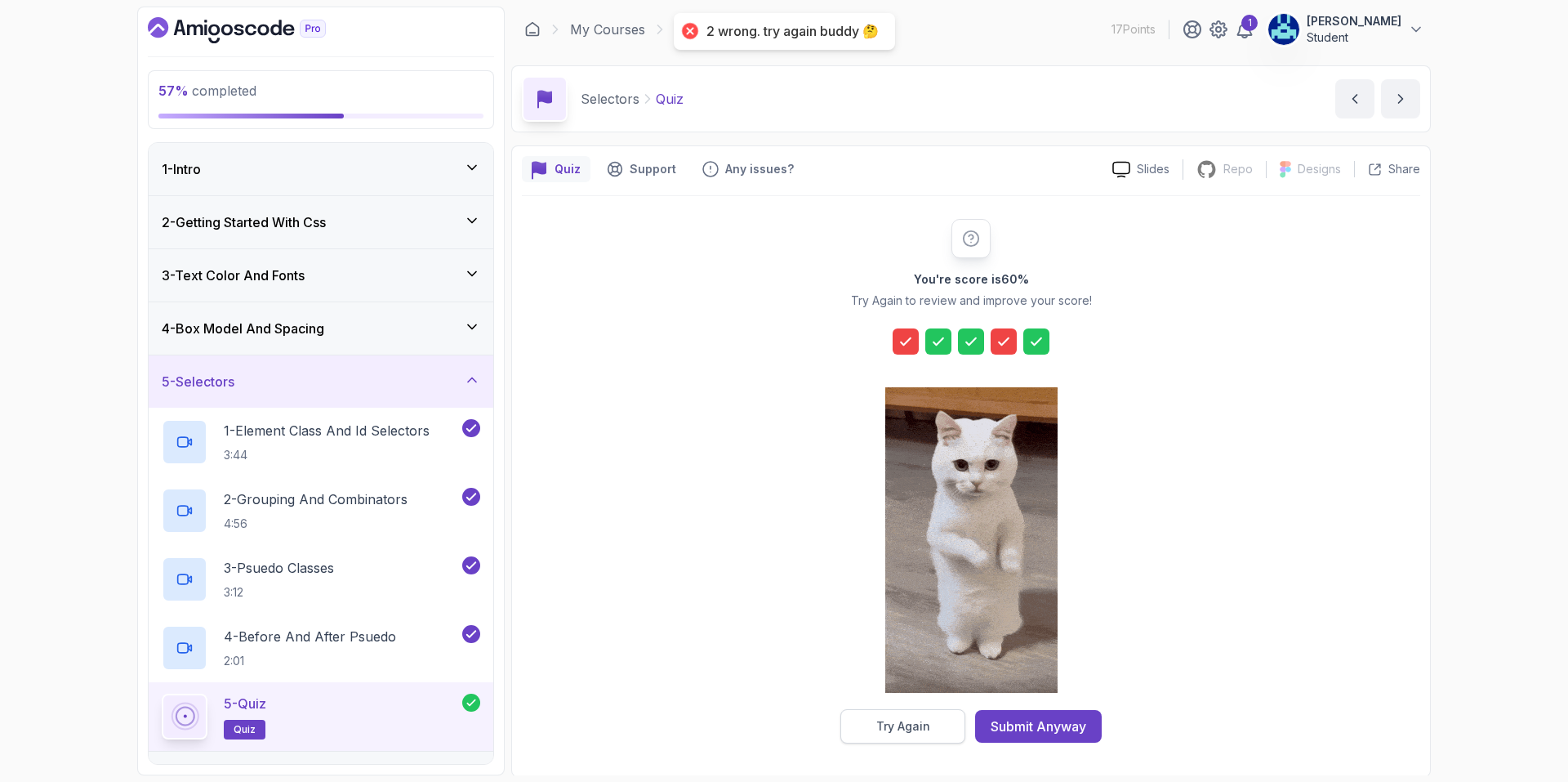
click at [895, 720] on div "Try Again" at bounding box center [903, 726] width 54 height 16
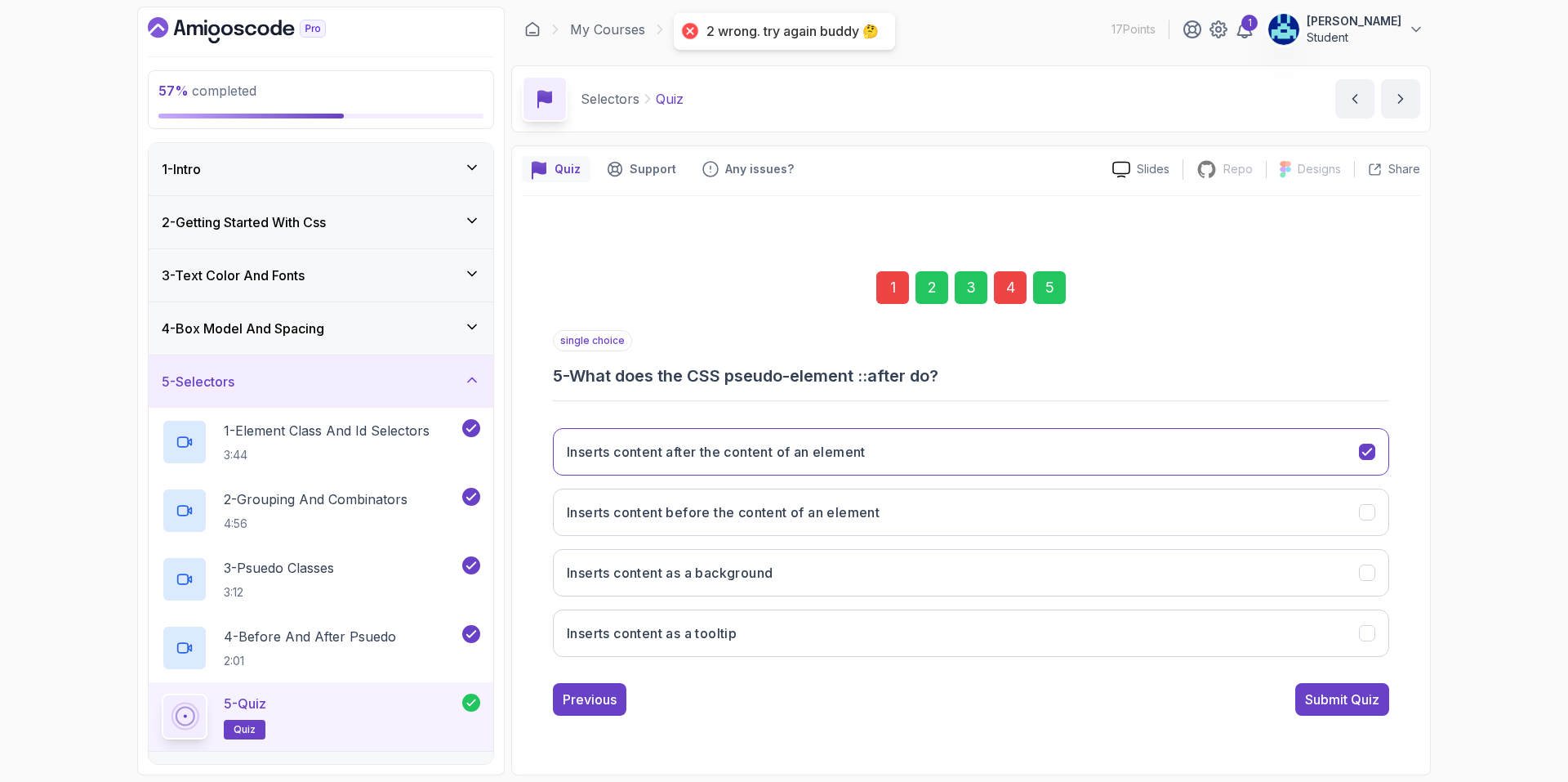
click at [1013, 292] on div "4" at bounding box center [1011, 287] width 33 height 33
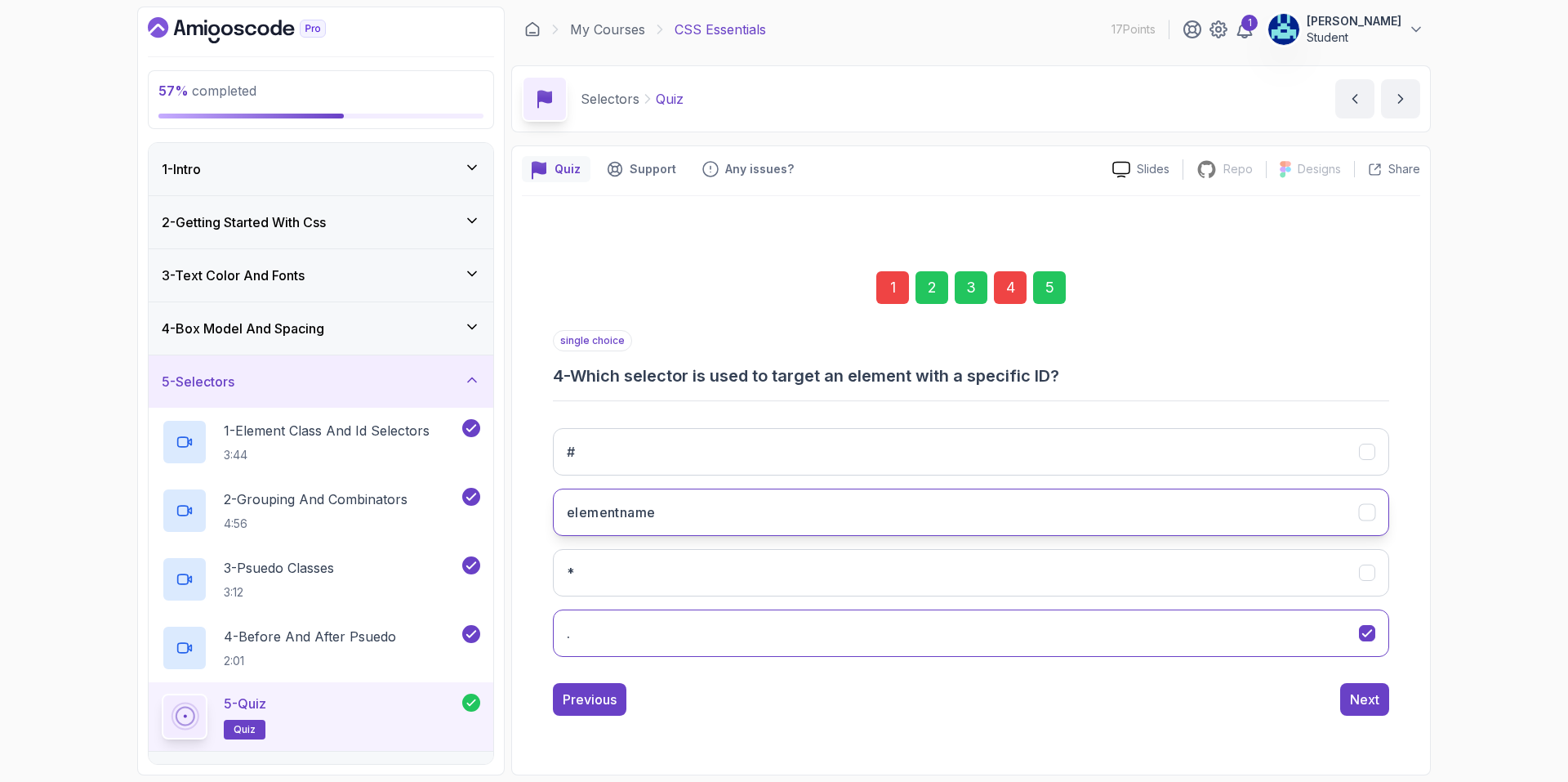
click at [815, 519] on button "elementname" at bounding box center [971, 512] width 836 height 47
click at [899, 443] on button "#" at bounding box center [971, 452] width 836 height 47
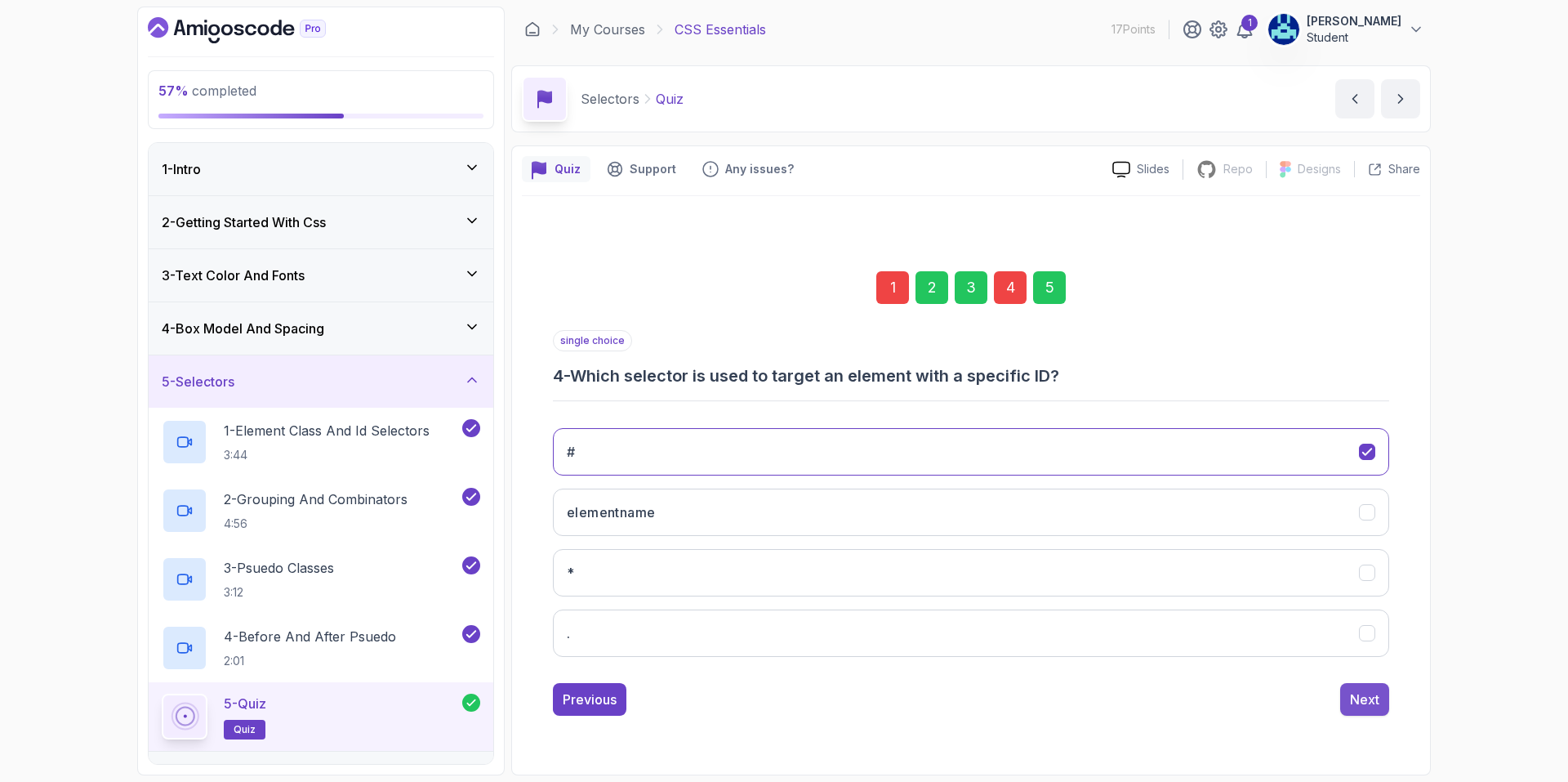
click at [1355, 695] on div "Next" at bounding box center [1365, 699] width 29 height 19
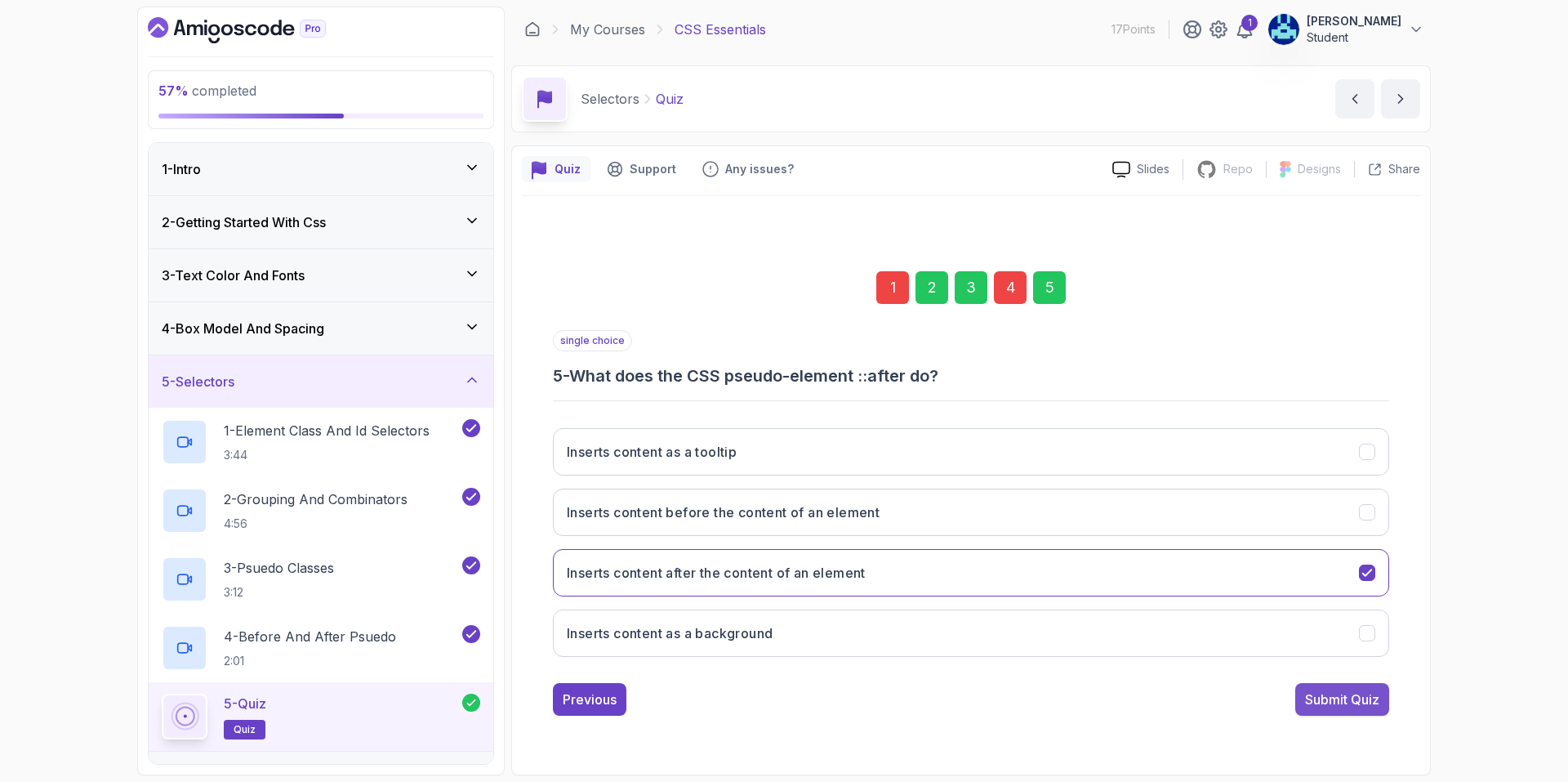
click at [1325, 696] on div "Submit Quiz" at bounding box center [1342, 699] width 74 height 19
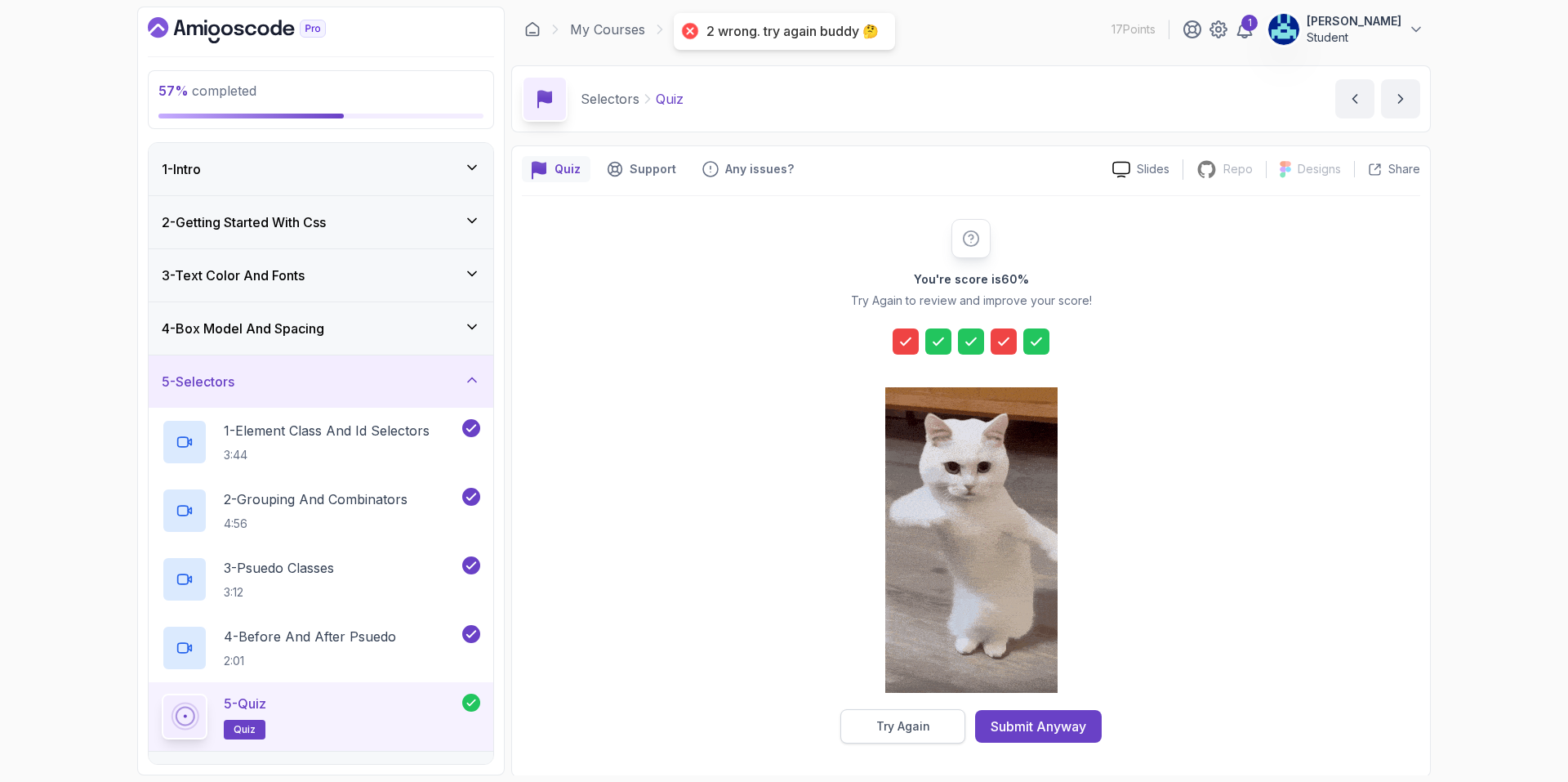
click at [906, 731] on div "Try Again" at bounding box center [903, 726] width 54 height 16
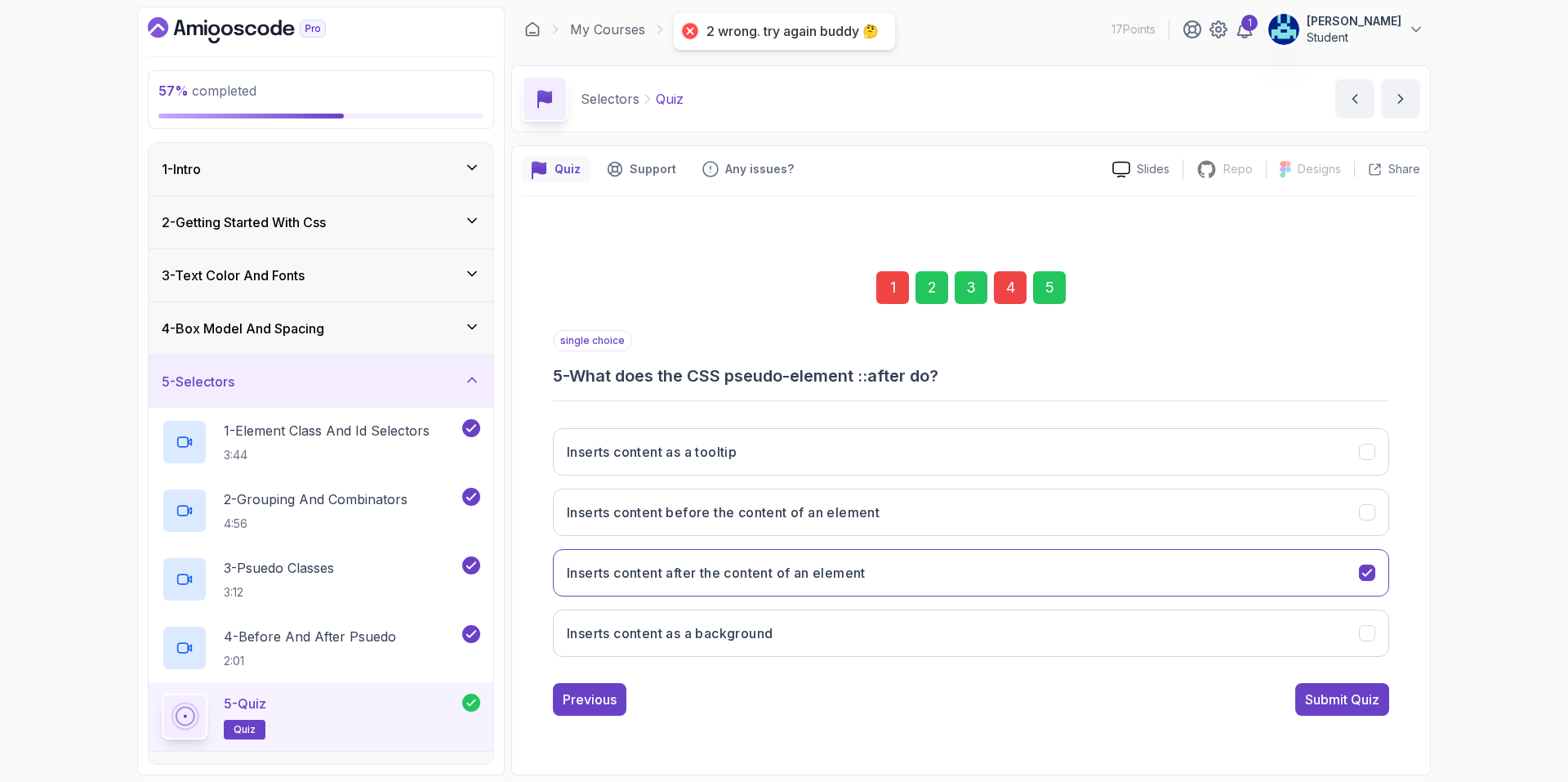
click at [1006, 292] on div "4" at bounding box center [1011, 287] width 33 height 33
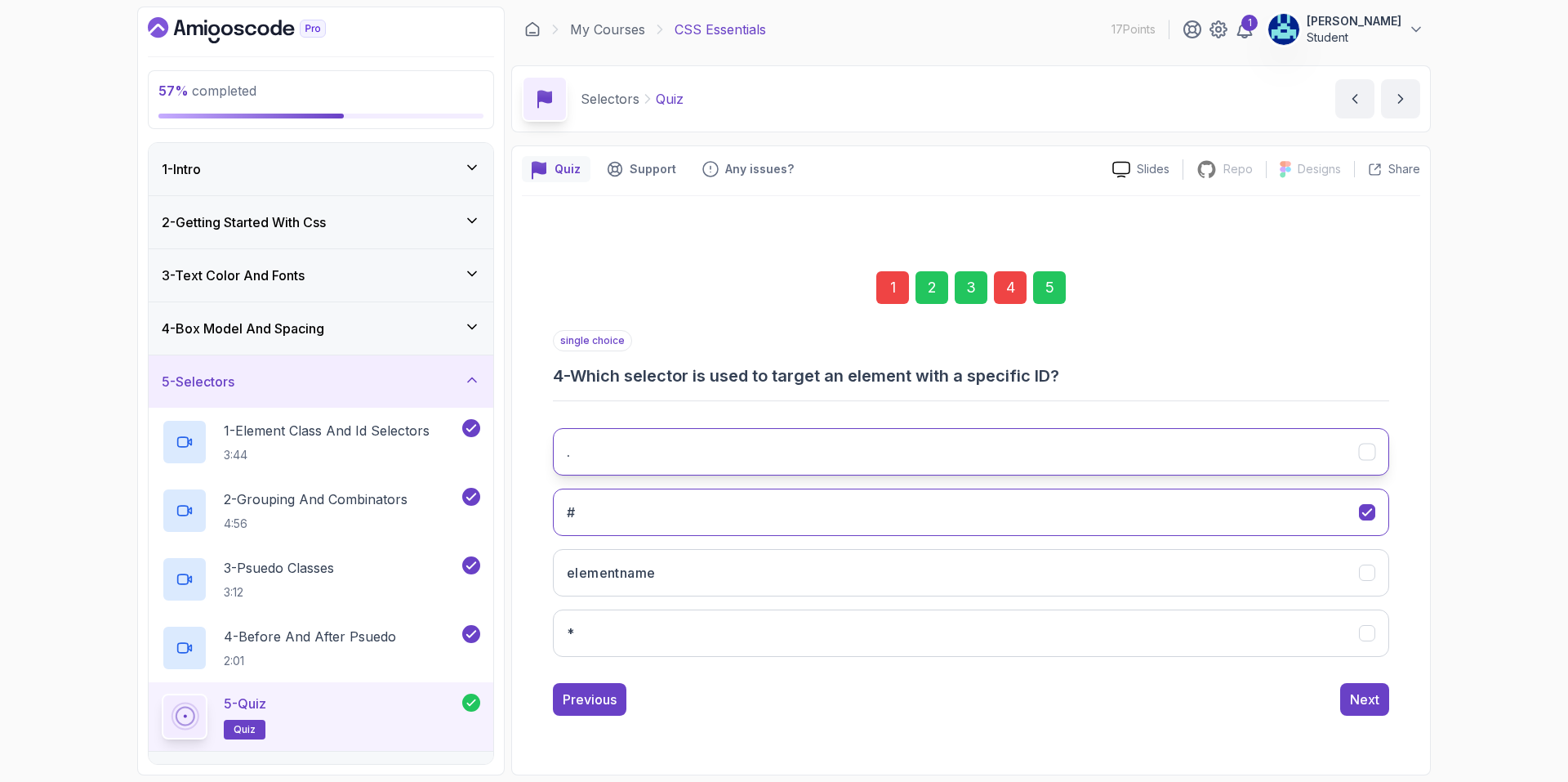
click at [806, 449] on button "." at bounding box center [971, 452] width 836 height 47
click at [1359, 704] on div "Next" at bounding box center [1365, 699] width 29 height 19
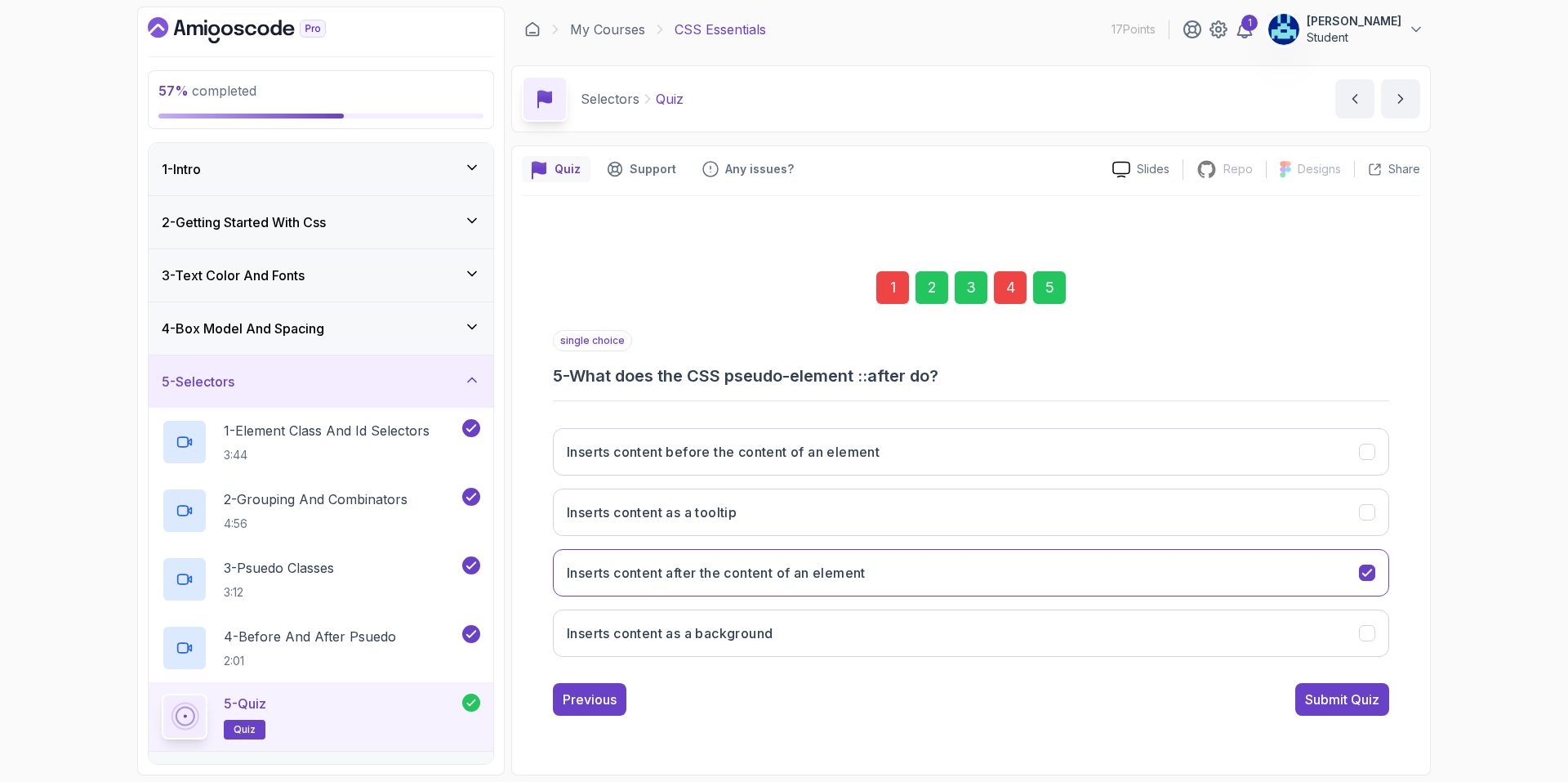
click at [1337, 699] on div "Submit Quiz" at bounding box center [1342, 699] width 74 height 19
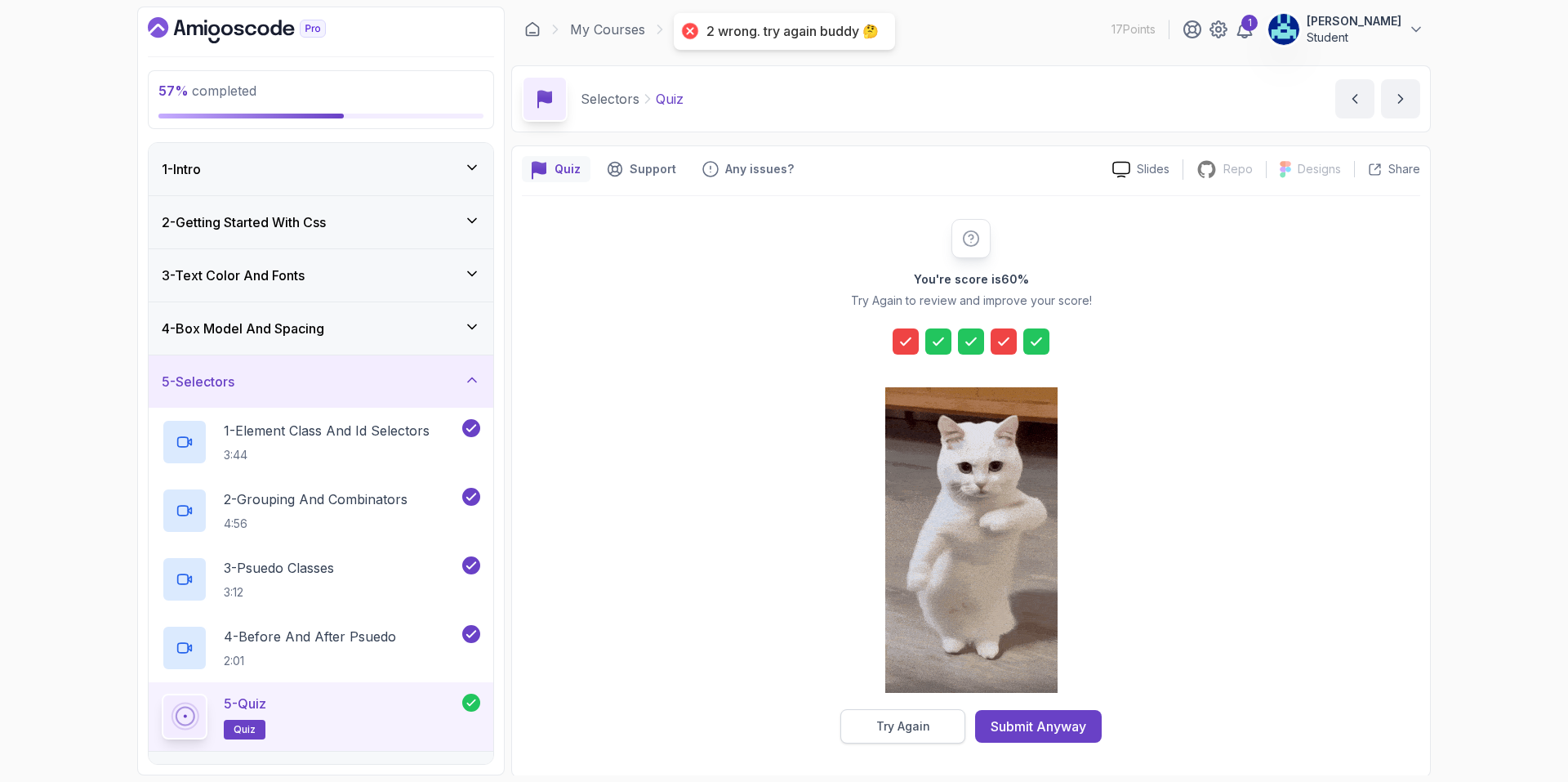
click at [934, 724] on button "Try Again" at bounding box center [902, 726] width 125 height 35
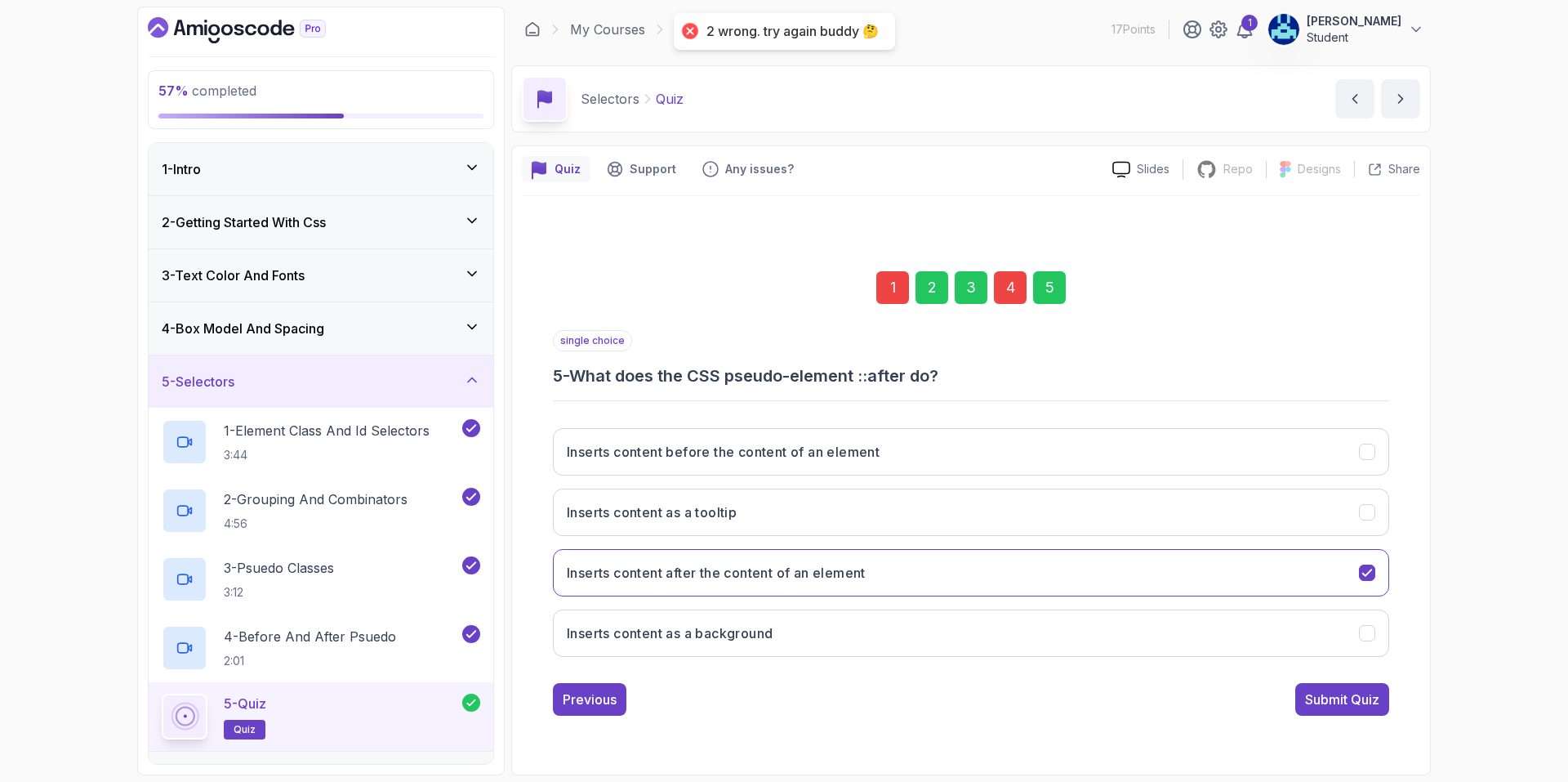
click at [1019, 298] on div "4" at bounding box center [1011, 287] width 33 height 33
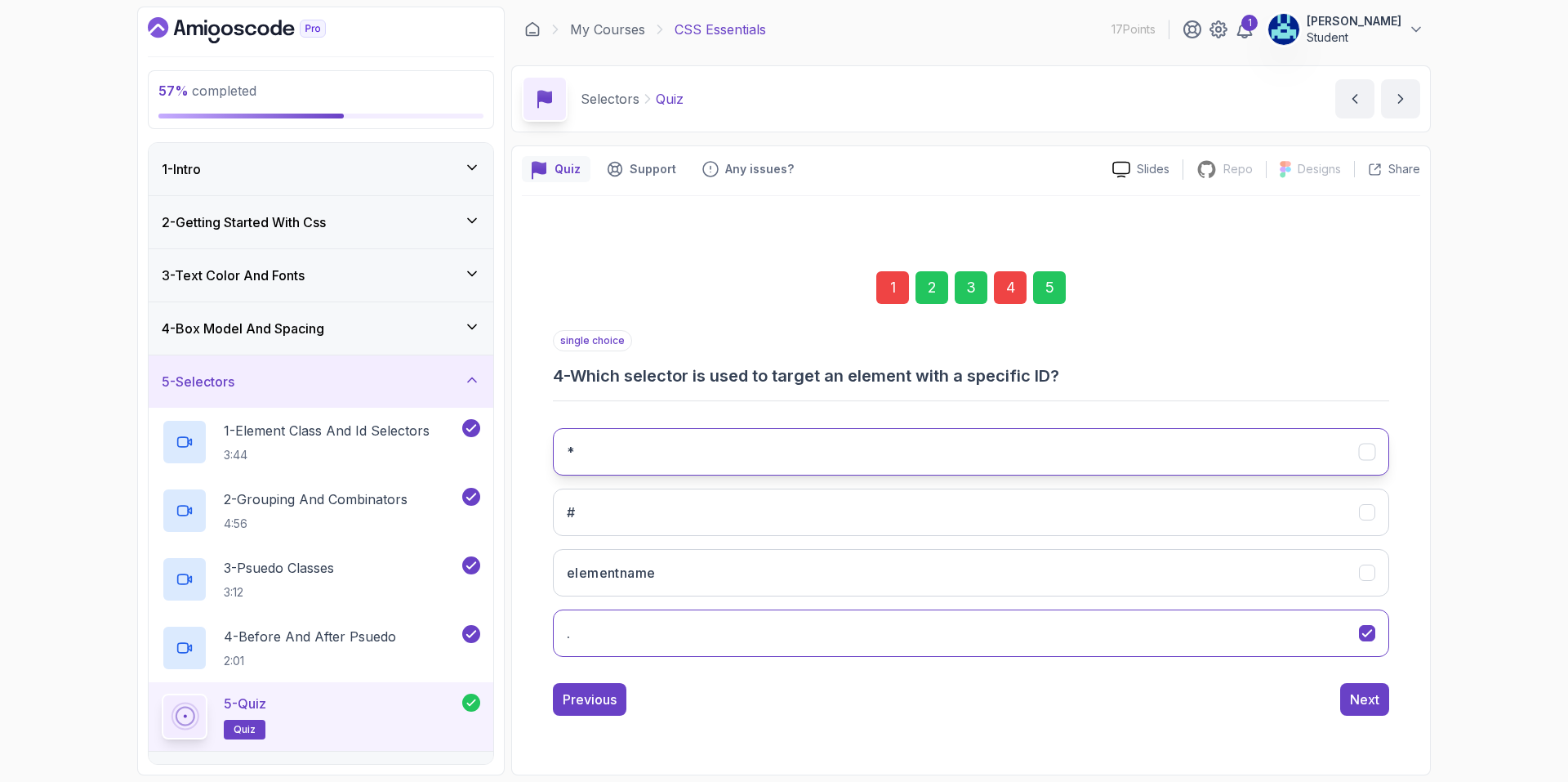
drag, startPoint x: 832, startPoint y: 455, endPoint x: 892, endPoint y: 461, distance: 60.3
click at [832, 454] on button "*" at bounding box center [971, 452] width 836 height 47
click at [1362, 695] on div "Next" at bounding box center [1365, 699] width 29 height 19
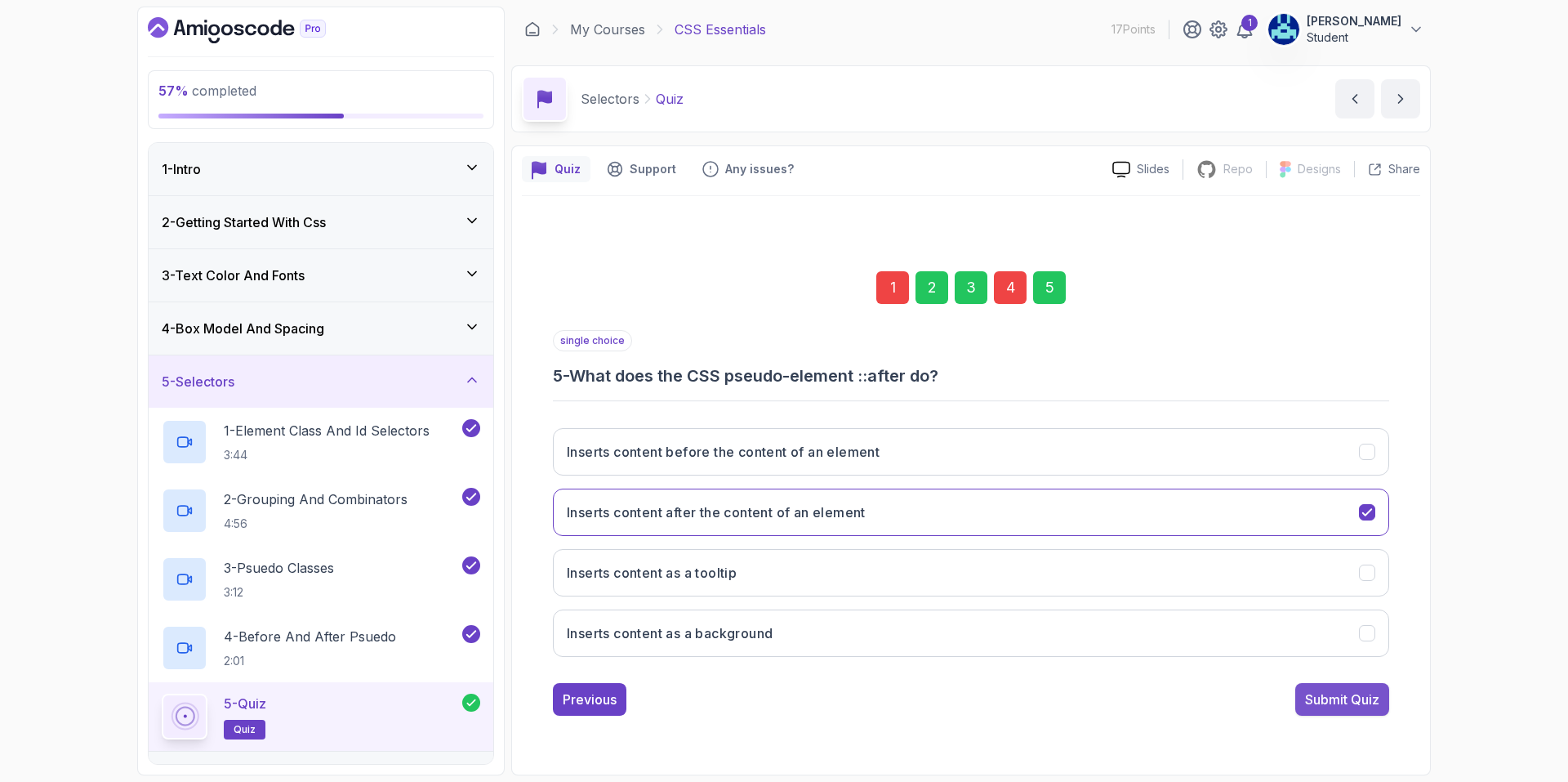
click at [1334, 696] on div "Submit Quiz" at bounding box center [1342, 699] width 74 height 19
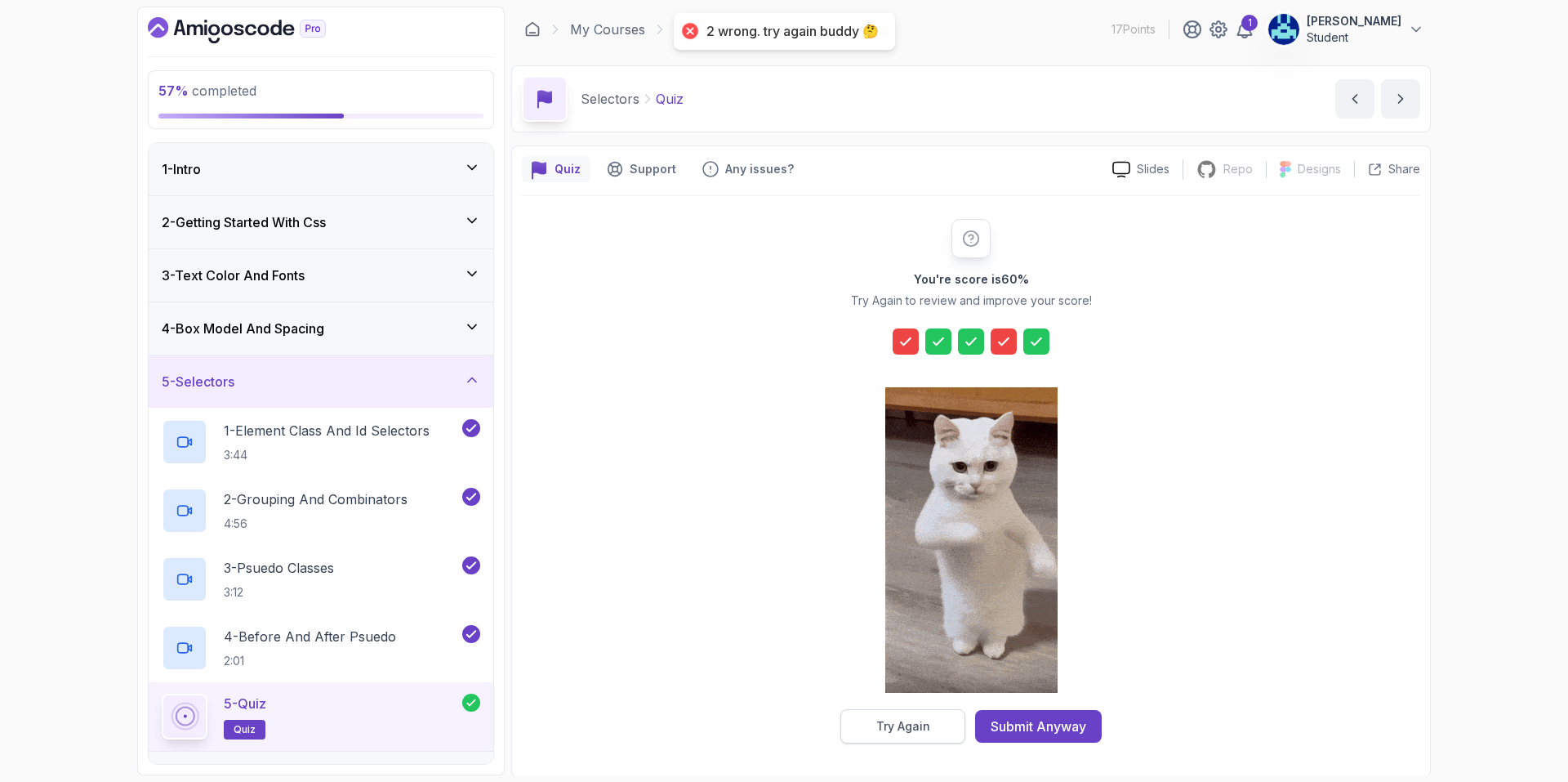
click at [941, 719] on button "Try Again" at bounding box center [902, 726] width 125 height 35
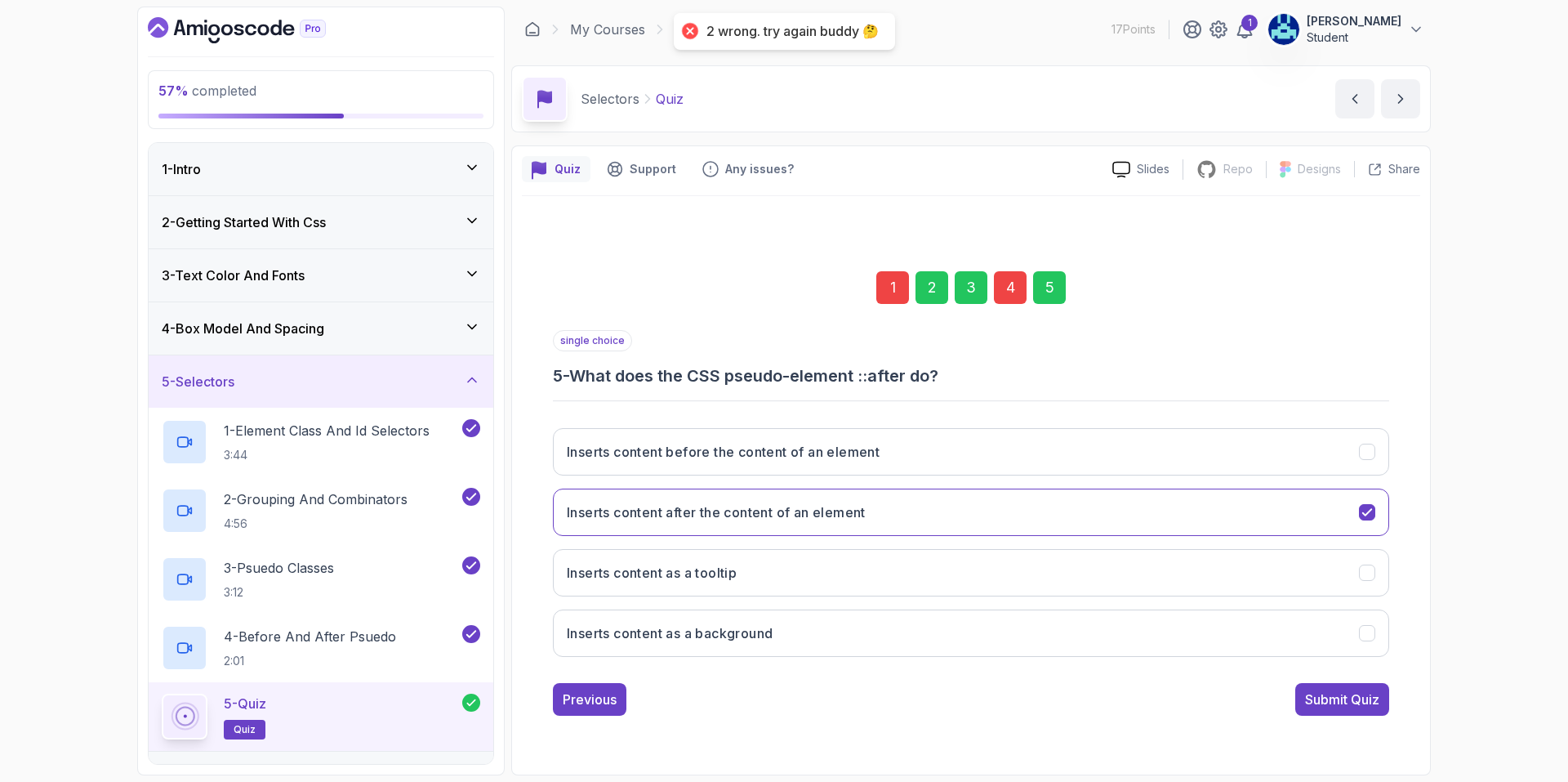
click at [1009, 277] on div "4" at bounding box center [1011, 287] width 33 height 33
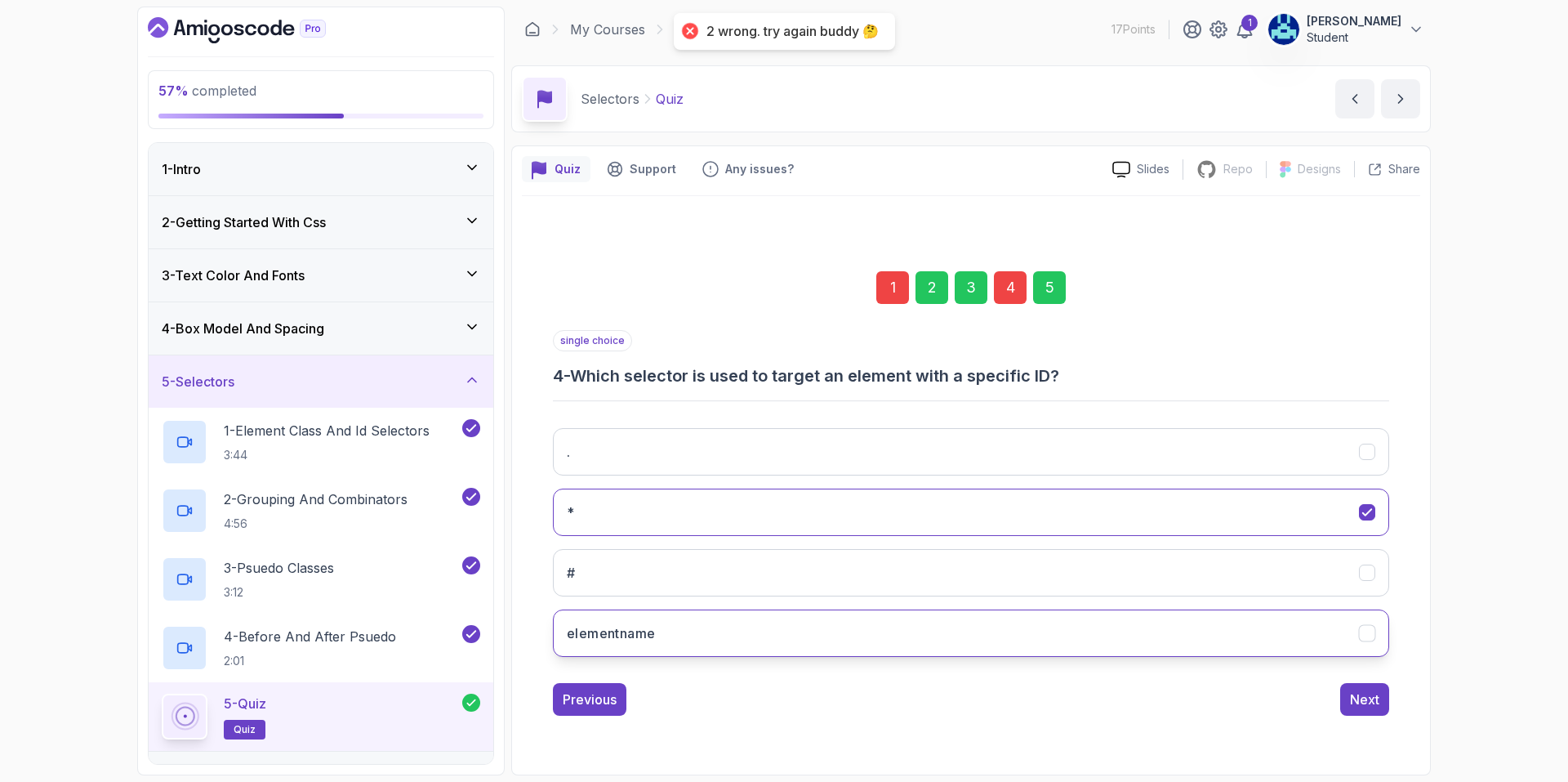
drag, startPoint x: 691, startPoint y: 624, endPoint x: 736, endPoint y: 626, distance: 45.0
click at [693, 626] on button "elementname" at bounding box center [971, 633] width 836 height 47
click at [1355, 698] on div "Next" at bounding box center [1365, 699] width 29 height 19
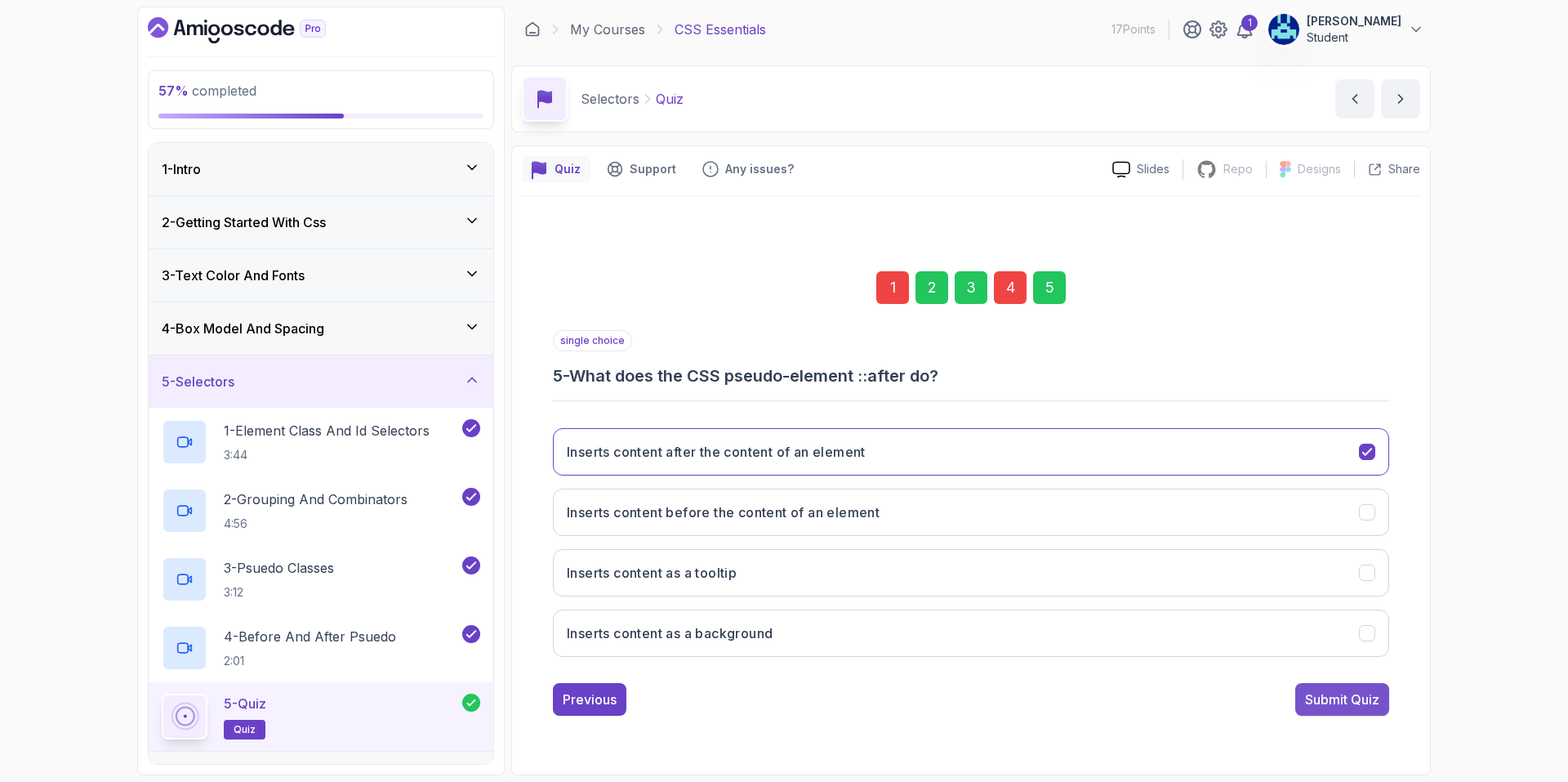
click at [1301, 693] on button "Submit Quiz" at bounding box center [1342, 700] width 94 height 33
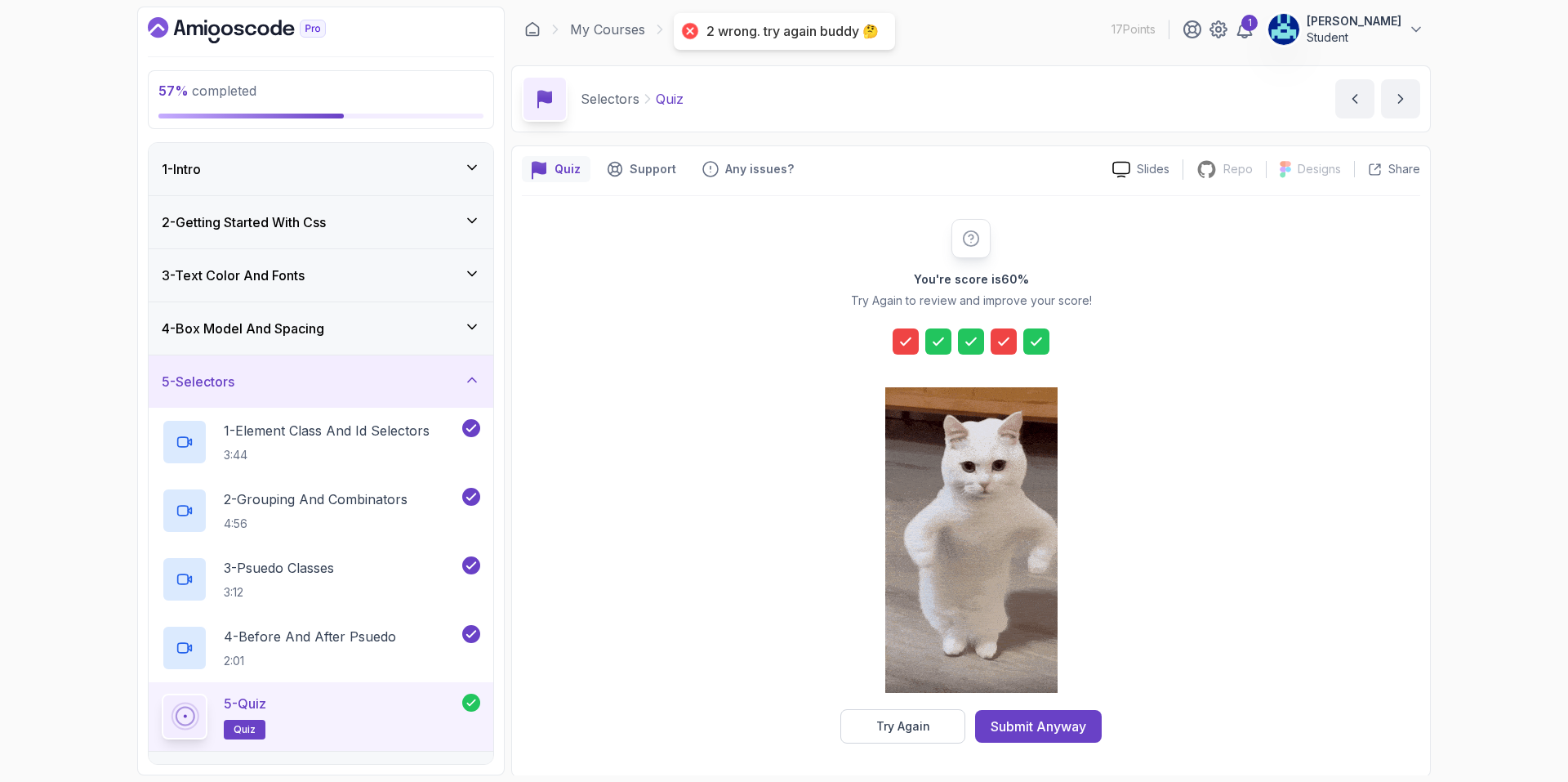
click at [996, 349] on icon at bounding box center [1004, 341] width 16 height 16
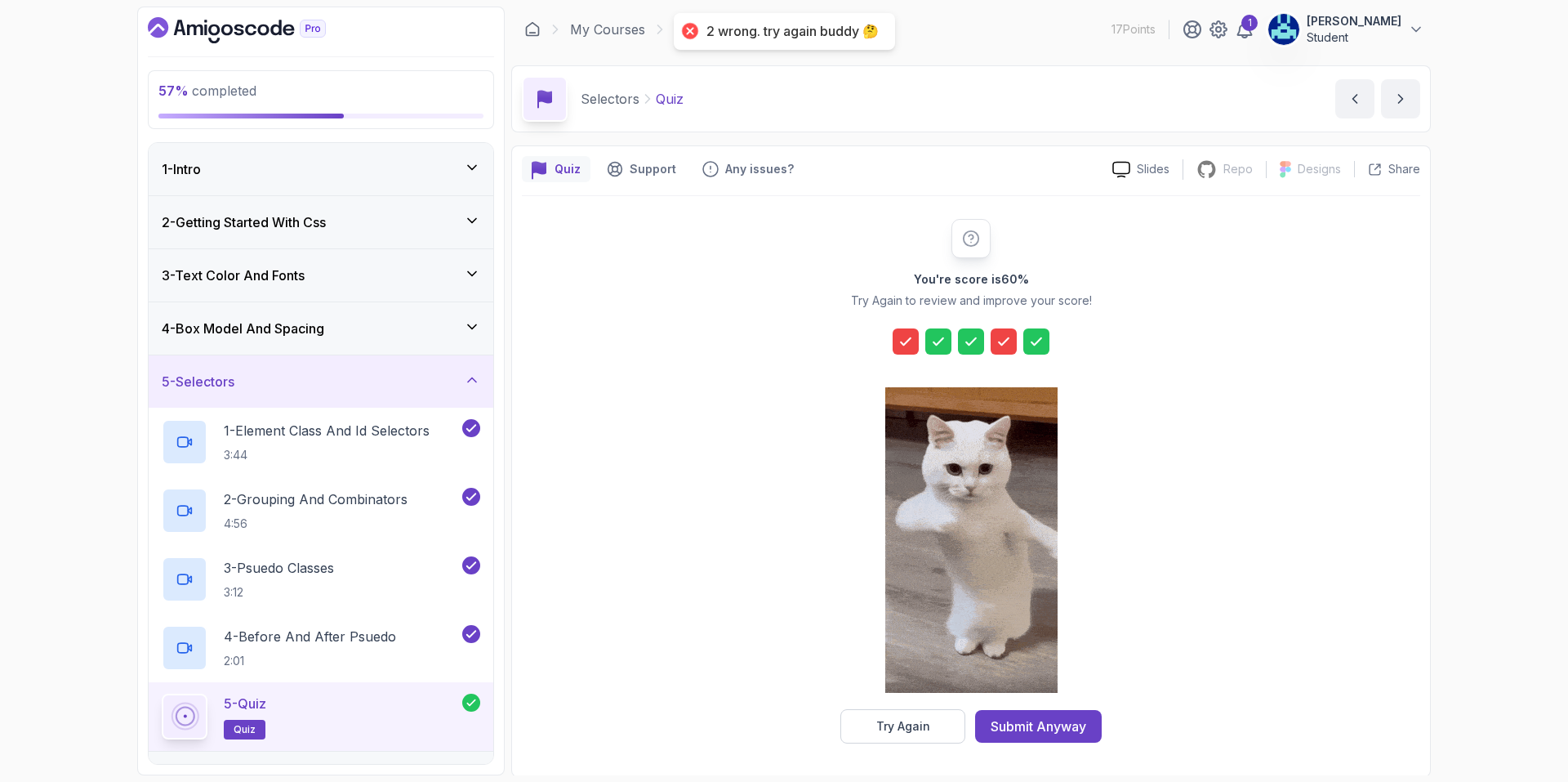
click at [889, 736] on button "Try Again" at bounding box center [902, 726] width 125 height 35
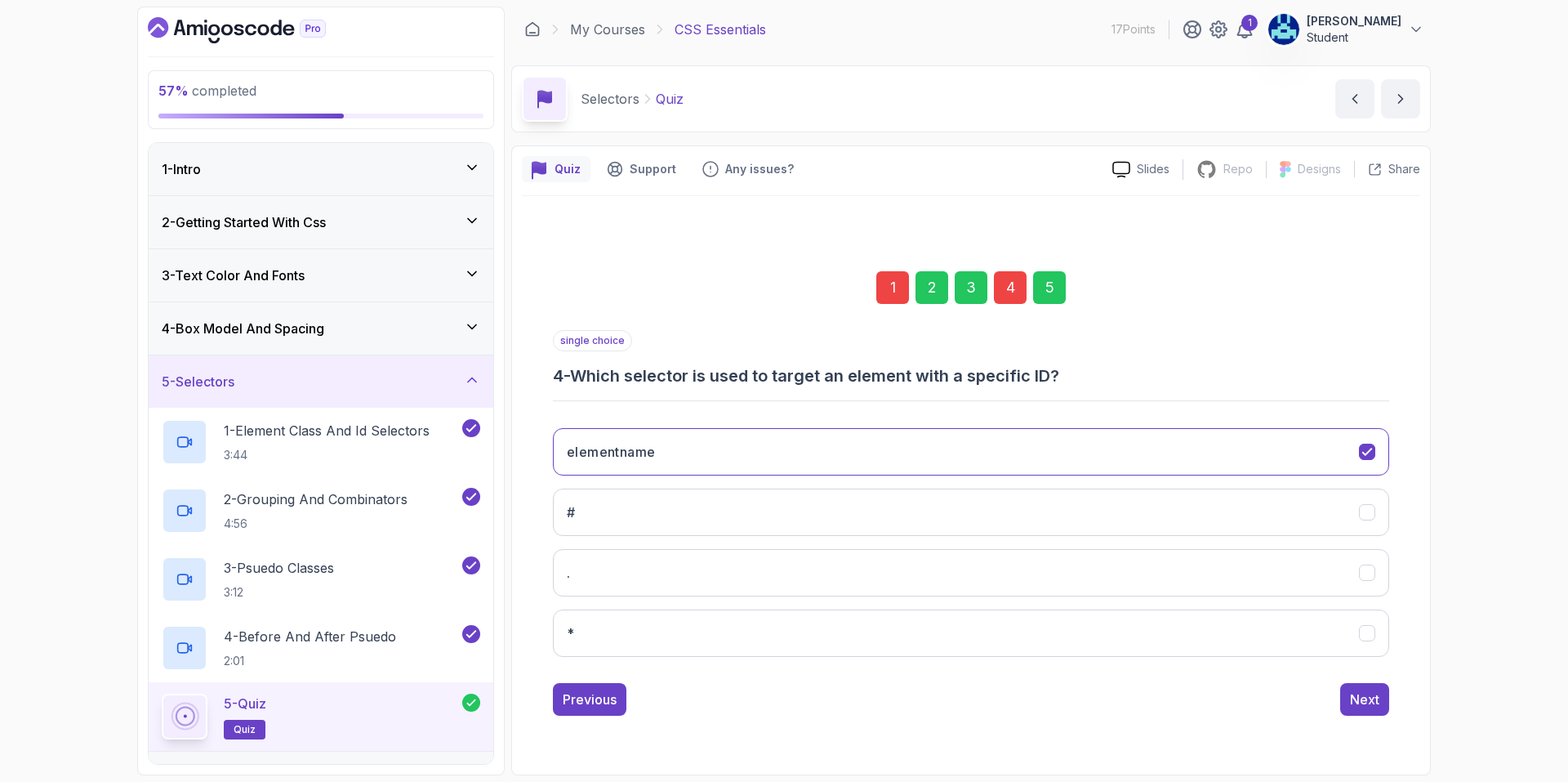
click at [888, 293] on div "1" at bounding box center [893, 287] width 33 height 33
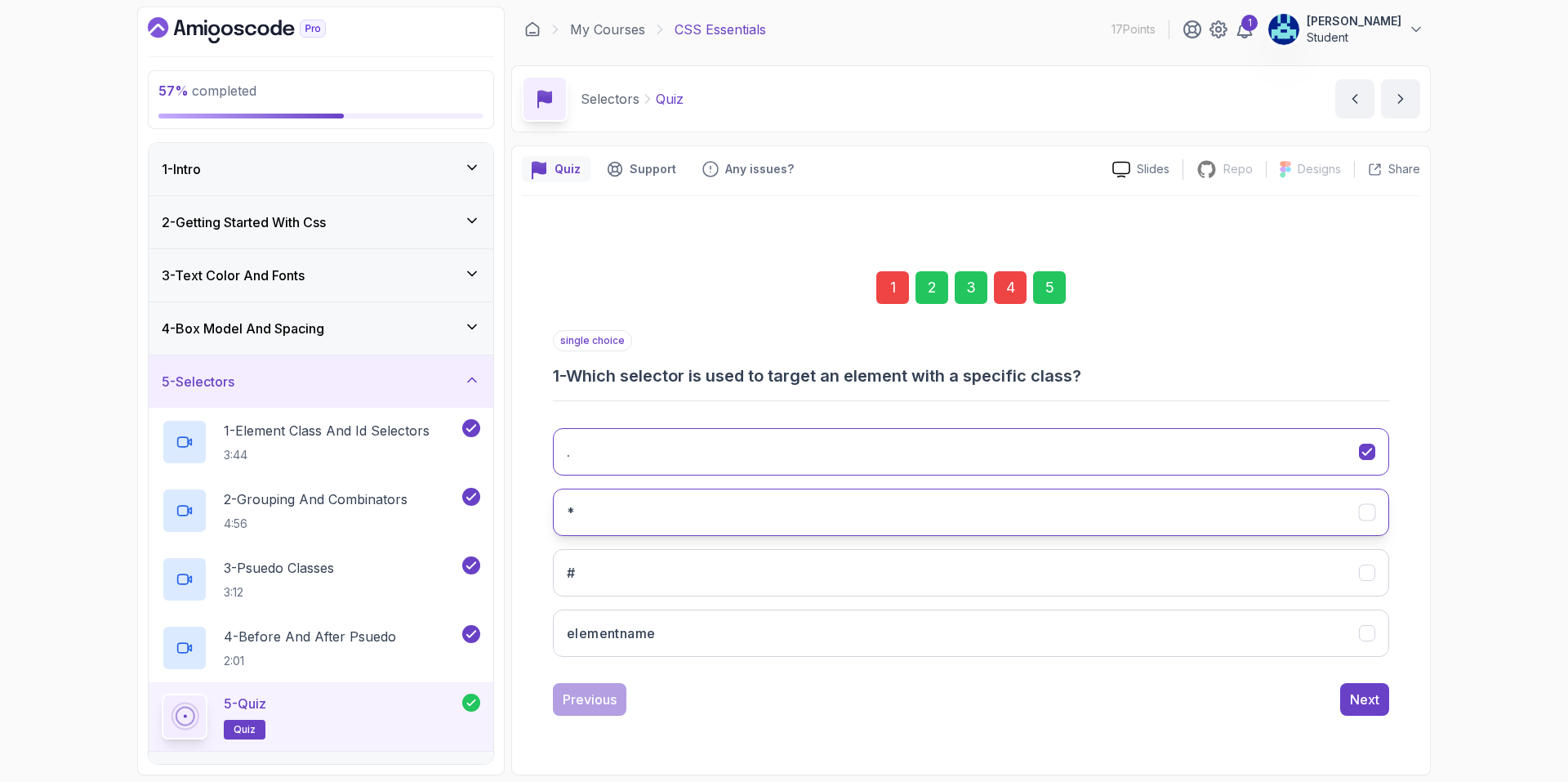
click at [846, 504] on button "*" at bounding box center [971, 512] width 836 height 47
click at [1355, 697] on div "Next" at bounding box center [1365, 699] width 29 height 19
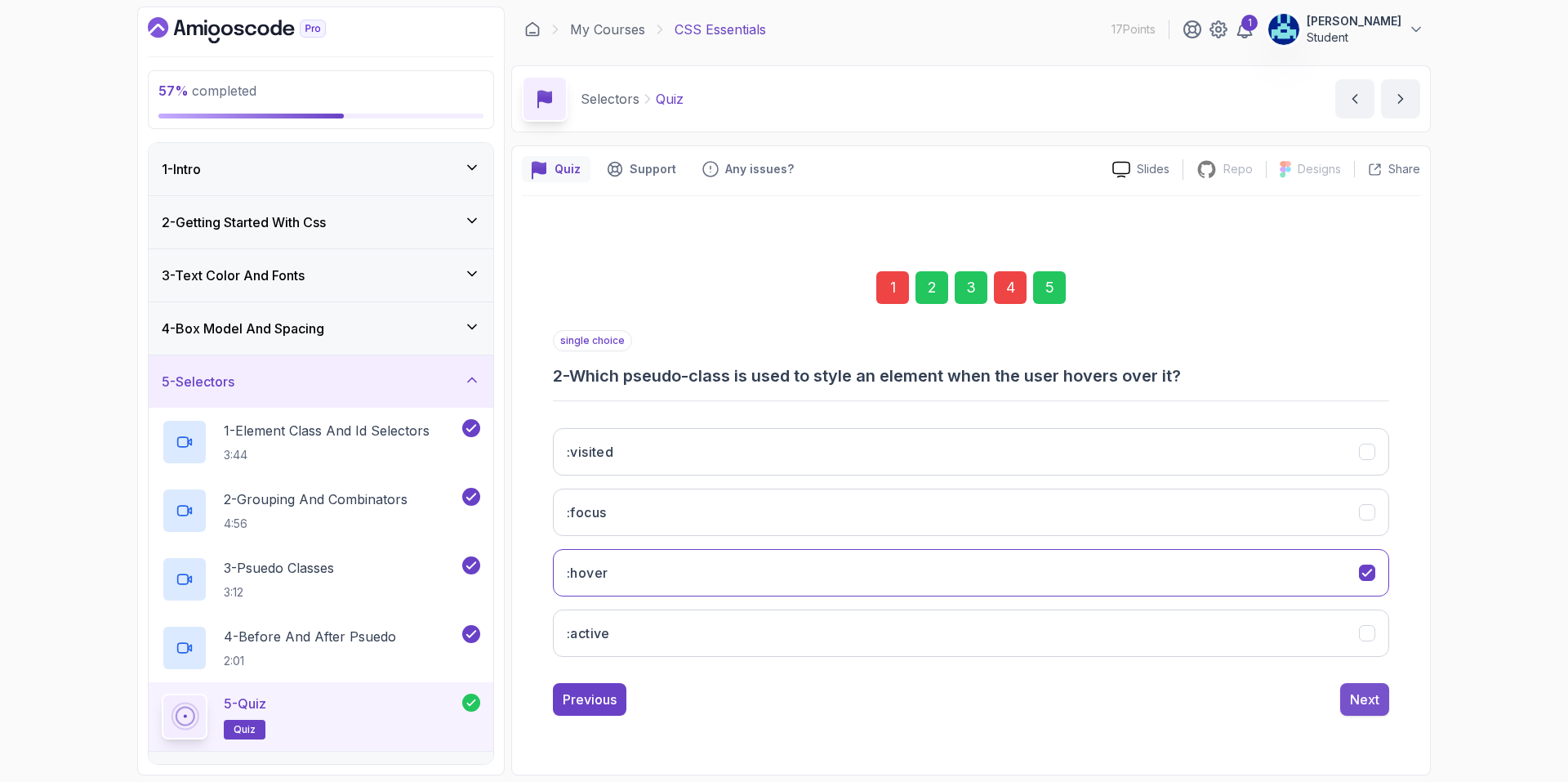
click at [1360, 698] on div "Next" at bounding box center [1365, 699] width 29 height 19
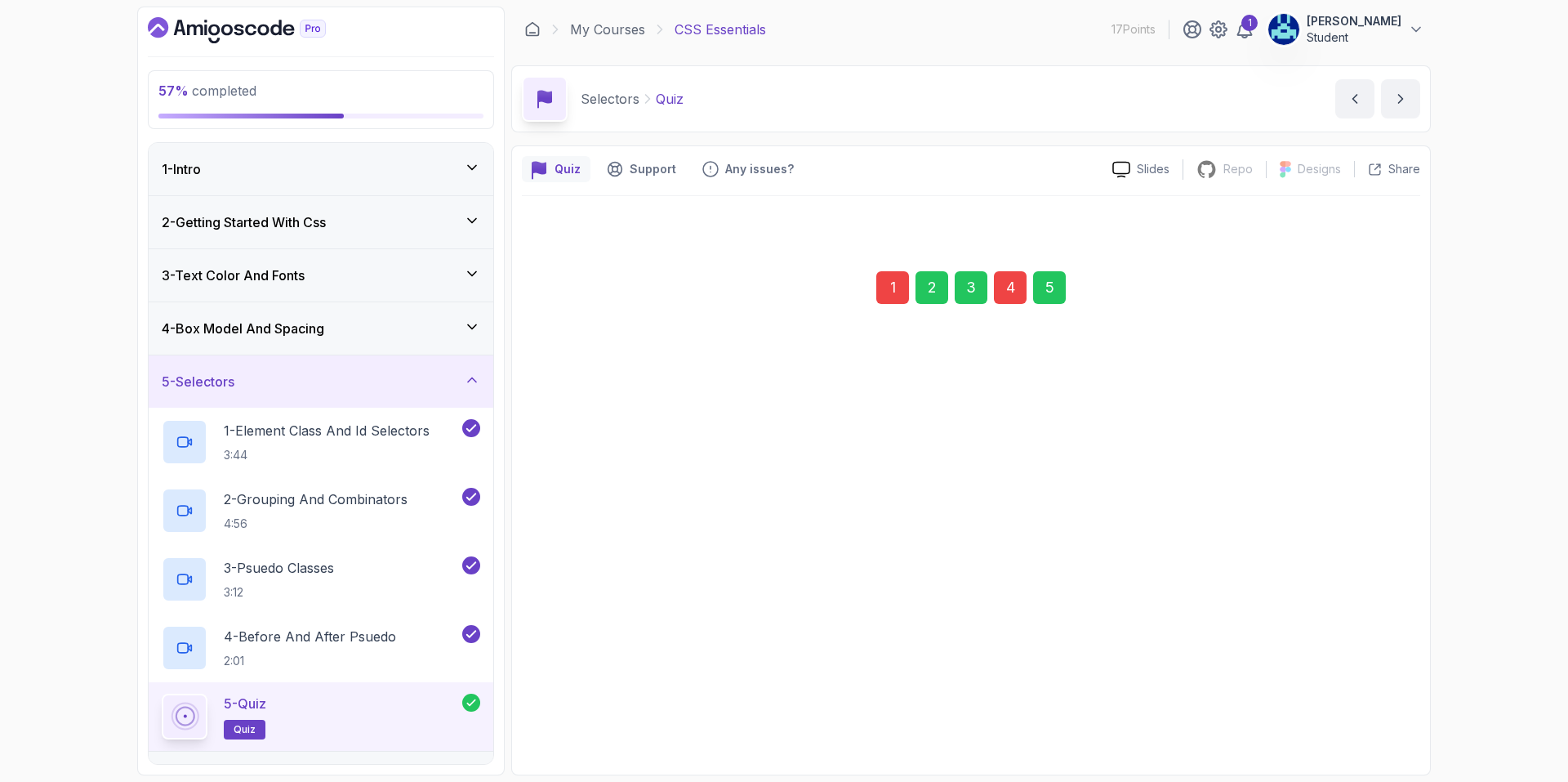
click at [1360, 698] on div "Next" at bounding box center [1365, 699] width 29 height 19
click at [1354, 693] on div "Next" at bounding box center [1365, 698] width 29 height 19
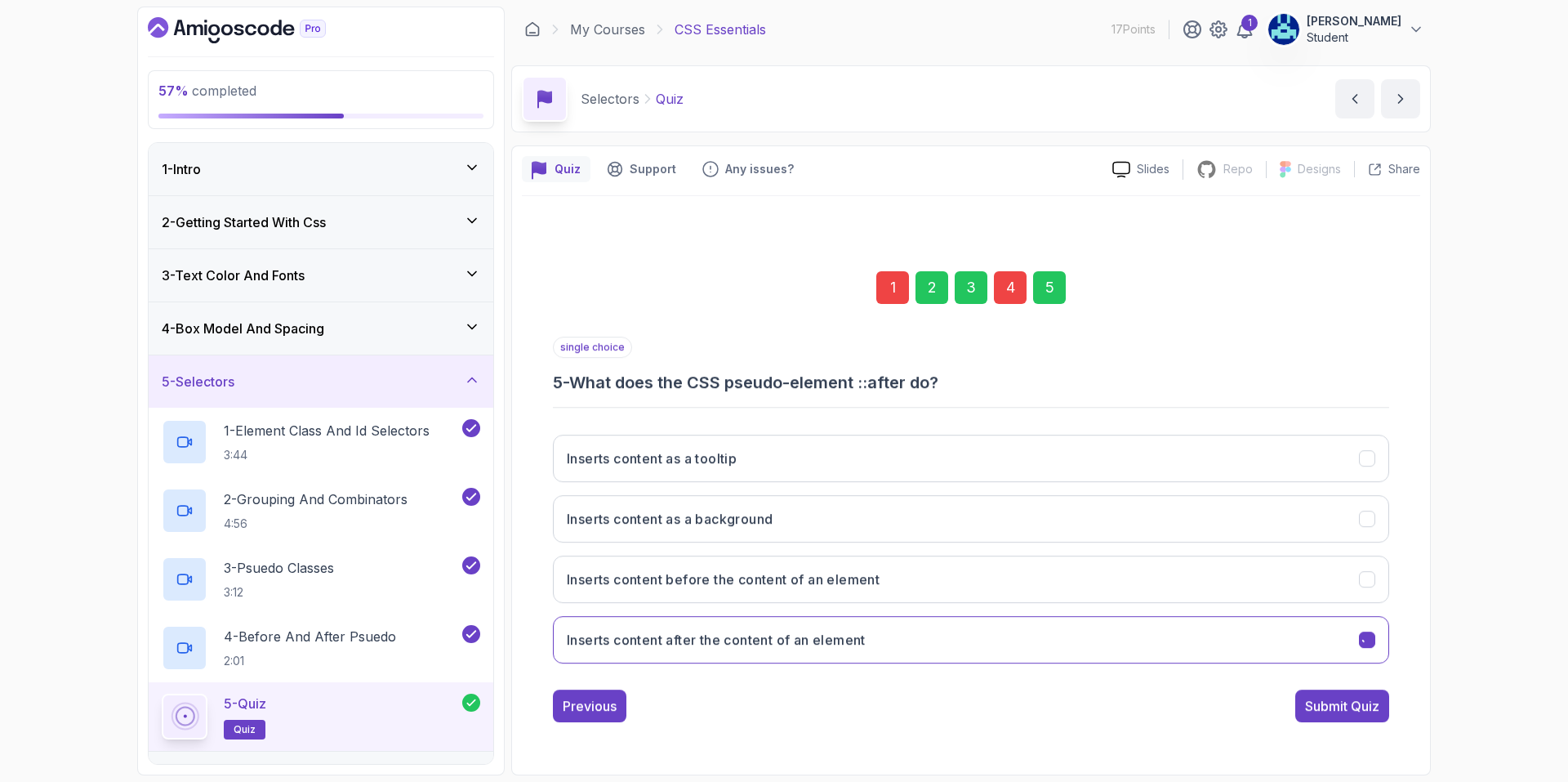
click at [1354, 696] on div "Submit Quiz" at bounding box center [1342, 705] width 74 height 19
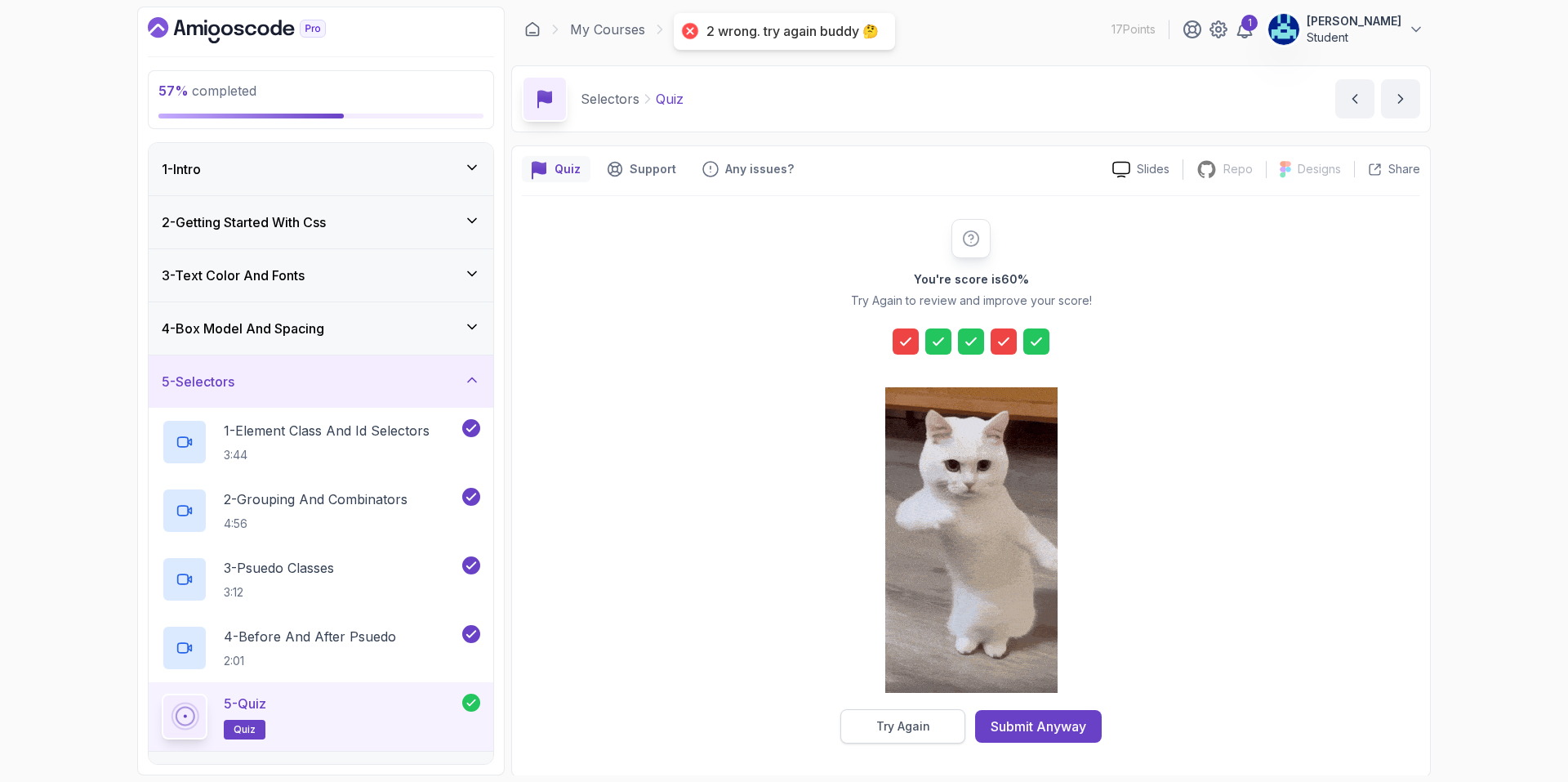
click at [945, 727] on button "Try Again" at bounding box center [902, 726] width 125 height 35
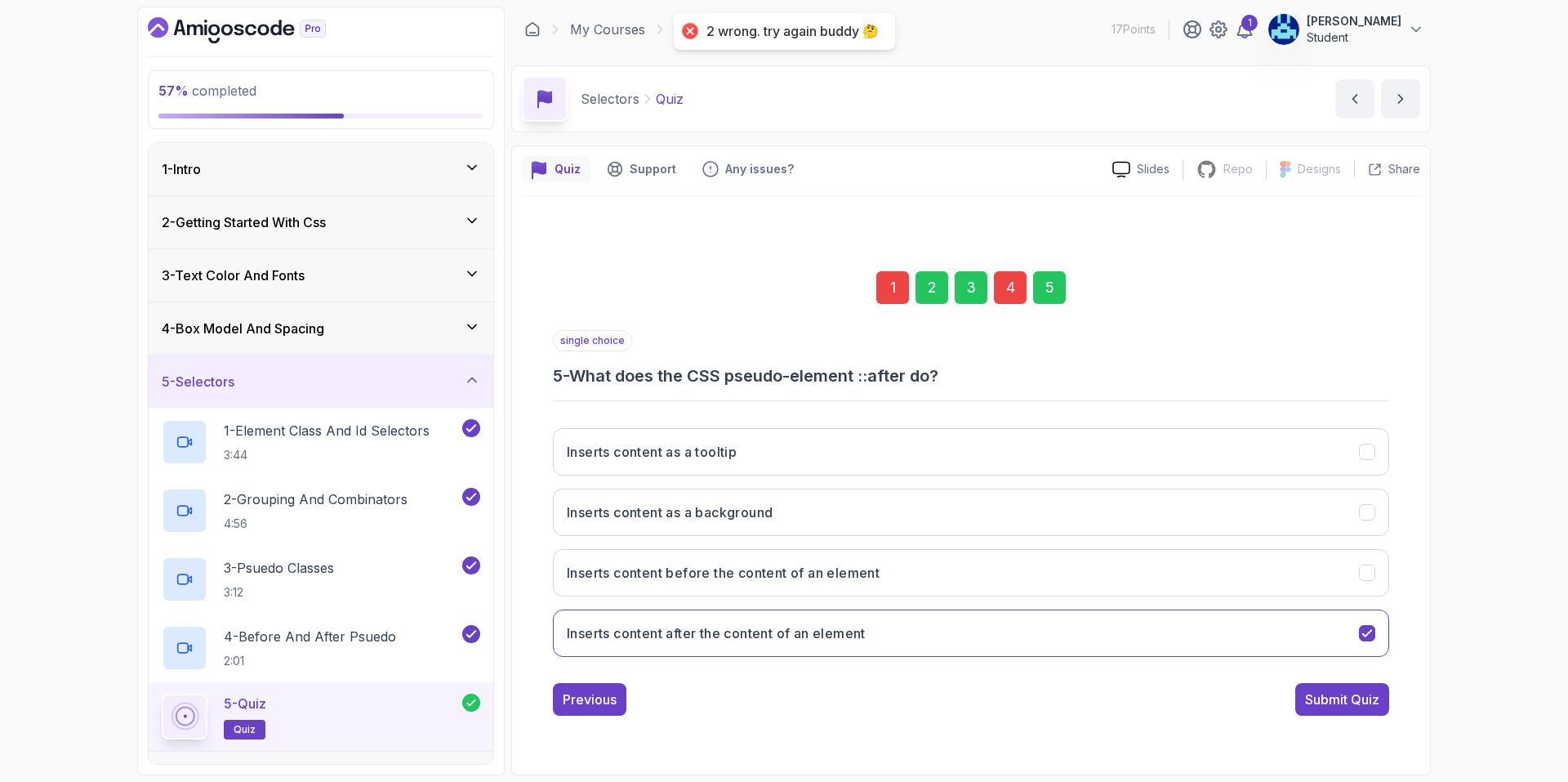
click at [884, 299] on div "1" at bounding box center [893, 287] width 33 height 33
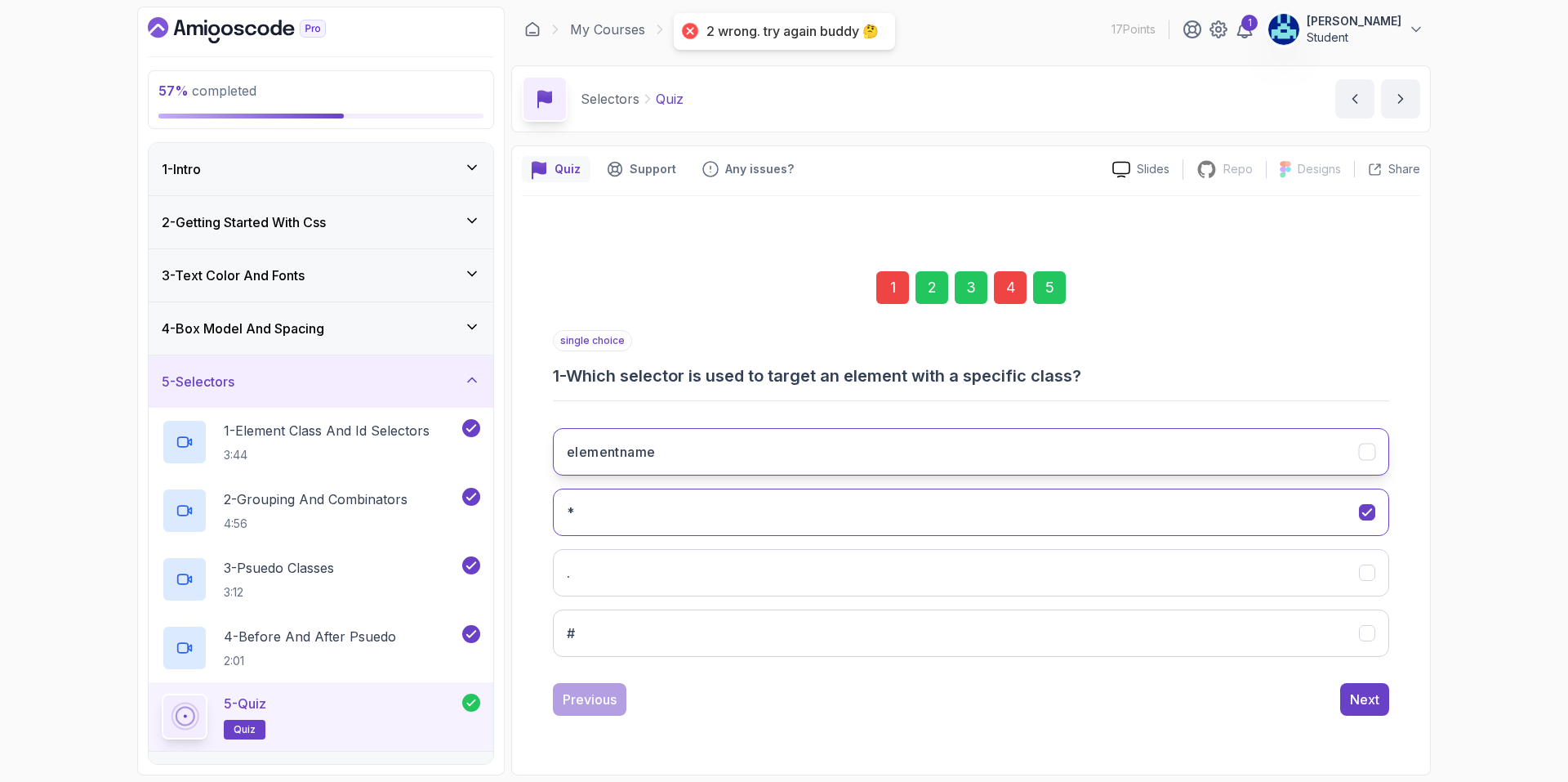
click at [777, 436] on button "elementname" at bounding box center [971, 452] width 836 height 47
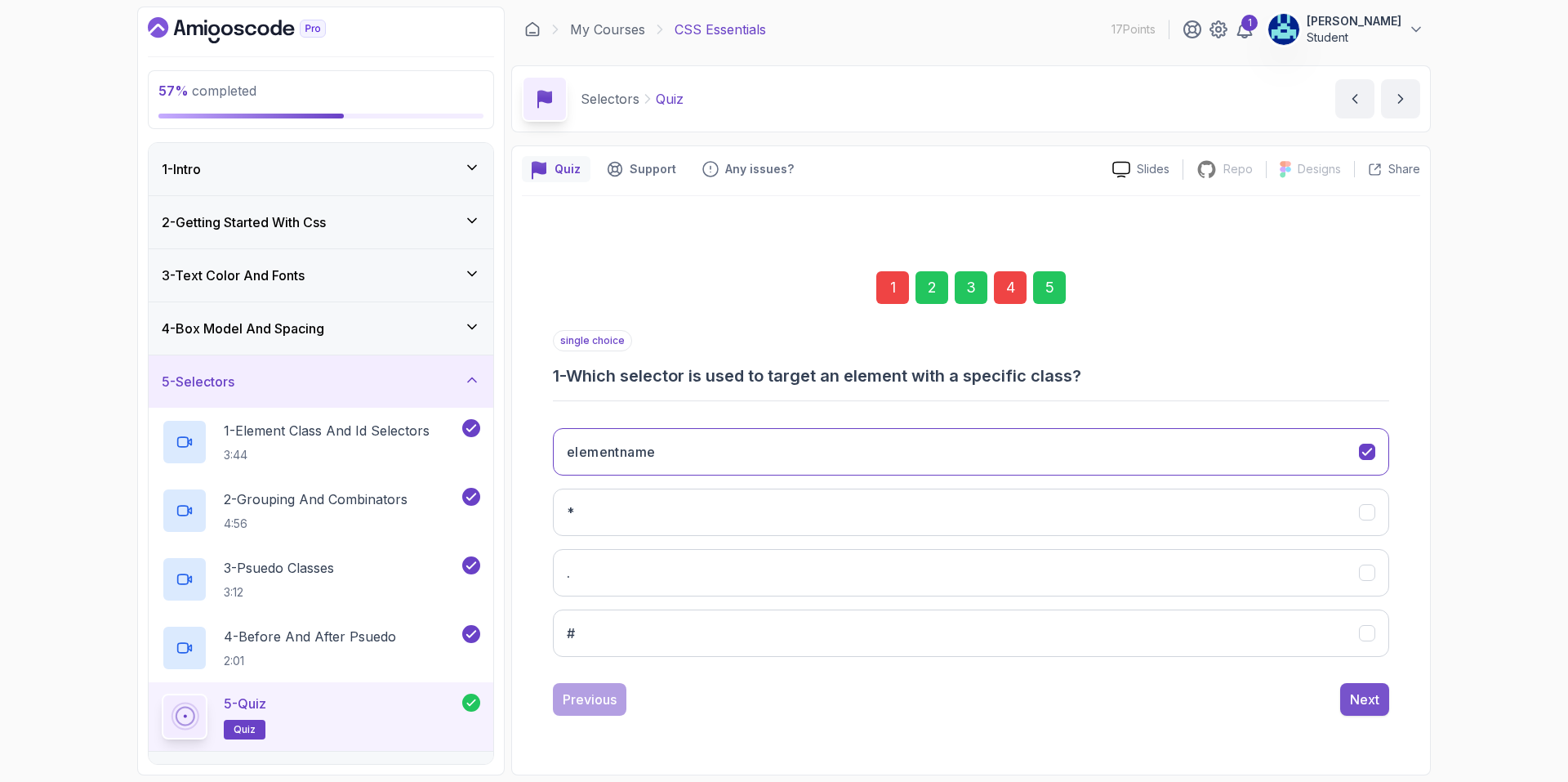
click at [1362, 703] on div "Next" at bounding box center [1365, 699] width 29 height 19
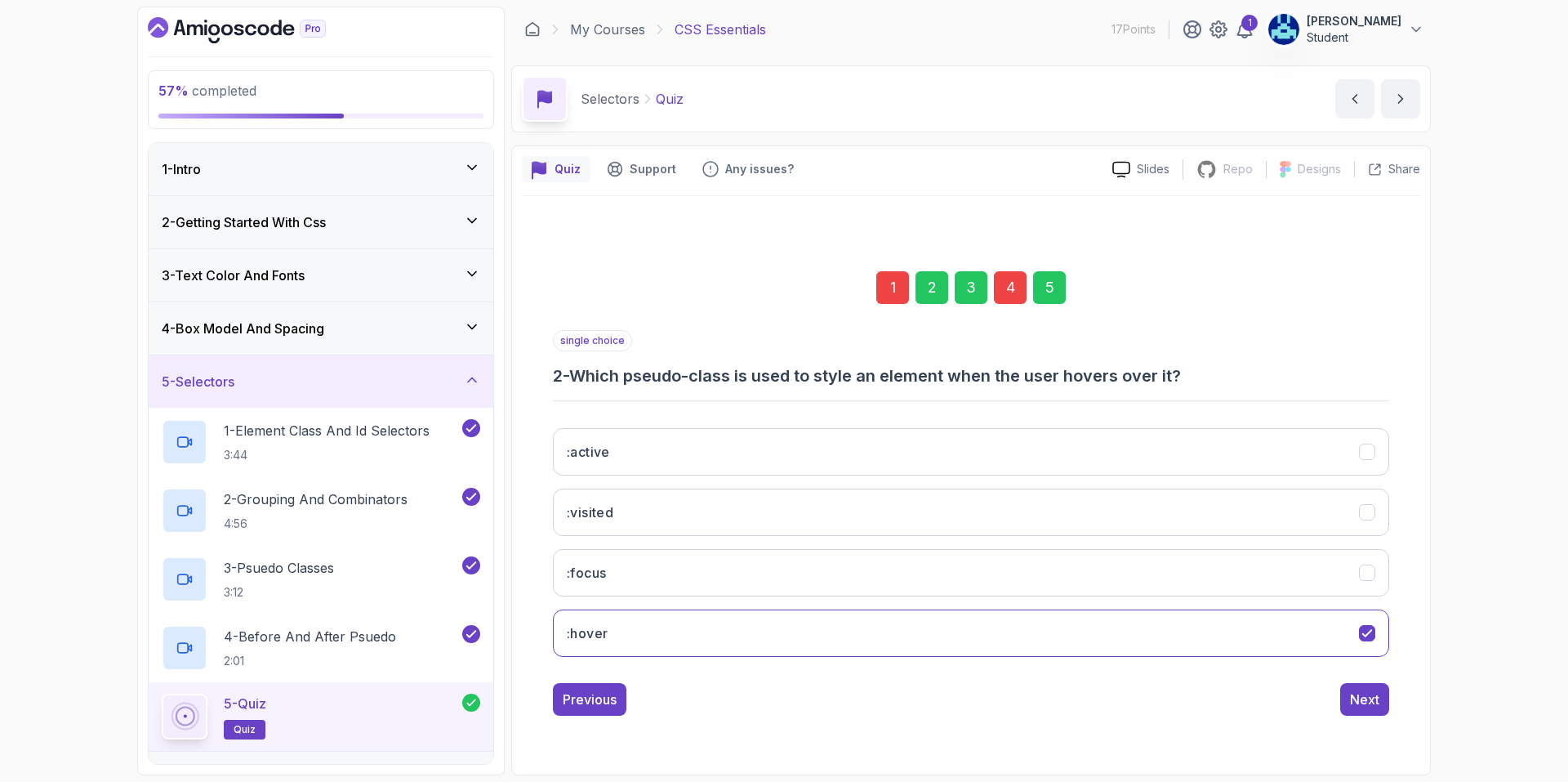
drag, startPoint x: 1363, startPoint y: 698, endPoint x: 1339, endPoint y: 694, distance: 24.3
click at [1358, 698] on div "Next" at bounding box center [1365, 699] width 29 height 19
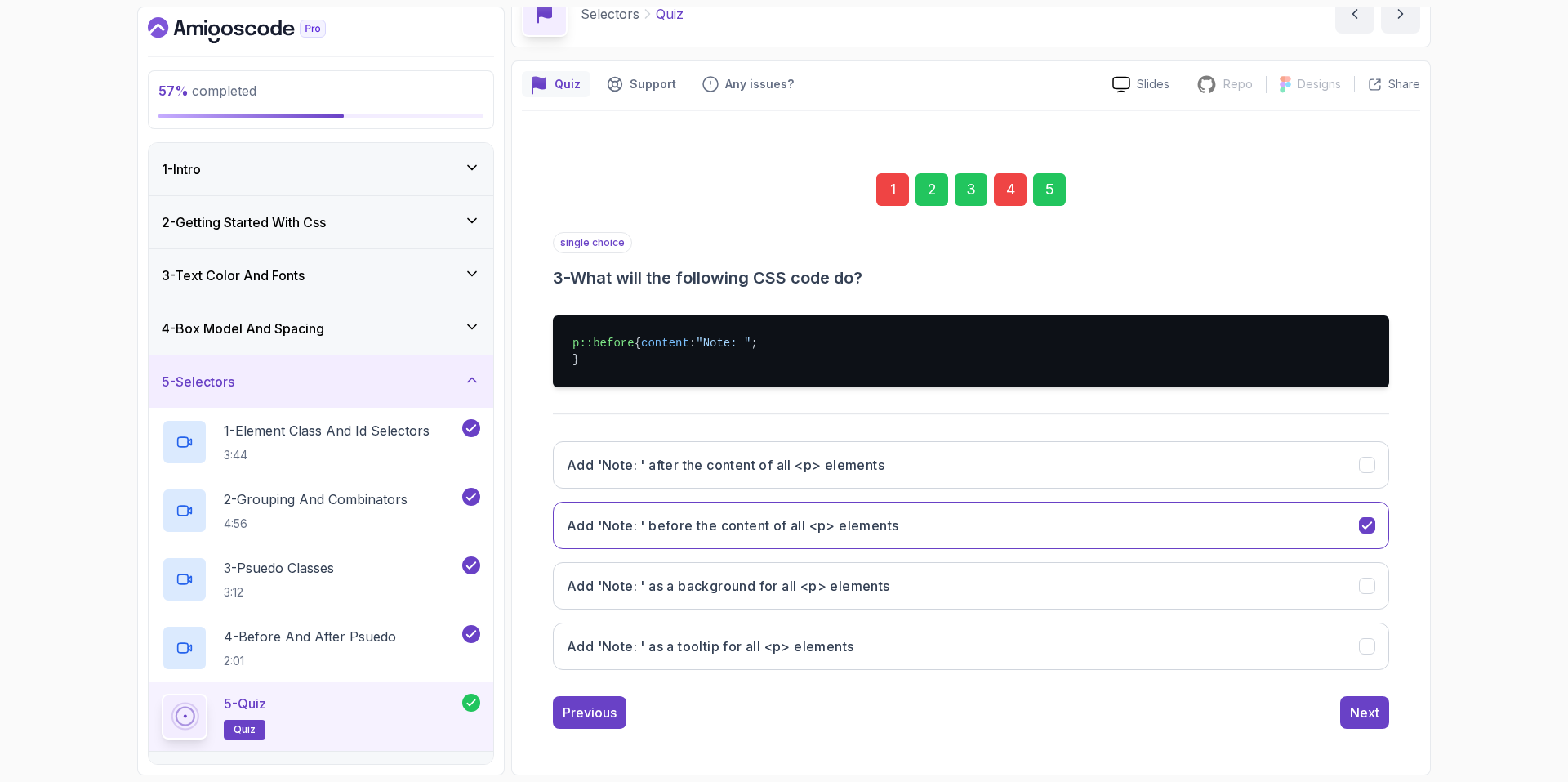
scroll to position [101, 0]
click at [1355, 714] on div "Next" at bounding box center [1365, 712] width 29 height 19
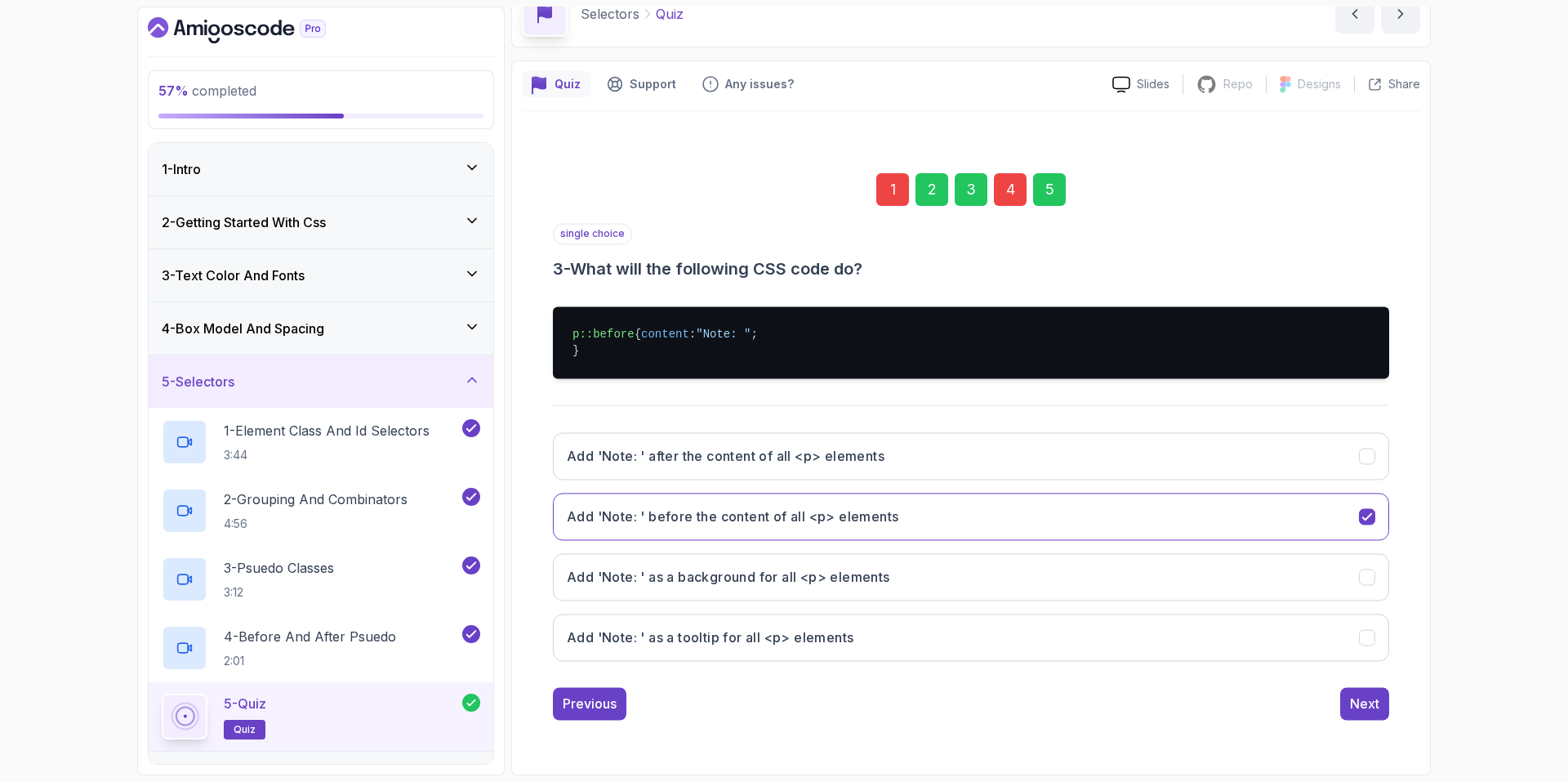
scroll to position [0, 0]
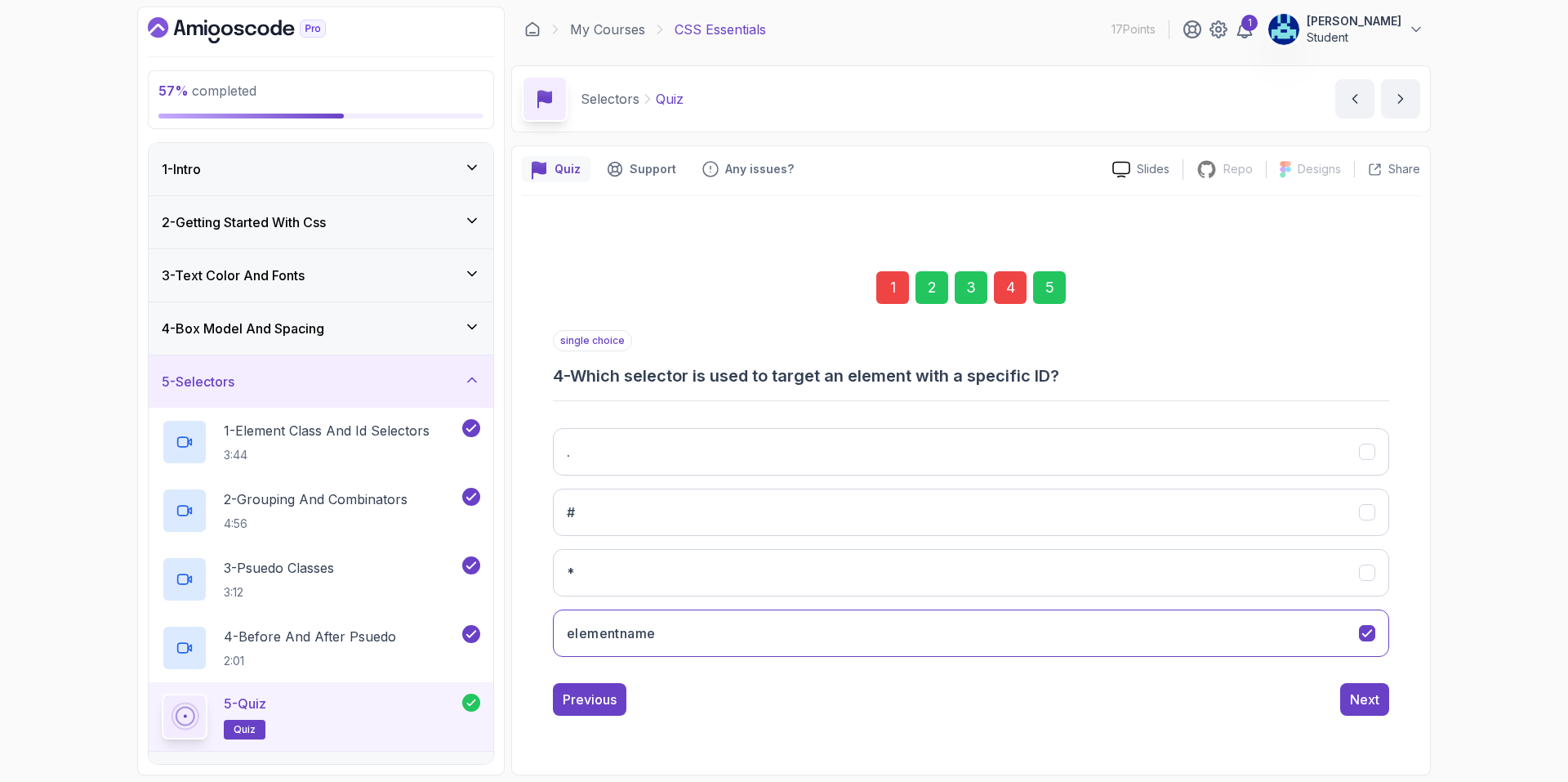
click at [1334, 695] on div "Previous Next" at bounding box center [971, 700] width 836 height 33
click at [1362, 699] on div "Next" at bounding box center [1365, 699] width 29 height 19
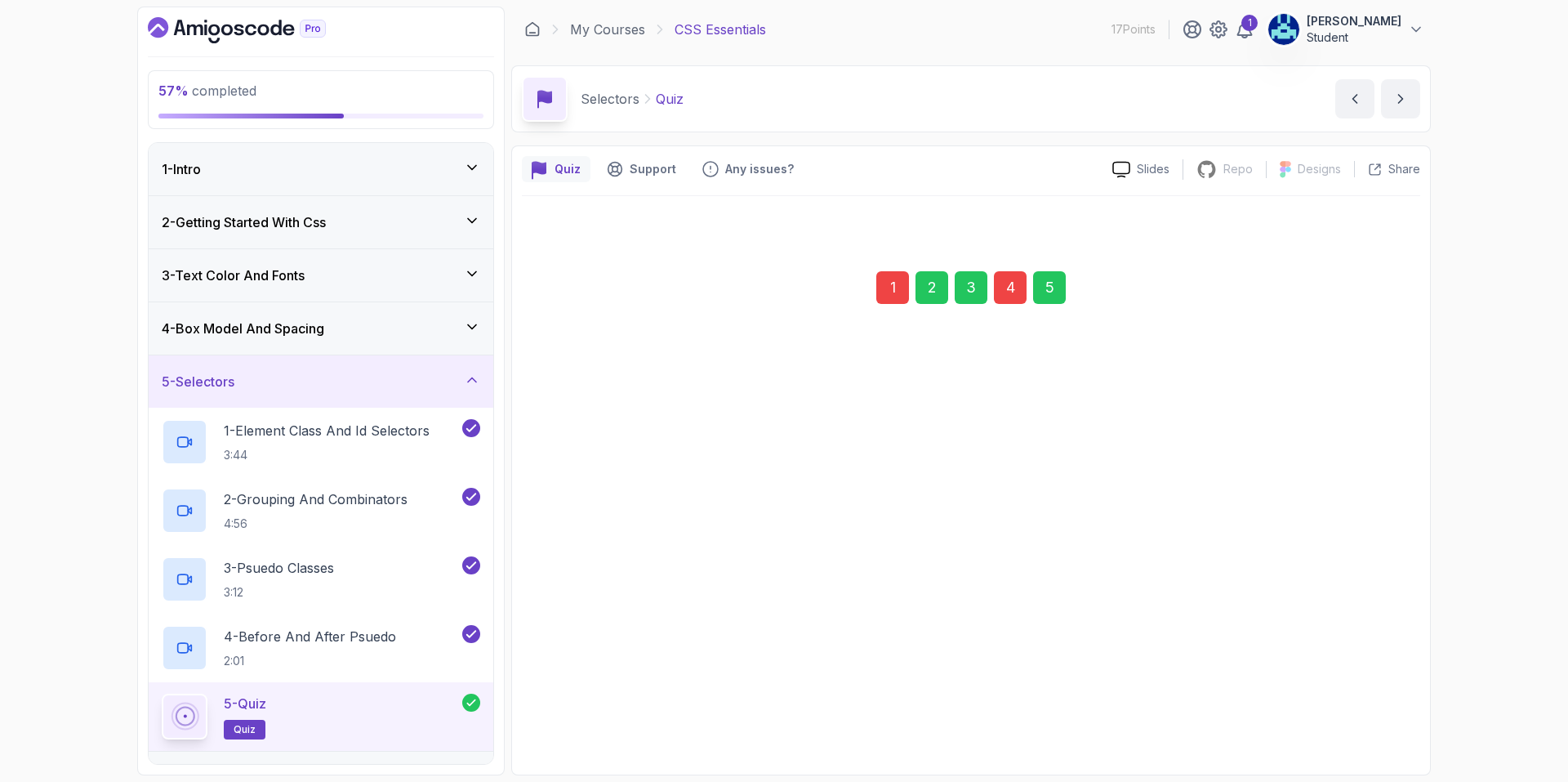
click at [1363, 699] on div "Submit Quiz" at bounding box center [1342, 698] width 74 height 19
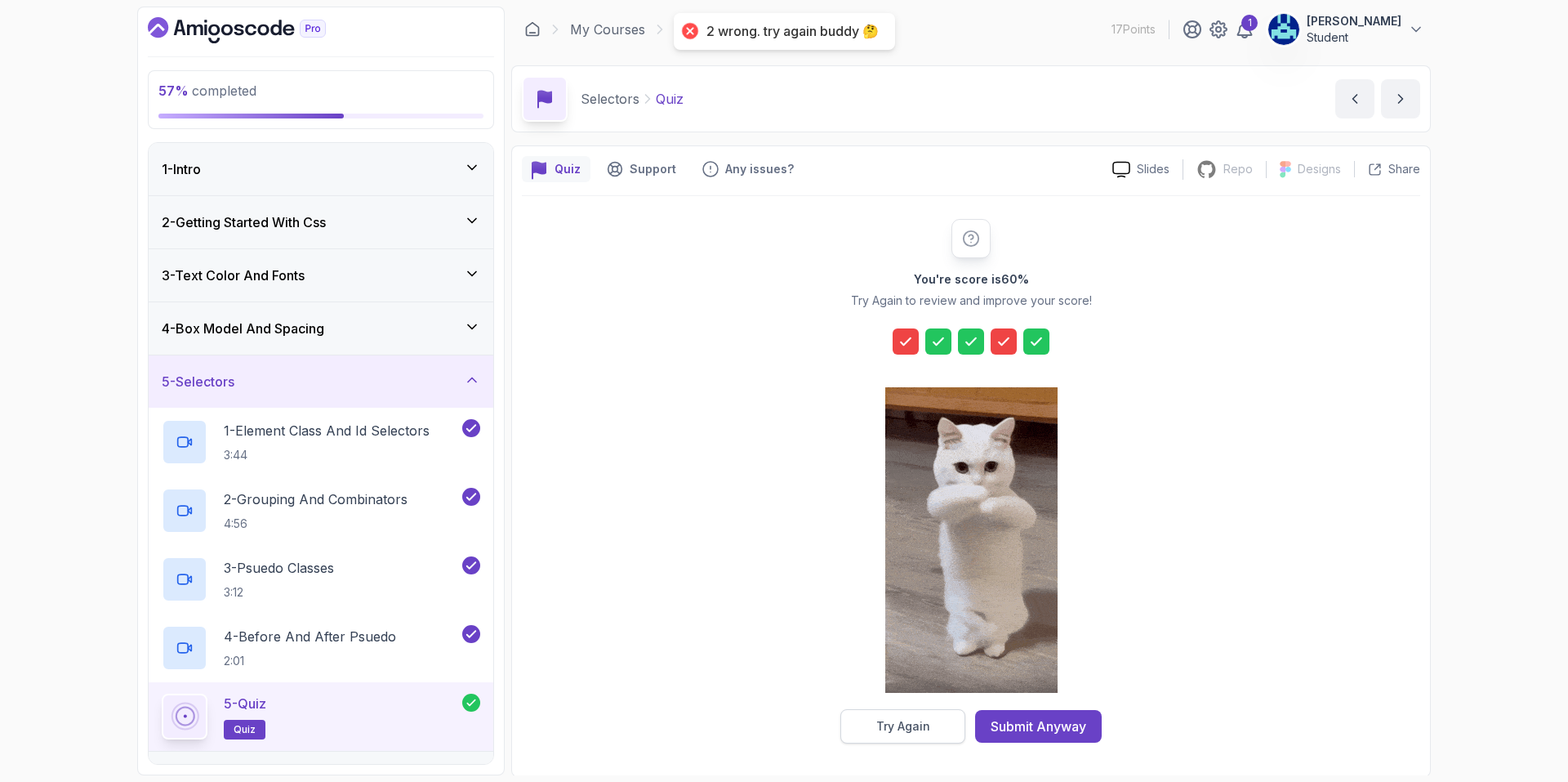
click at [928, 717] on button "Try Again" at bounding box center [902, 726] width 125 height 35
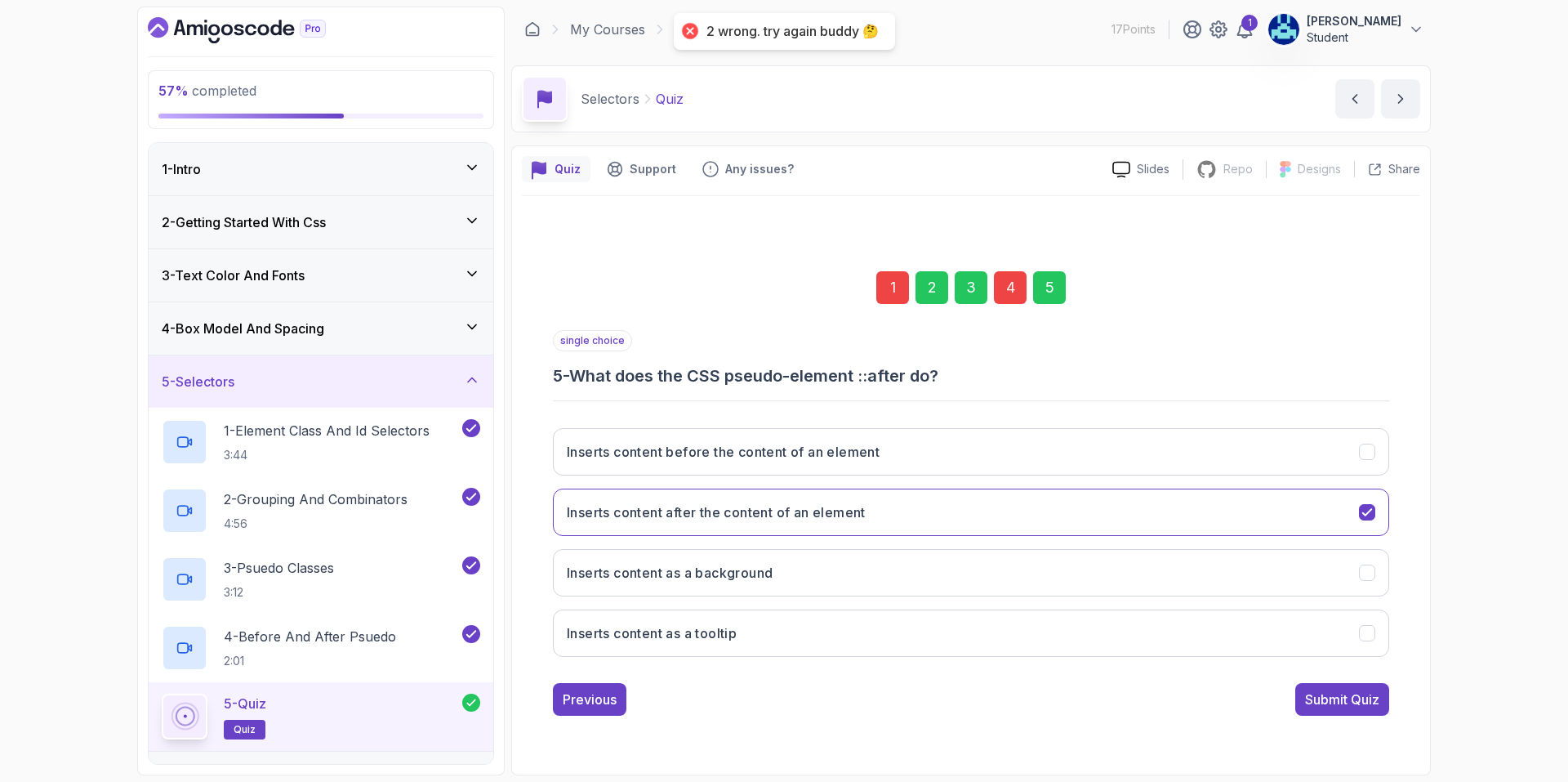
click at [908, 277] on div "1" at bounding box center [893, 287] width 33 height 33
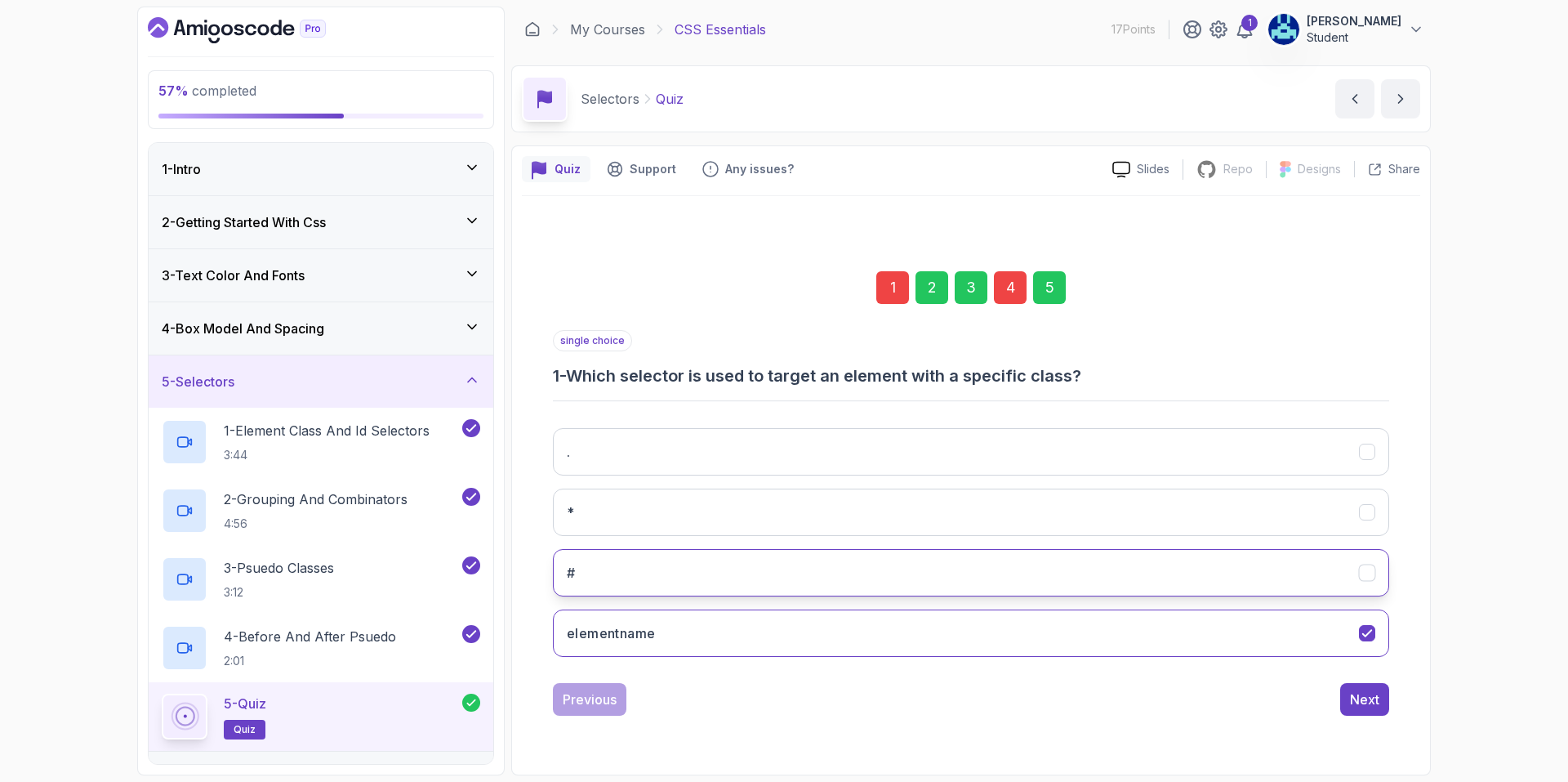
click at [859, 577] on button "#" at bounding box center [971, 573] width 836 height 47
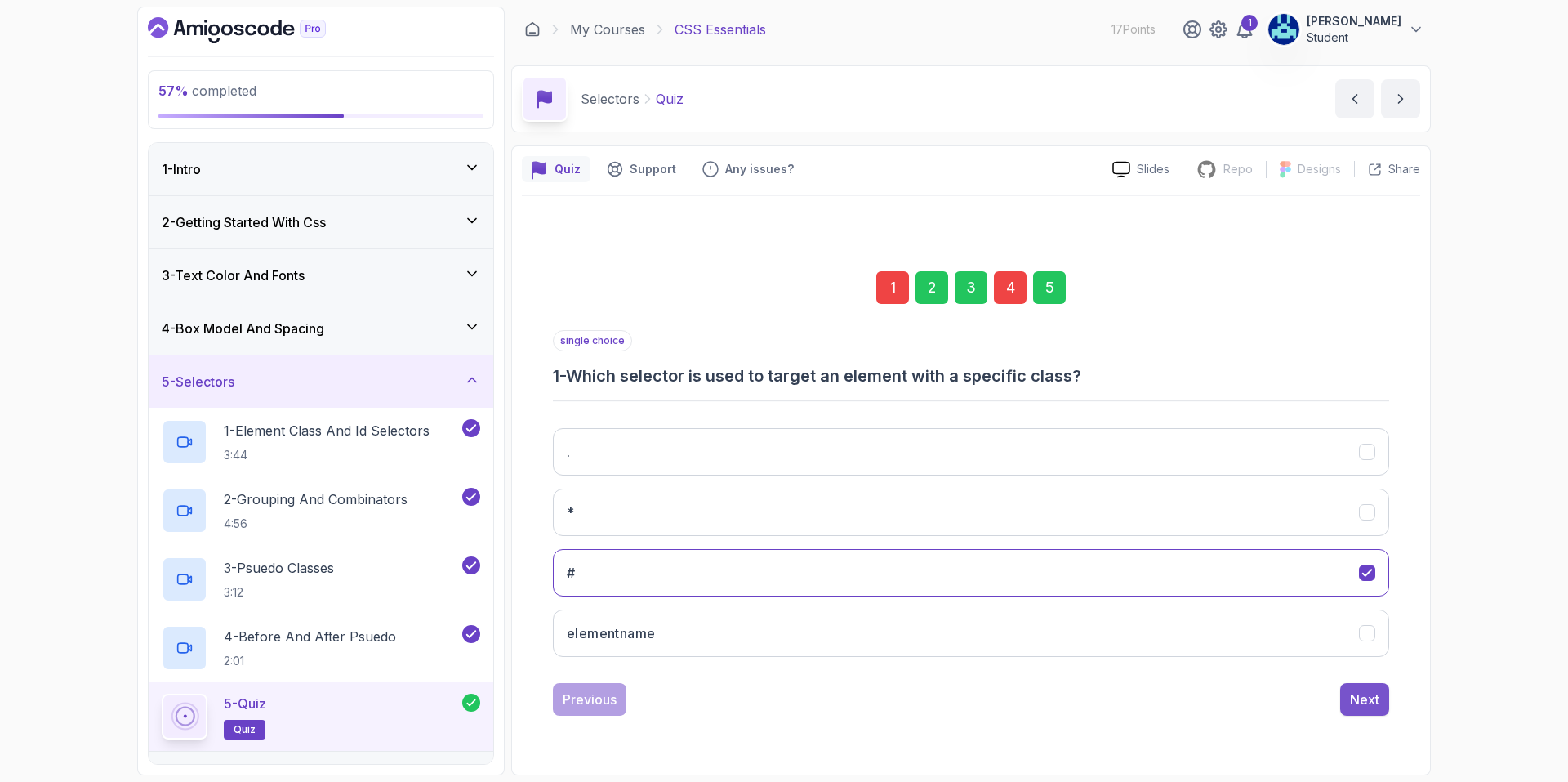
click at [1376, 707] on div "Next" at bounding box center [1365, 699] width 29 height 19
click at [1366, 694] on div "Next" at bounding box center [1365, 699] width 29 height 19
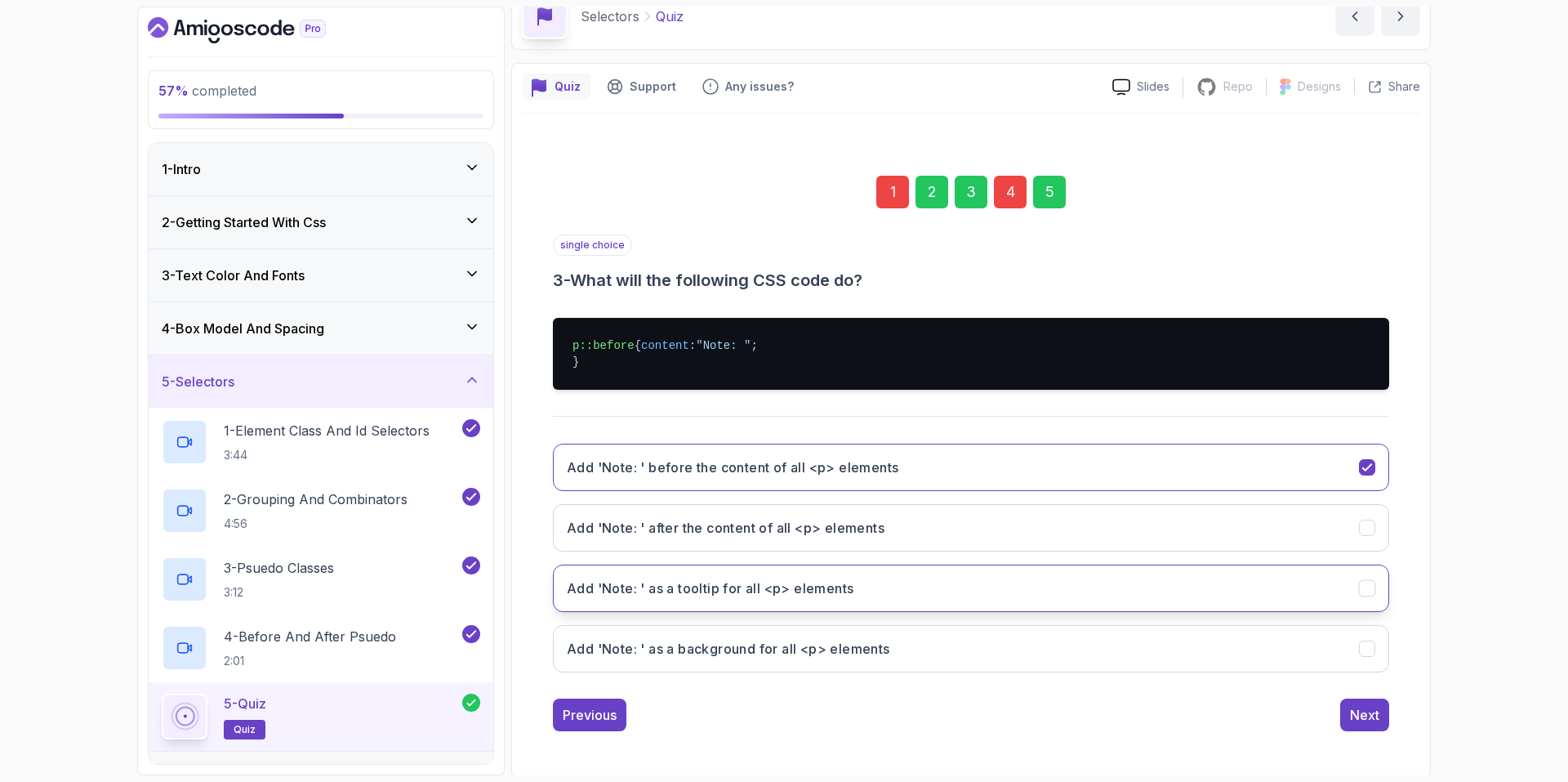
scroll to position [101, 0]
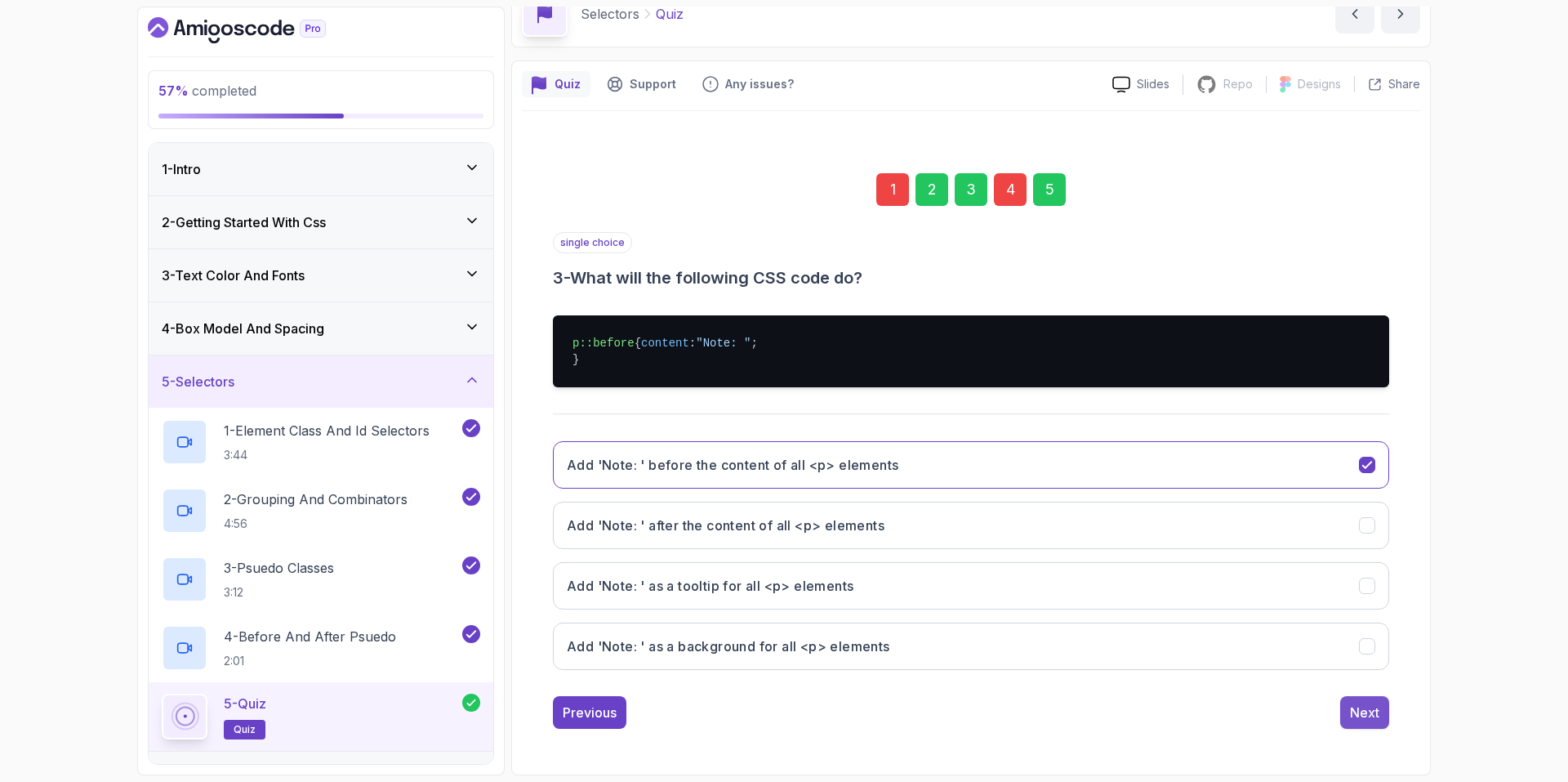
click at [1369, 711] on div "Next" at bounding box center [1365, 712] width 29 height 19
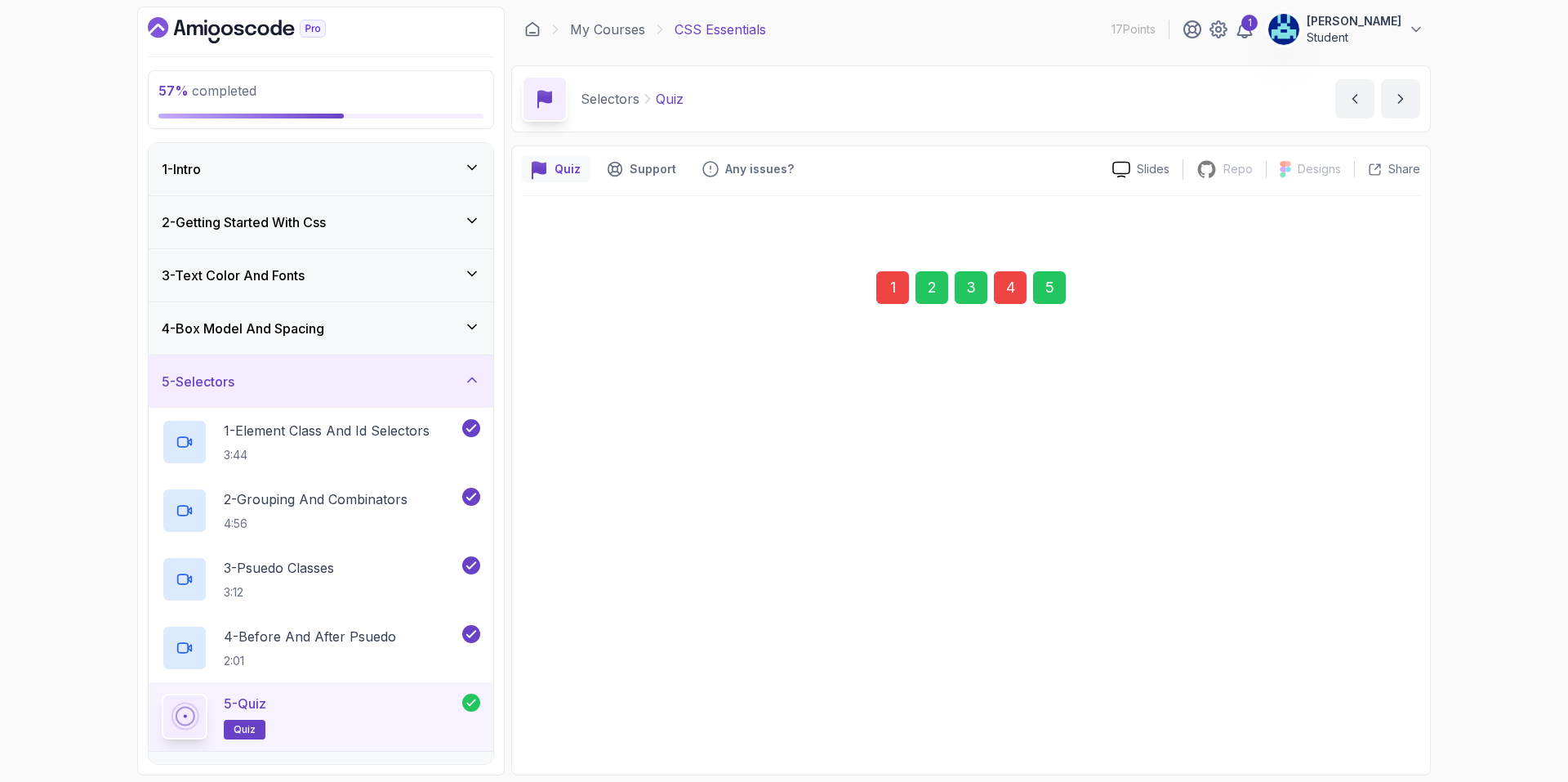
scroll to position [0, 0]
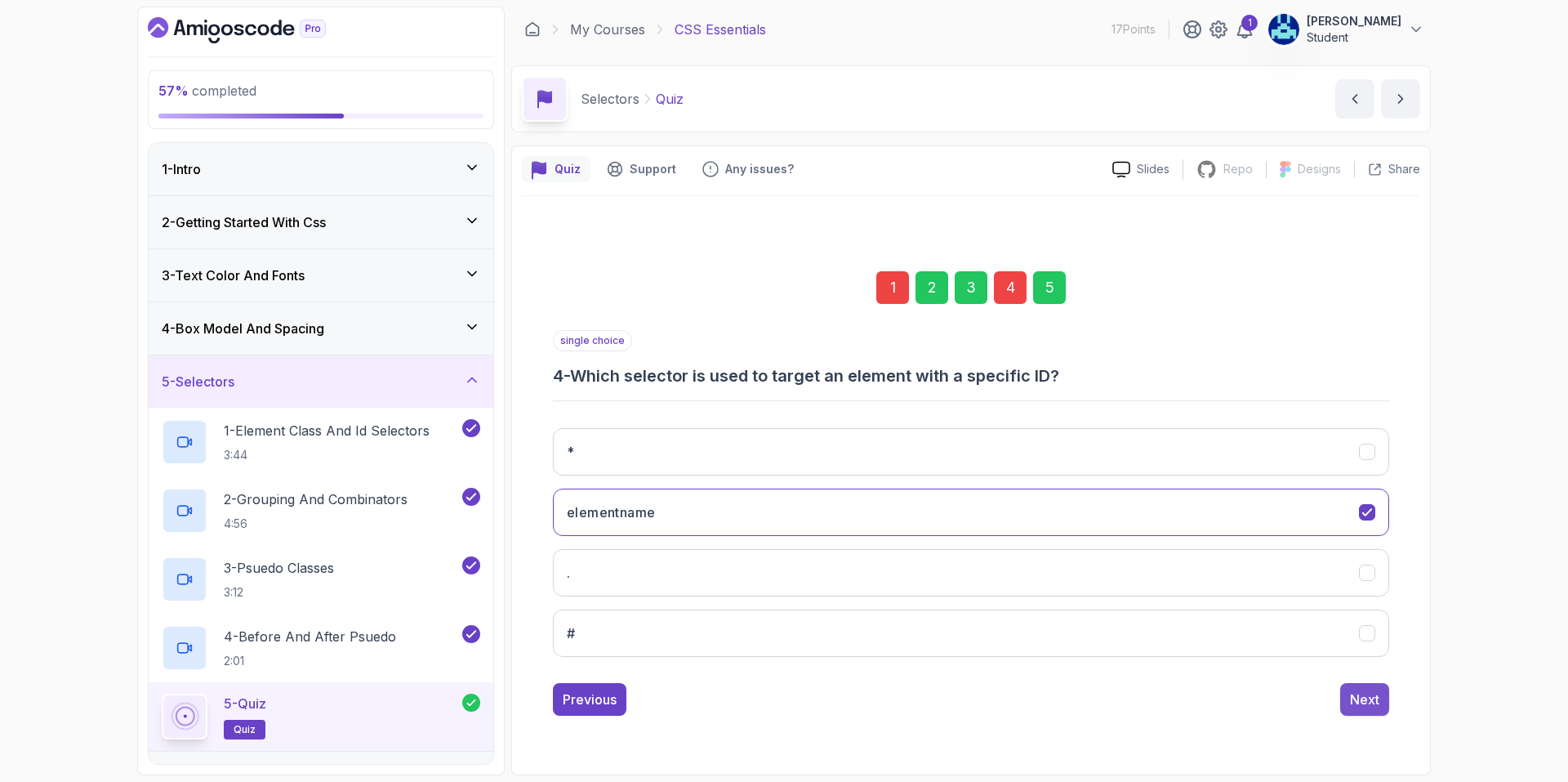
click at [1359, 704] on div "Next" at bounding box center [1365, 699] width 29 height 19
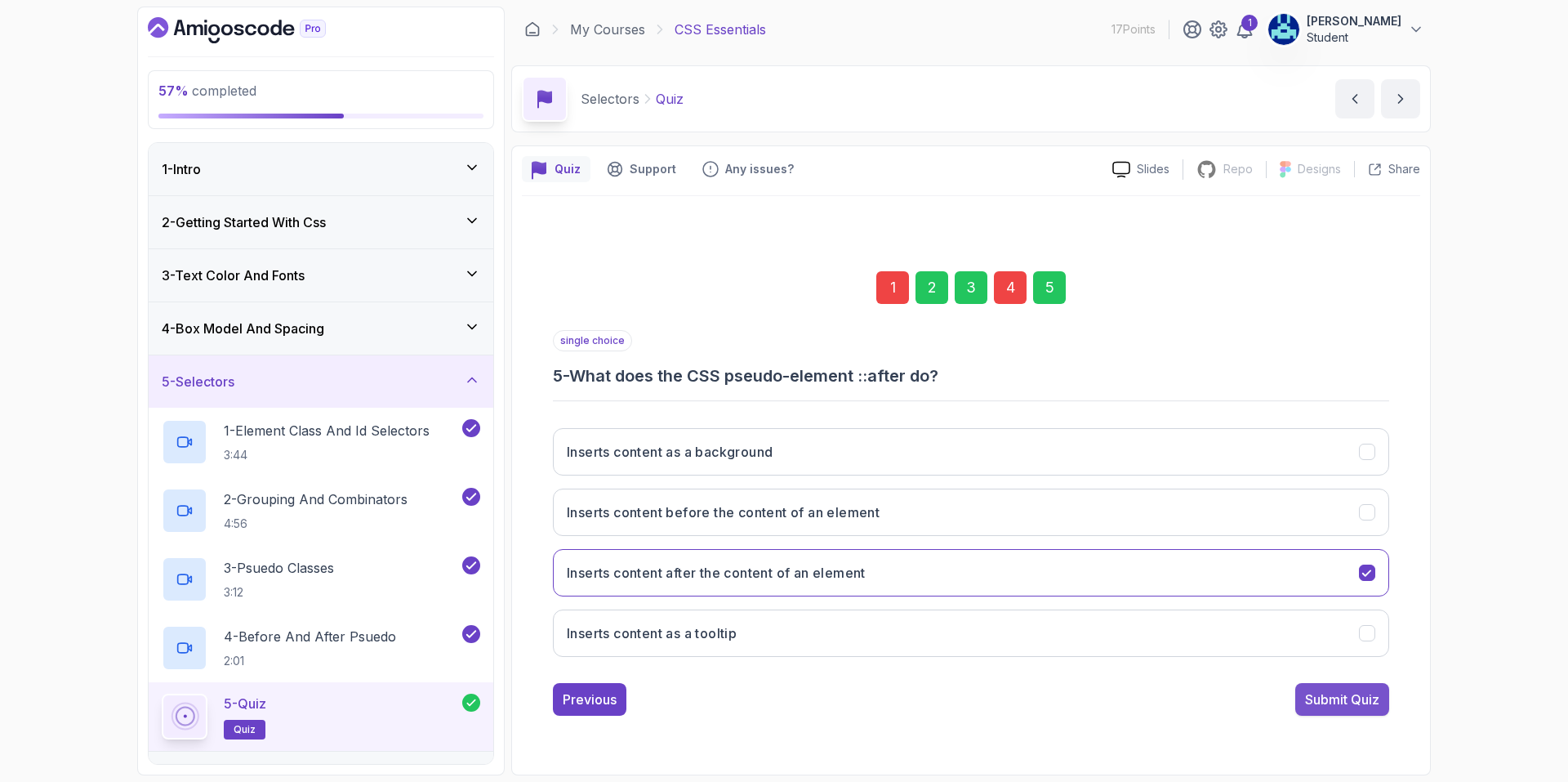
click at [1357, 699] on div "Submit Quiz" at bounding box center [1342, 699] width 74 height 19
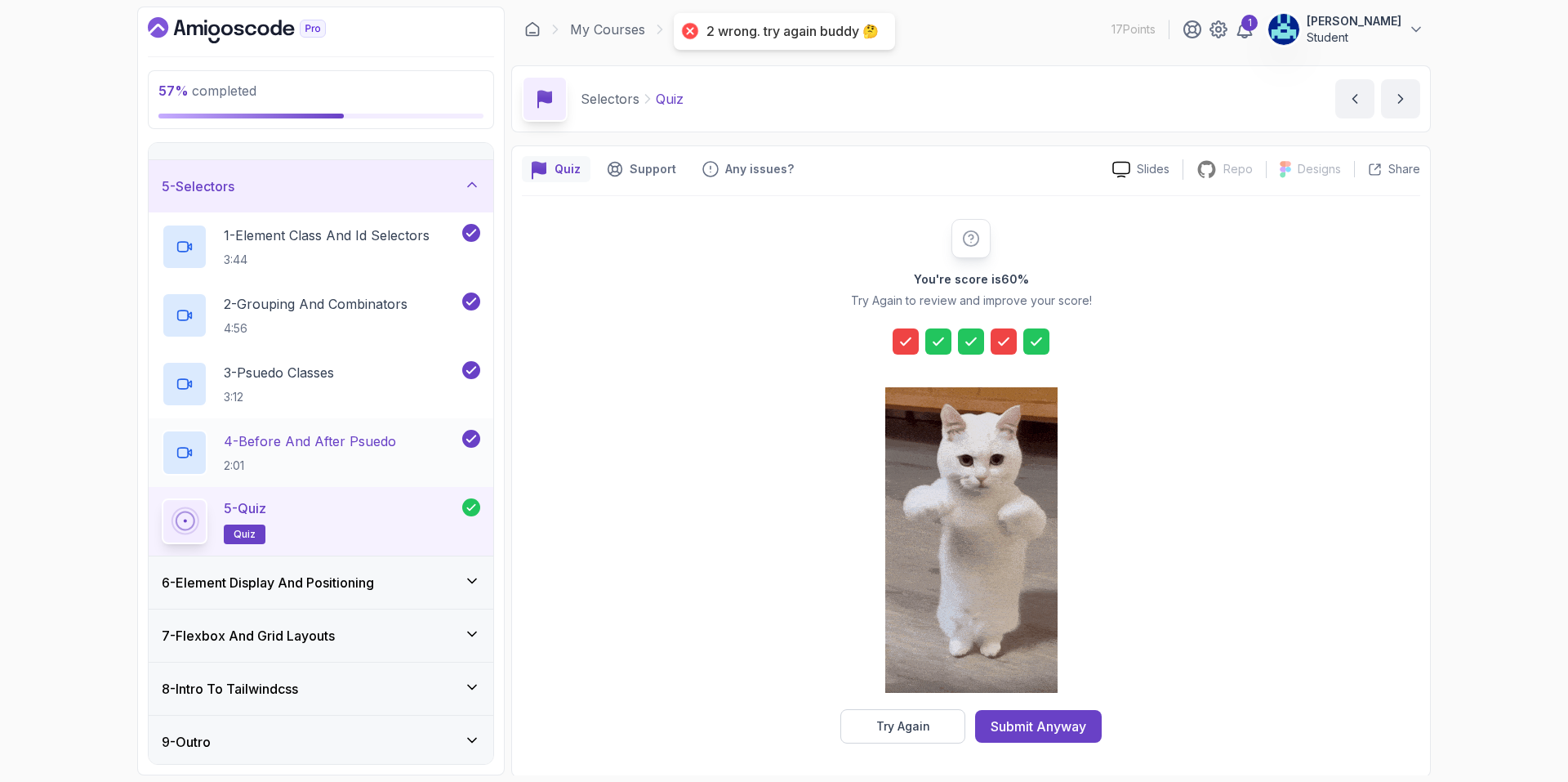
scroll to position [199, 0]
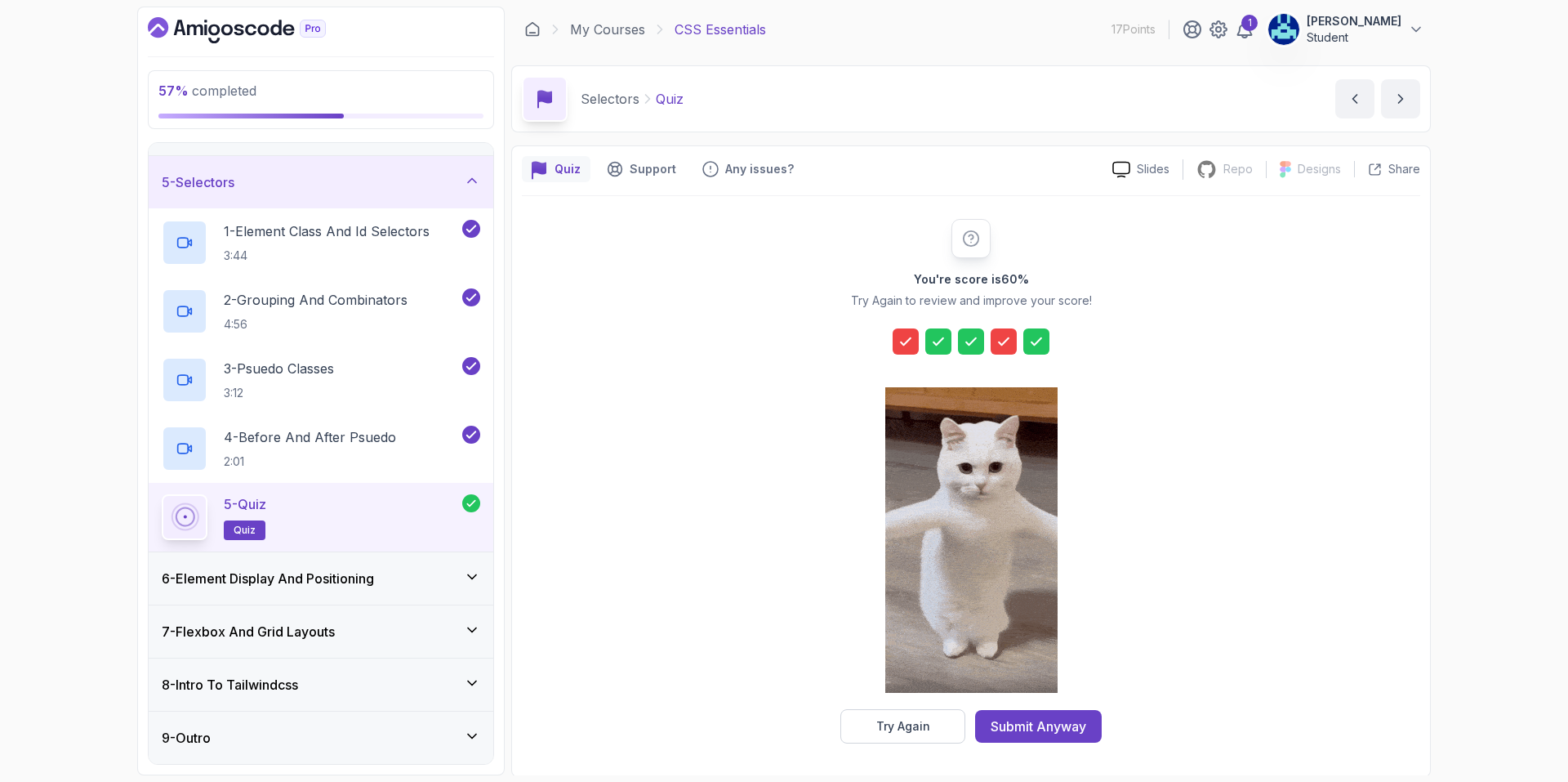
click at [385, 568] on div "6 - Element Display And Positioning" at bounding box center [320, 578] width 318 height 19
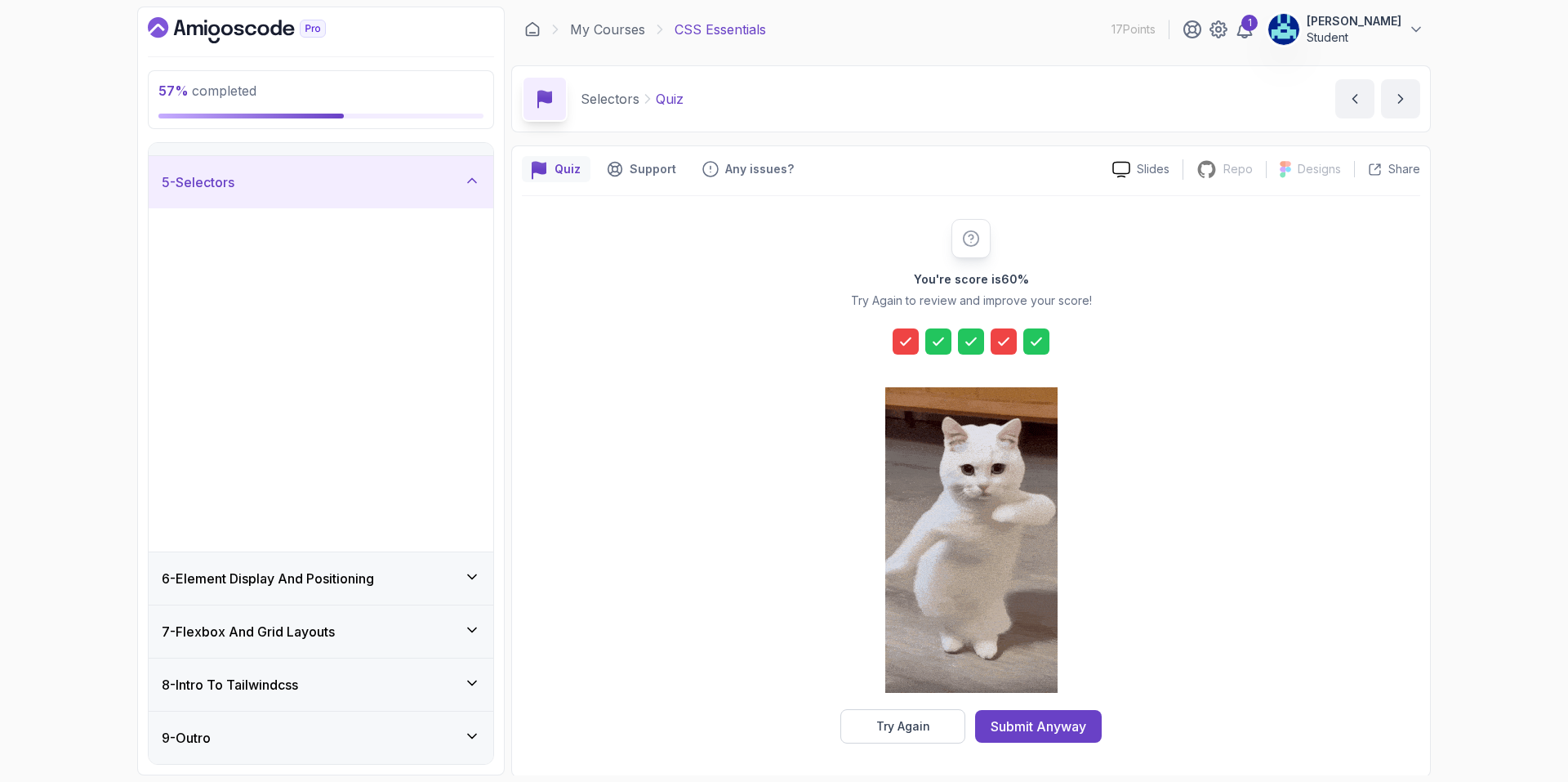
scroll to position [0, 0]
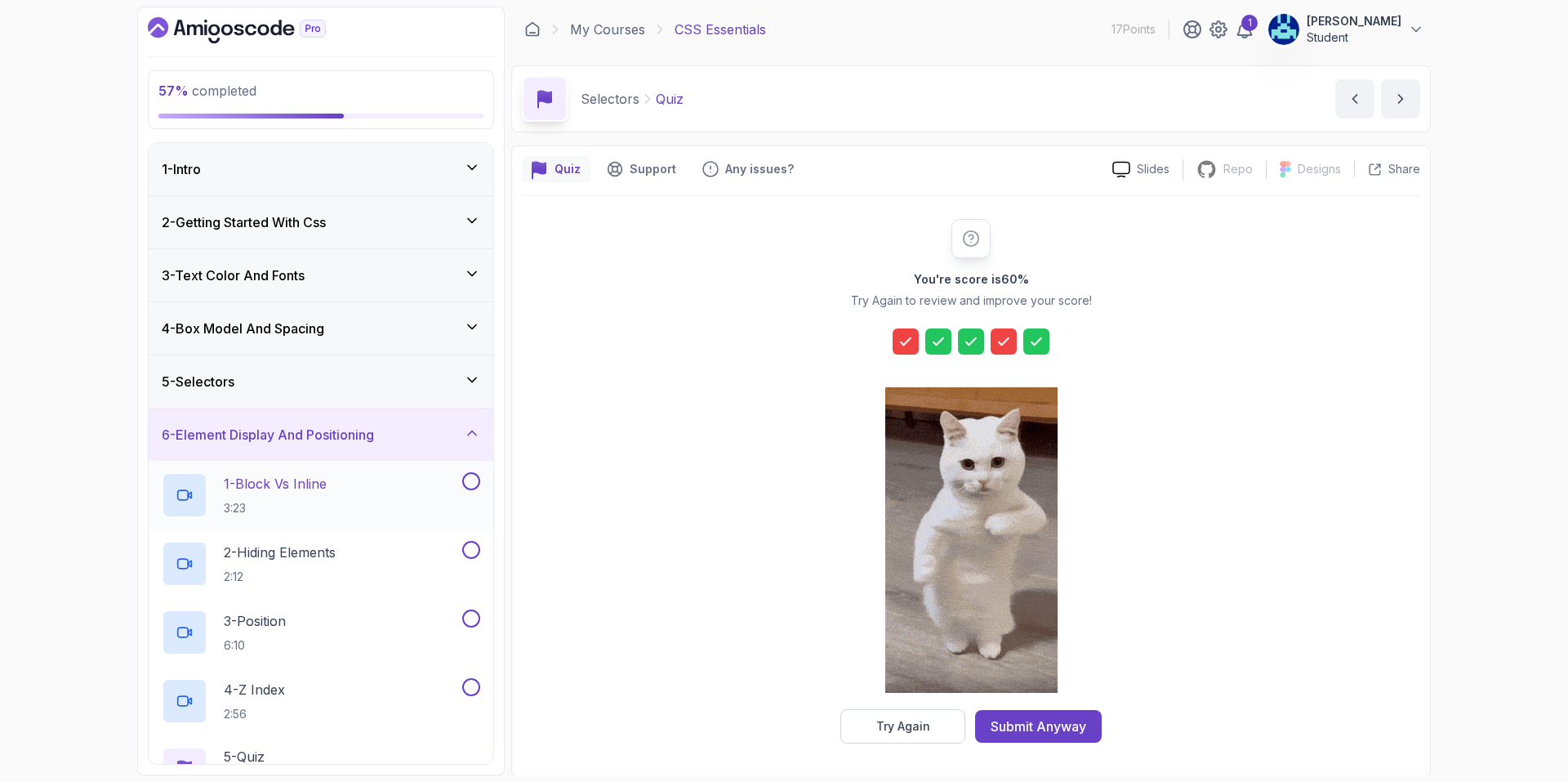
click at [441, 481] on div "1 - Block Vs Inline 3:23" at bounding box center [310, 495] width 297 height 46
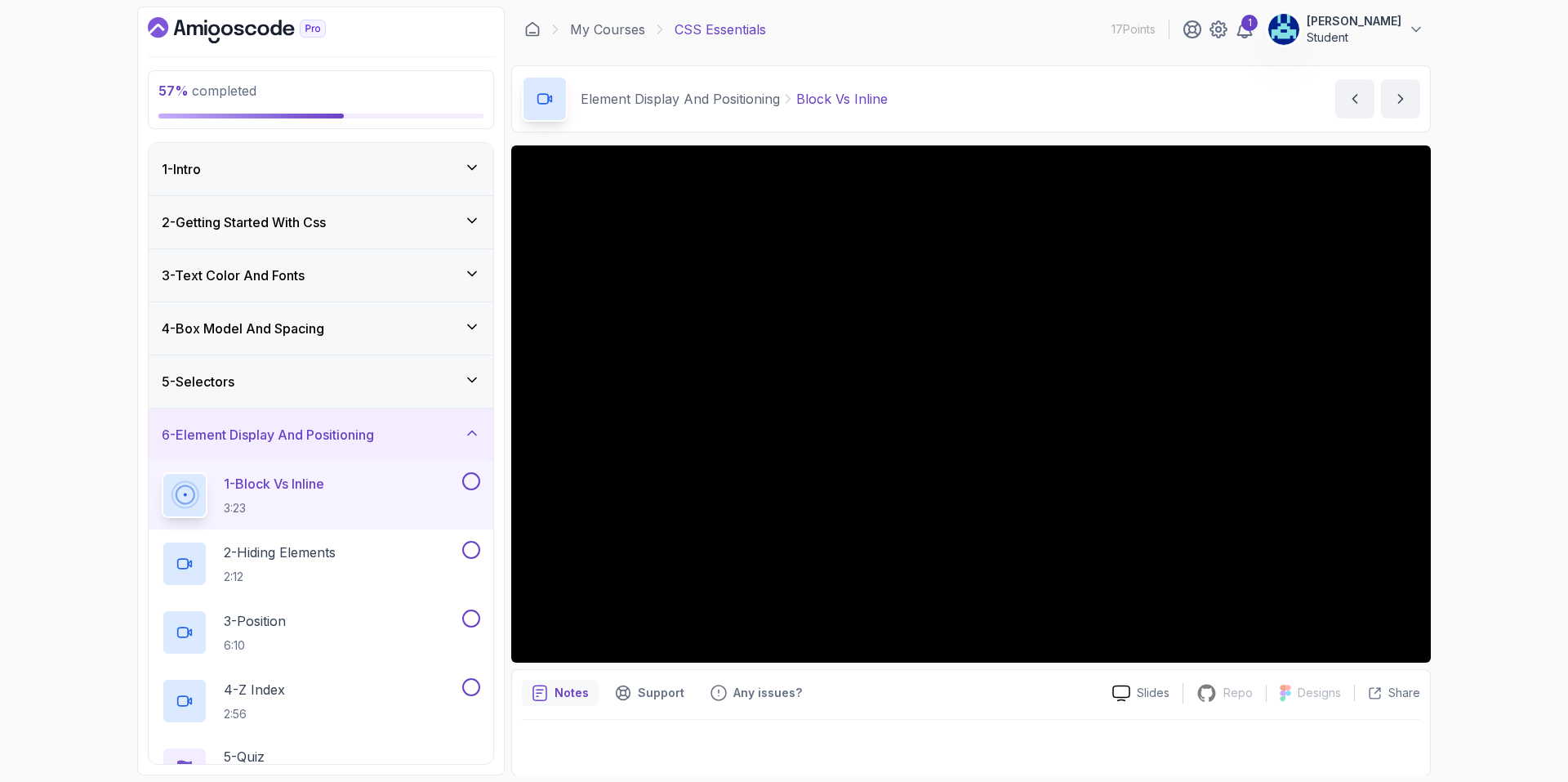
click at [415, 374] on div "5 - Selectors" at bounding box center [320, 381] width 318 height 19
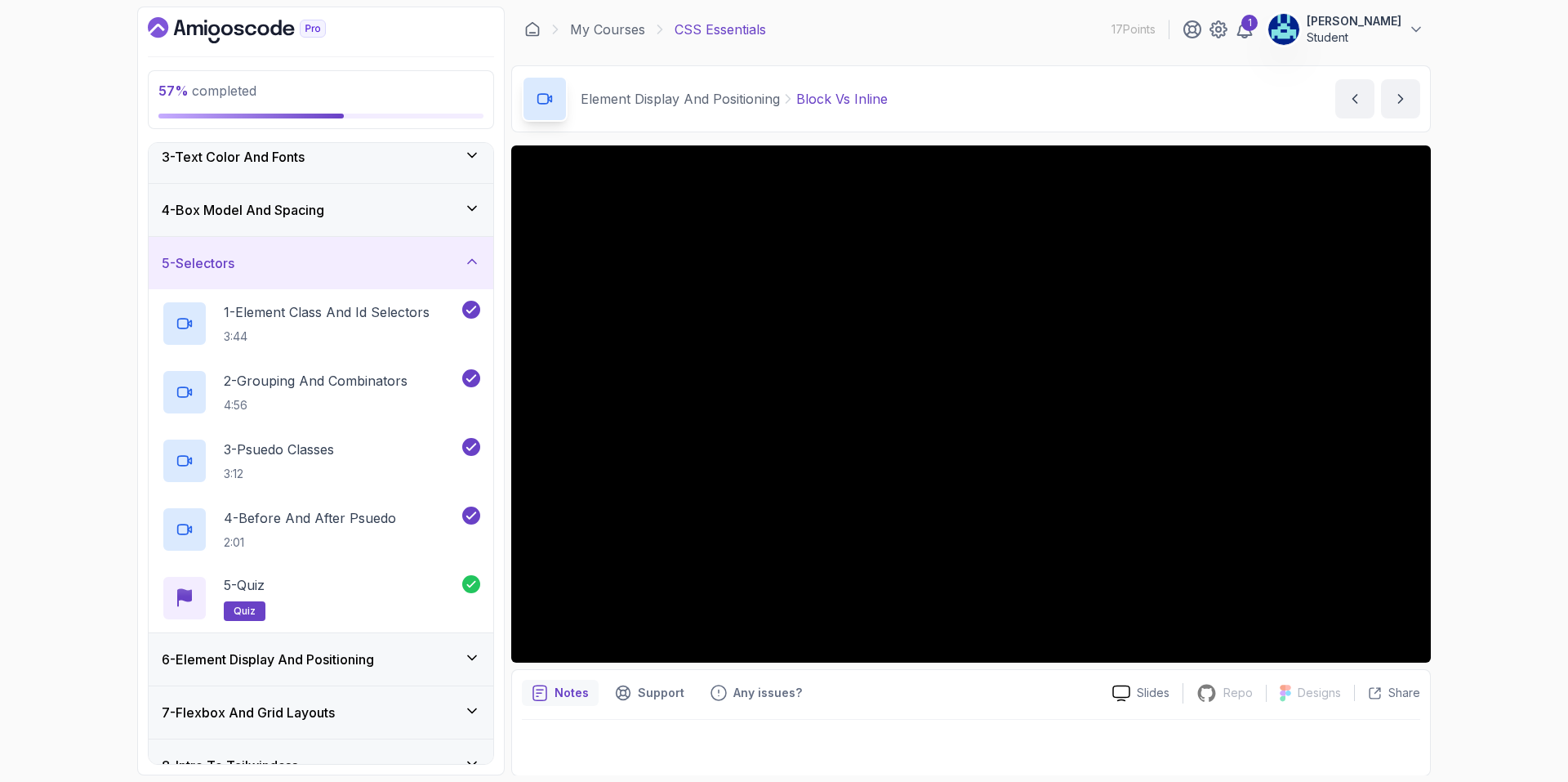
scroll to position [118, 0]
click at [416, 234] on div "4 - Box Model And Spacing" at bounding box center [321, 210] width 345 height 52
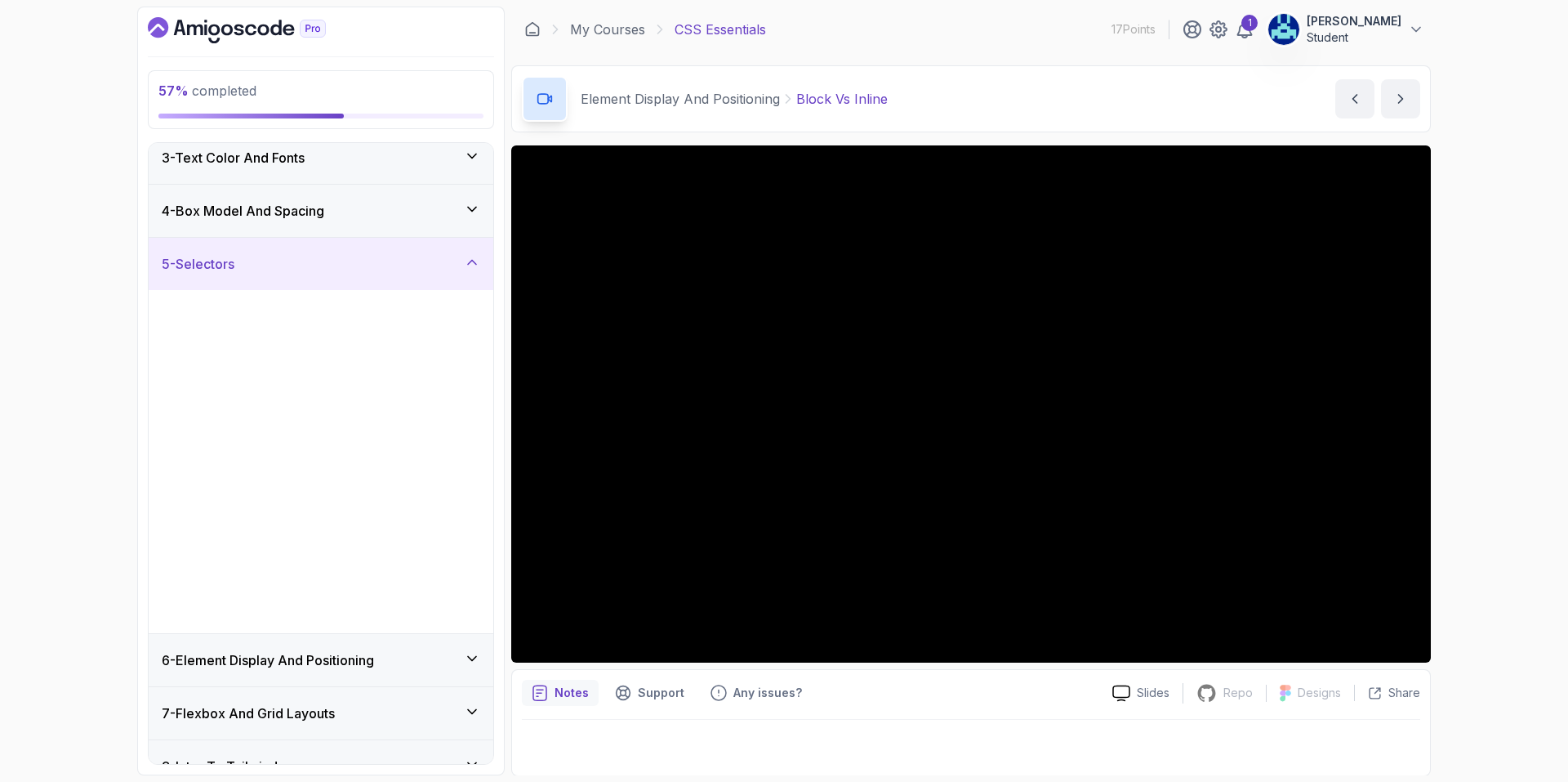
scroll to position [0, 0]
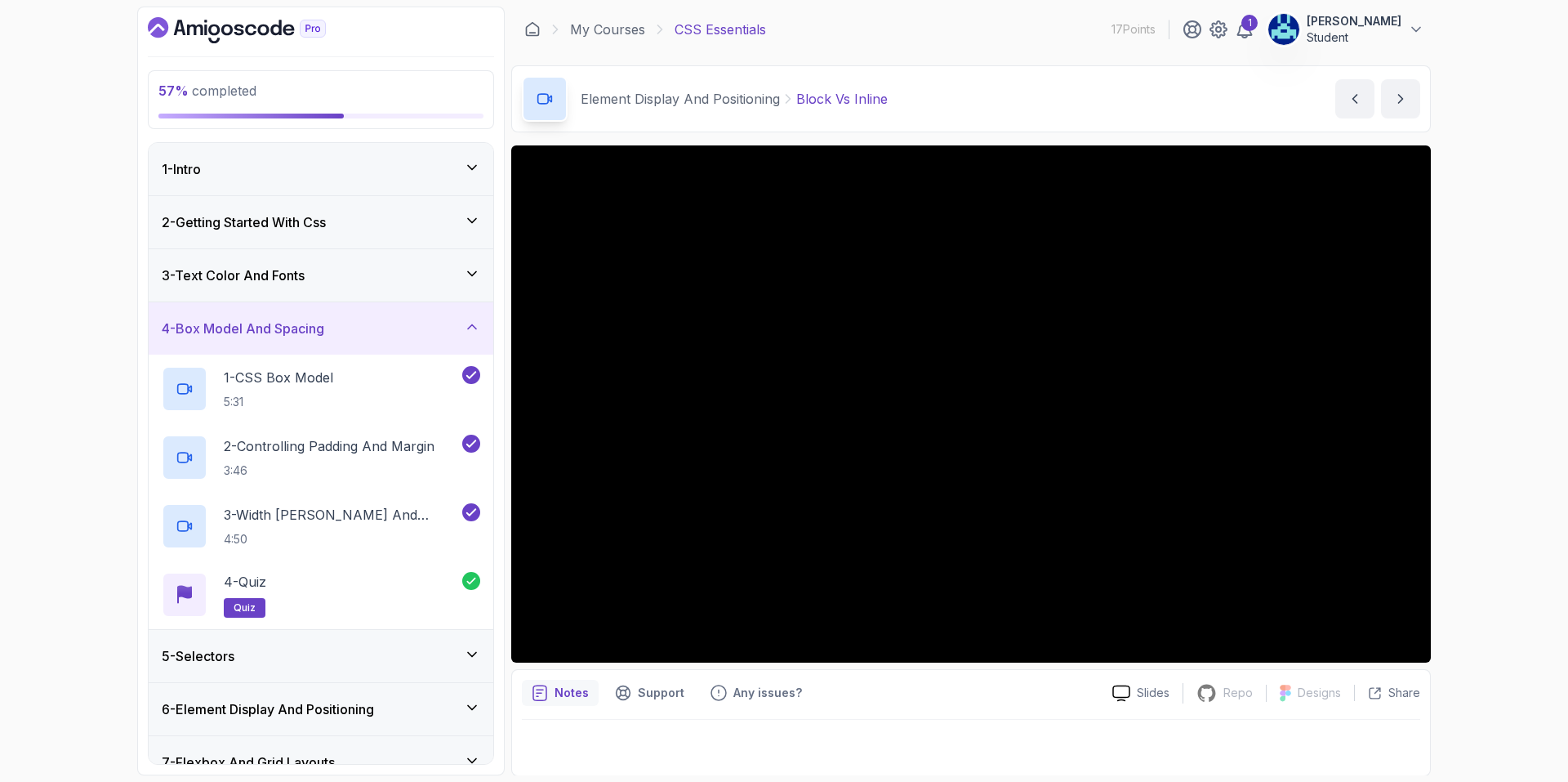
click at [438, 213] on div "2 - Getting Started With Css" at bounding box center [320, 222] width 318 height 19
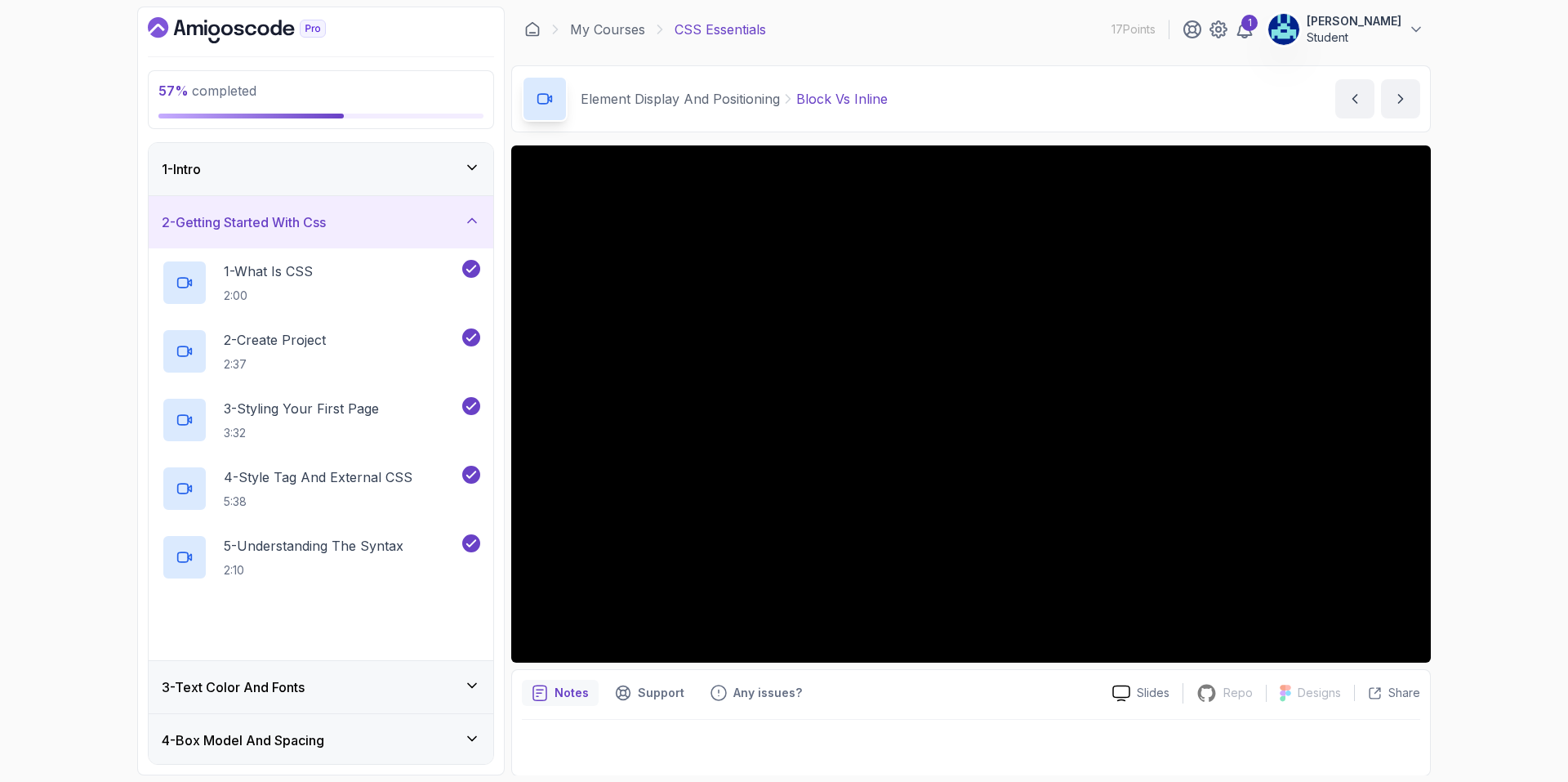
click at [433, 172] on div "1 - Intro" at bounding box center [320, 169] width 318 height 19
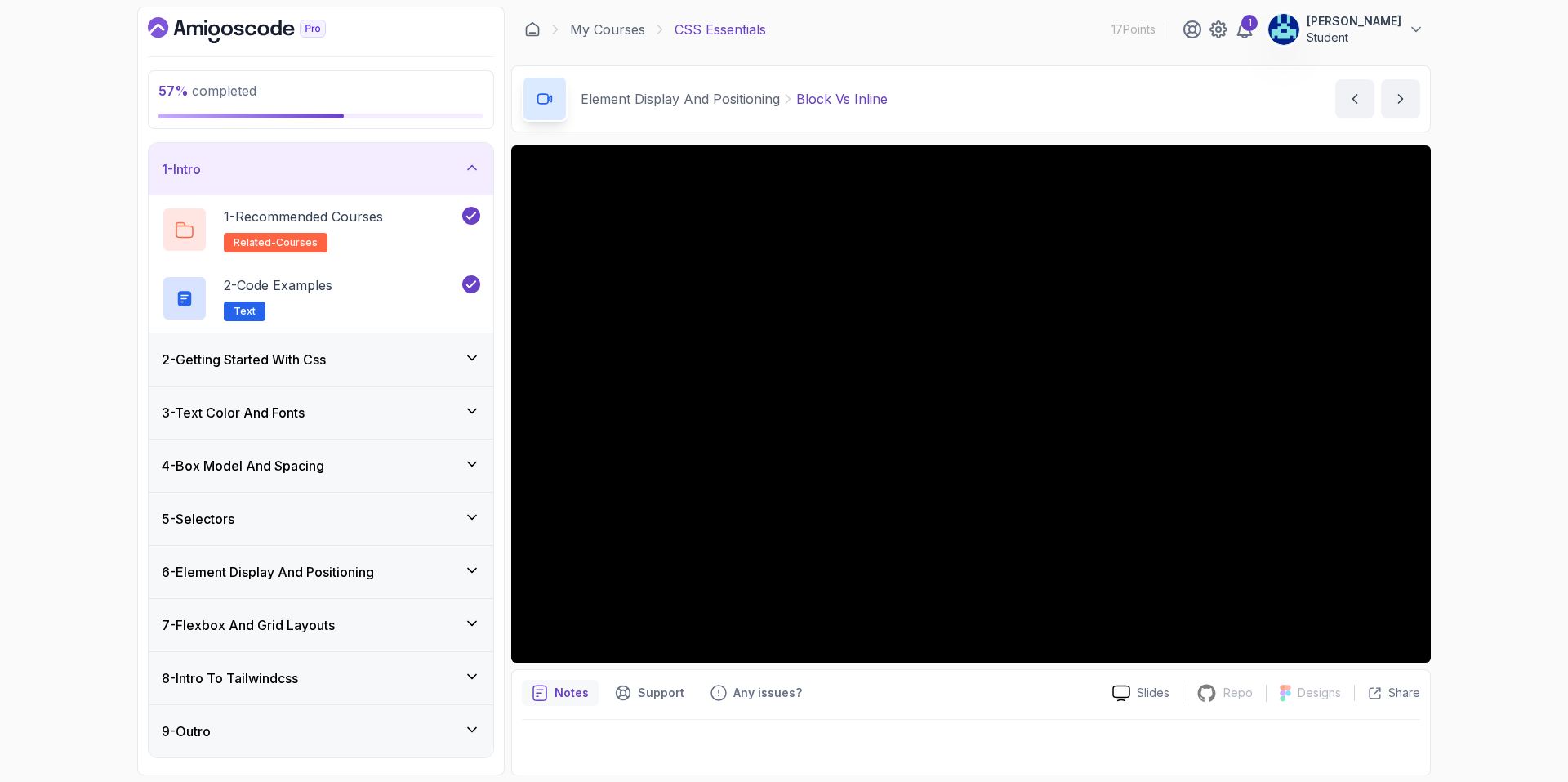
click at [438, 530] on div "5 - Selectors" at bounding box center [321, 518] width 345 height 52
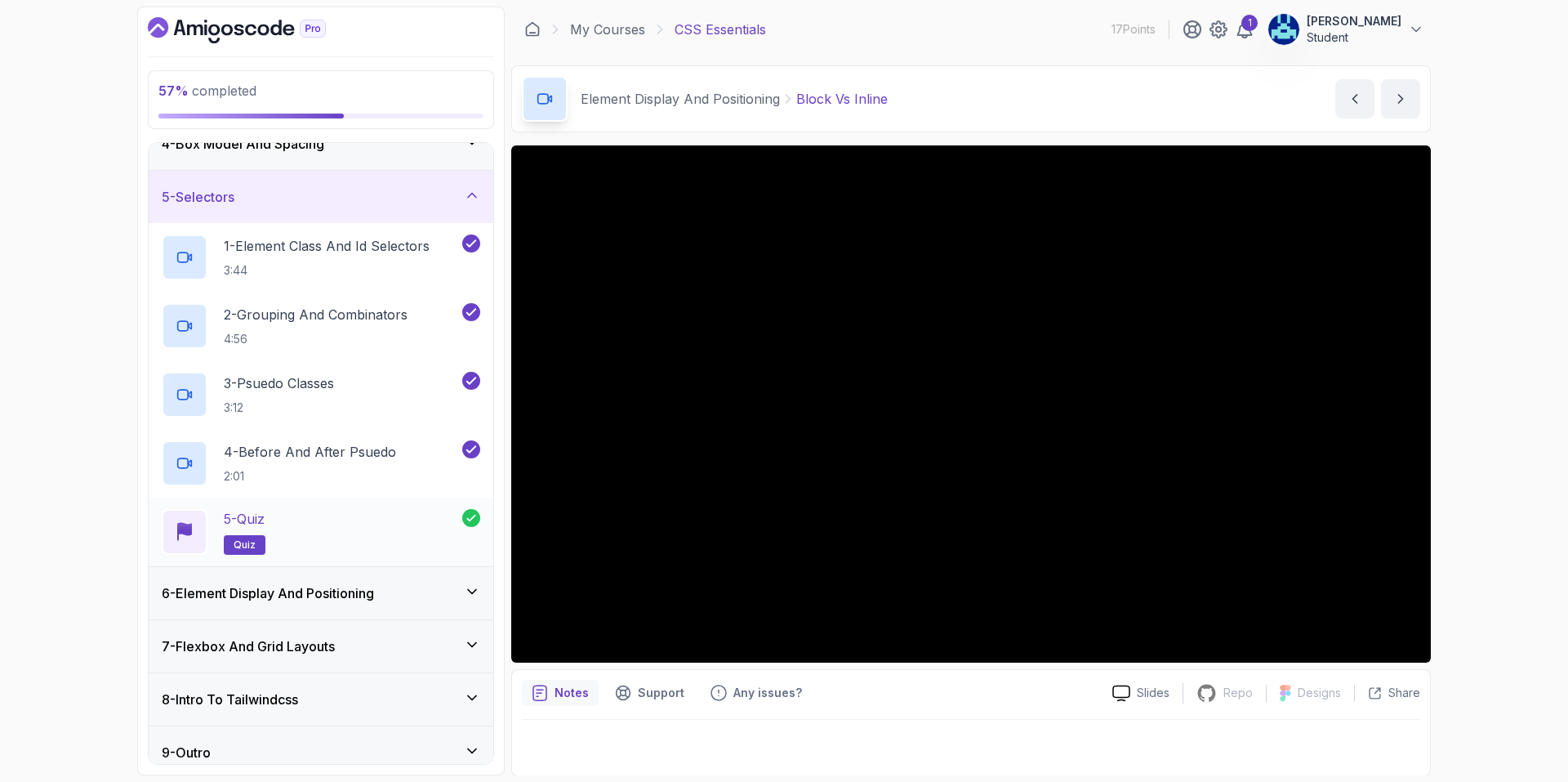
scroll to position [199, 0]
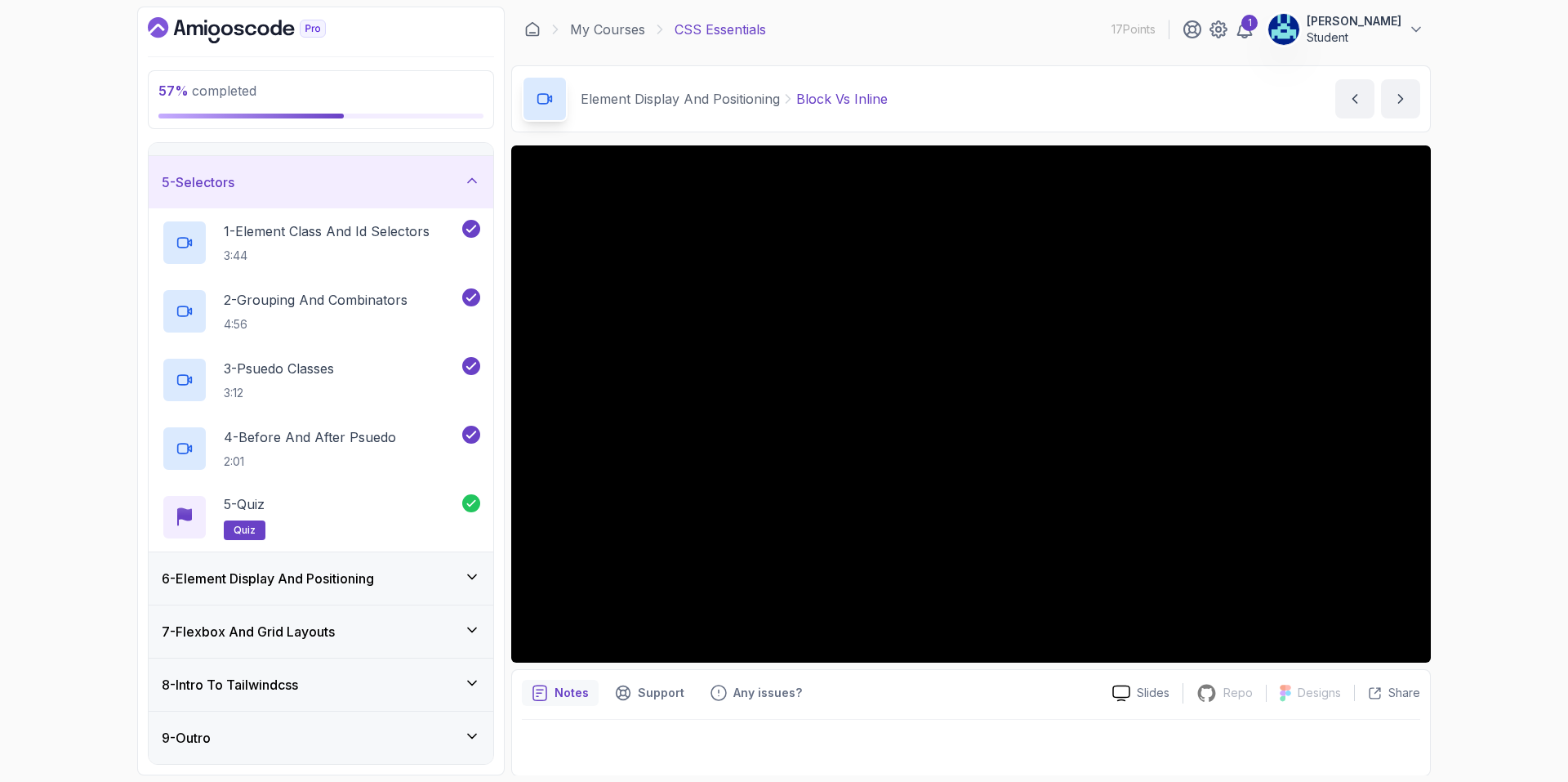
click at [449, 568] on div "6 - Element Display And Positioning" at bounding box center [320, 578] width 318 height 19
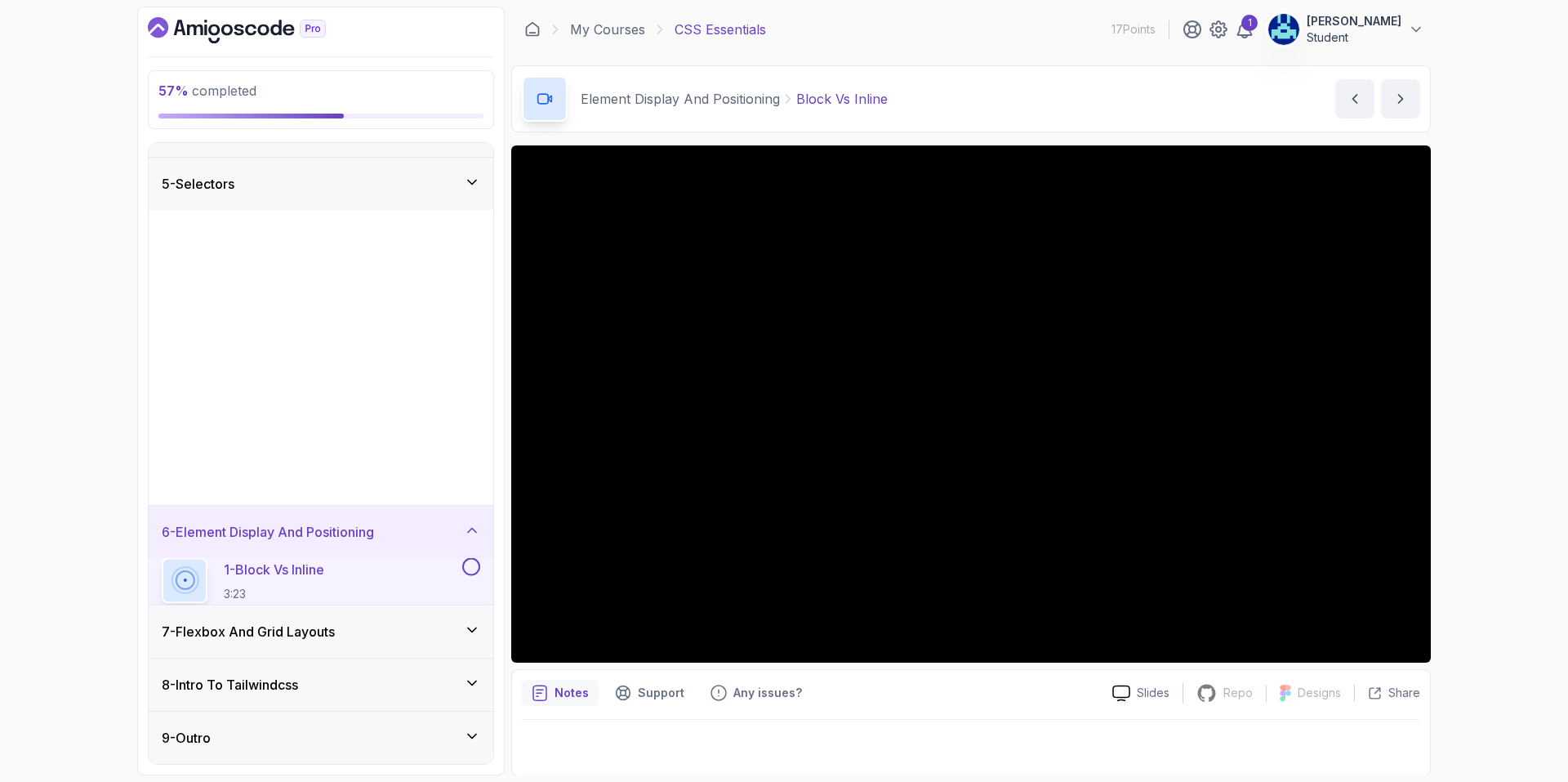
scroll to position [0, 0]
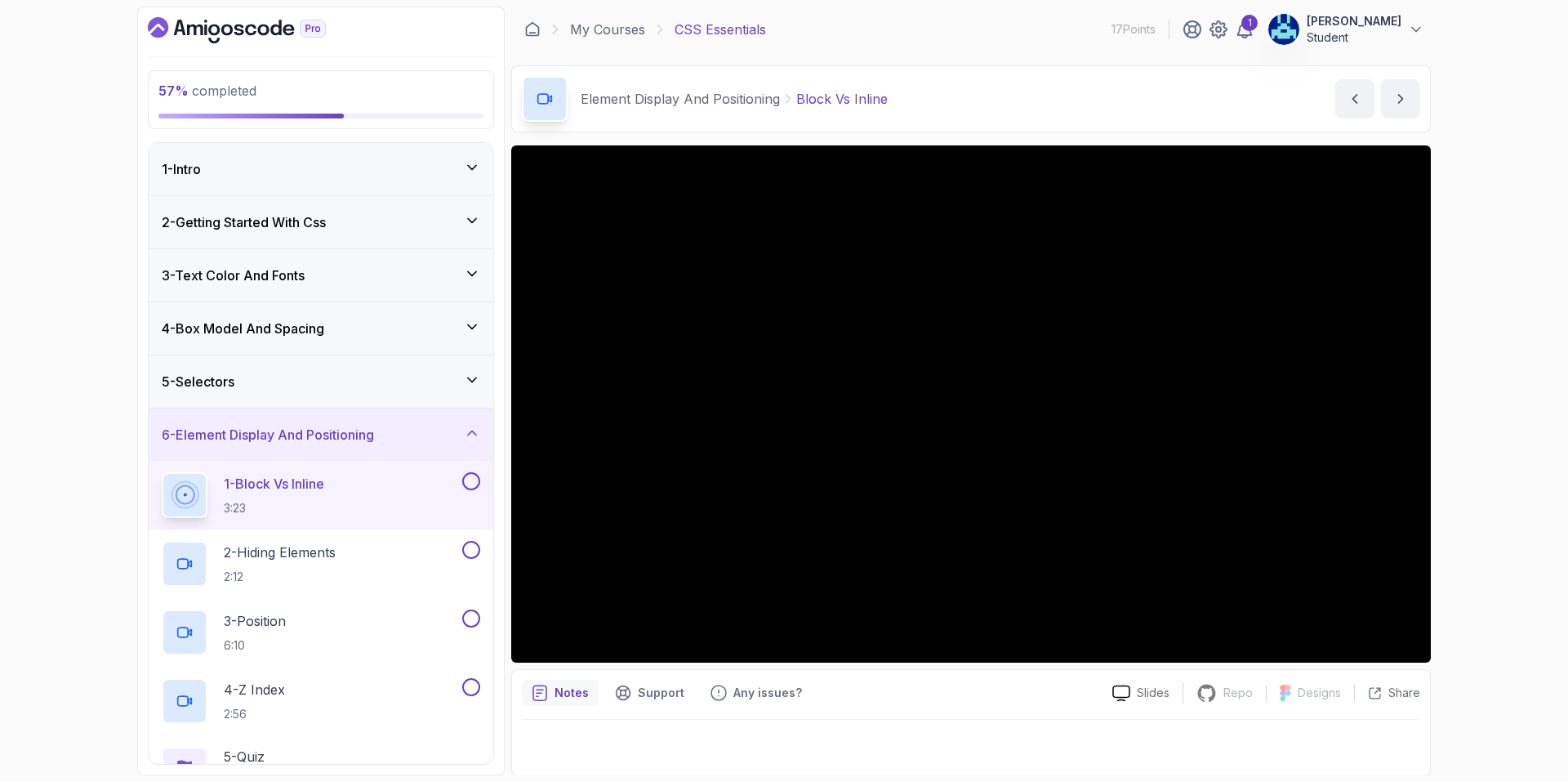
click at [471, 481] on button at bounding box center [472, 482] width 18 height 18
click at [369, 544] on div "2 - Hiding Elements 2:12" at bounding box center [310, 564] width 297 height 46
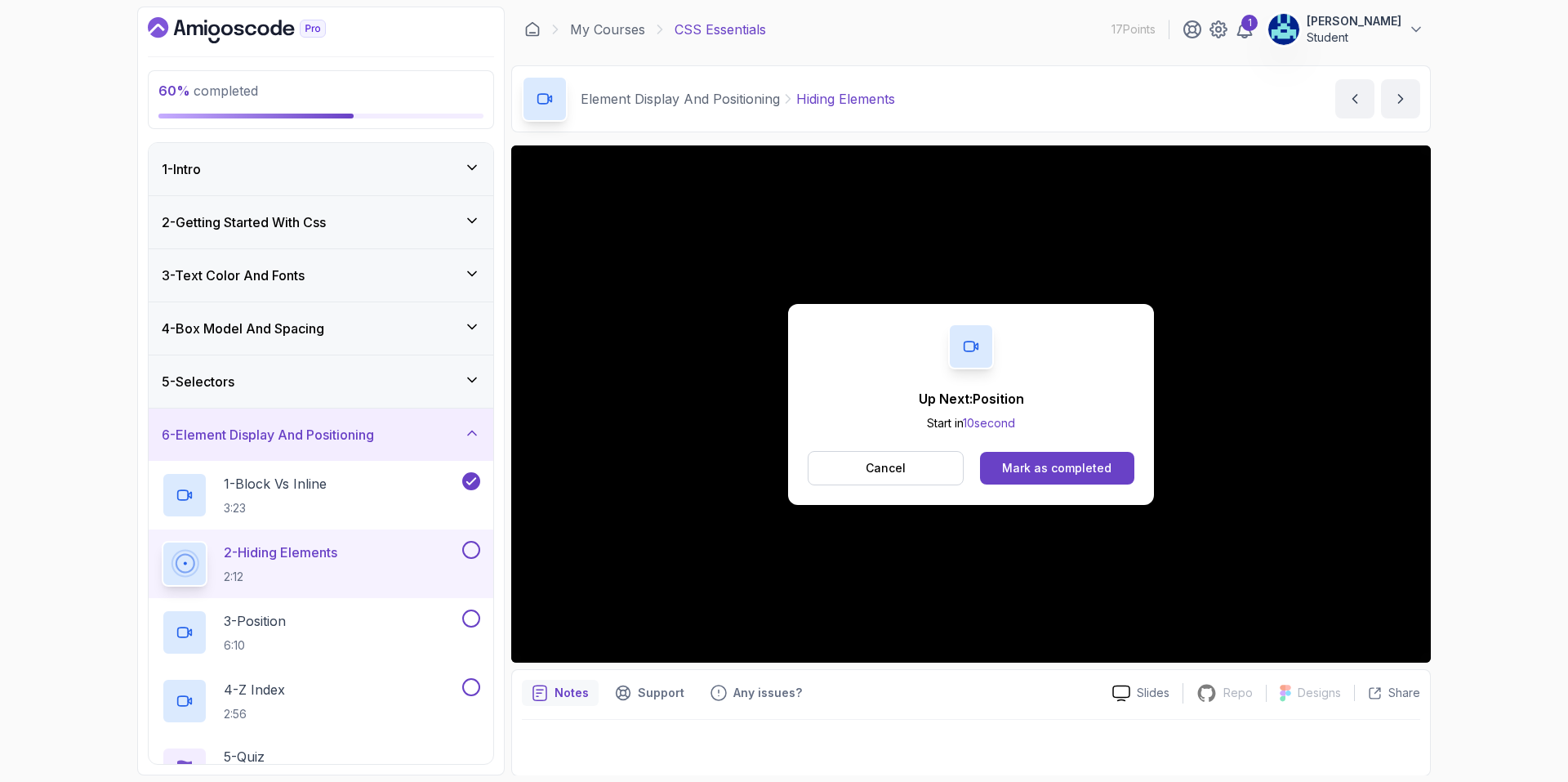
click at [471, 542] on button at bounding box center [472, 550] width 18 height 18
click at [1088, 474] on div "Mark as completed" at bounding box center [1057, 468] width 109 height 16
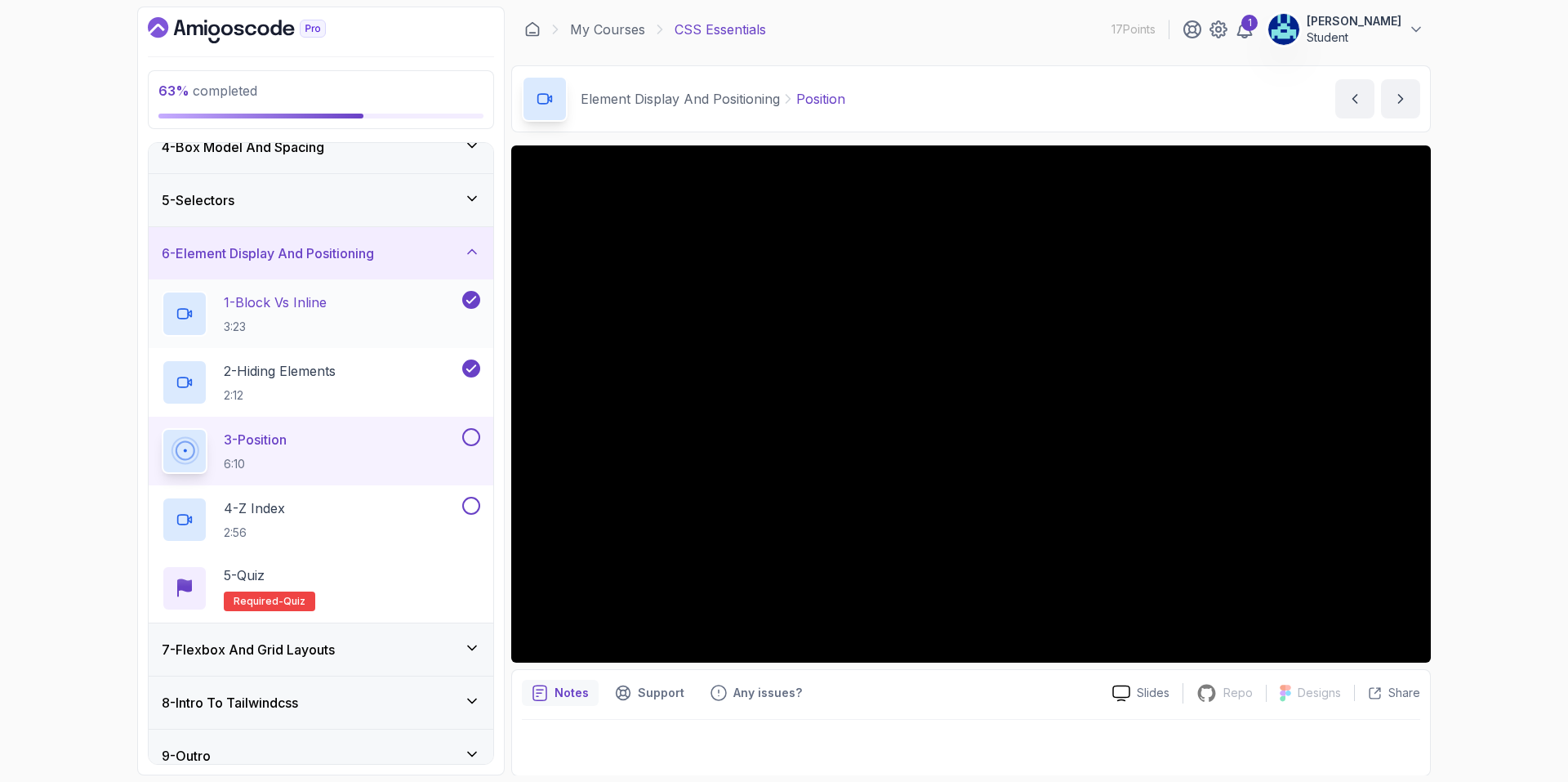
scroll to position [199, 0]
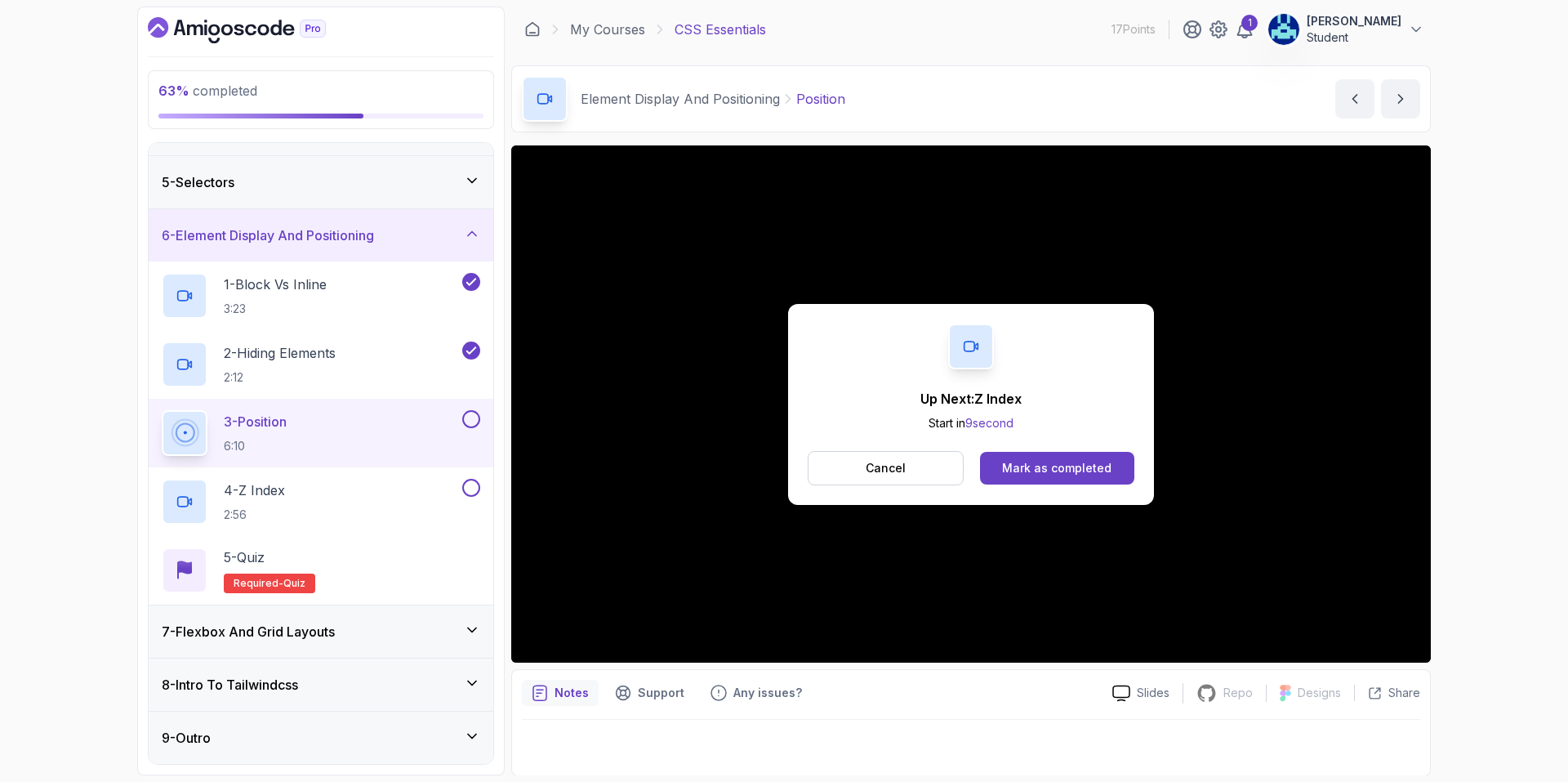
click at [468, 418] on button at bounding box center [472, 420] width 18 height 18
click at [400, 514] on div "4 - Z Index 2:56" at bounding box center [310, 502] width 297 height 46
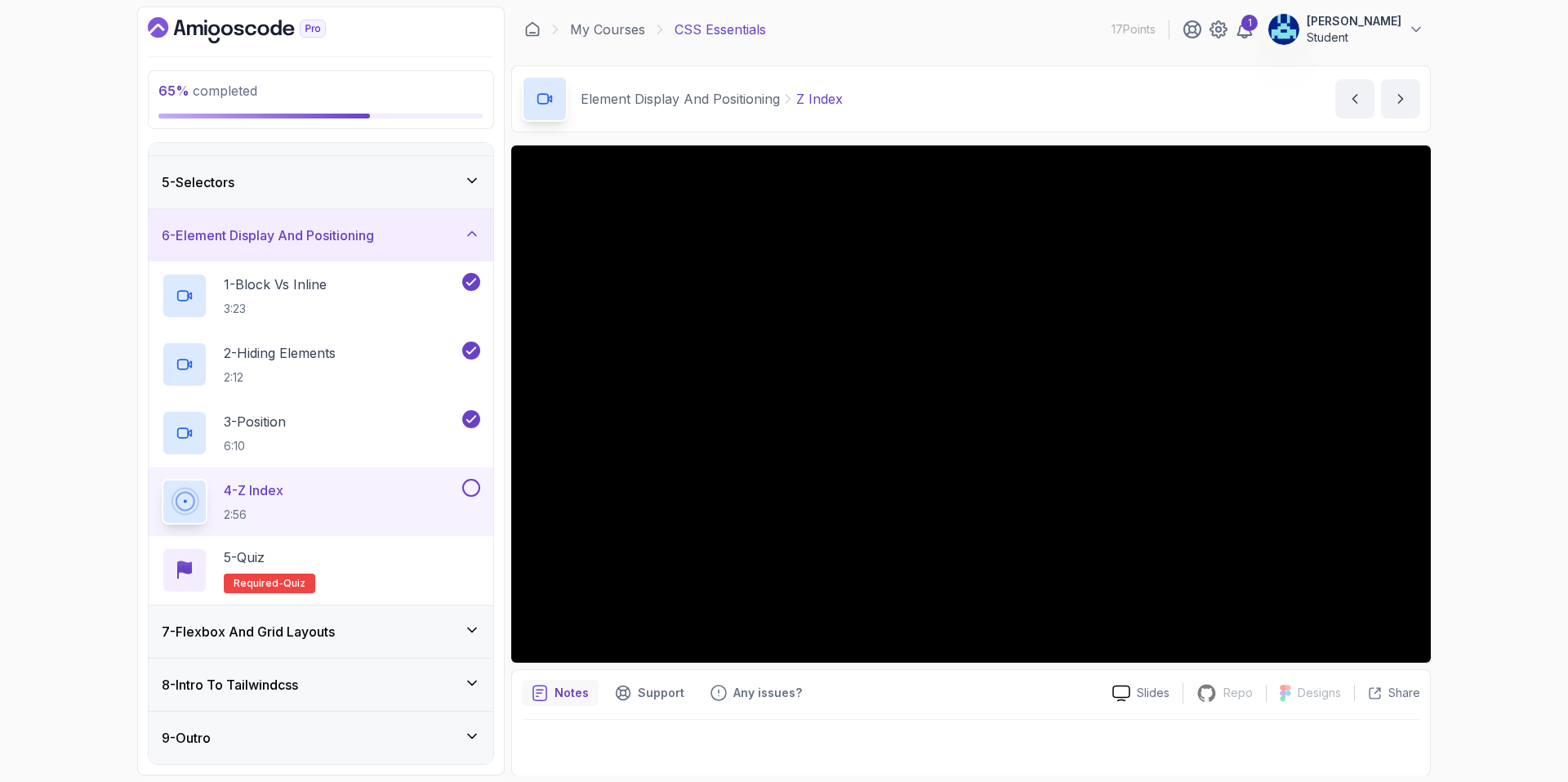
drag, startPoint x: 510, startPoint y: 558, endPoint x: 883, endPoint y: 695, distance: 397.4
drag, startPoint x: 883, startPoint y: 695, endPoint x: 852, endPoint y: 695, distance: 31.0
click at [852, 695] on div "Notes Support Any issues?" at bounding box center [810, 693] width 577 height 26
click at [475, 489] on button at bounding box center [472, 488] width 18 height 18
click at [425, 592] on div "5 - Quiz Required- quiz" at bounding box center [320, 570] width 318 height 46
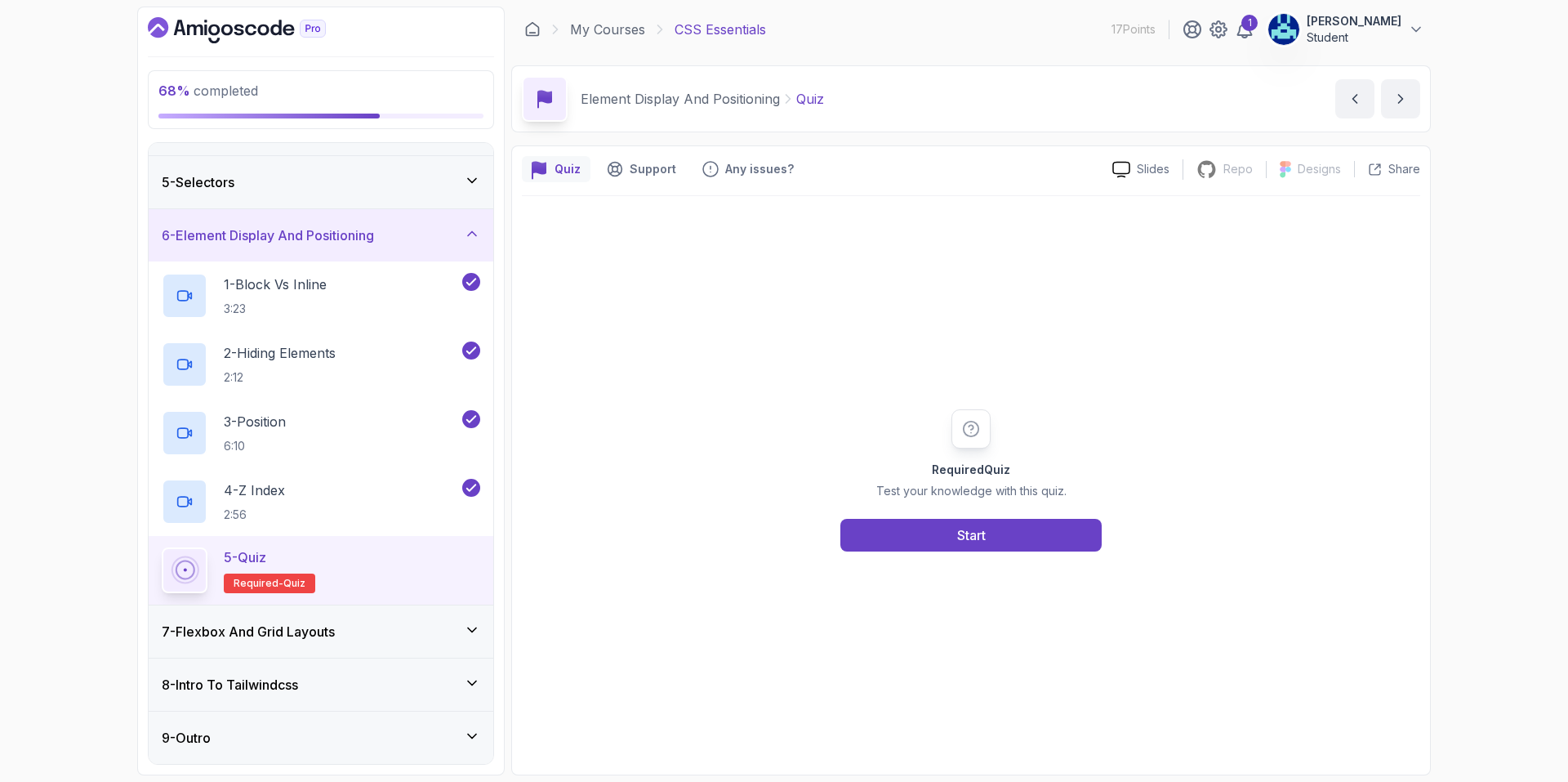
click at [876, 557] on div "Required Quiz Test your knowledge with this quiz. Start" at bounding box center [971, 480] width 898 height 568
click at [865, 532] on button "Start" at bounding box center [971, 536] width 262 height 33
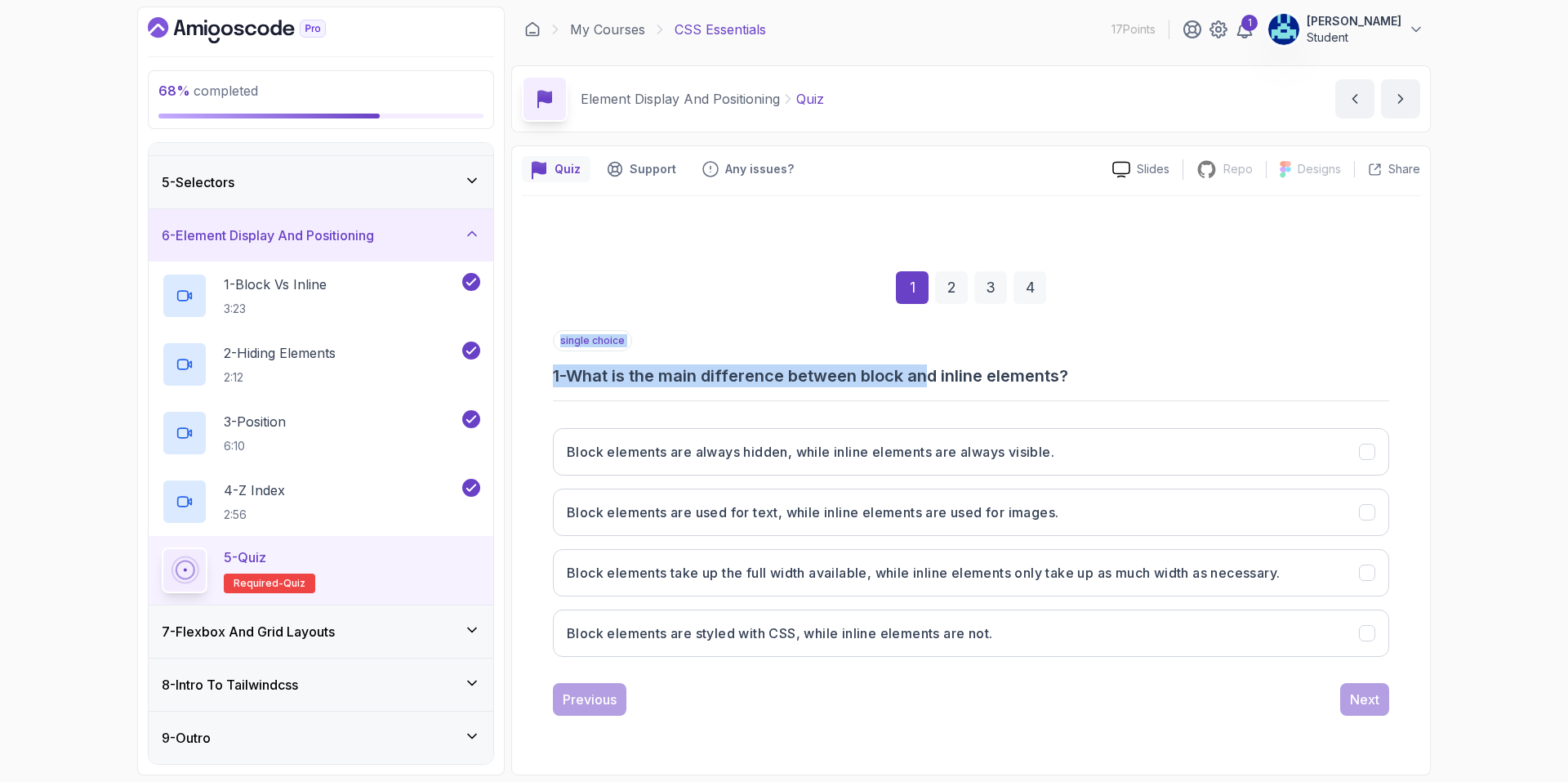
drag, startPoint x: 754, startPoint y: 392, endPoint x: 944, endPoint y: 377, distance: 190.6
click at [934, 379] on div "single choice 1 - What is the main difference between block and inline elements…" at bounding box center [971, 500] width 836 height 340
click at [845, 374] on h3 "1 - What is the main difference between block and inline elements?" at bounding box center [971, 375] width 836 height 23
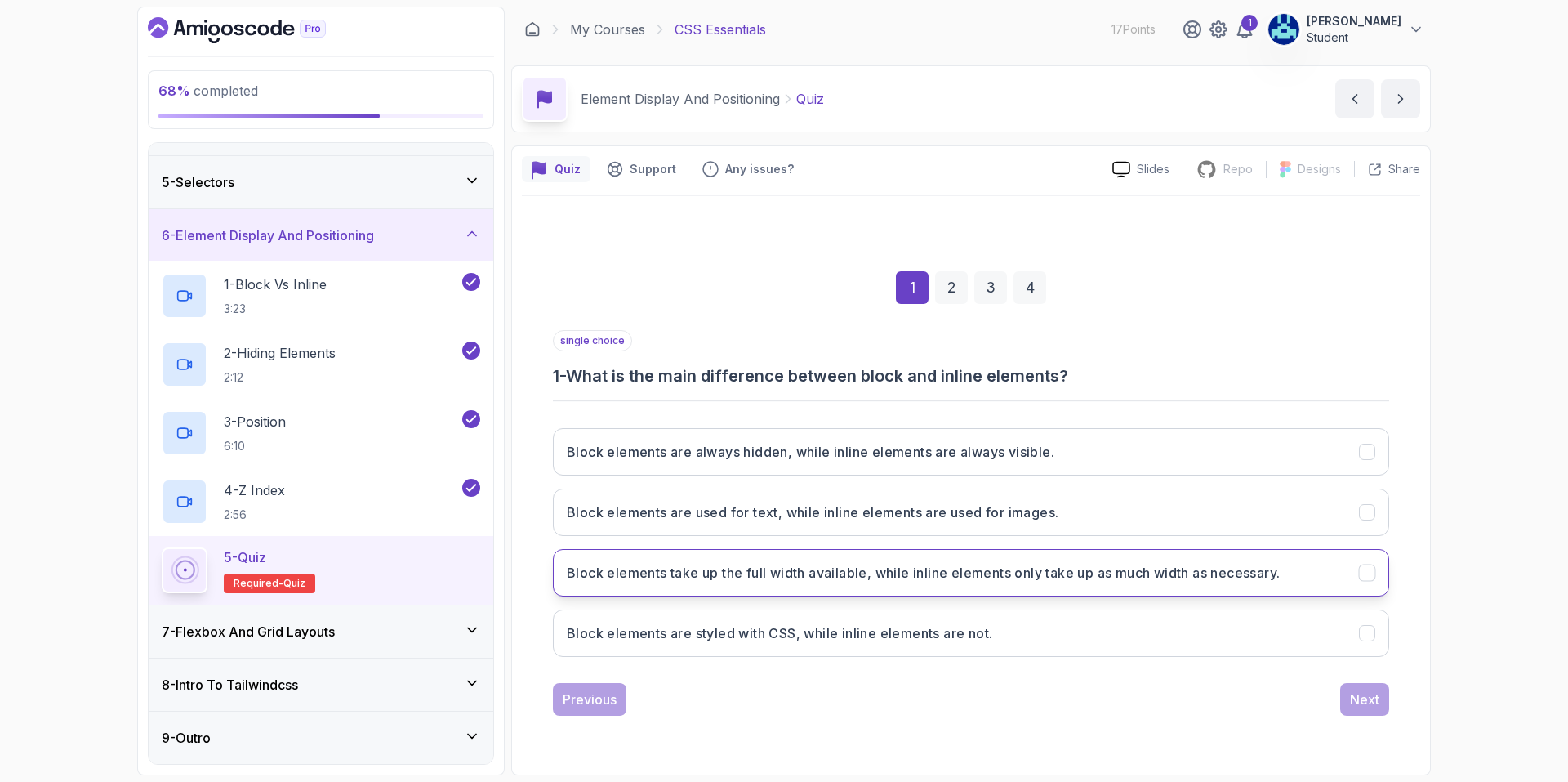
click at [799, 579] on h3 "Block elements take up the full width available, while inline elements only tak…" at bounding box center [923, 572] width 713 height 19
click at [1376, 700] on div "Next" at bounding box center [1365, 699] width 29 height 19
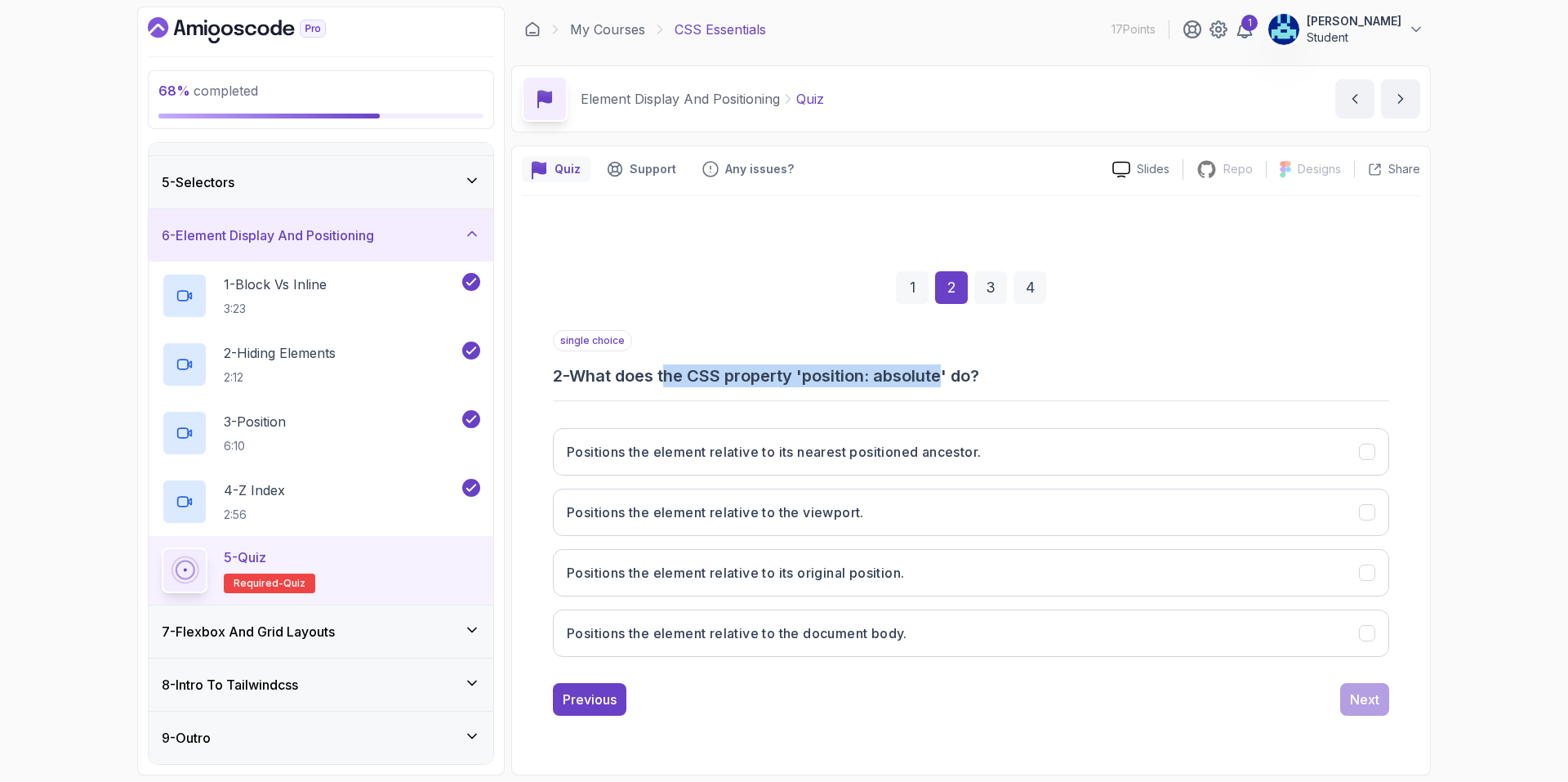
drag, startPoint x: 721, startPoint y: 380, endPoint x: 954, endPoint y: 370, distance: 233.2
click at [954, 370] on h3 "2 - What does the CSS property 'position: absolute' do?" at bounding box center [971, 375] width 836 height 23
click at [878, 400] on div "single choice 2 - What does the CSS property 'position: absolute' do? Positions…" at bounding box center [971, 500] width 836 height 340
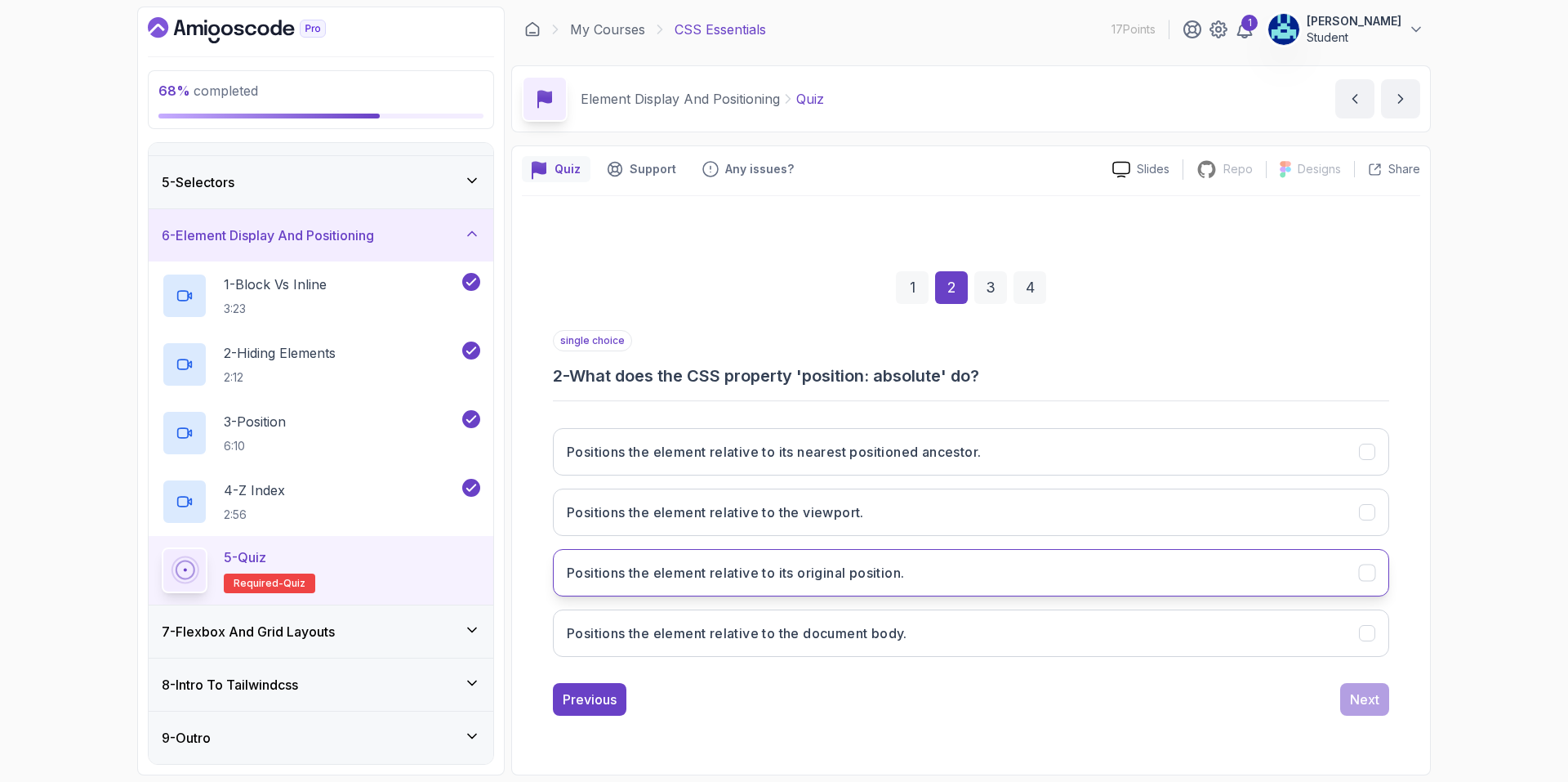
click at [963, 561] on button "Positions the element relative to its original position." at bounding box center [971, 573] width 836 height 47
click at [1370, 702] on div "Next" at bounding box center [1365, 699] width 29 height 19
drag, startPoint x: 869, startPoint y: 575, endPoint x: 929, endPoint y: 591, distance: 62.1
click at [870, 576] on h3 "To control the stacking order of overlapping elements." at bounding box center [743, 572] width 354 height 19
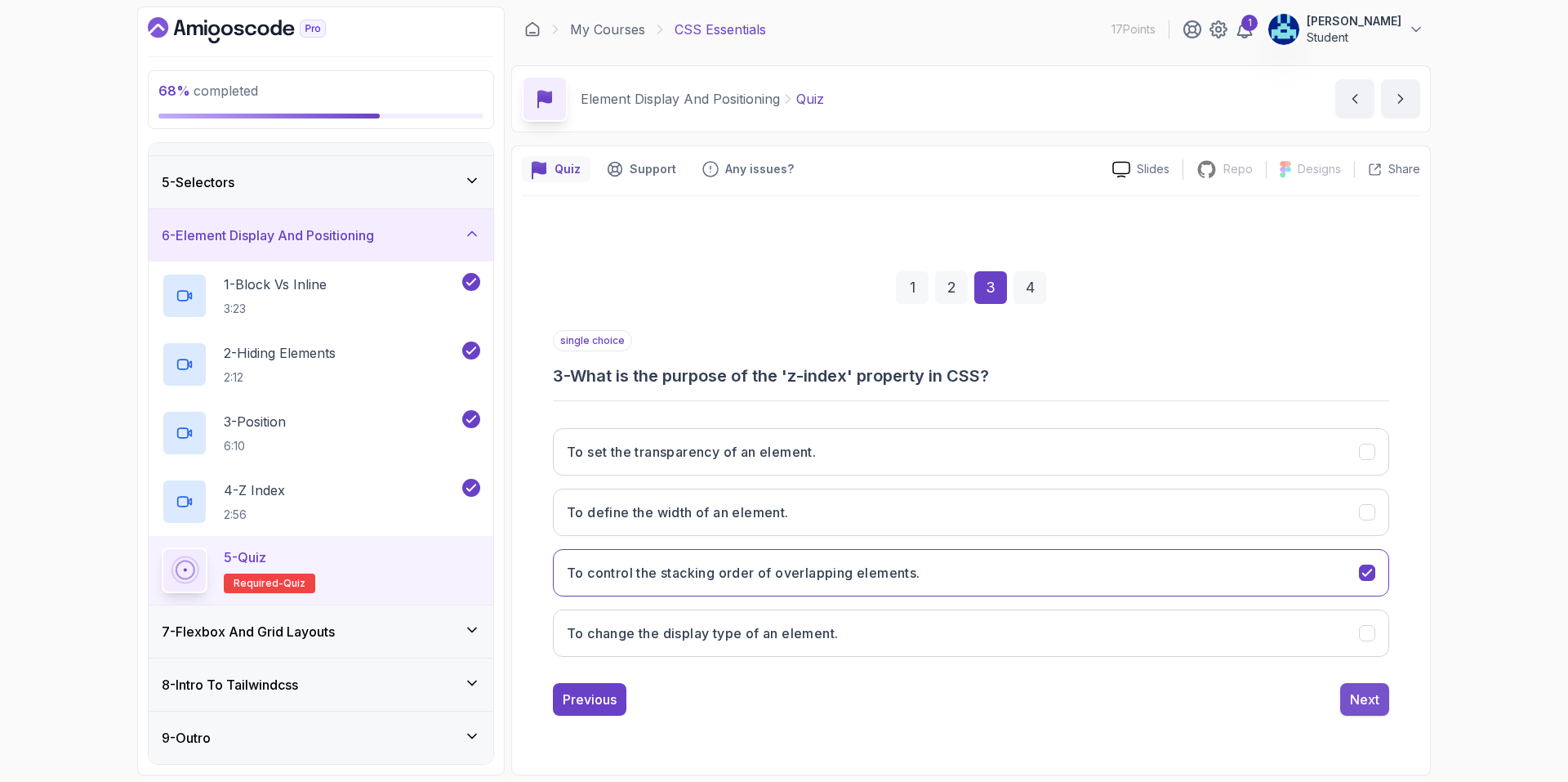
click at [1381, 701] on button "Next" at bounding box center [1365, 700] width 49 height 33
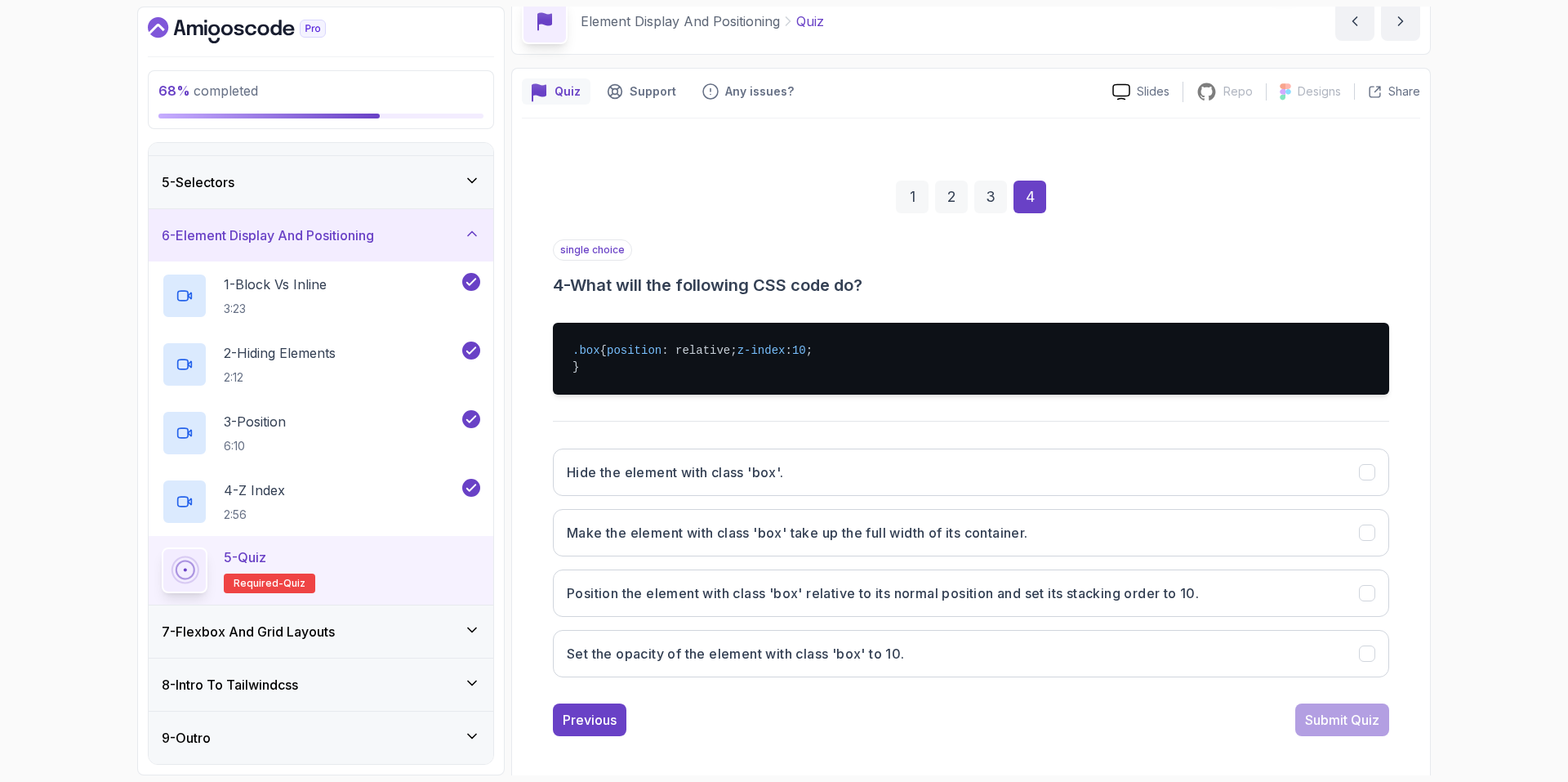
scroll to position [82, 0]
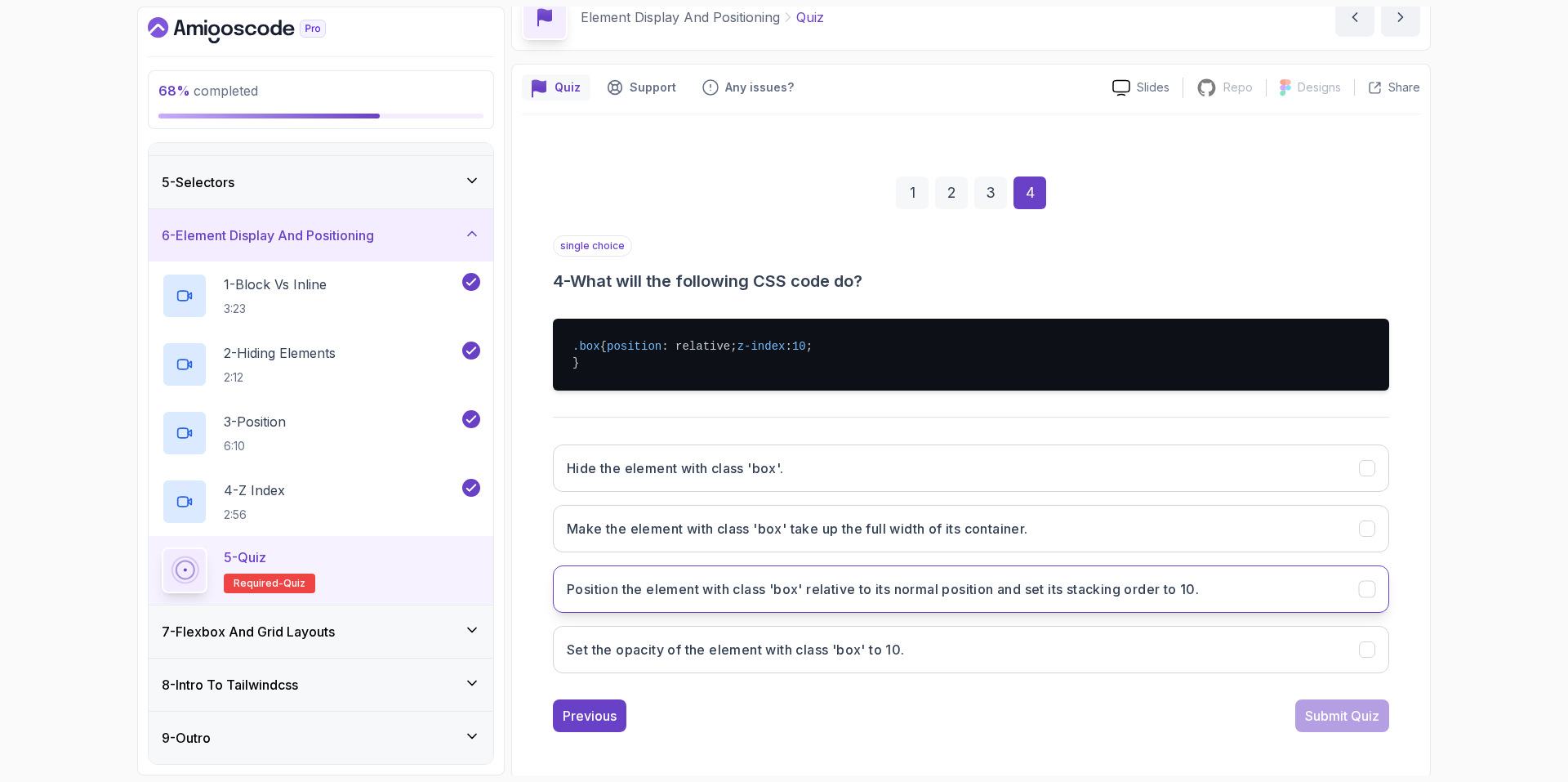
click at [975, 603] on button "Position the element with class 'box' relative to its normal position and set i…" at bounding box center [971, 589] width 836 height 47
click at [1301, 732] on button "Submit Quiz" at bounding box center [1342, 715] width 94 height 33
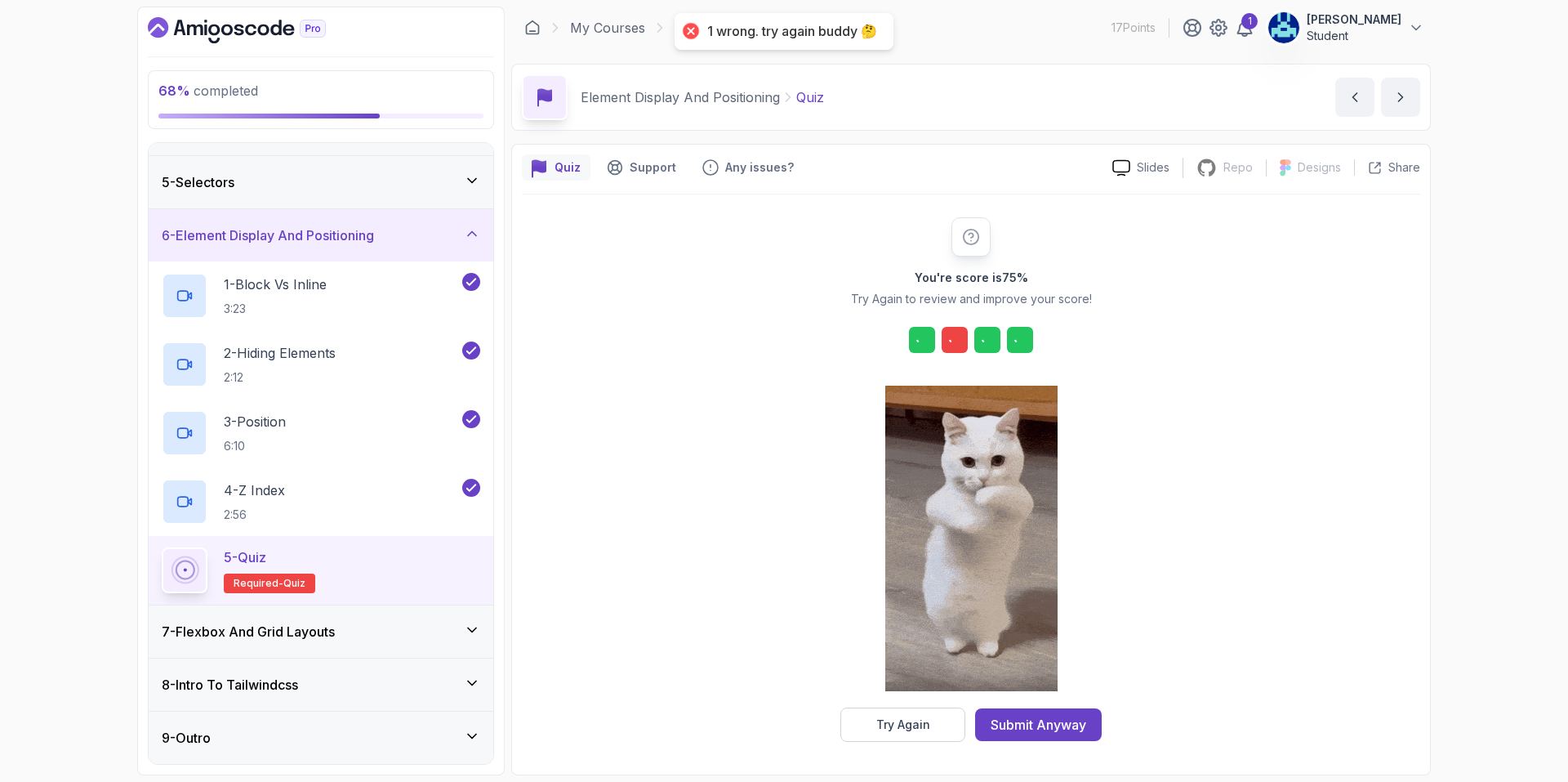
scroll to position [2, 0]
click at [961, 347] on icon at bounding box center [955, 340] width 16 height 16
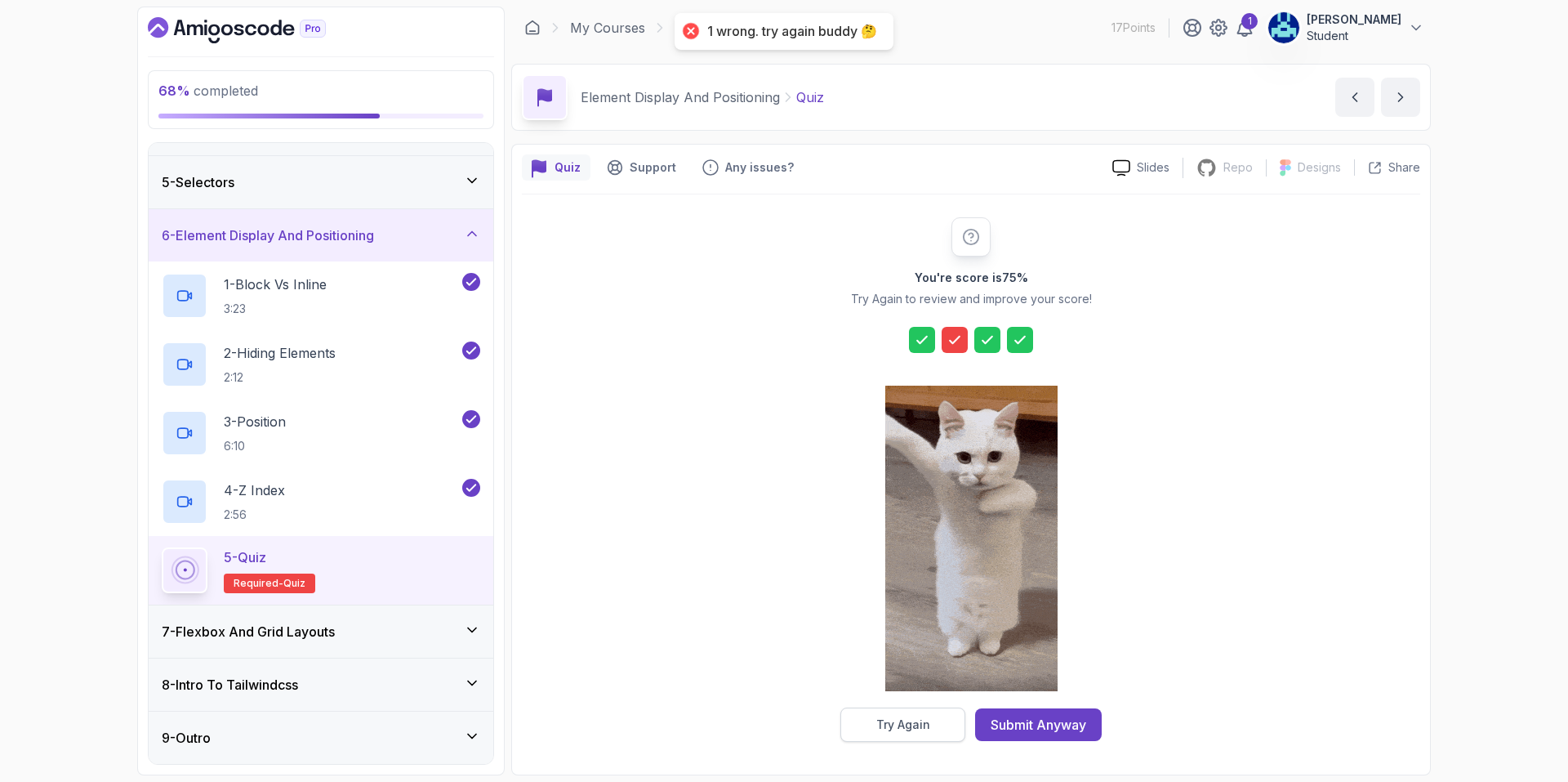
click at [913, 712] on button "Try Again" at bounding box center [902, 725] width 125 height 35
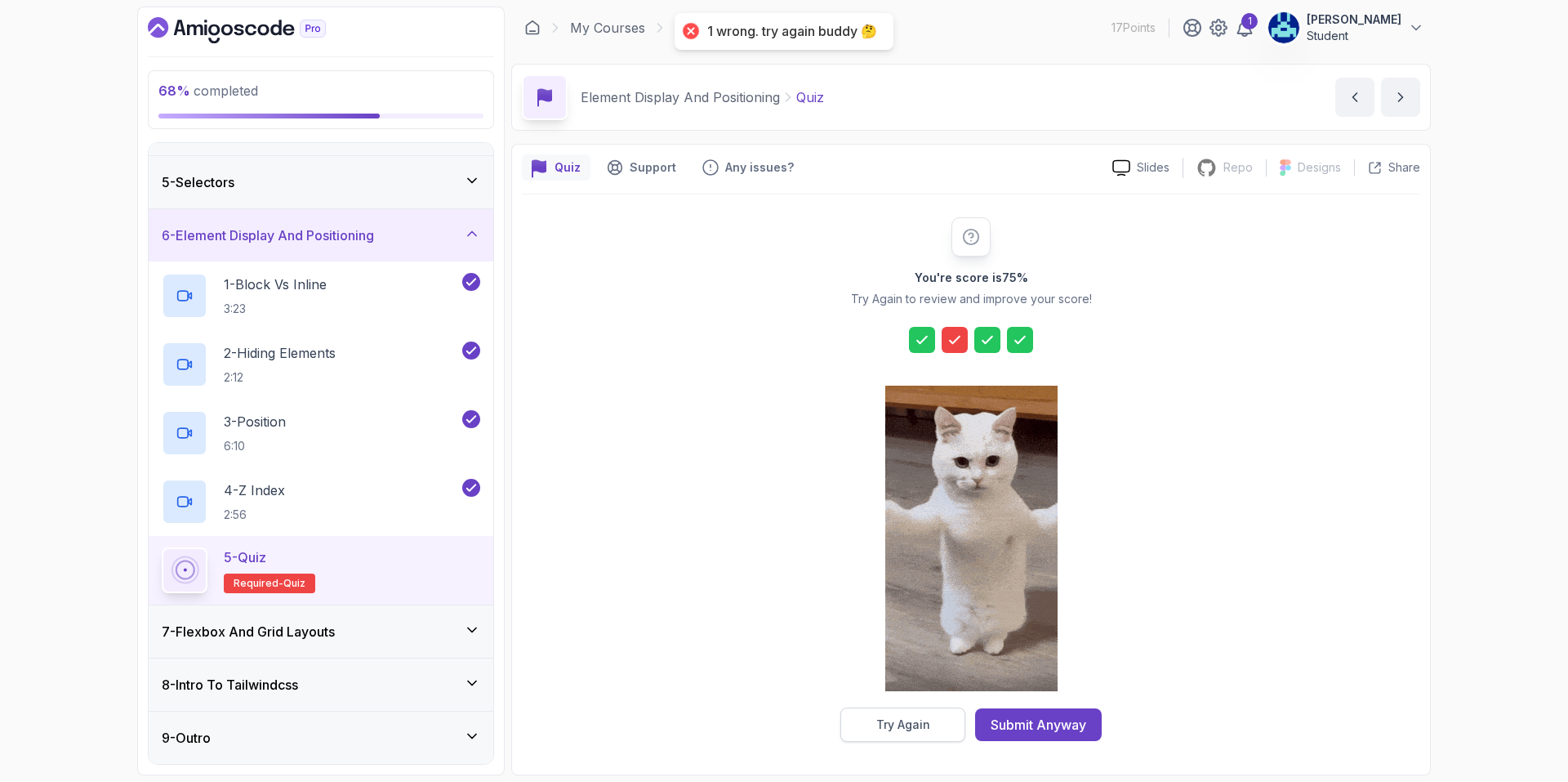
scroll to position [0, 0]
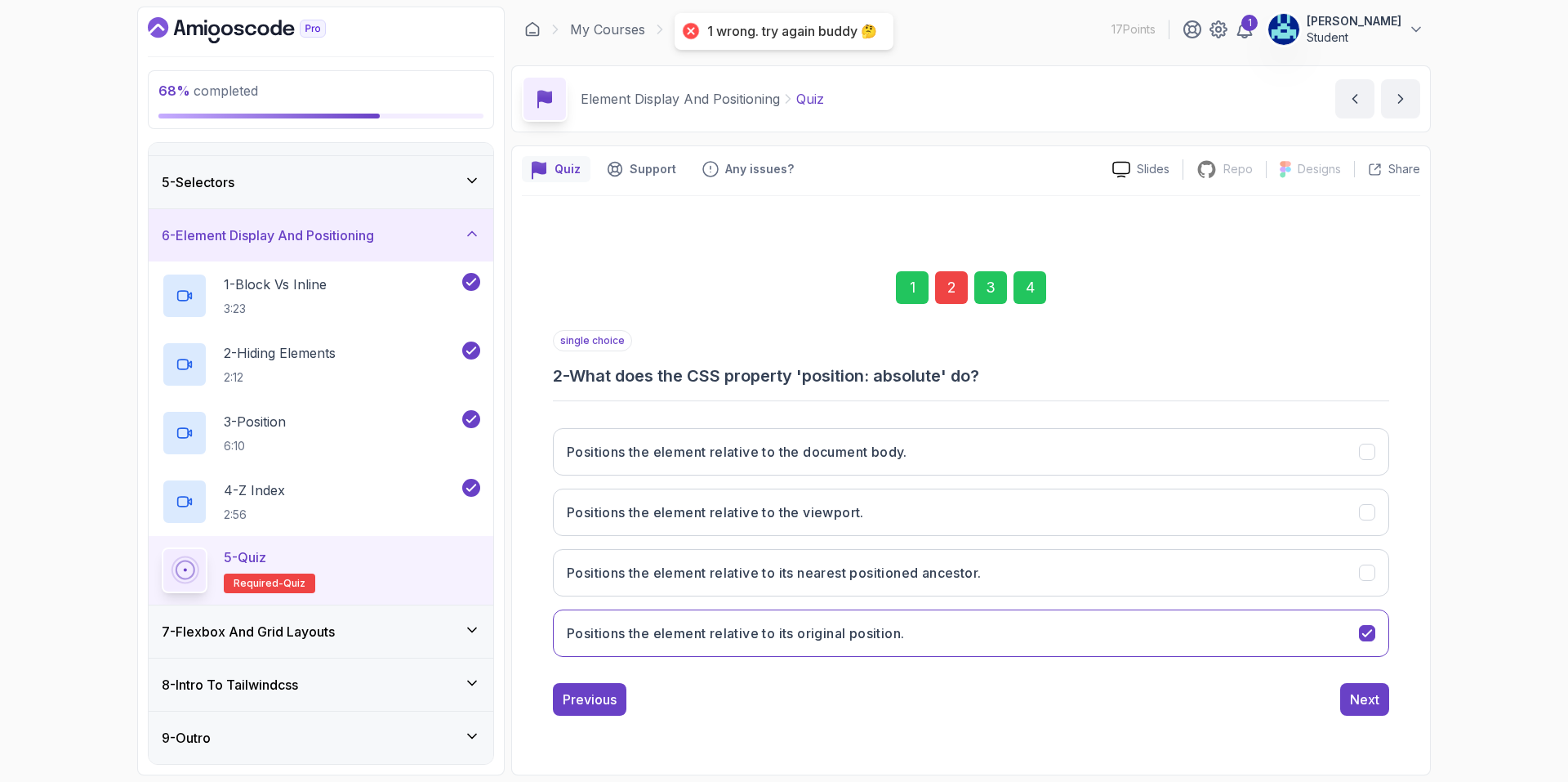
click at [949, 291] on div "2" at bounding box center [951, 287] width 33 height 33
click at [1023, 286] on div "4" at bounding box center [1030, 287] width 33 height 33
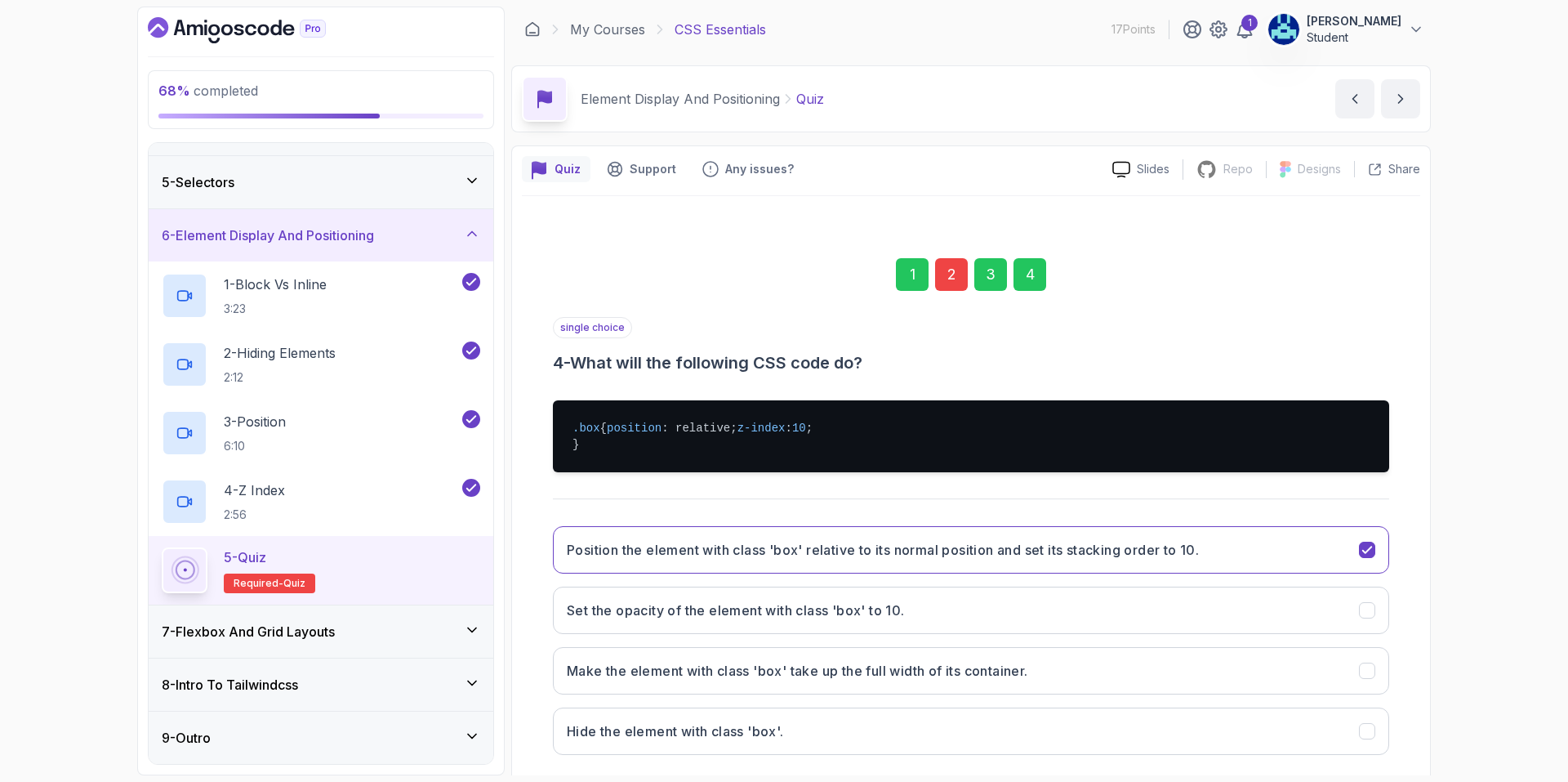
click at [941, 286] on div "2" at bounding box center [951, 275] width 33 height 33
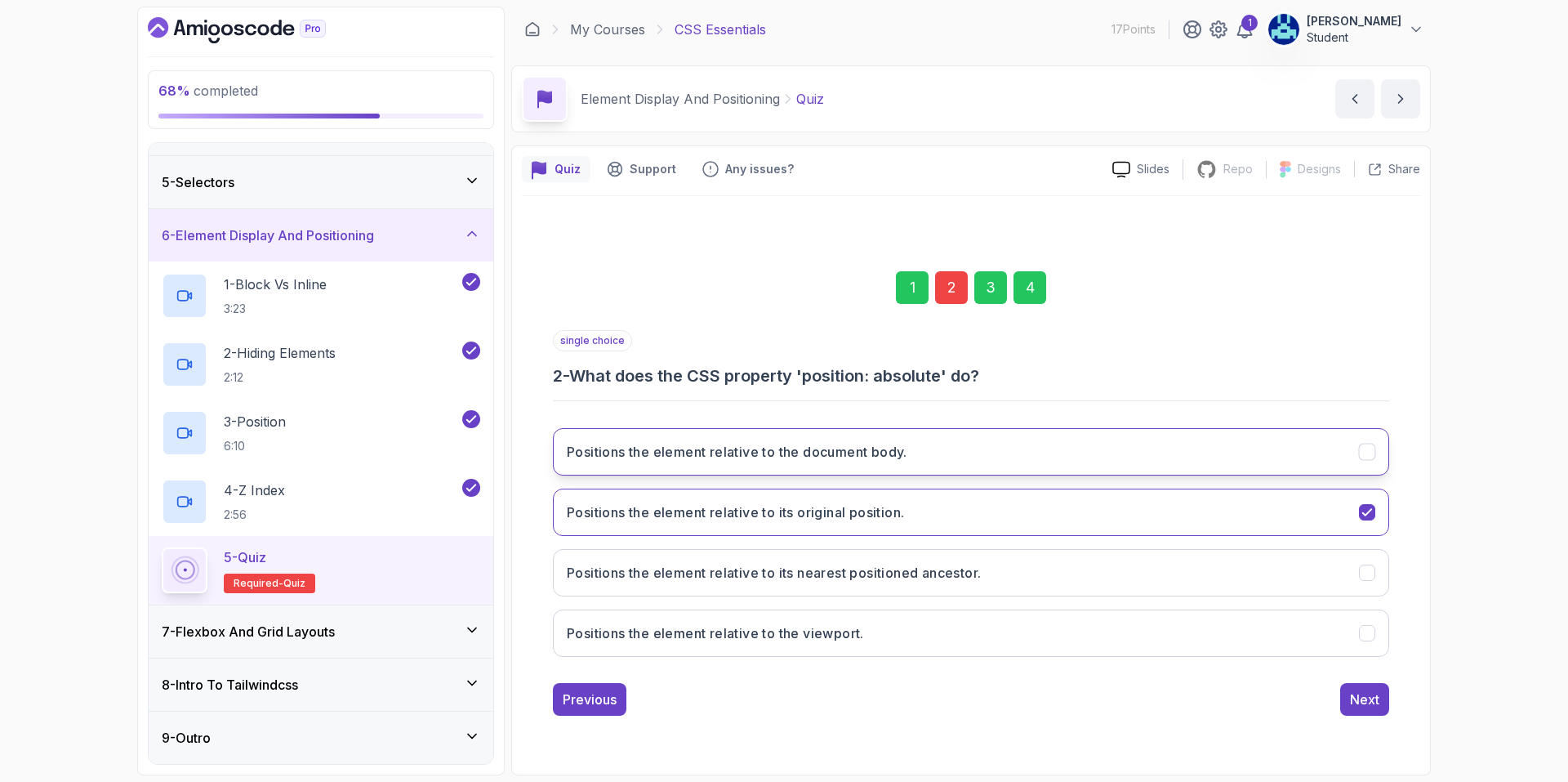
click at [944, 454] on button "Positions the element relative to the document body." at bounding box center [971, 452] width 836 height 47
click at [1369, 697] on div "Next" at bounding box center [1365, 699] width 29 height 19
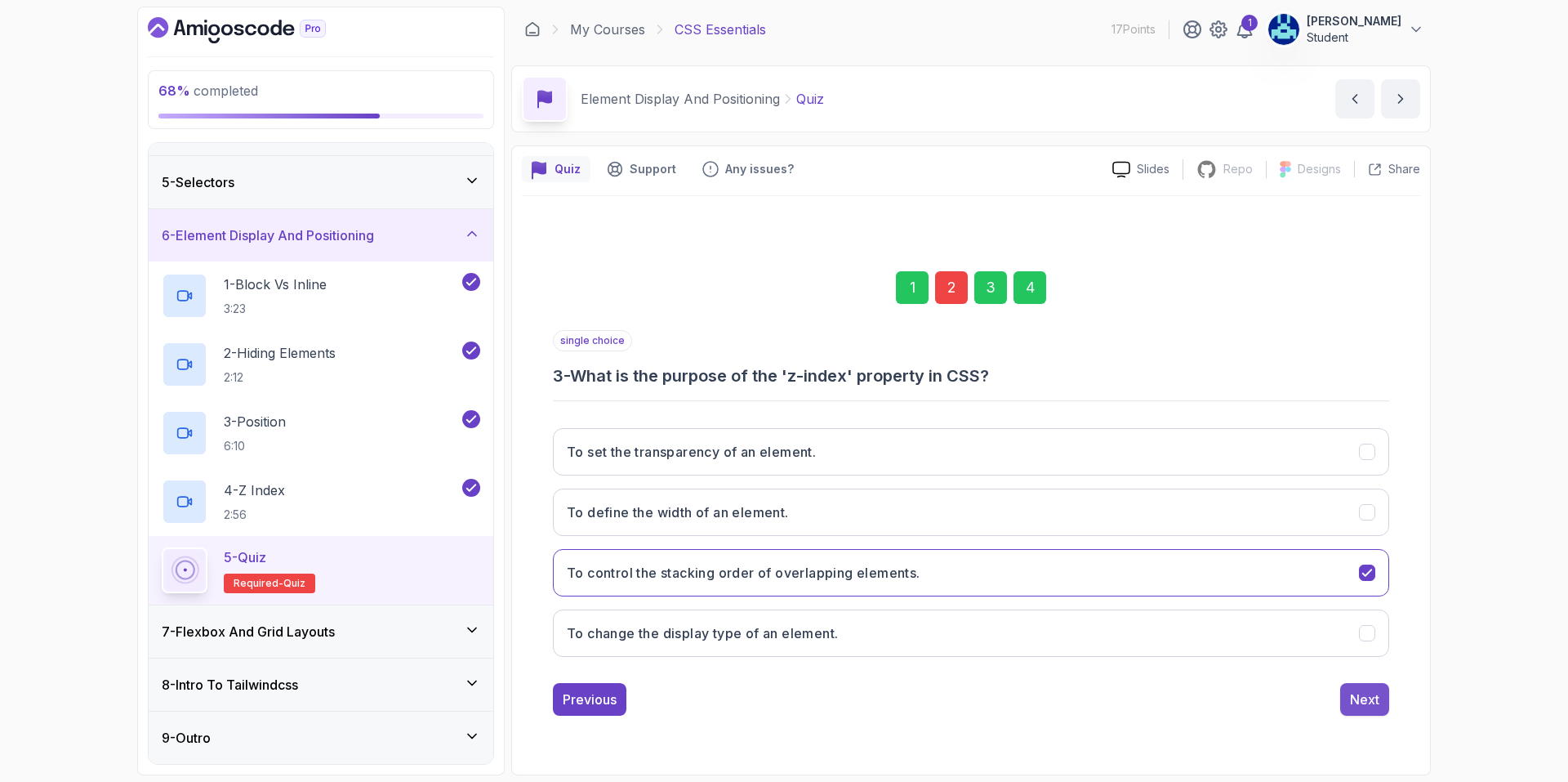
click at [1373, 707] on div "Next" at bounding box center [1365, 699] width 29 height 19
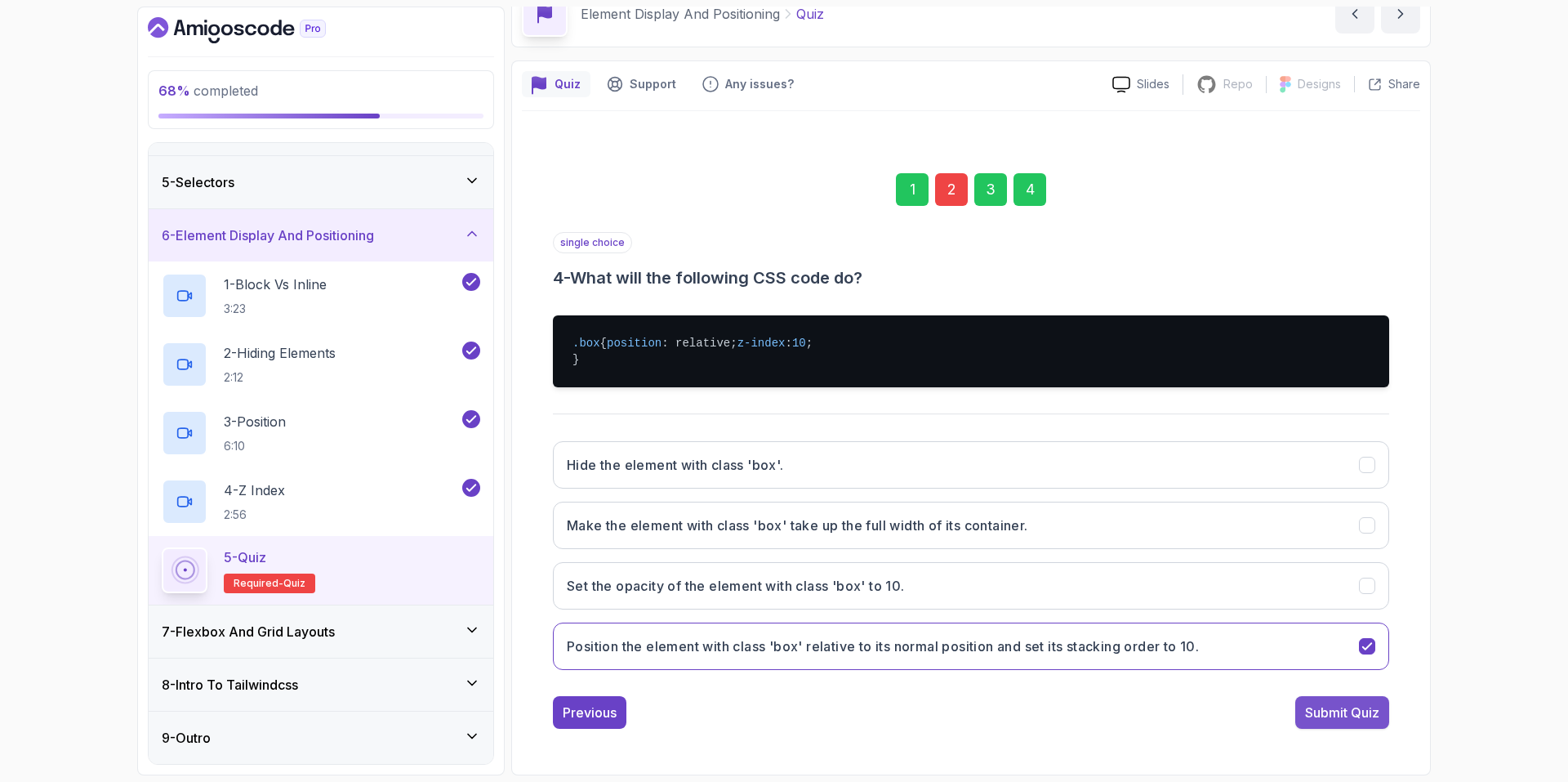
click at [1336, 712] on div "Submit Quiz" at bounding box center [1342, 712] width 74 height 19
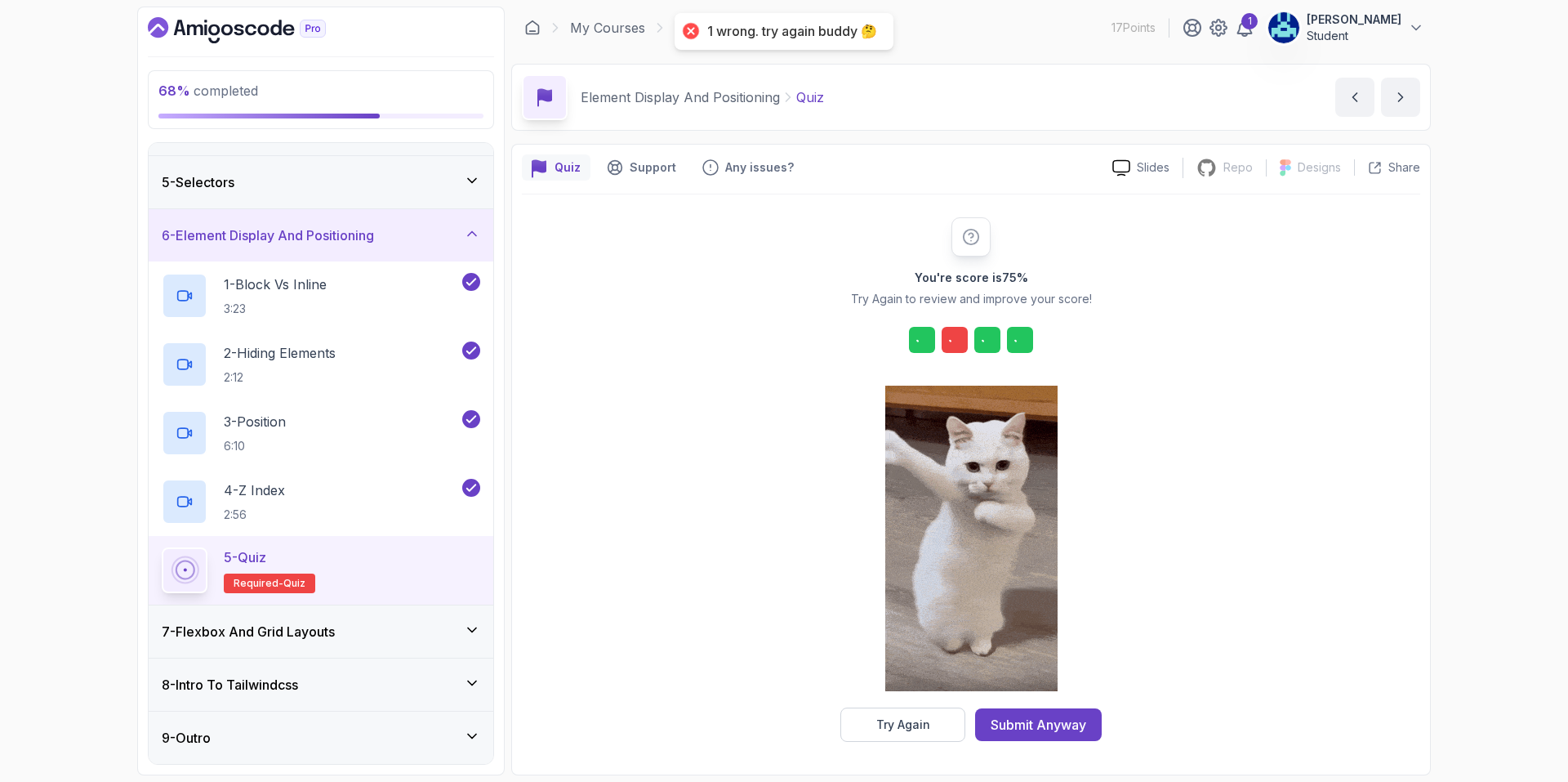
scroll to position [2, 0]
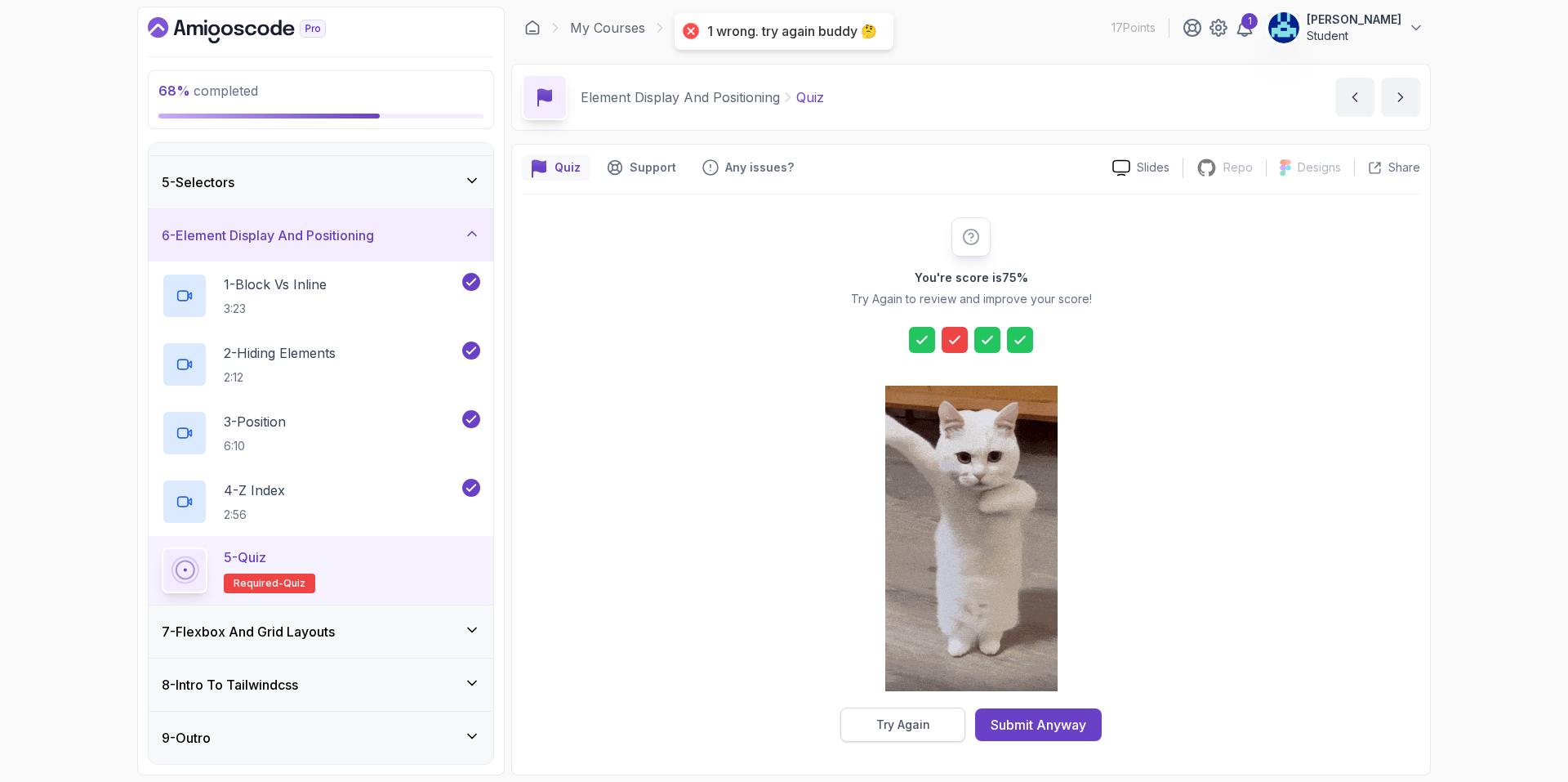
click at [919, 725] on div "Try Again" at bounding box center [903, 725] width 54 height 16
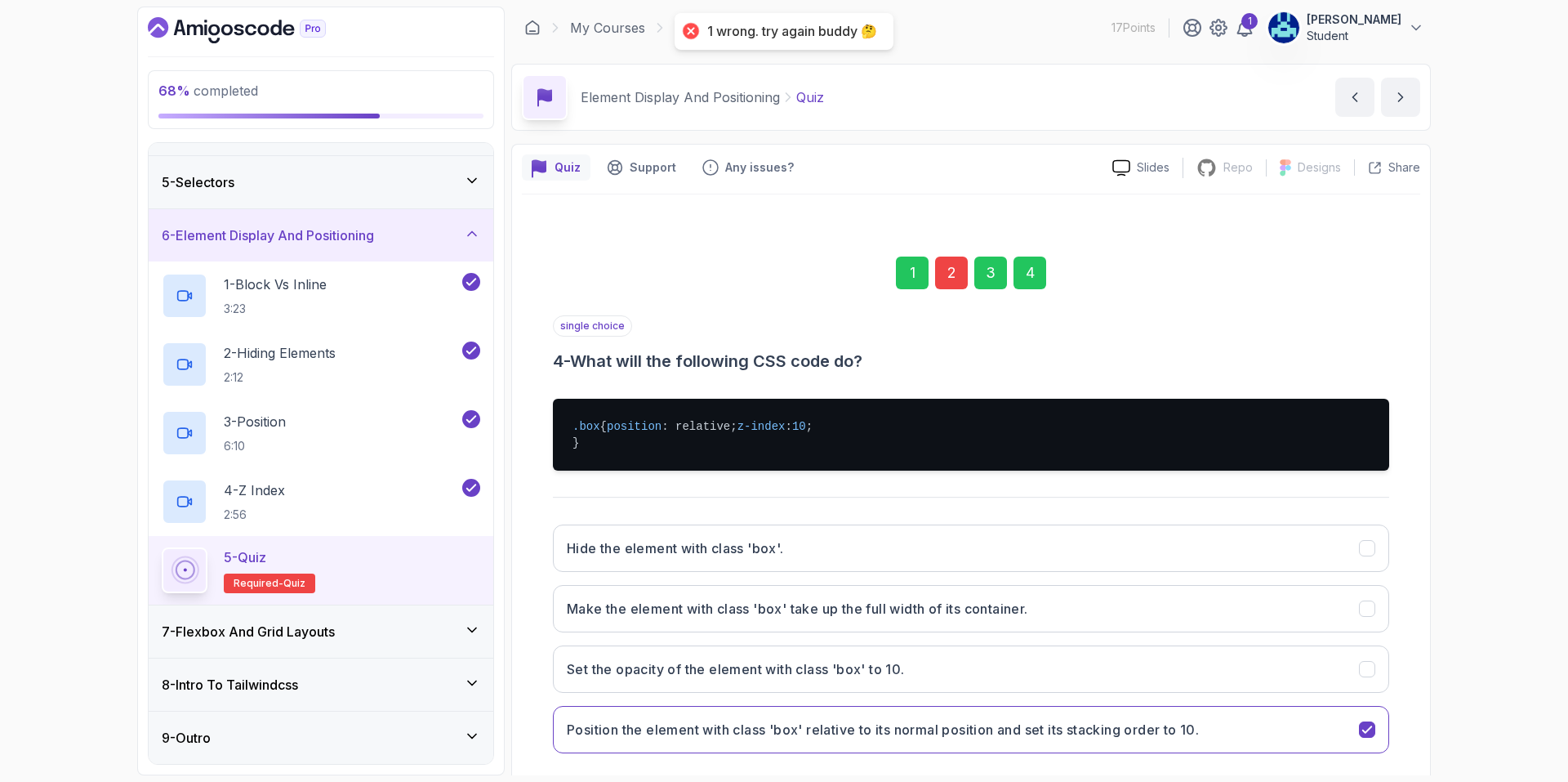
click at [949, 273] on div "2" at bounding box center [951, 273] width 33 height 33
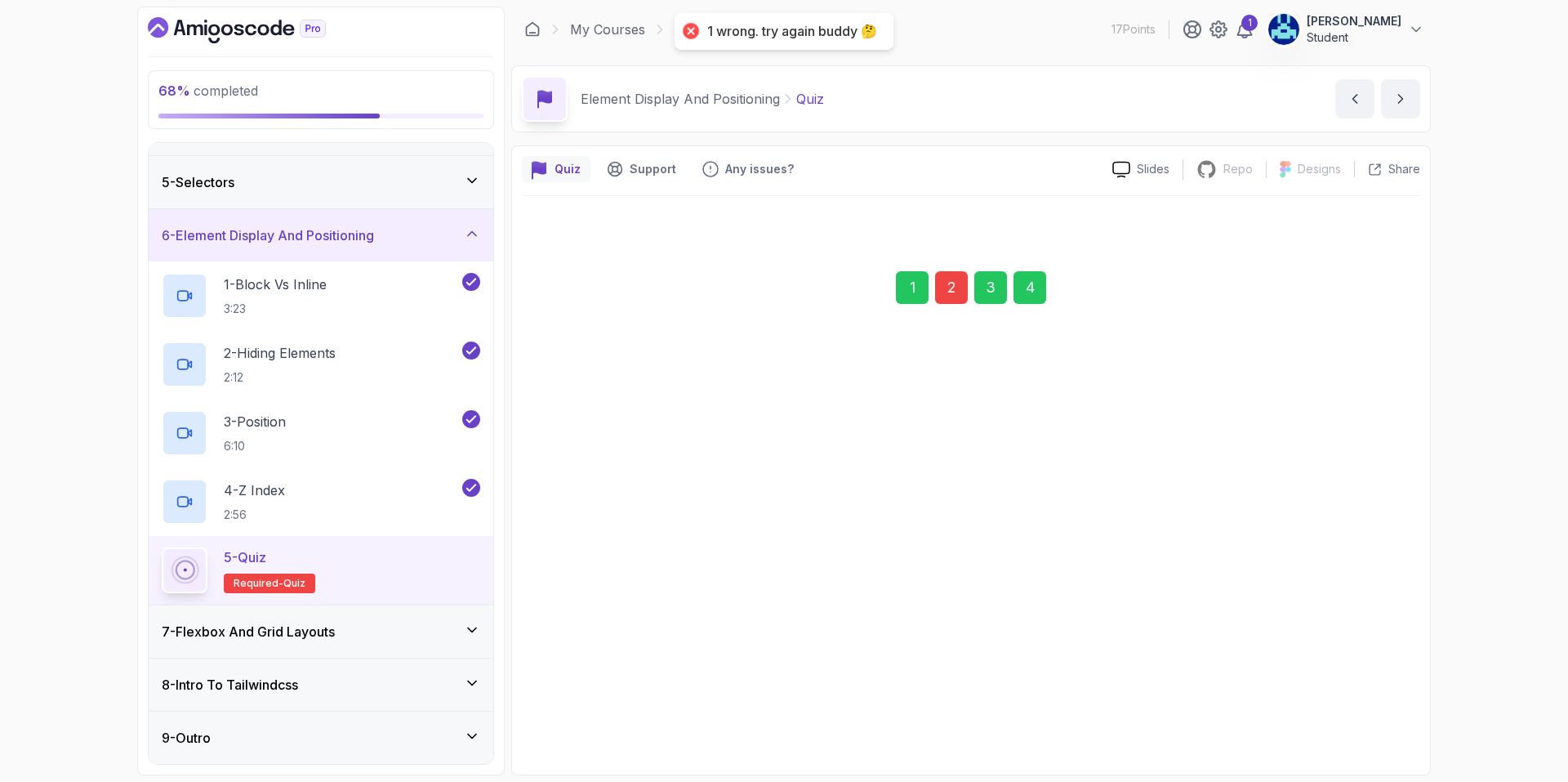
scroll to position [0, 0]
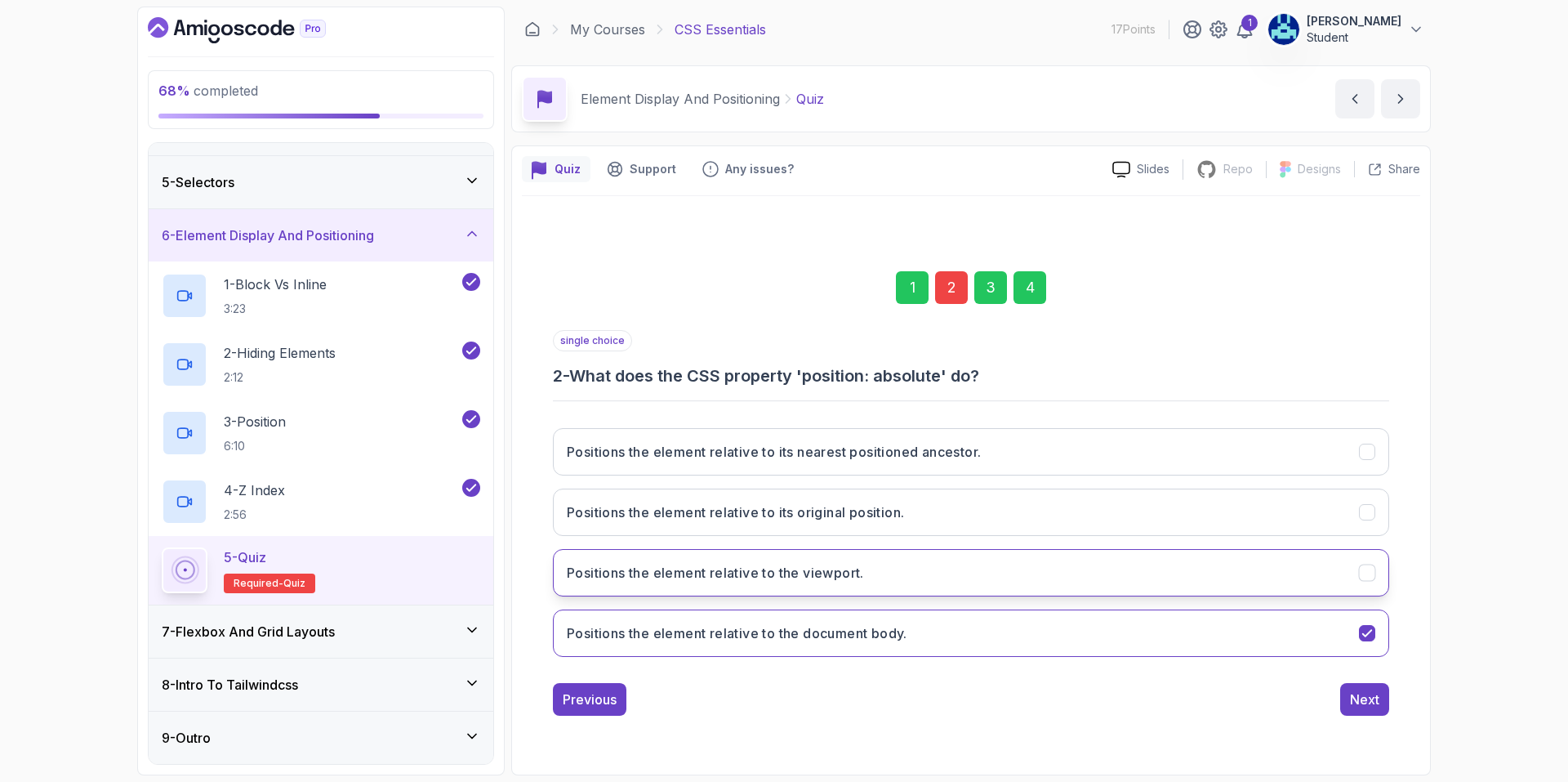
click at [908, 586] on button "Positions the element relative to the viewport." at bounding box center [971, 573] width 836 height 47
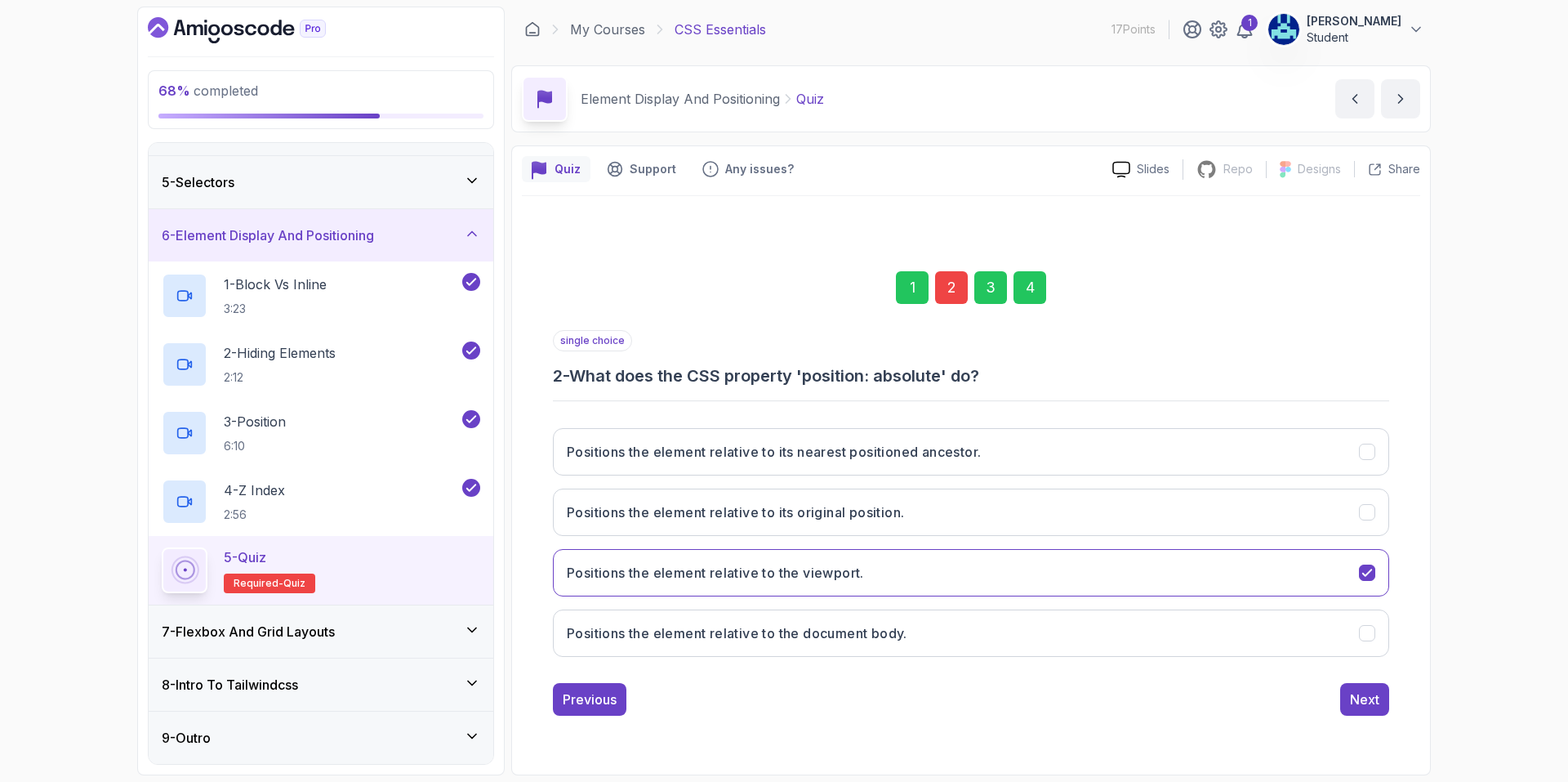
click at [1338, 693] on div "Previous Next" at bounding box center [971, 700] width 836 height 33
click at [1355, 699] on div "Next" at bounding box center [1365, 699] width 29 height 19
click at [1345, 693] on button "Next" at bounding box center [1365, 700] width 49 height 33
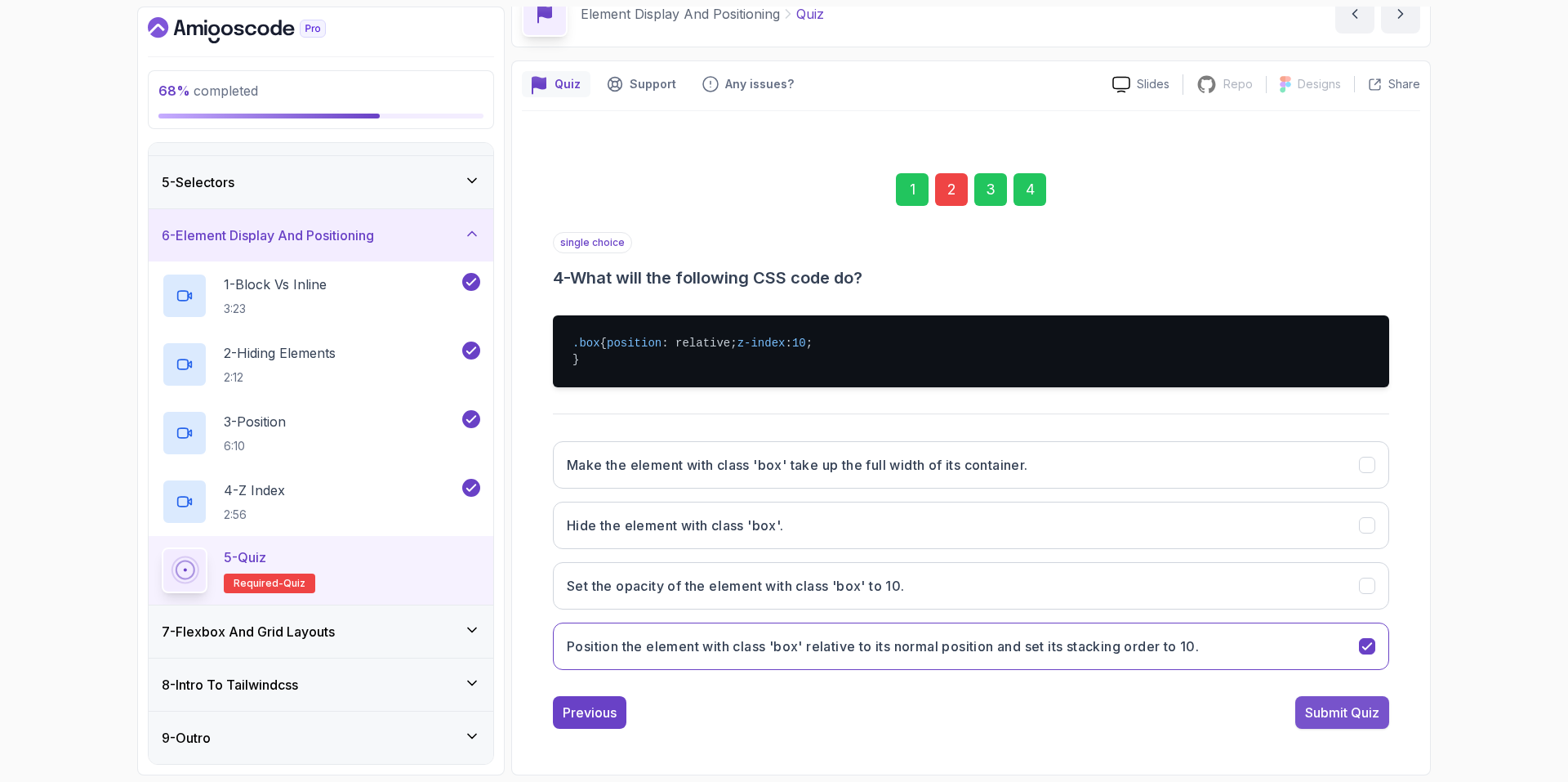
click at [1339, 707] on div "Submit Quiz" at bounding box center [1342, 712] width 74 height 19
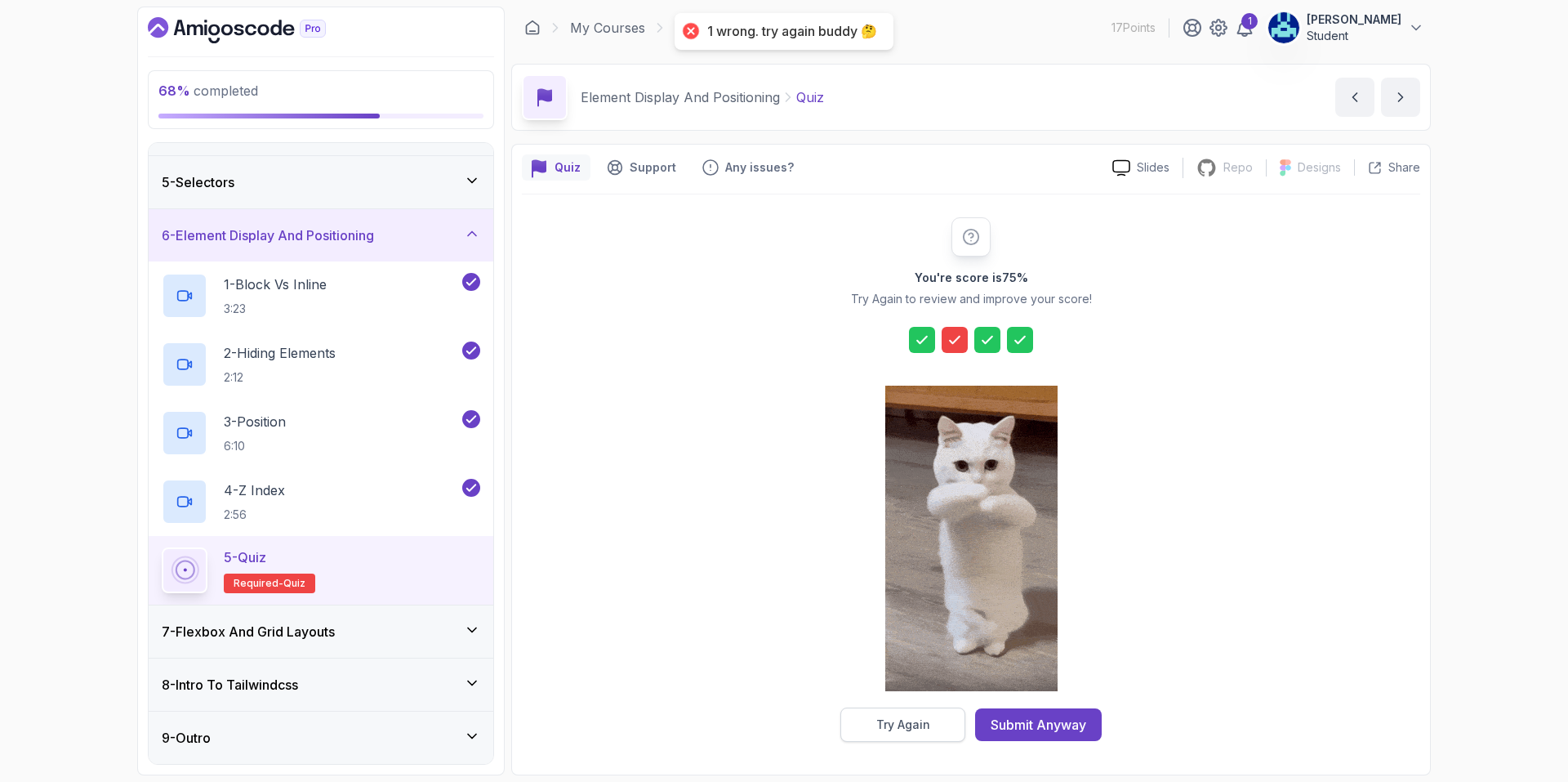
click at [933, 729] on button "Try Again" at bounding box center [902, 725] width 125 height 35
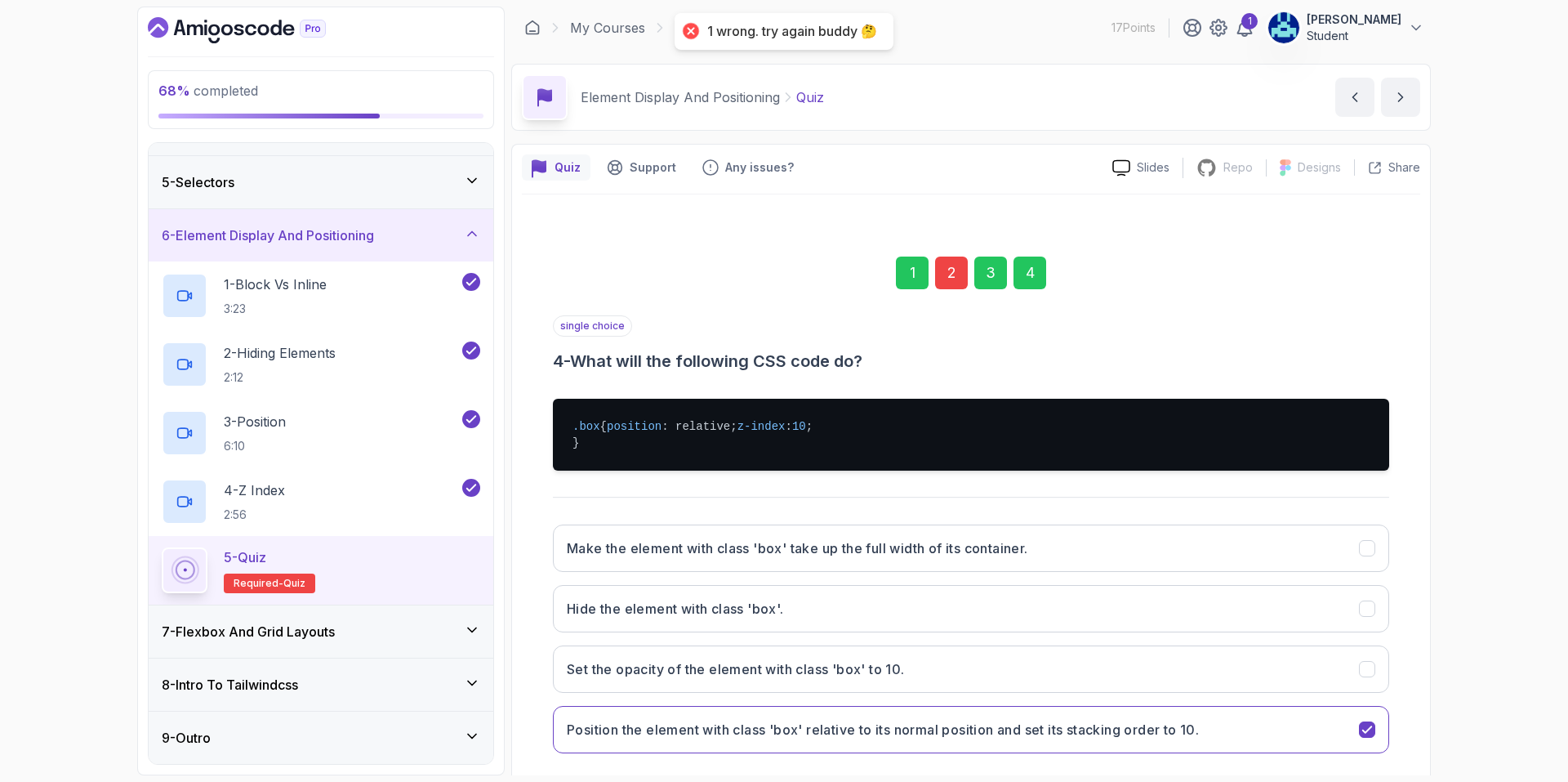
click at [946, 282] on div "2" at bounding box center [951, 273] width 33 height 33
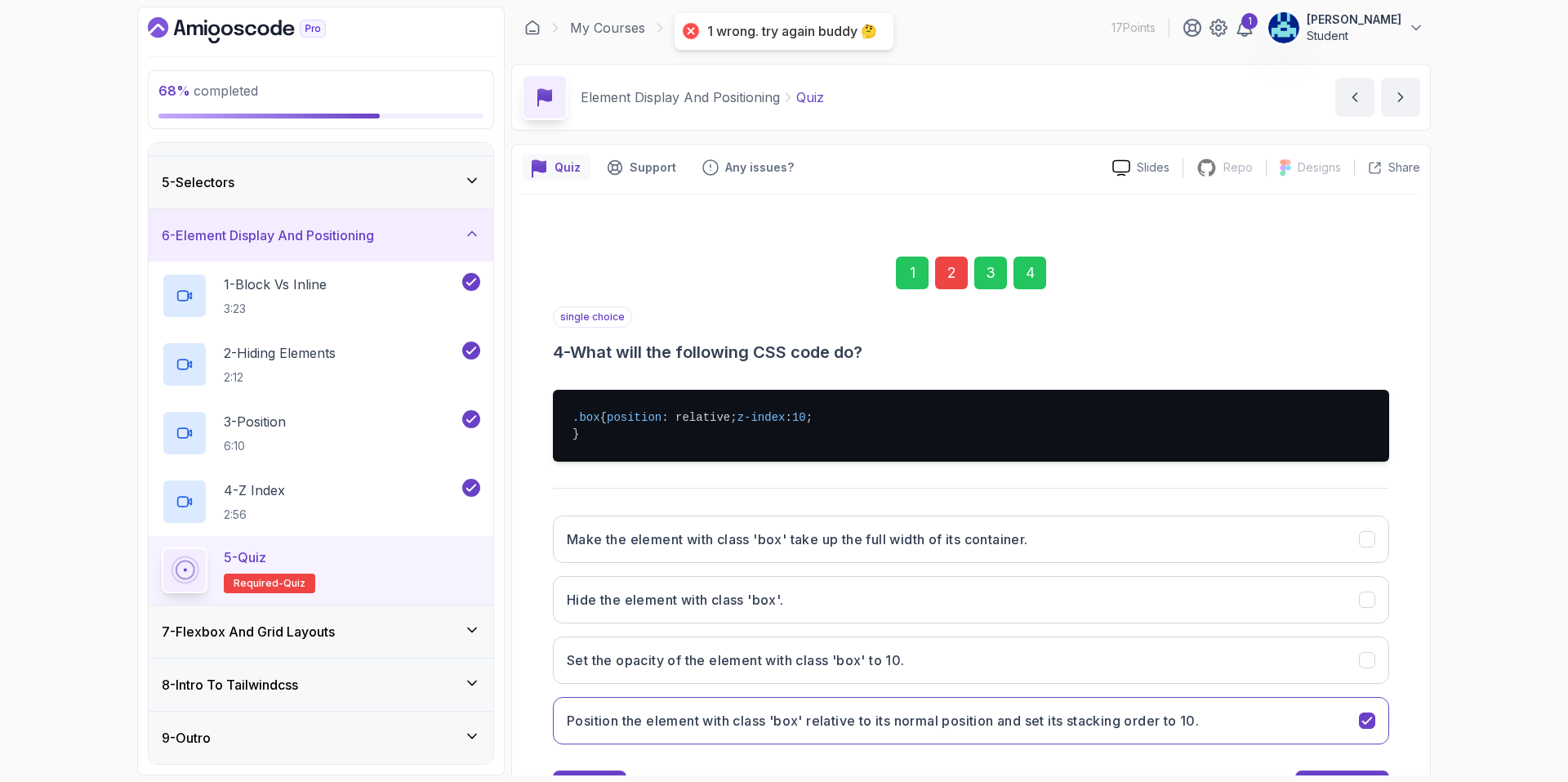
scroll to position [0, 0]
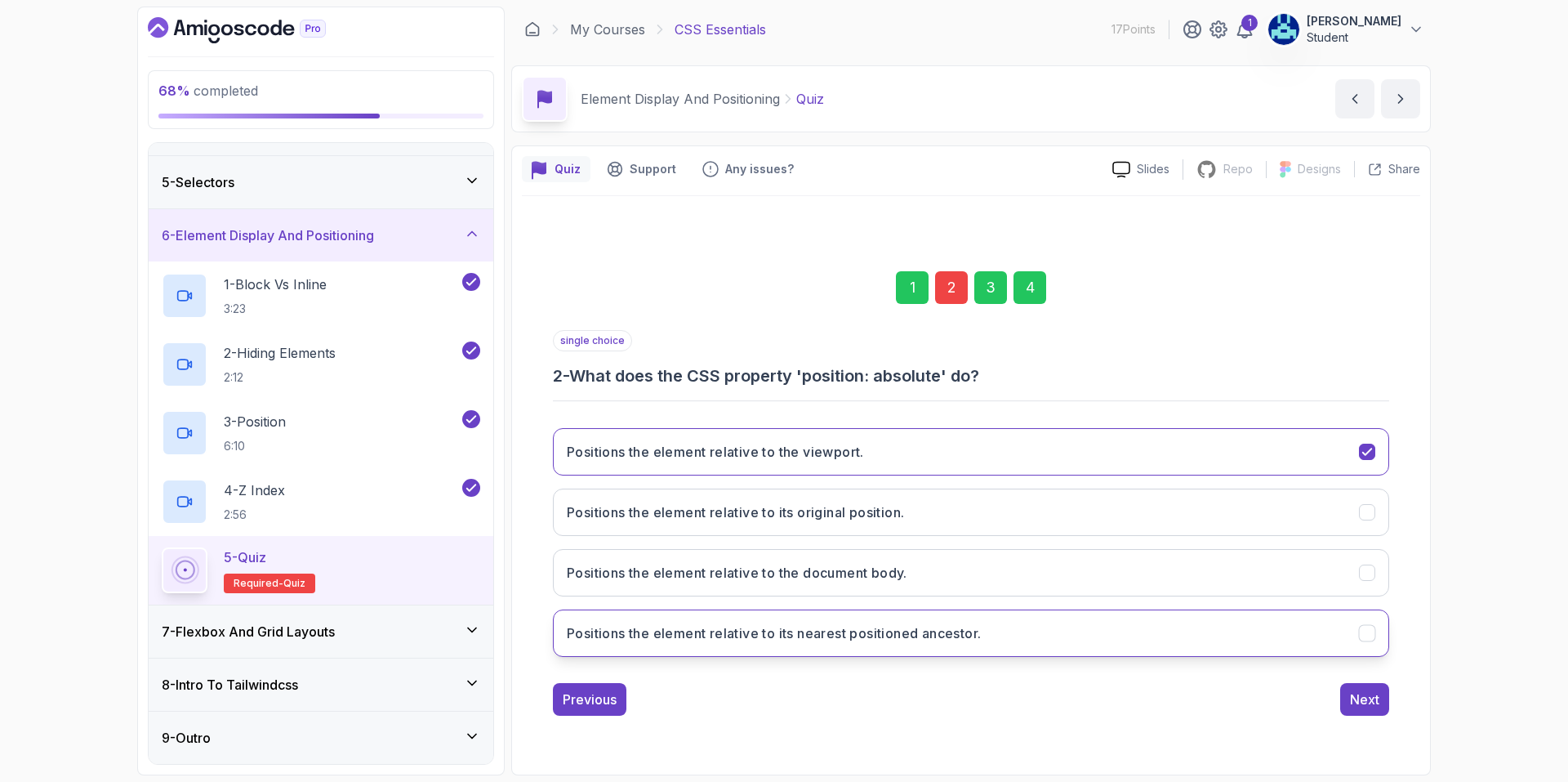
click at [988, 631] on button "Positions the element relative to its nearest positioned ancestor." at bounding box center [971, 633] width 836 height 47
click at [1363, 692] on div "Next" at bounding box center [1365, 699] width 29 height 19
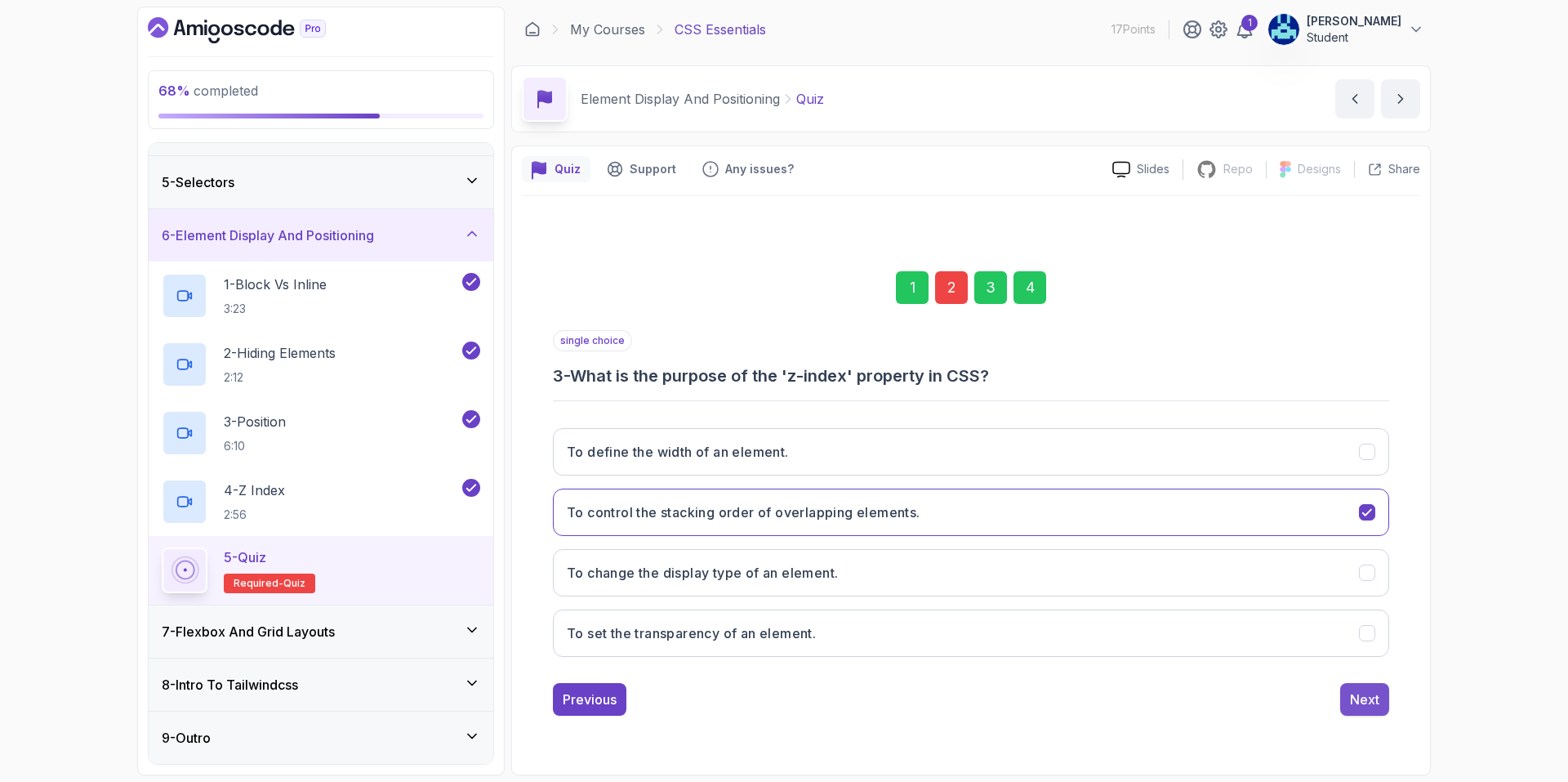
click at [1372, 693] on div "Next" at bounding box center [1365, 699] width 29 height 19
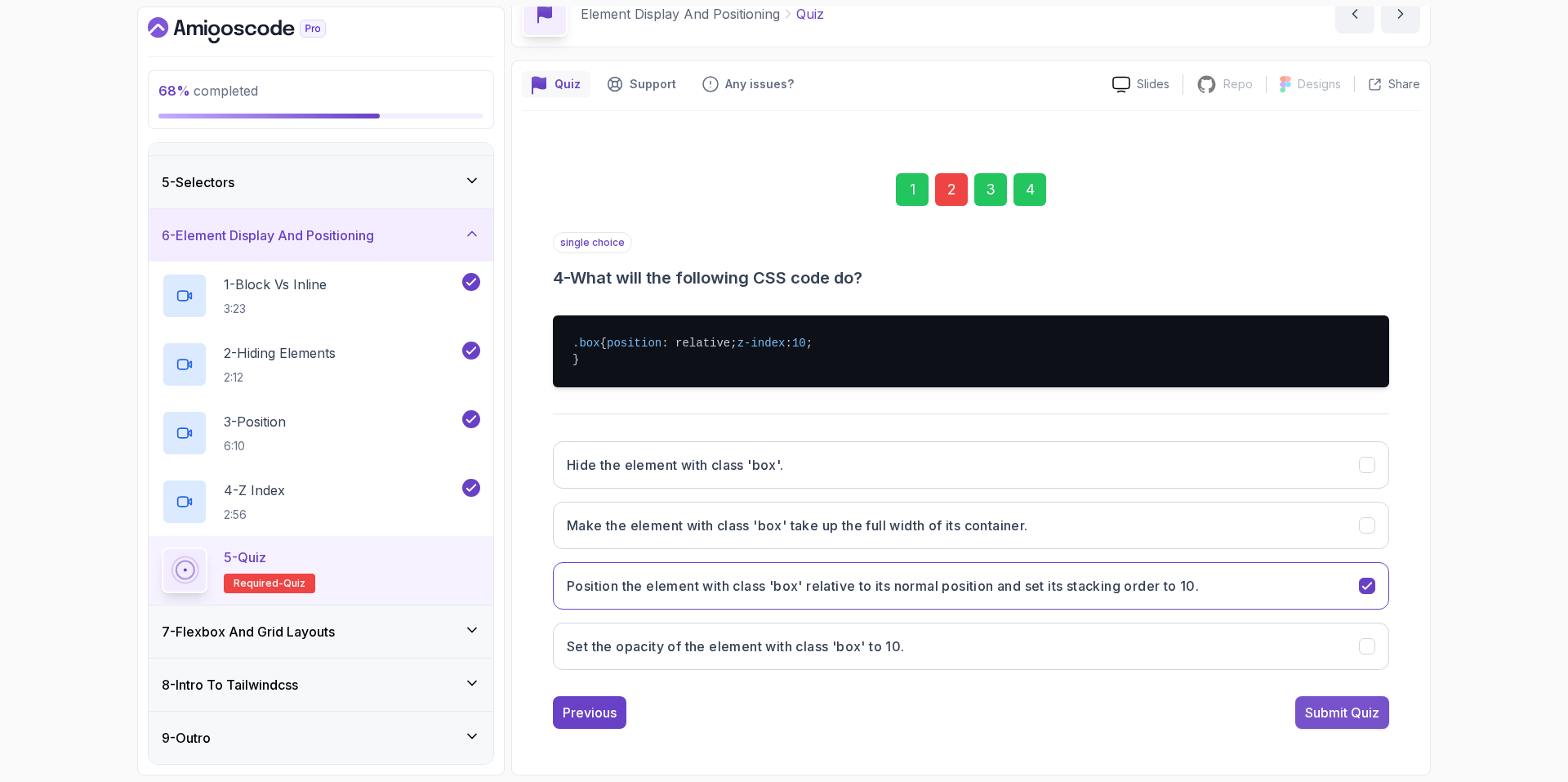
click at [1343, 720] on div "Submit Quiz" at bounding box center [1342, 712] width 74 height 19
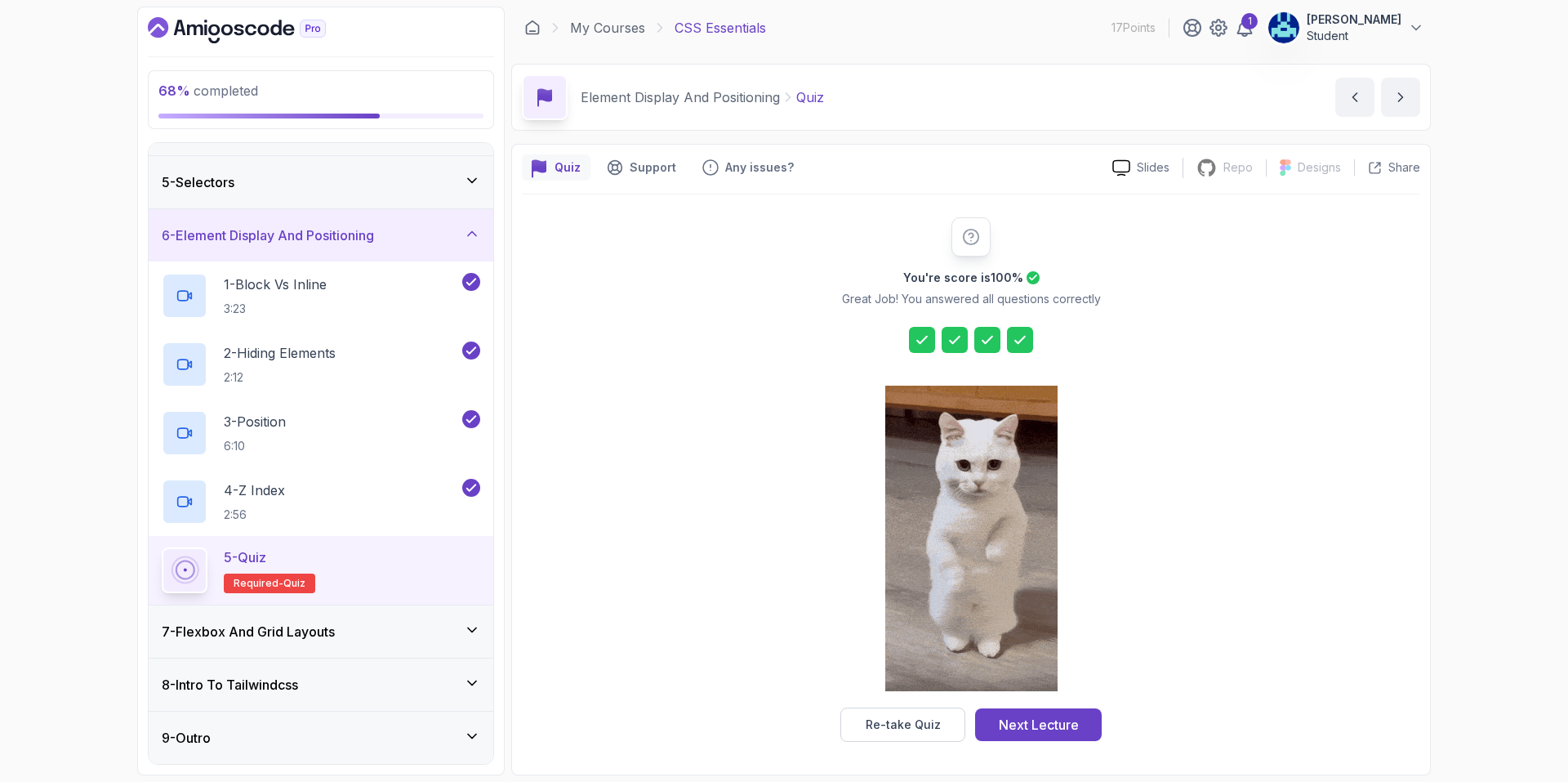
click at [1080, 716] on button "Next Lecture" at bounding box center [1038, 725] width 127 height 33
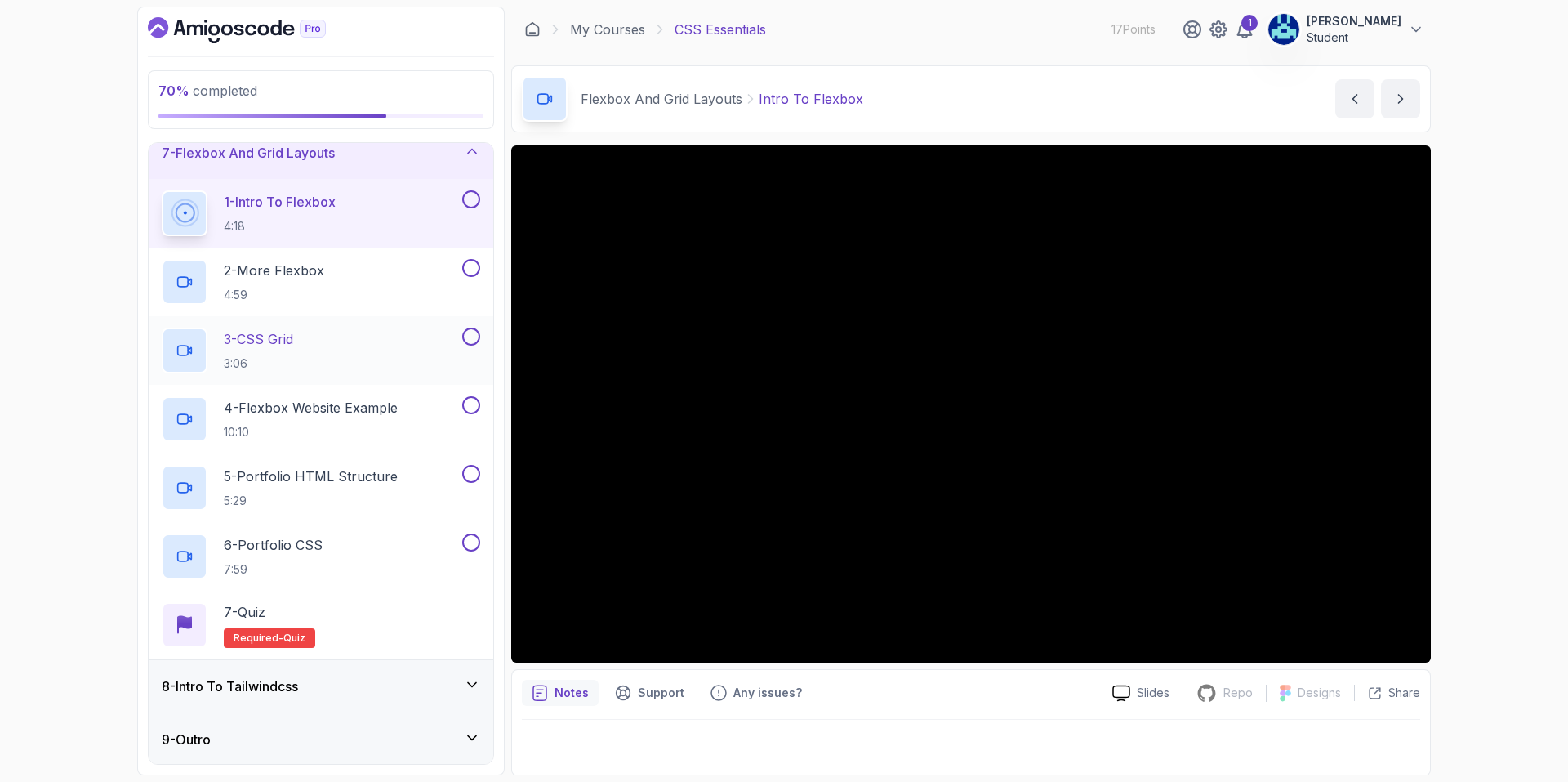
scroll to position [337, 0]
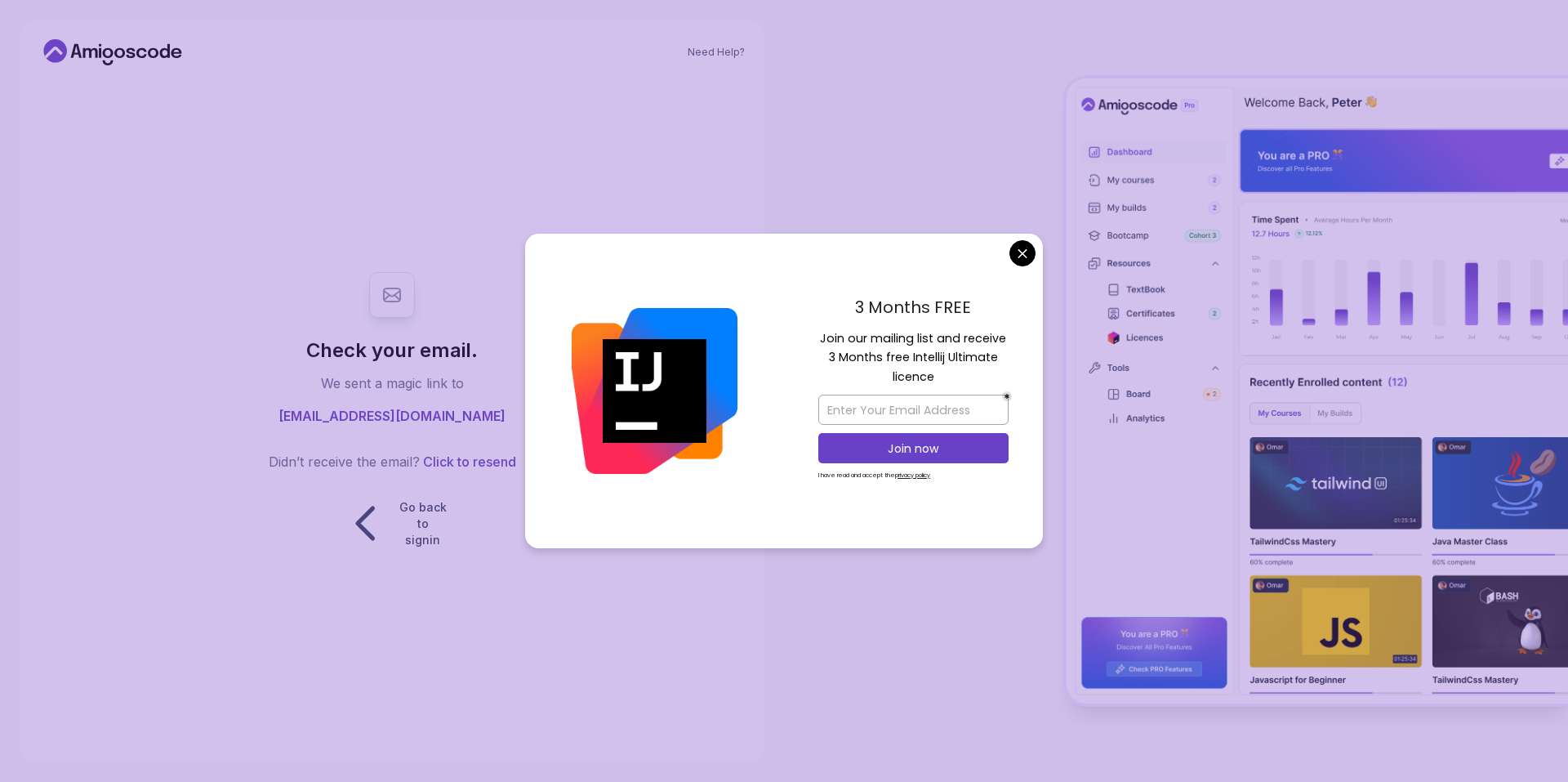
click at [1021, 253] on body "Need Help? Check your email. We sent a magic link to bkrisz2210@gmail.com Didn’…" at bounding box center [784, 391] width 1568 height 782
